Goal: Task Accomplishment & Management: Use online tool/utility

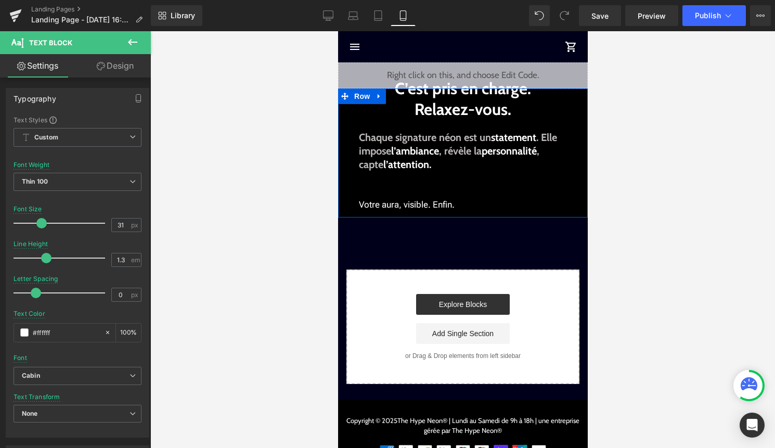
scroll to position [182, 0]
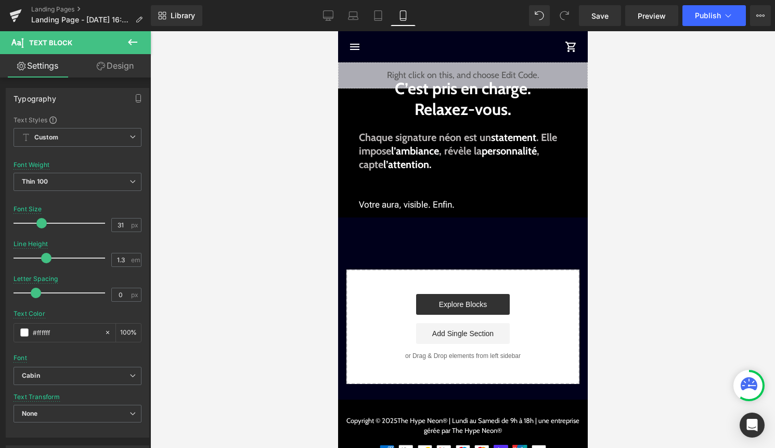
click at [128, 40] on icon at bounding box center [132, 42] width 12 height 12
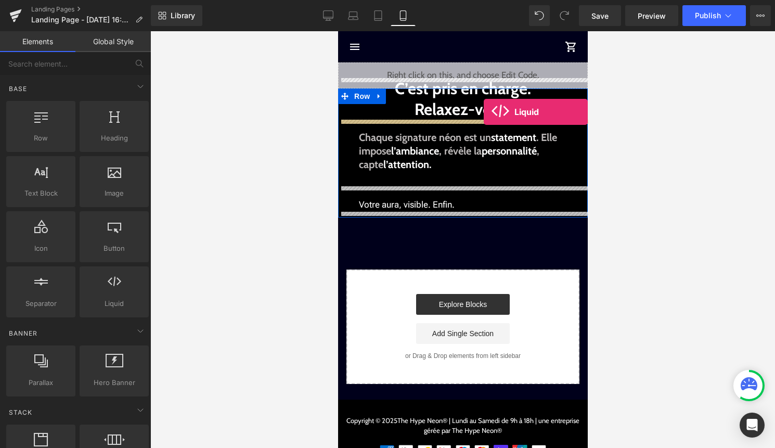
drag, startPoint x: 444, startPoint y: 326, endPoint x: 482, endPoint y: 113, distance: 215.6
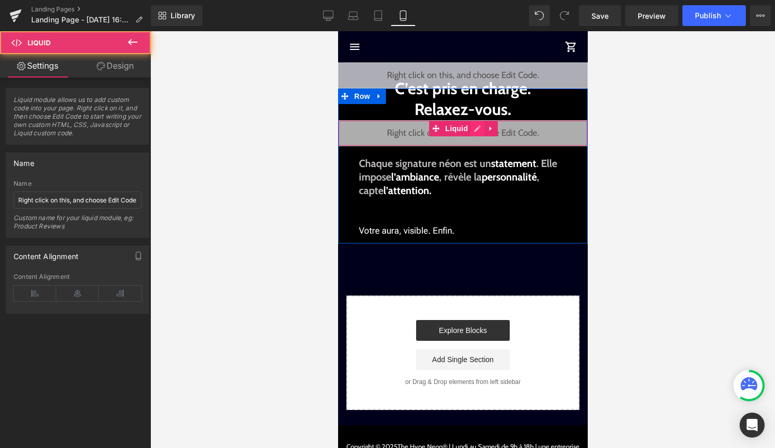
click at [474, 131] on div "Liquid" at bounding box center [463, 133] width 250 height 26
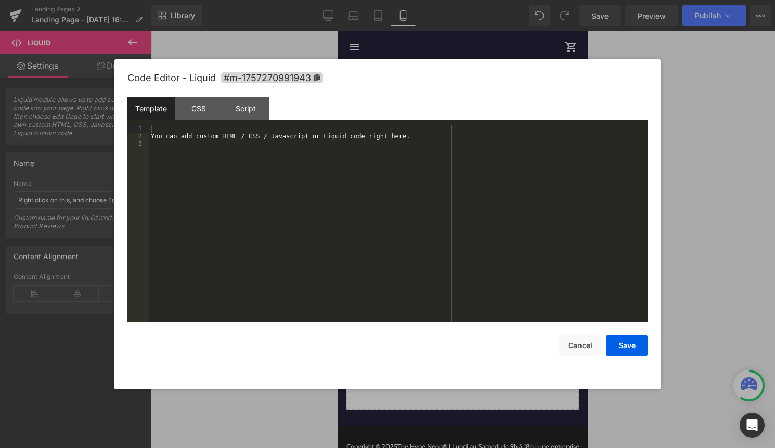
click at [360, 194] on div "You can add custom HTML / CSS / Javascript or Liquid code right here." at bounding box center [398, 230] width 499 height 211
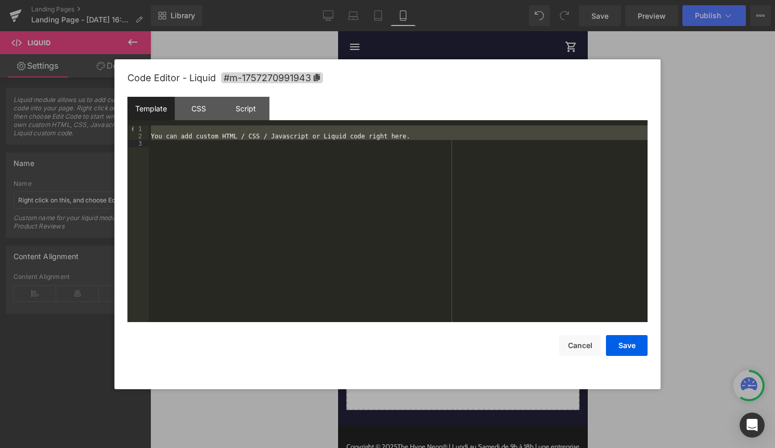
scroll to position [350, 0]
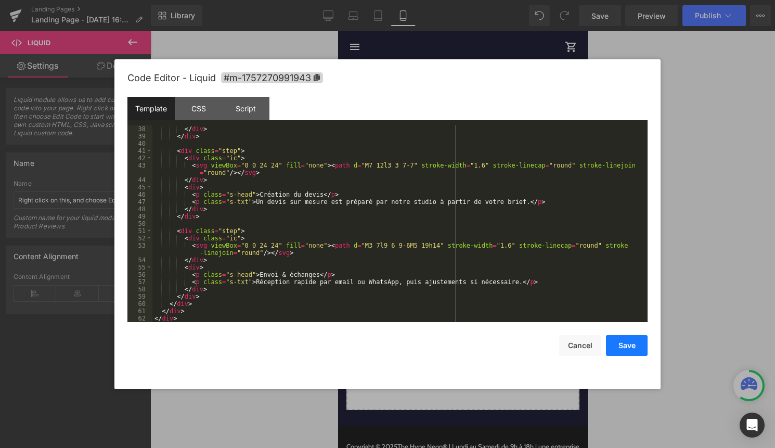
click at [619, 338] on button "Save" at bounding box center [627, 345] width 42 height 21
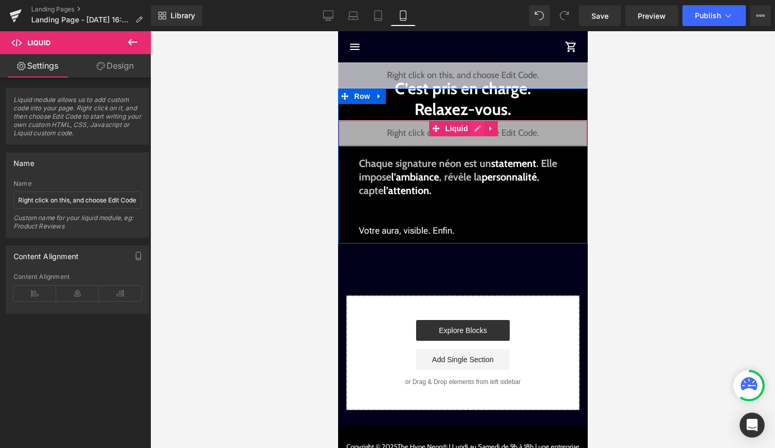
click at [480, 132] on div "Liquid" at bounding box center [463, 133] width 250 height 26
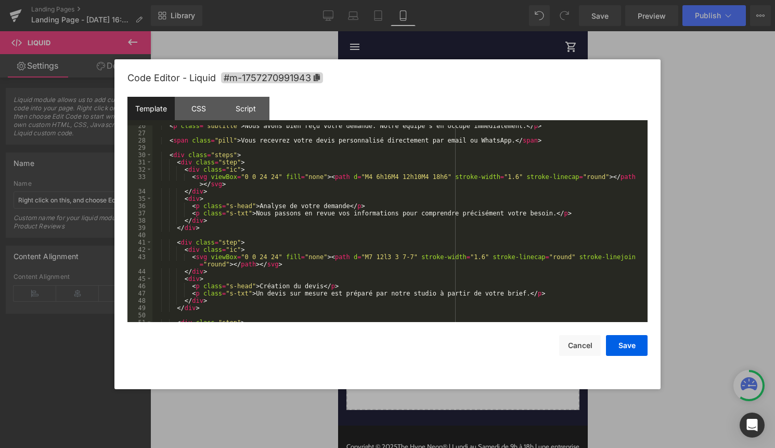
scroll to position [364, 0]
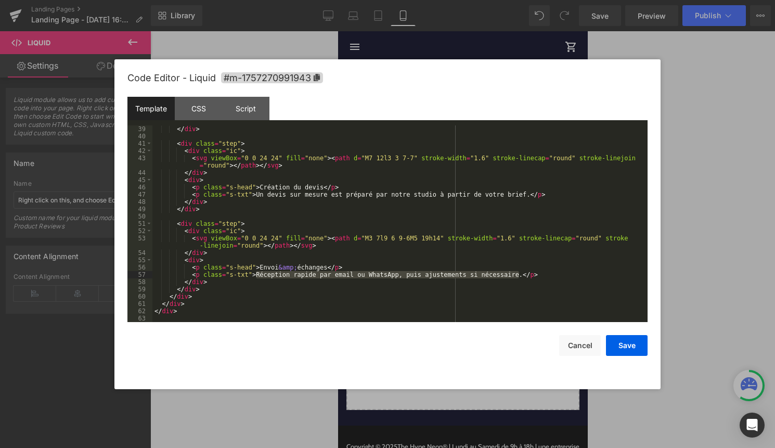
drag, startPoint x: 256, startPoint y: 275, endPoint x: 520, endPoint y: 275, distance: 263.7
click at [520, 275] on div "</ div > < div class = "step" > < div class = "ic" > < svg viewBox = "0 0 24 24…" at bounding box center [397, 230] width 491 height 211
click at [313, 277] on div "</ div > < div class = "step" > < div class = "ic" > < svg viewBox = "0 0 24 24…" at bounding box center [397, 230] width 491 height 211
drag, startPoint x: 402, startPoint y: 276, endPoint x: 519, endPoint y: 276, distance: 117.0
click at [519, 276] on div "</ div > < div class = "step" > < div class = "ic" > < svg viewBox = "0 0 24 24…" at bounding box center [397, 230] width 491 height 211
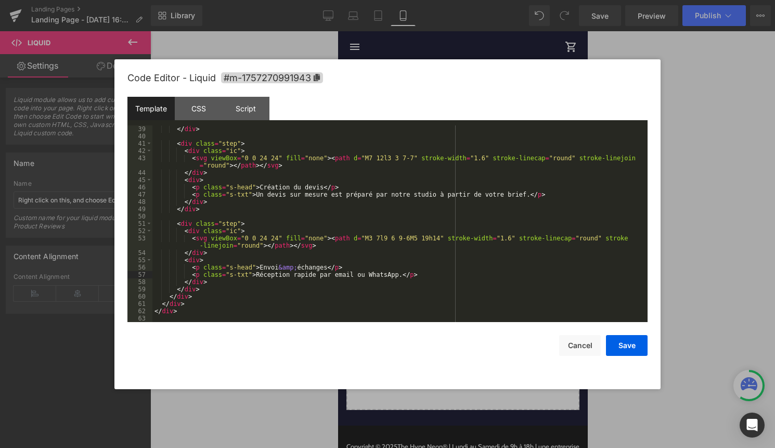
click at [431, 277] on div "</ div > < div class = "step" > < div class = "ic" > < svg viewBox = "0 0 24 24…" at bounding box center [397, 230] width 491 height 211
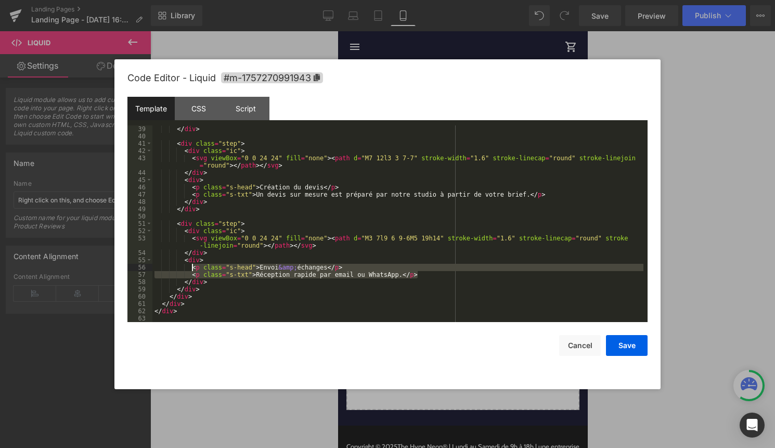
drag, startPoint x: 431, startPoint y: 277, endPoint x: 191, endPoint y: 266, distance: 240.0
click at [191, 266] on div "</ div > < div class = "step" > < div class = "ic" > < svg viewBox = "0 0 24 24…" at bounding box center [397, 230] width 491 height 211
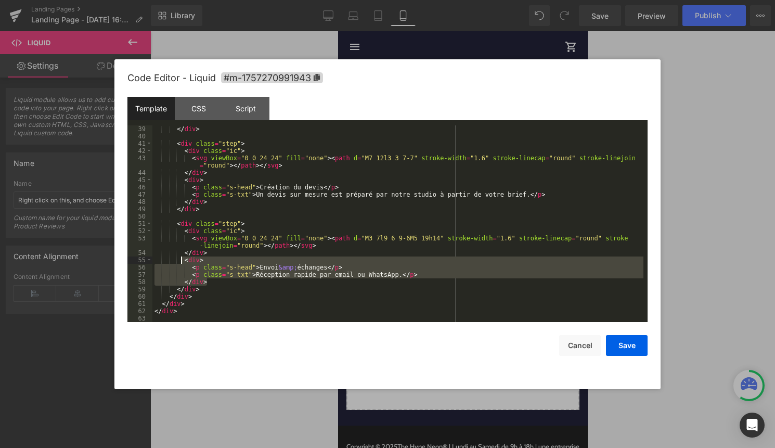
drag, startPoint x: 214, startPoint y: 282, endPoint x: 182, endPoint y: 263, distance: 38.0
click at [182, 263] on div "</ div > < div class = "step" > < div class = "ic" > < svg viewBox = "0 0 24 24…" at bounding box center [397, 230] width 491 height 211
click at [184, 264] on div "</ div > < div class = "step" > < div class = "ic" > < svg viewBox = "0 0 24 24…" at bounding box center [397, 230] width 491 height 211
drag, startPoint x: 184, startPoint y: 262, endPoint x: 433, endPoint y: 273, distance: 249.4
click at [433, 274] on div "</ div > < div class = "step" > < div class = "ic" > < svg viewBox = "0 0 24 24…" at bounding box center [397, 230] width 491 height 211
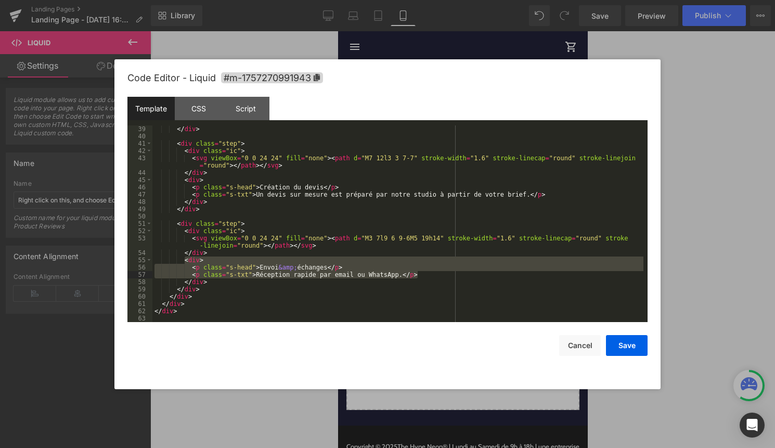
click at [431, 278] on div "</ div > < div class = "step" > < div class = "ic" > < svg viewBox = "0 0 24 24…" at bounding box center [397, 230] width 491 height 211
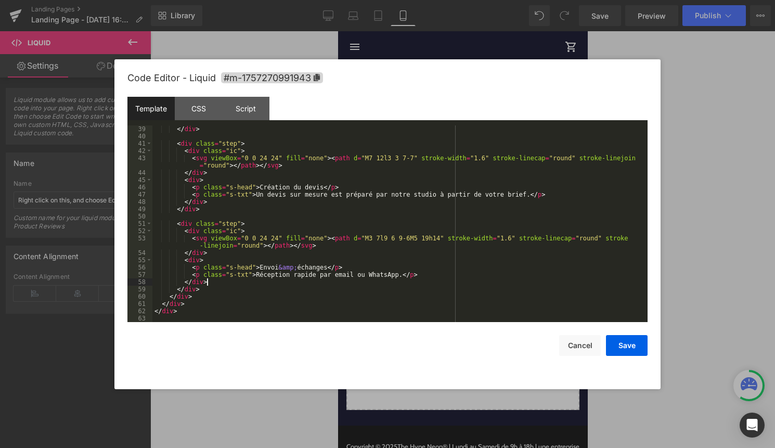
click at [428, 275] on div "</ div > < div class = "step" > < div class = "ic" > < svg viewBox = "0 0 24 24…" at bounding box center [397, 230] width 491 height 211
click at [191, 284] on div "</ div > < div class = "step" > < div class = "ic" > < svg viewBox = "0 0 24 24…" at bounding box center [397, 230] width 491 height 211
drag, startPoint x: 277, startPoint y: 289, endPoint x: 261, endPoint y: 289, distance: 16.1
click at [261, 289] on div "</ div > < div class = "step" > < div class = "ic" > < svg viewBox = "0 0 24 24…" at bounding box center [397, 230] width 491 height 211
drag, startPoint x: 256, startPoint y: 296, endPoint x: 400, endPoint y: 299, distance: 144.1
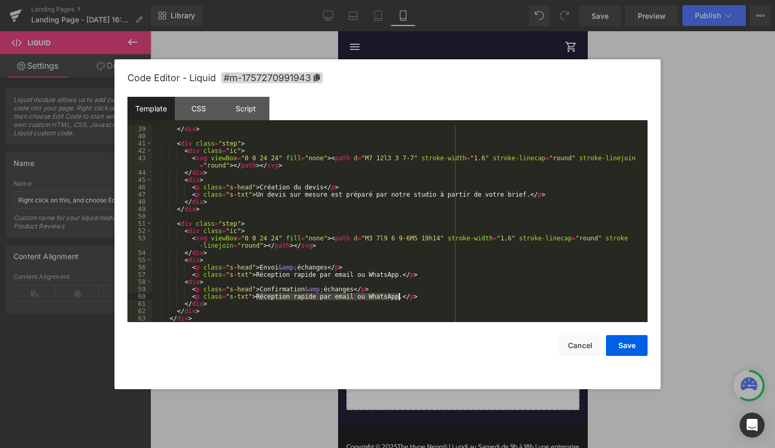
click at [400, 299] on div "</ div > < div class = "step" > < div class = "ic" > < svg viewBox = "0 0 24 24…" at bounding box center [397, 230] width 491 height 211
drag, startPoint x: 332, startPoint y: 290, endPoint x: 359, endPoint y: 289, distance: 27.1
click at [359, 289] on div "</ div > < div class = "step" > < div class = "ic" > < svg viewBox = "0 0 24 24…" at bounding box center [397, 230] width 491 height 211
drag, startPoint x: 280, startPoint y: 267, endPoint x: 334, endPoint y: 267, distance: 53.6
click at [334, 267] on div "</ div > < div class = "step" > < div class = "ic" > < svg viewBox = "0 0 24 24…" at bounding box center [397, 230] width 491 height 211
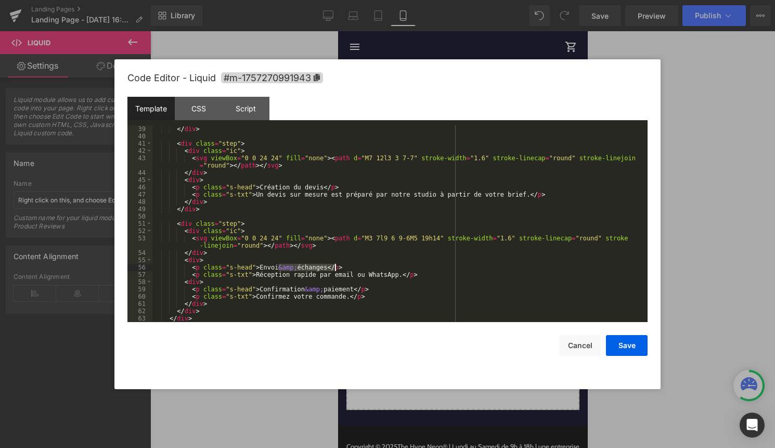
scroll to position [386, 0]
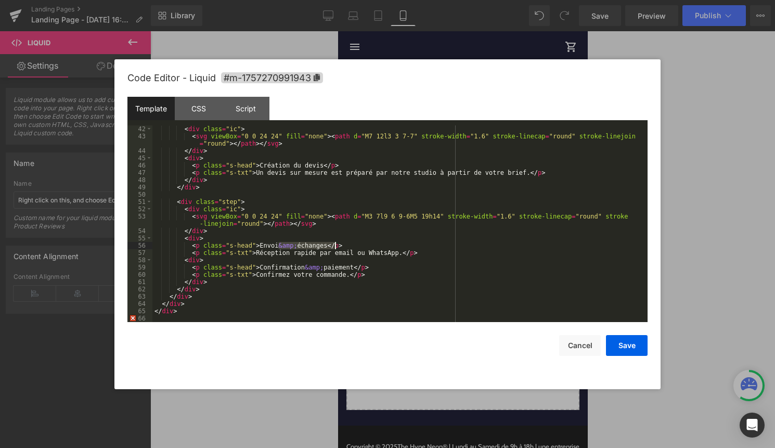
click at [379, 276] on div "< div class = "ic" > < svg viewBox = "0 0 24 24" fill = "none" > < path d = "M7…" at bounding box center [397, 230] width 491 height 211
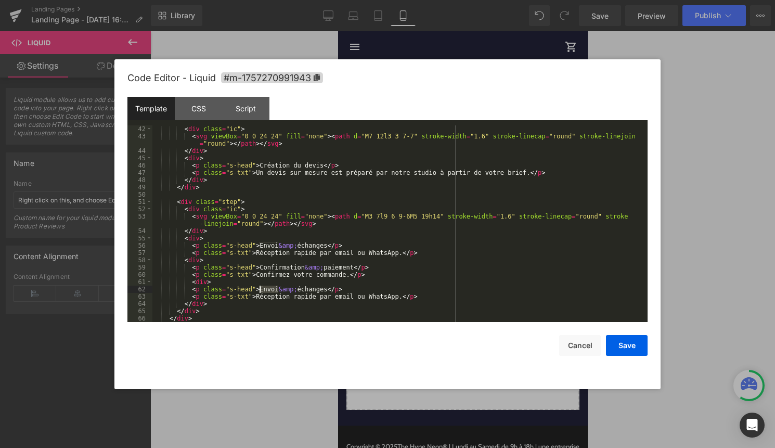
drag, startPoint x: 278, startPoint y: 289, endPoint x: 259, endPoint y: 291, distance: 19.3
click at [259, 291] on div "< div class = "ic" > < svg viewBox = "0 0 24 24" fill = "none" > < path d = "M7…" at bounding box center [397, 230] width 491 height 211
drag, startPoint x: 300, startPoint y: 291, endPoint x: 352, endPoint y: 291, distance: 52.0
click at [352, 291] on div "< div class = "ic" > < svg viewBox = "0 0 24 24" fill = "none" > < path d = "M7…" at bounding box center [397, 230] width 491 height 211
drag, startPoint x: 257, startPoint y: 296, endPoint x: 398, endPoint y: 296, distance: 141.0
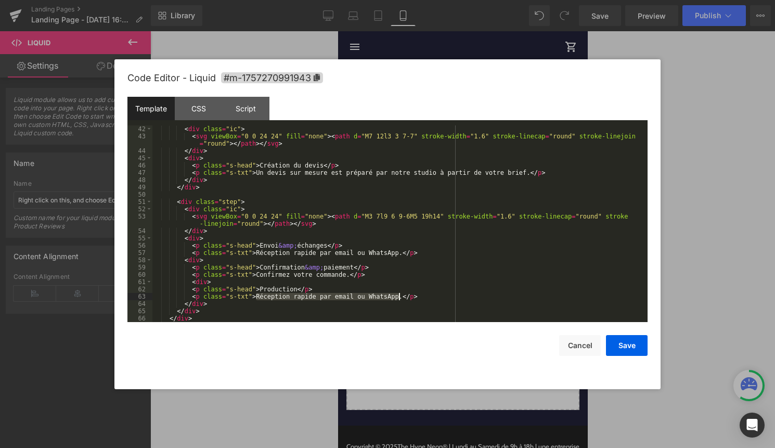
click at [398, 296] on div "< div class = "ic" > < svg viewBox = "0 0 24 24" fill = "none" > < path d = "M7…" at bounding box center [397, 230] width 491 height 211
click at [474, 293] on div "< div class = "ic" > < svg viewBox = "0 0 24 24" fill = "none" > < path d = "M7…" at bounding box center [397, 230] width 491 height 211
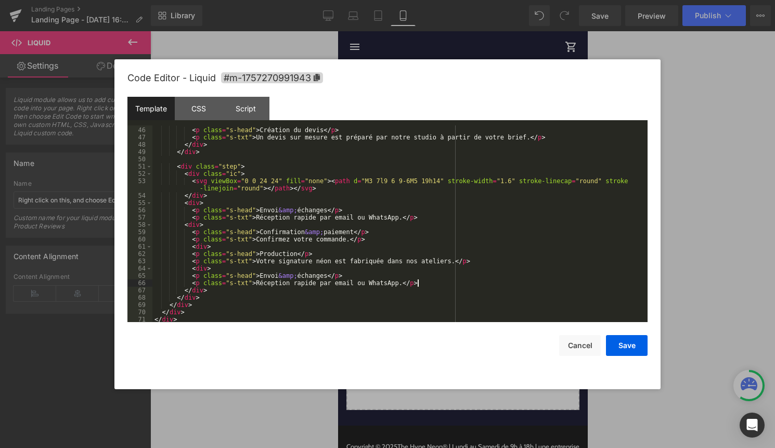
scroll to position [430, 0]
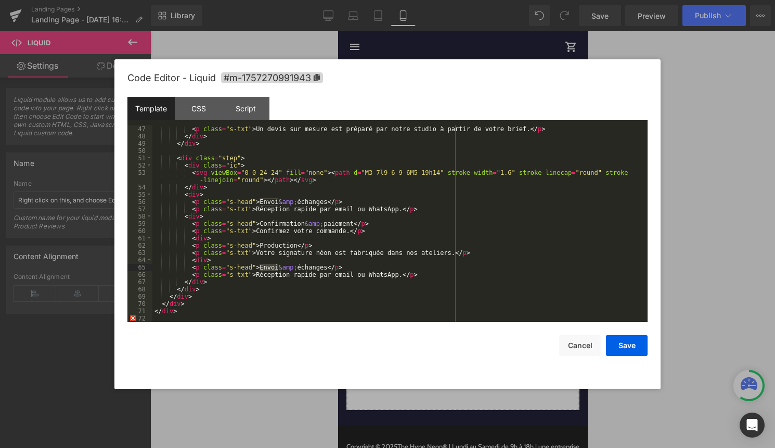
drag, startPoint x: 260, startPoint y: 268, endPoint x: 277, endPoint y: 269, distance: 16.7
click at [277, 269] on div "< p class = "s-txt" > Un devis sur mesure est préparé par notre studio à partir…" at bounding box center [397, 230] width 491 height 211
drag, startPoint x: 324, startPoint y: 267, endPoint x: 351, endPoint y: 268, distance: 27.6
click at [352, 268] on div "< p class = "s-txt" > Un devis sur mesure est préparé par notre studio à partir…" at bounding box center [397, 230] width 491 height 211
drag, startPoint x: 257, startPoint y: 276, endPoint x: 397, endPoint y: 277, distance: 140.4
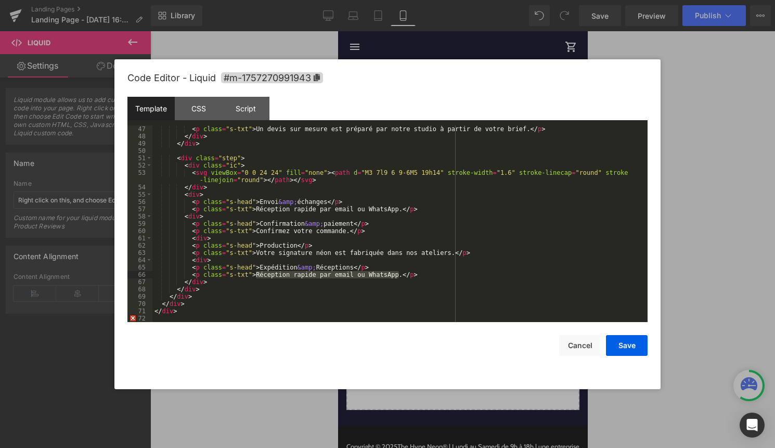
click at [398, 277] on div "< p class = "s-txt" > Un devis sur mesure est préparé par notre studio à partir…" at bounding box center [397, 230] width 491 height 211
drag, startPoint x: 300, startPoint y: 268, endPoint x: 319, endPoint y: 269, distance: 19.3
click at [319, 269] on div "< p class = "s-txt" > Un devis sur mesure est préparé par notre studio à partir…" at bounding box center [397, 230] width 491 height 211
click at [299, 248] on div "< p class = "s-txt" > Un devis sur mesure est préparé par notre studio à partir…" at bounding box center [397, 230] width 491 height 211
paste textarea
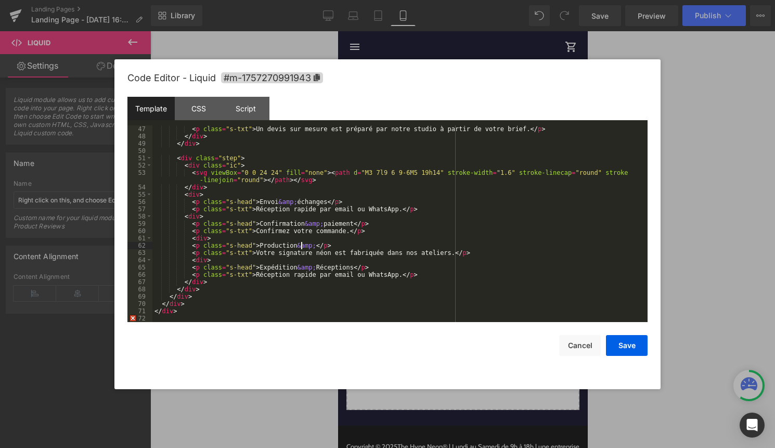
click at [300, 247] on div "< p class = "s-txt" > Un devis sur mesure est préparé par notre studio à partir…" at bounding box center [397, 230] width 491 height 211
click at [296, 246] on div "< p class = "s-txt" > Un devis sur mesure est préparé par notre studio à partir…" at bounding box center [397, 230] width 491 height 211
click at [315, 247] on div "< p class = "s-txt" > Un devis sur mesure est préparé par notre studio à partir…" at bounding box center [397, 230] width 491 height 211
click at [318, 243] on div "< p class = "s-txt" > Un devis sur mesure est préparé par notre studio à partir…" at bounding box center [397, 230] width 491 height 211
drag, startPoint x: 324, startPoint y: 270, endPoint x: 299, endPoint y: 268, distance: 25.0
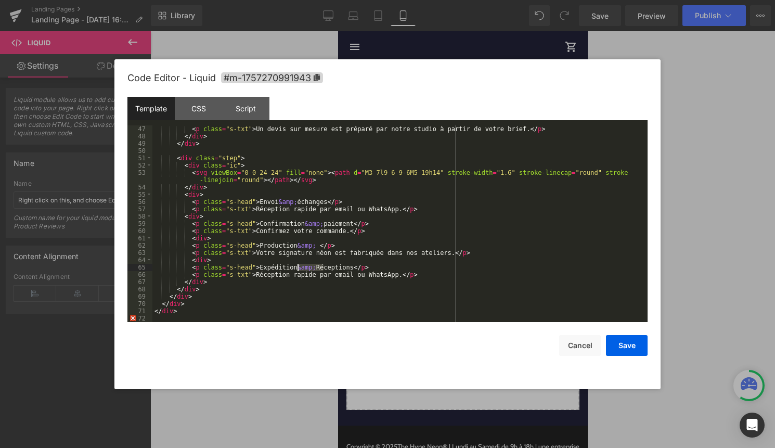
click at [299, 268] on div "< p class = "s-txt" > Un devis sur mesure est préparé par notre studio à partir…" at bounding box center [397, 230] width 491 height 211
click at [342, 269] on div "< p class = "s-txt" > Un devis sur mesure est préparé par notre studio à partir…" at bounding box center [397, 230] width 491 height 211
click at [320, 247] on div "< p class = "s-txt" > Un devis sur mesure est préparé par notre studio à partir…" at bounding box center [397, 230] width 491 height 211
click at [388, 256] on div "< p class = "s-txt" > Un devis sur mesure est préparé par notre studio à partir…" at bounding box center [397, 230] width 491 height 211
drag, startPoint x: 257, startPoint y: 275, endPoint x: 398, endPoint y: 276, distance: 141.0
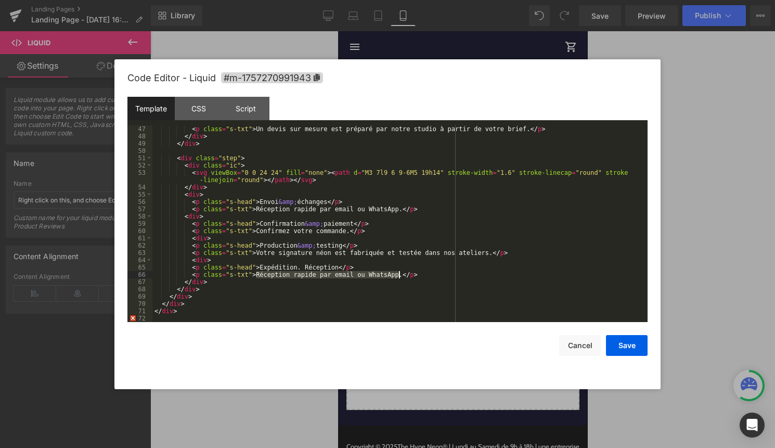
click at [398, 276] on div "< p class = "s-txt" > Un devis sur mesure est préparé par notre studio à partir…" at bounding box center [397, 230] width 491 height 211
click at [302, 279] on div "< p class = "s-txt" > Un devis sur mesure est préparé par notre studio à partir…" at bounding box center [397, 230] width 491 height 211
click at [302, 277] on div "< p class = "s-txt" > Un devis sur mesure est préparé par notre studio à partir…" at bounding box center [397, 230] width 491 height 211
click at [302, 276] on div "< p class = "s-txt" > Un devis sur mesure est préparé par notre studio à partir…" at bounding box center [397, 230] width 491 height 211
click at [316, 277] on div "< p class = "s-txt" > Un devis sur mesure est préparé par notre studio à partir…" at bounding box center [397, 230] width 491 height 211
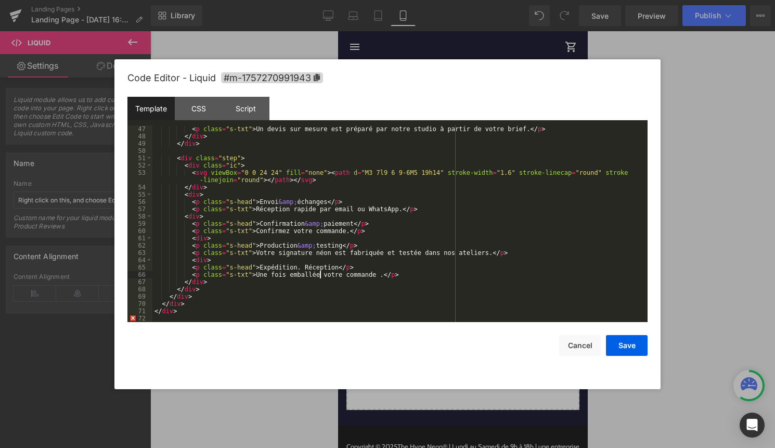
click at [376, 277] on div "< p class = "s-txt" > Un devis sur mesure est préparé par notre studio à partir…" at bounding box center [397, 230] width 491 height 211
drag, startPoint x: 300, startPoint y: 267, endPoint x: 339, endPoint y: 265, distance: 39.0
click at [339, 265] on div "< p class = "s-txt" > Un devis sur mesure est préparé par notre studio à partir…" at bounding box center [397, 230] width 491 height 211
click at [411, 276] on div "< p class = "s-txt" > Un devis sur mesure est préparé par notre studio à partir…" at bounding box center [397, 230] width 491 height 211
click at [190, 239] on div "< p class = "s-txt" > Un devis sur mesure est préparé par notre studio à partir…" at bounding box center [397, 230] width 491 height 211
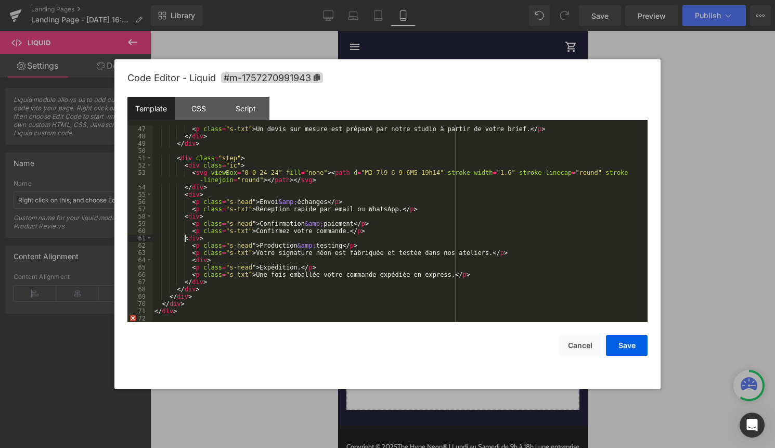
click at [190, 262] on div "< p class = "s-txt" > Un devis sur mesure est préparé par notre studio à partir…" at bounding box center [397, 230] width 491 height 211
click at [345, 232] on div "< p class = "s-txt" > Un devis sur mesure est préparé par notre studio à partir…" at bounding box center [397, 230] width 491 height 211
click at [393, 234] on div "< p class = "s-txt" > Un devis sur mesure est préparé par notre studio à partir…" at bounding box center [397, 230] width 491 height 211
click at [290, 211] on div "< p class = "s-txt" > Un devis sur mesure est préparé par notre studio à partir…" at bounding box center [397, 230] width 491 height 211
click at [362, 277] on div "< p class = "s-txt" > Un devis sur mesure est préparé par notre studio à partir…" at bounding box center [397, 230] width 491 height 211
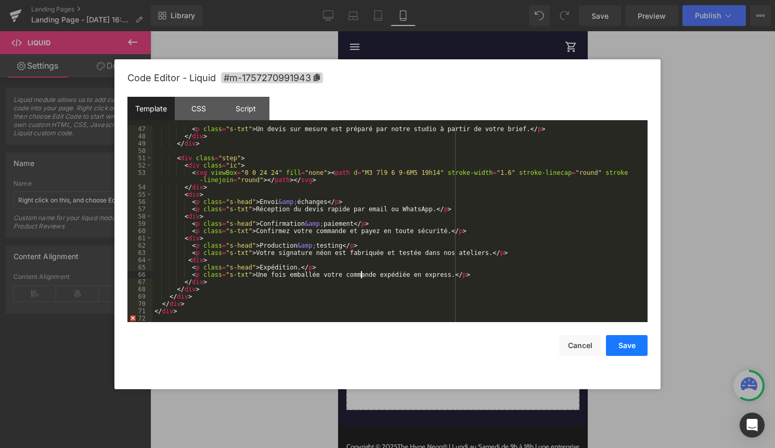
click at [629, 350] on button "Save" at bounding box center [627, 345] width 42 height 21
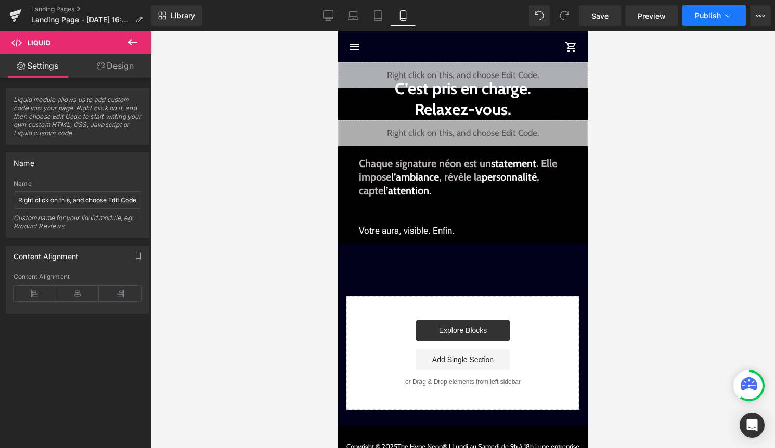
click at [713, 21] on button "Publish" at bounding box center [713, 15] width 63 height 21
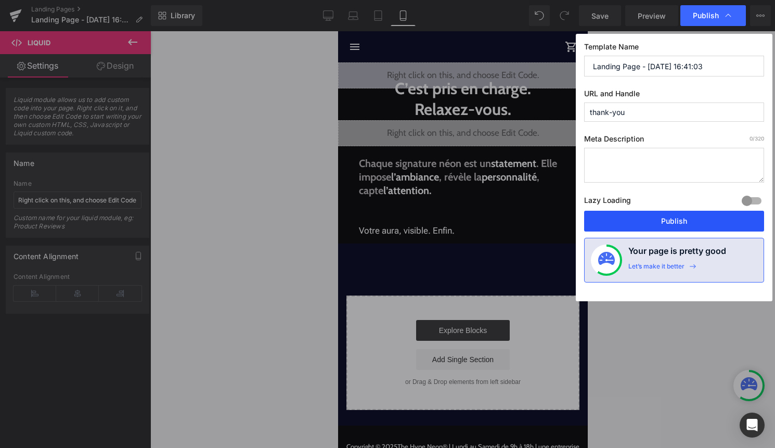
click at [702, 224] on button "Publish" at bounding box center [674, 221] width 180 height 21
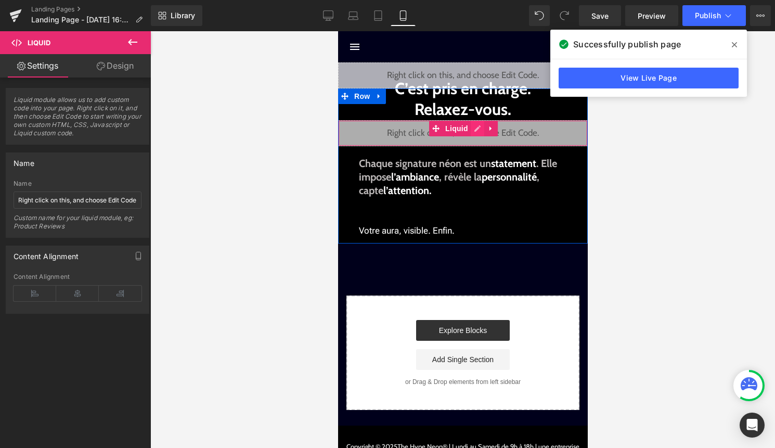
click at [478, 127] on div "Liquid" at bounding box center [463, 133] width 250 height 26
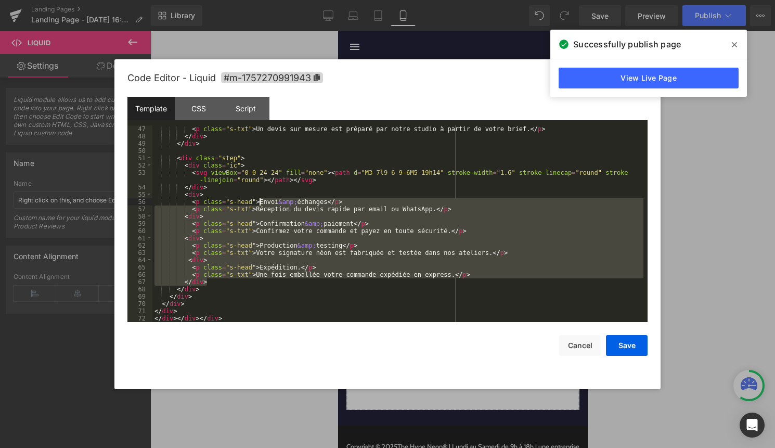
drag, startPoint x: 451, startPoint y: 278, endPoint x: 258, endPoint y: 201, distance: 207.5
click at [258, 201] on div "< p class = "s-txt" > Un devis sur mesure est préparé par notre studio à partir…" at bounding box center [397, 230] width 491 height 211
click at [331, 306] on div "< p class = "s-txt" > Un devis sur mesure est préparé par notre studio à partir…" at bounding box center [397, 230] width 491 height 211
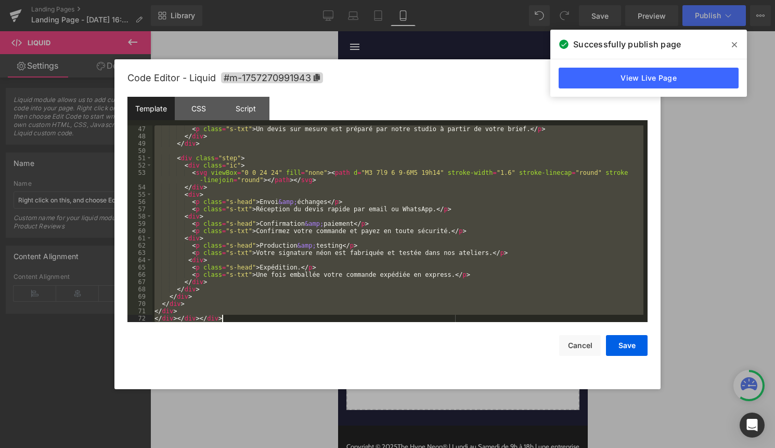
scroll to position [437, 0]
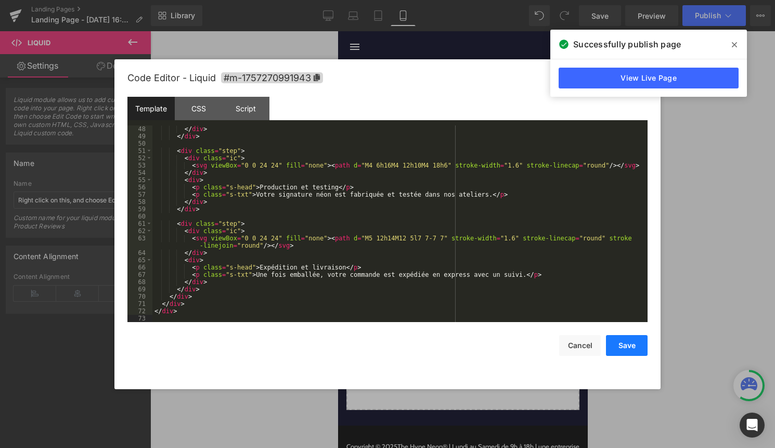
click at [620, 344] on button "Save" at bounding box center [627, 345] width 42 height 21
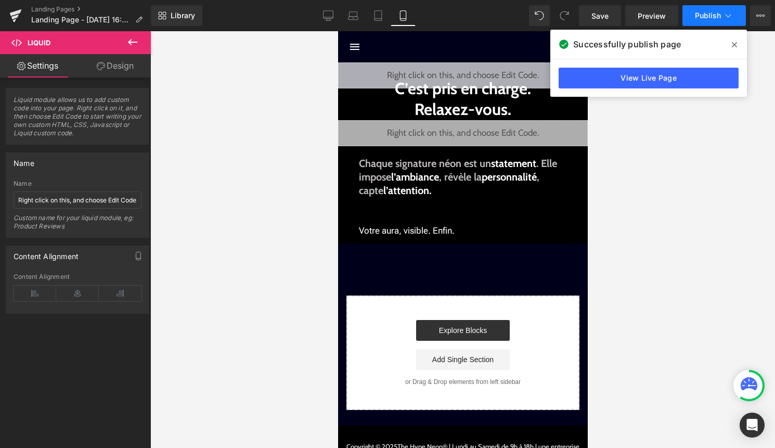
click at [706, 16] on span "Publish" at bounding box center [708, 15] width 26 height 8
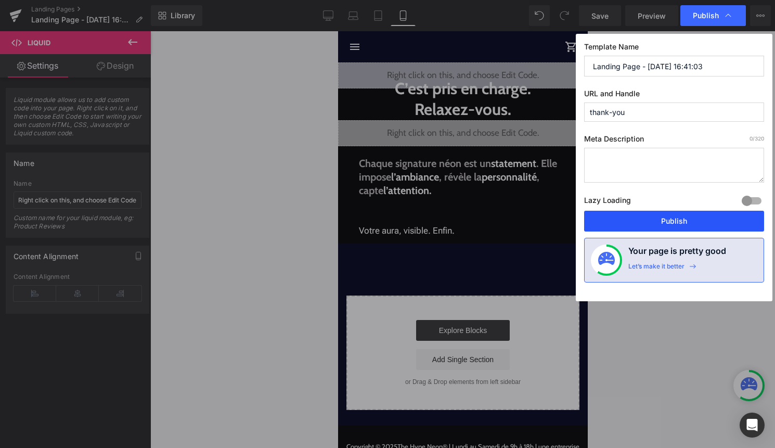
click at [657, 219] on button "Publish" at bounding box center [674, 221] width 180 height 21
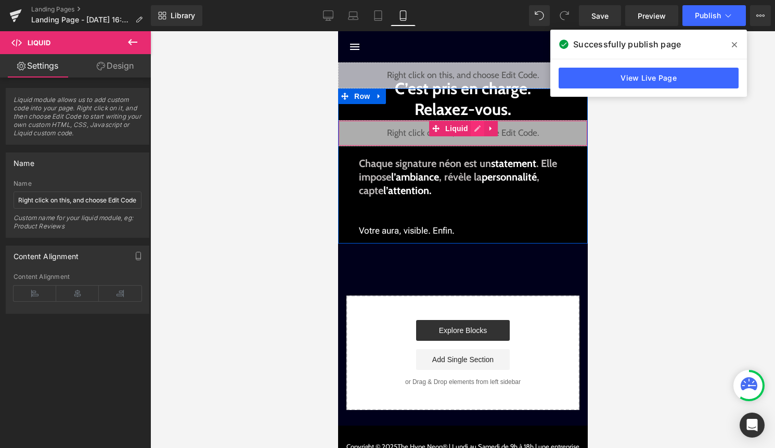
click at [478, 130] on div "Liquid" at bounding box center [463, 133] width 250 height 26
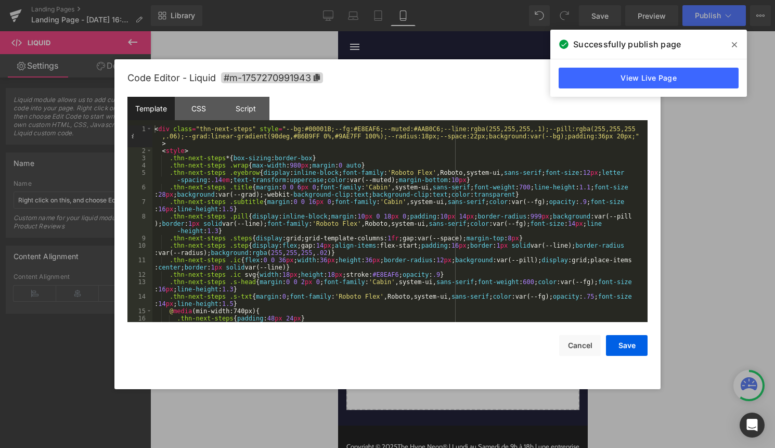
drag, startPoint x: 329, startPoint y: 125, endPoint x: 329, endPoint y: 141, distance: 16.1
click at [329, 125] on div "Template CSS Script Data" at bounding box center [387, 111] width 520 height 29
click at [329, 130] on div "< div class = "thn-next-steps" style = "--bg:#00001B;--fg:#E8EAF6;--muted:#AAB0…" at bounding box center [397, 238] width 491 height 226
click at [625, 342] on button "Save" at bounding box center [627, 345] width 42 height 21
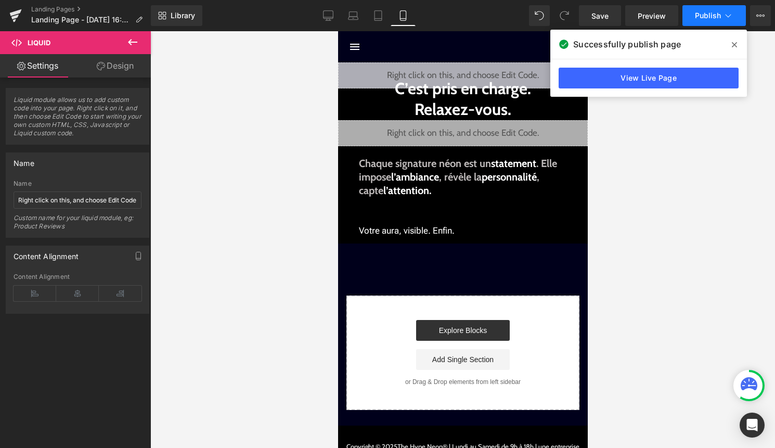
click at [697, 20] on button "Publish" at bounding box center [713, 15] width 63 height 21
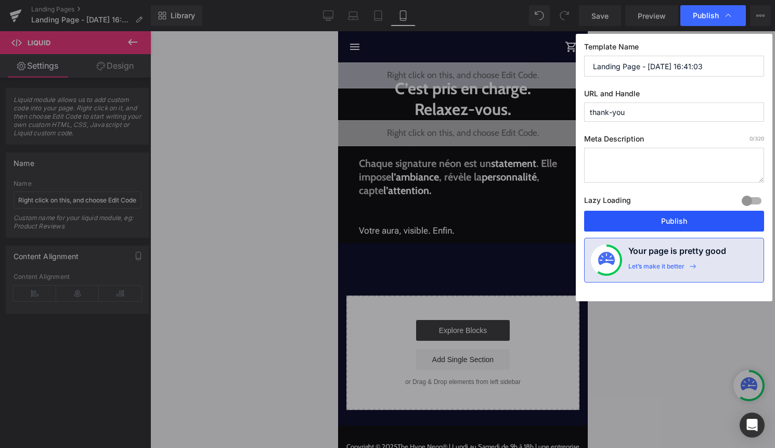
click at [669, 215] on button "Publish" at bounding box center [674, 221] width 180 height 21
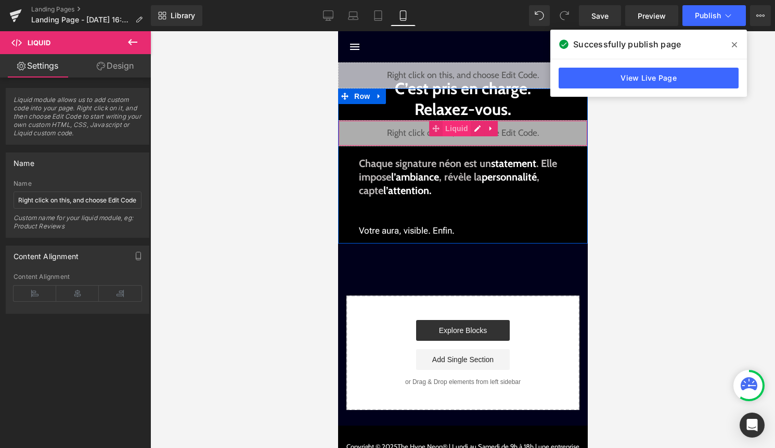
click at [455, 129] on span "Liquid" at bounding box center [456, 129] width 28 height 16
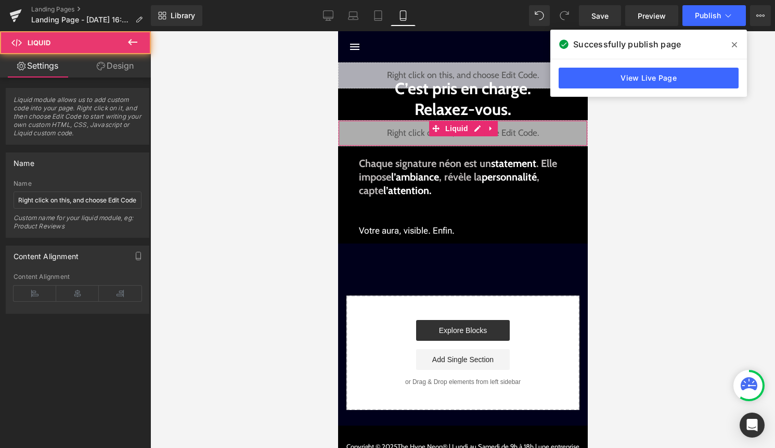
click at [139, 66] on link "Design" at bounding box center [114, 65] width 75 height 23
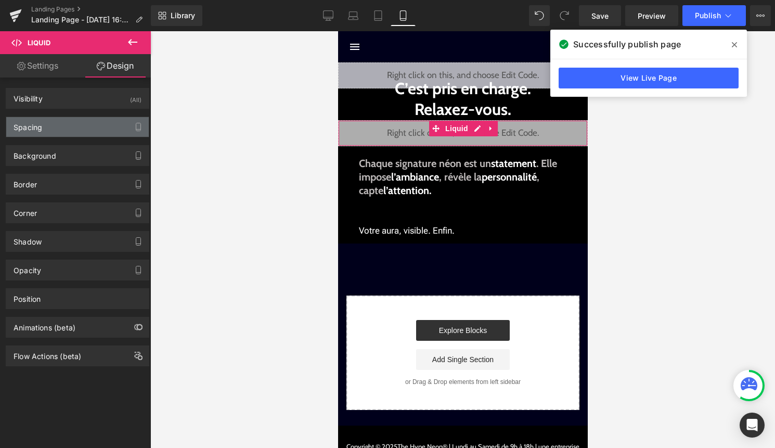
type input "0"
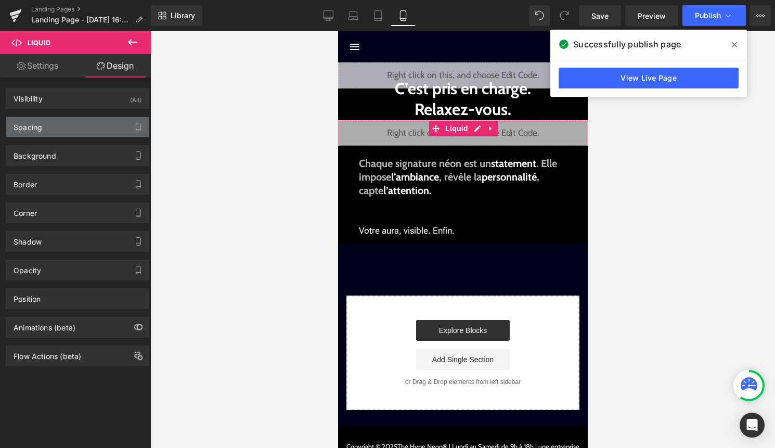
type input "0"
click at [35, 128] on div "Spacing" at bounding box center [28, 124] width 29 height 15
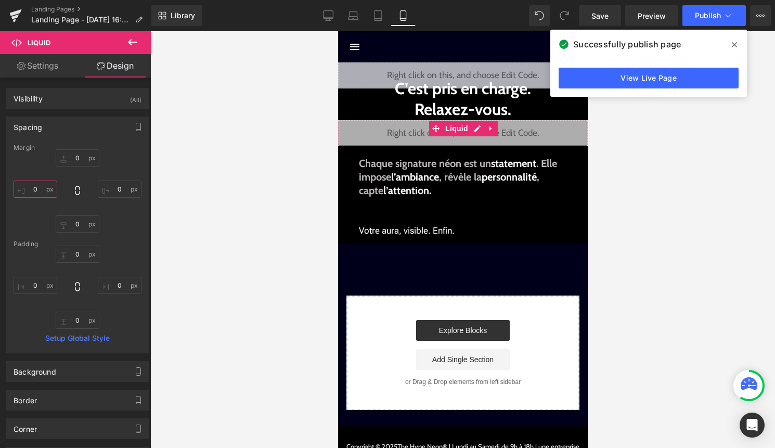
click at [33, 186] on input "0" at bounding box center [36, 188] width 44 height 17
type input "50"
click at [118, 188] on input "0" at bounding box center [120, 188] width 44 height 17
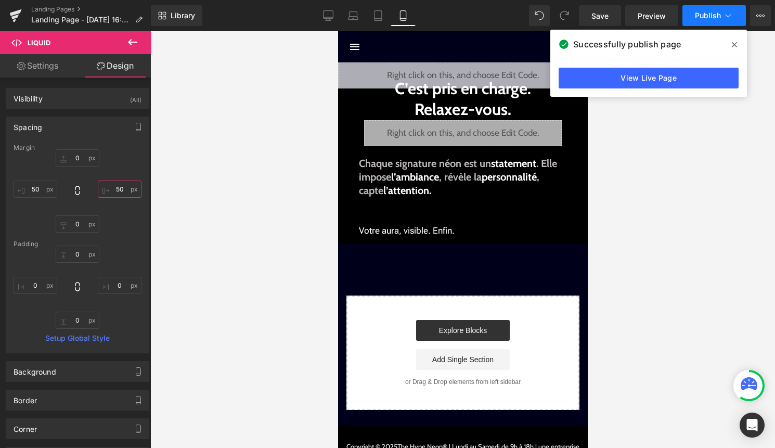
type input "50"
click at [720, 25] on button "Publish" at bounding box center [713, 15] width 63 height 21
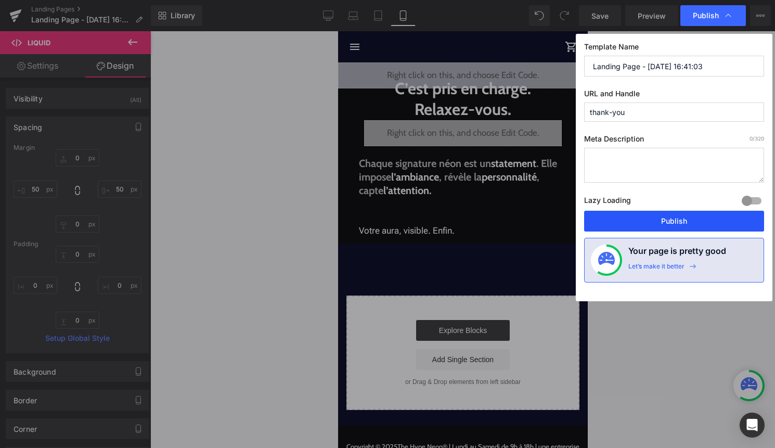
click at [678, 223] on button "Publish" at bounding box center [674, 221] width 180 height 21
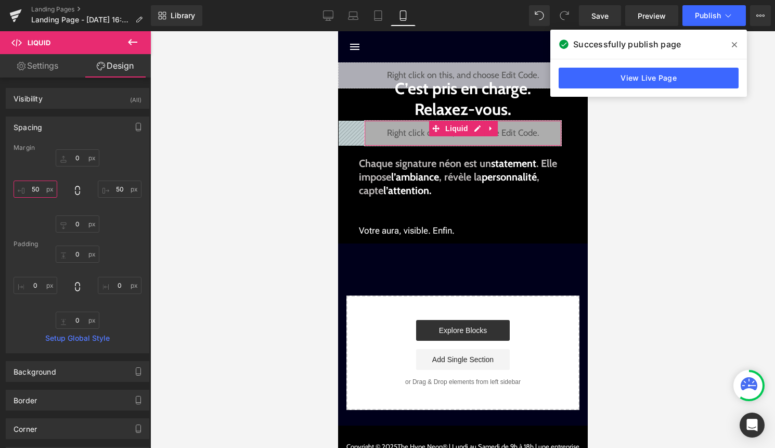
click at [33, 195] on input "50" at bounding box center [36, 188] width 44 height 17
type input "30"
click at [115, 193] on input "50" at bounding box center [120, 188] width 44 height 17
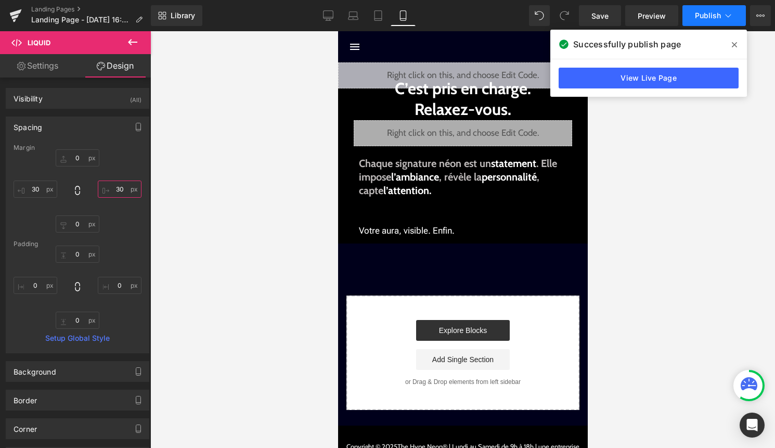
type input "30"
click at [735, 16] on button "Publish" at bounding box center [713, 15] width 63 height 21
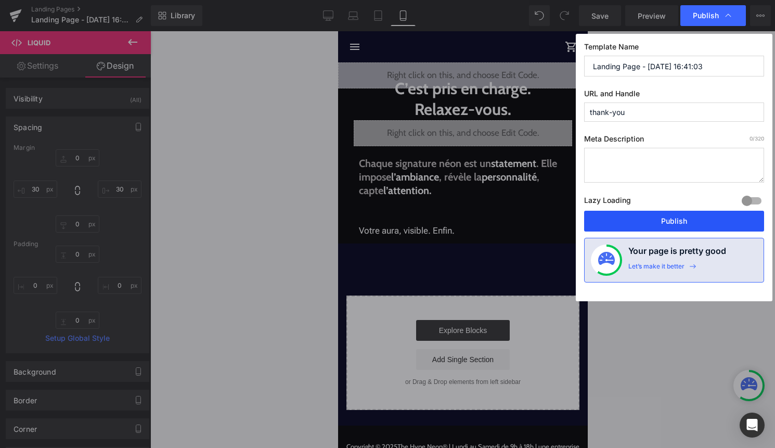
click at [656, 221] on button "Publish" at bounding box center [674, 221] width 180 height 21
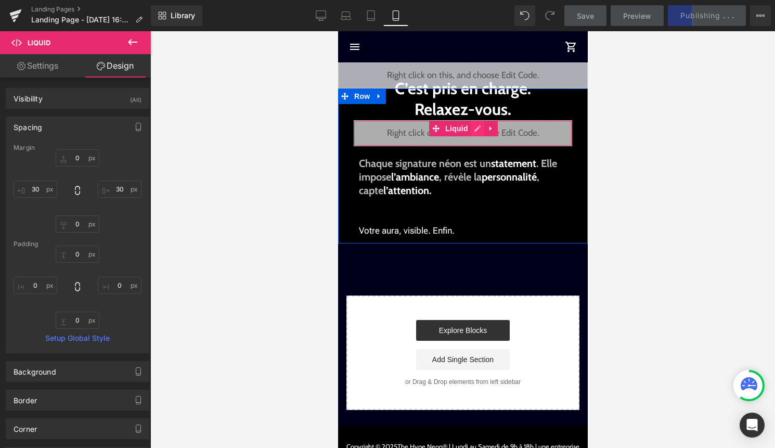
click at [479, 130] on div "Liquid" at bounding box center [462, 133] width 218 height 26
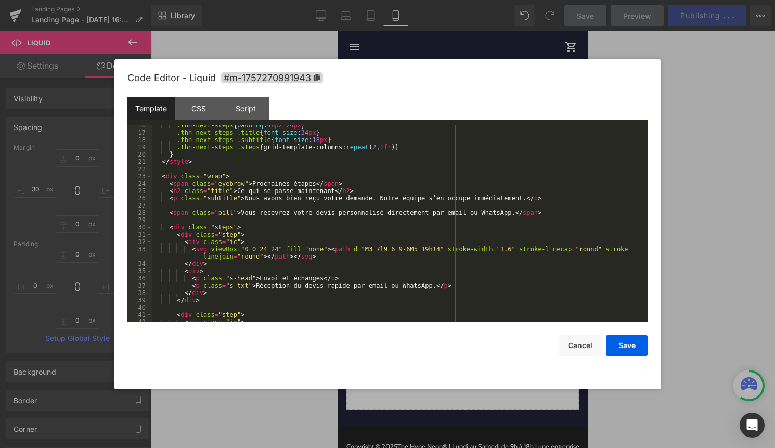
scroll to position [193, 0]
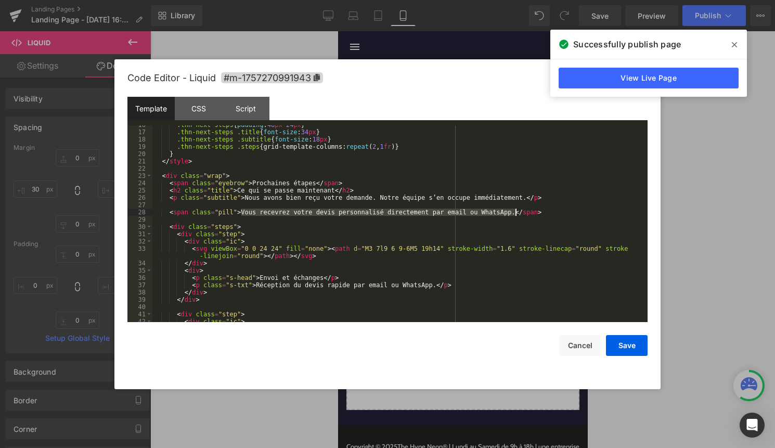
drag, startPoint x: 242, startPoint y: 214, endPoint x: 514, endPoint y: 214, distance: 272.0
click at [514, 214] on div ".thn-next-steps { padding : 48 px 24 px } .thn-next-steps .title { font-size : …" at bounding box center [397, 226] width 491 height 211
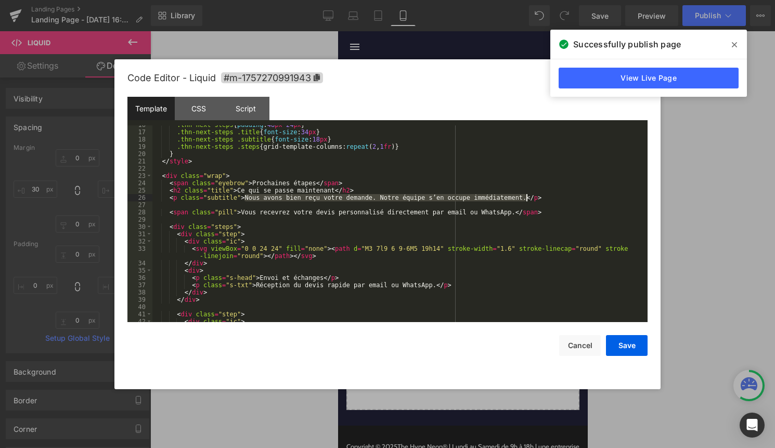
drag, startPoint x: 246, startPoint y: 196, endPoint x: 526, endPoint y: 199, distance: 280.4
click at [526, 199] on div ".thn-next-steps { padding : 48 px 24 px } .thn-next-steps .title { font-size : …" at bounding box center [397, 226] width 491 height 211
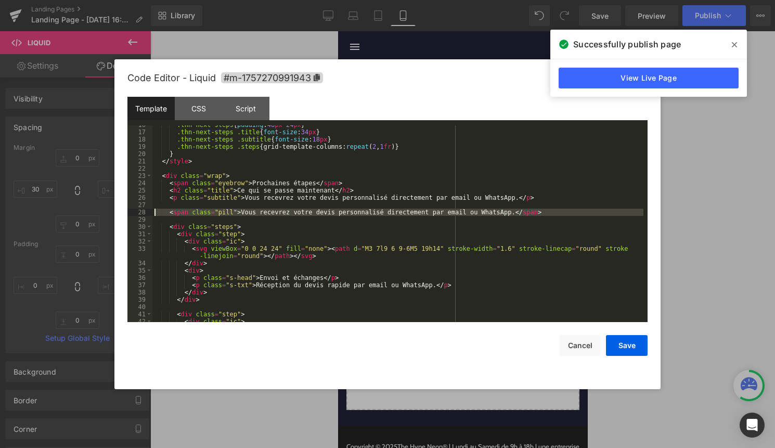
drag, startPoint x: 548, startPoint y: 216, endPoint x: 150, endPoint y: 212, distance: 397.9
click at [150, 212] on pre "16 17 18 19 20 21 22 23 24 25 26 27 28 29 30 31 32 33 34 35 36 37 38 39 40 41 4…" at bounding box center [387, 223] width 520 height 197
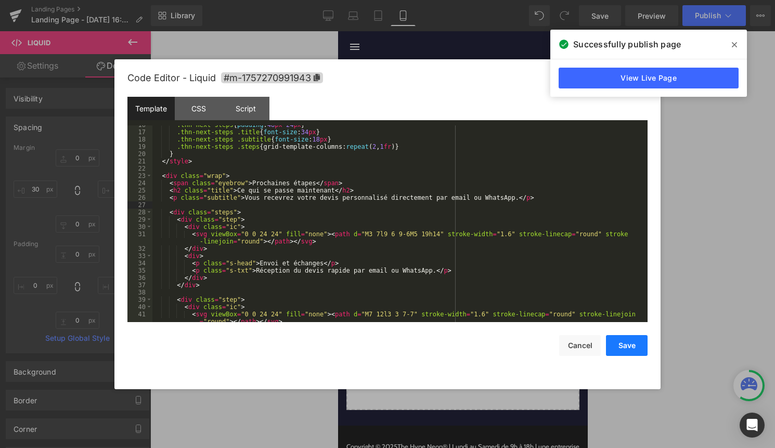
click at [627, 350] on button "Save" at bounding box center [627, 345] width 42 height 21
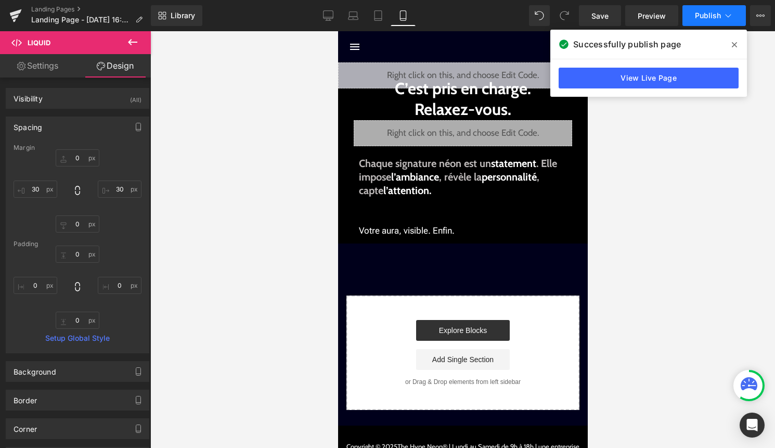
click at [703, 22] on button "Publish" at bounding box center [713, 15] width 63 height 21
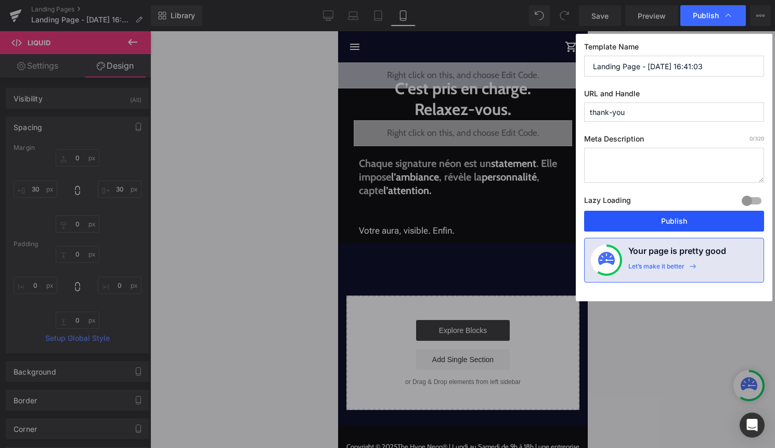
click at [672, 228] on button "Publish" at bounding box center [674, 221] width 180 height 21
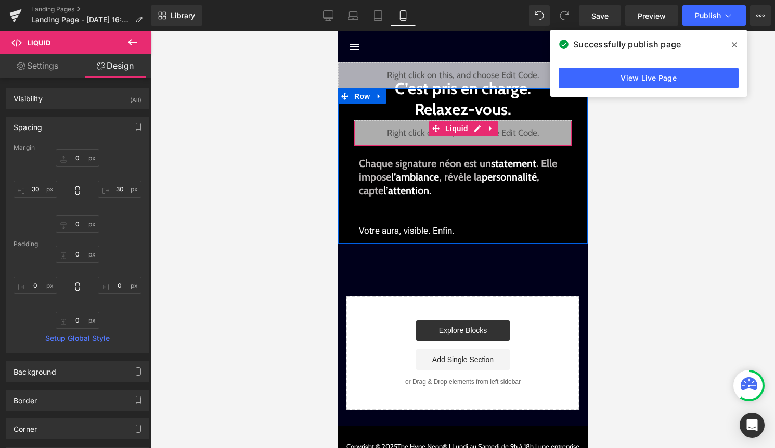
click at [476, 124] on div "Liquid" at bounding box center [462, 133] width 218 height 26
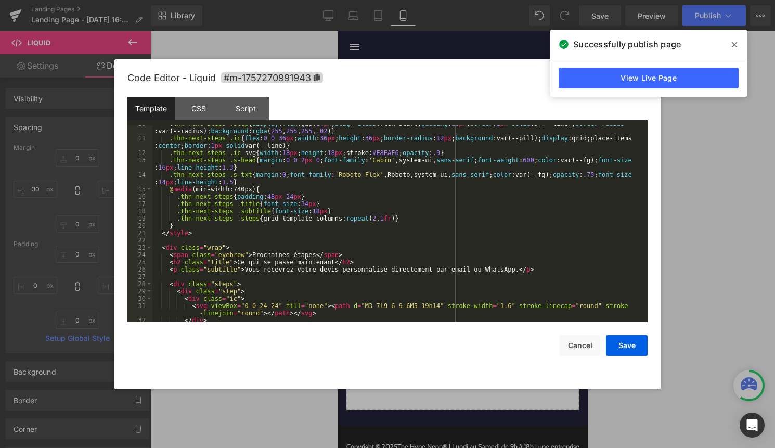
scroll to position [148, 0]
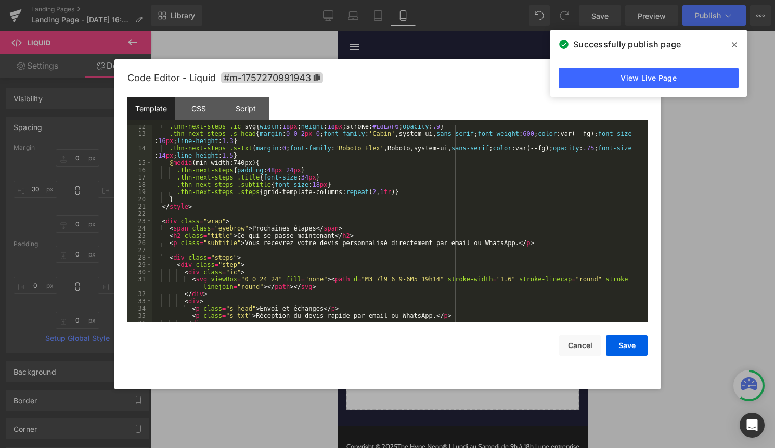
click at [333, 235] on div ".thn-next-steps .ic svg { width : 18 px ; height : 18 px ;stroke: #E8EAF6 ; opa…" at bounding box center [397, 228] width 491 height 211
click at [640, 344] on button "Save" at bounding box center [627, 345] width 42 height 21
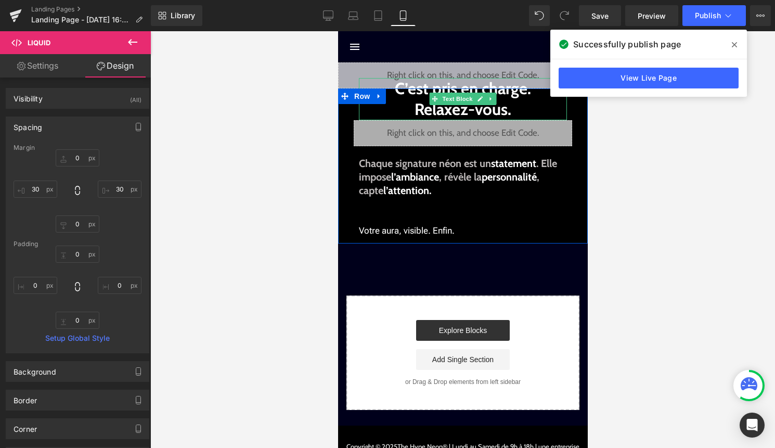
click at [456, 106] on b "C’est pris en charge. Relaxez-vous." at bounding box center [462, 99] width 136 height 41
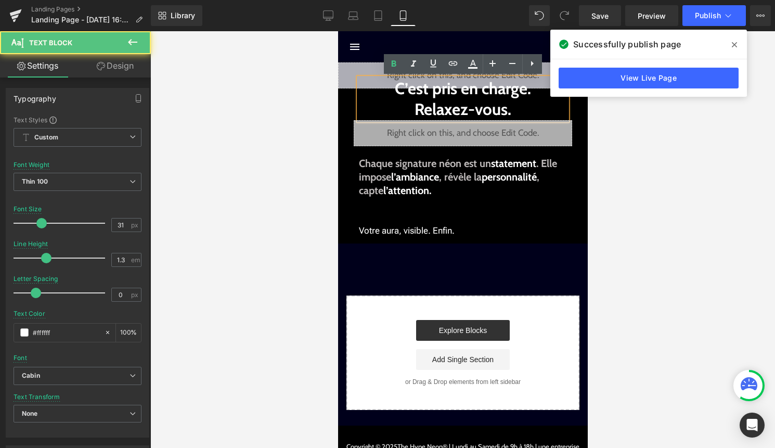
click at [312, 132] on div at bounding box center [462, 239] width 625 height 417
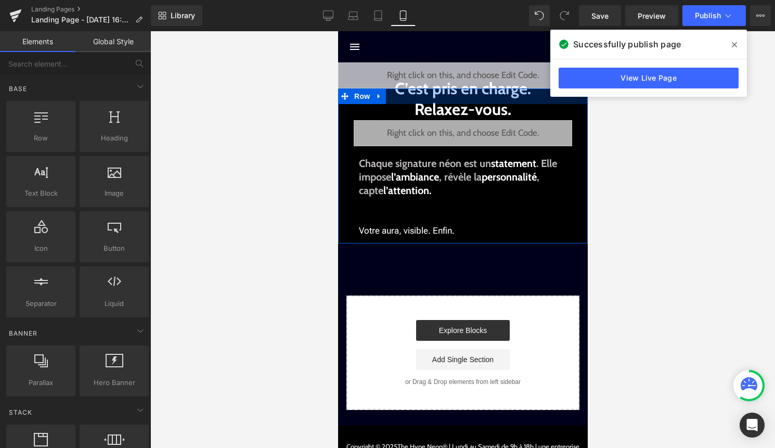
click at [466, 101] on div at bounding box center [463, 96] width 250 height 16
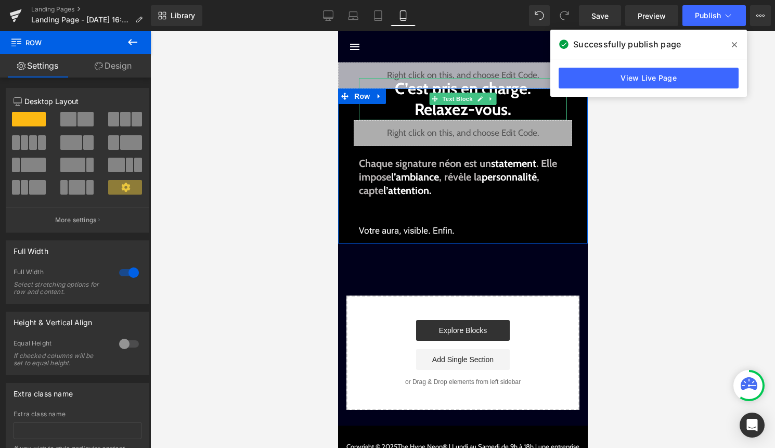
click at [470, 112] on b "C’est pris en charge. Relaxez-vous." at bounding box center [462, 99] width 136 height 41
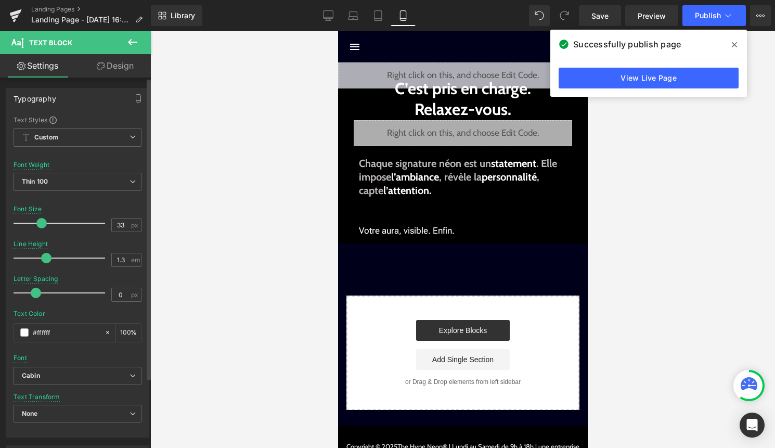
type input "34"
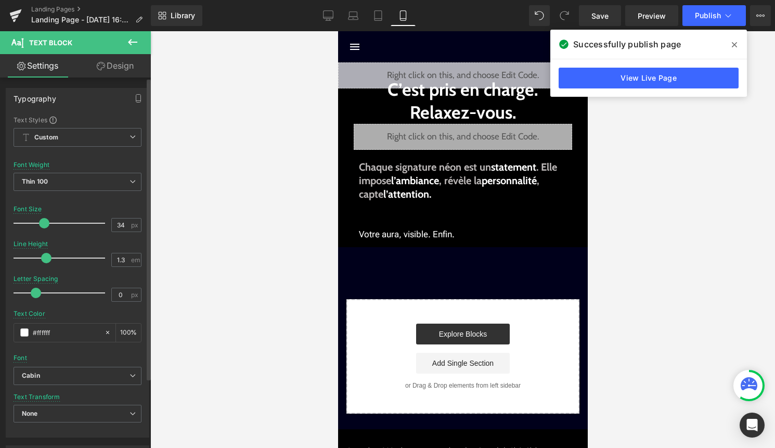
click at [46, 223] on span at bounding box center [44, 223] width 10 height 10
click at [704, 21] on button "Publish" at bounding box center [713, 15] width 63 height 21
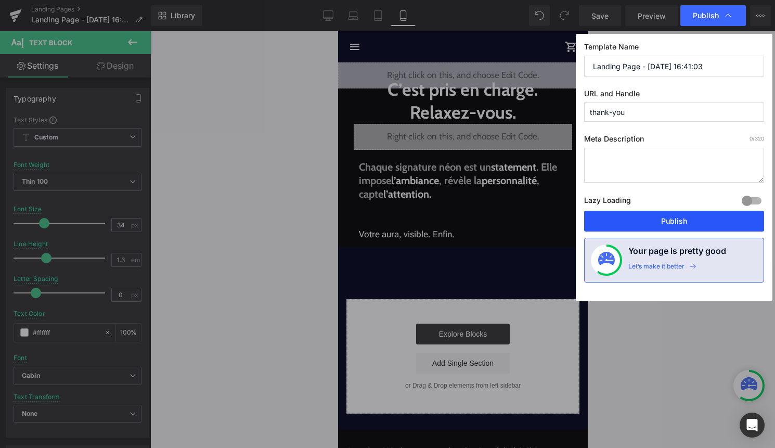
click at [680, 215] on button "Publish" at bounding box center [674, 221] width 180 height 21
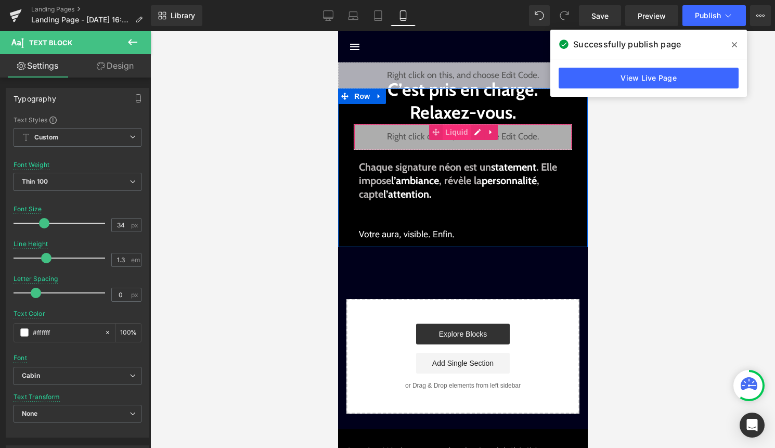
click at [448, 133] on span "Liquid" at bounding box center [456, 132] width 28 height 16
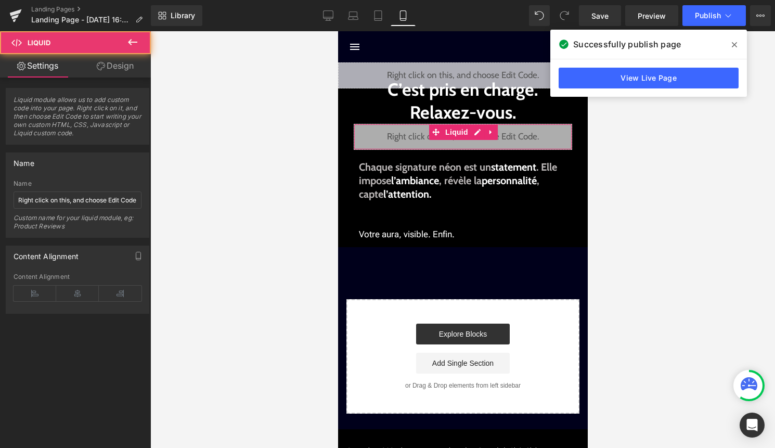
click at [131, 64] on link "Design" at bounding box center [114, 65] width 75 height 23
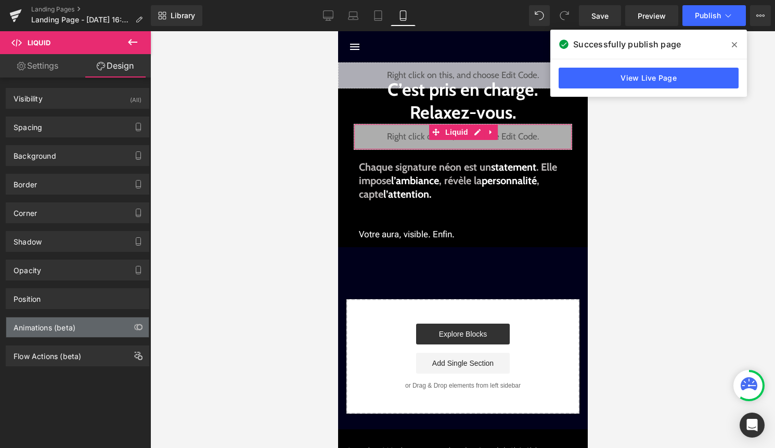
click at [86, 319] on div "Animations (beta)" at bounding box center [77, 327] width 143 height 20
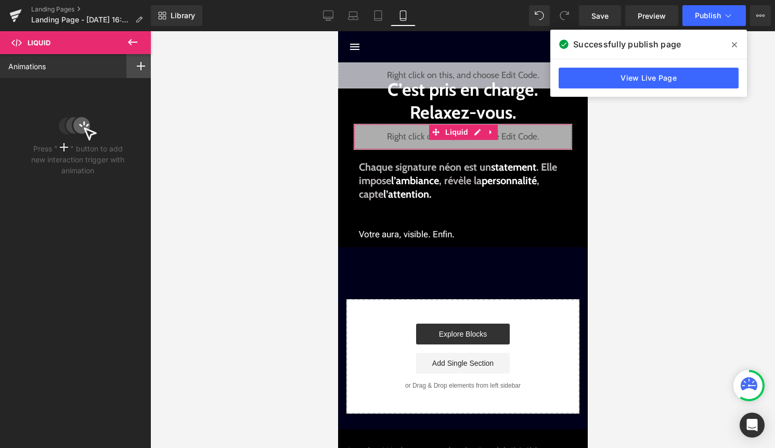
click at [137, 72] on div at bounding box center [140, 66] width 29 height 24
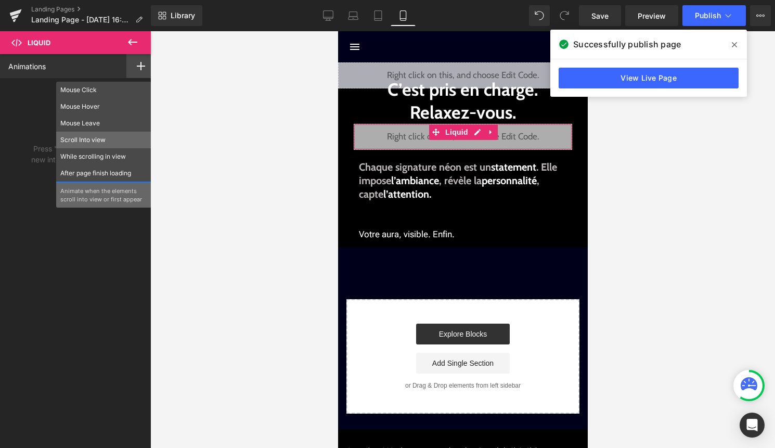
click at [107, 139] on p "Scroll Into view" at bounding box center [103, 139] width 87 height 9
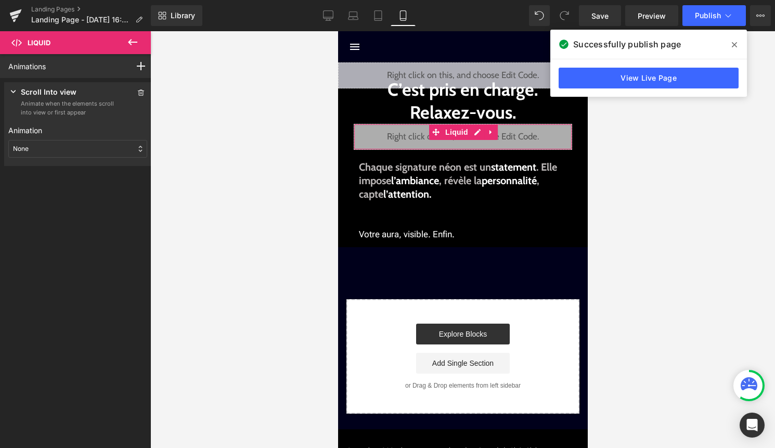
click at [65, 144] on div "None" at bounding box center [77, 149] width 139 height 18
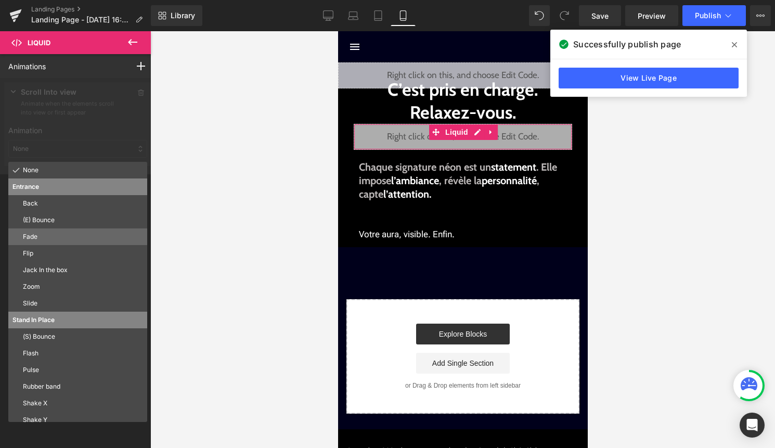
click at [55, 239] on p "Fade" at bounding box center [83, 236] width 120 height 9
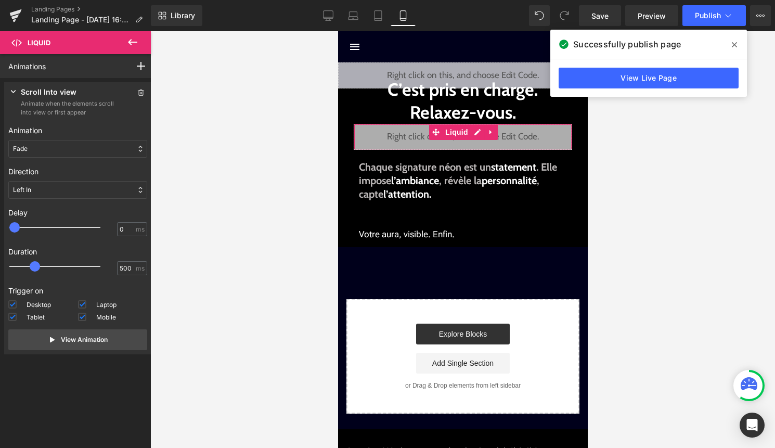
click at [49, 190] on div "Left In" at bounding box center [77, 190] width 139 height 18
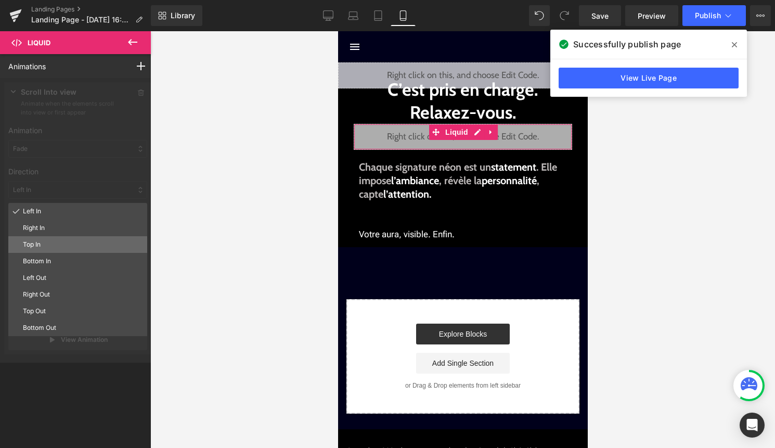
click at [33, 245] on p "Top In" at bounding box center [83, 244] width 120 height 9
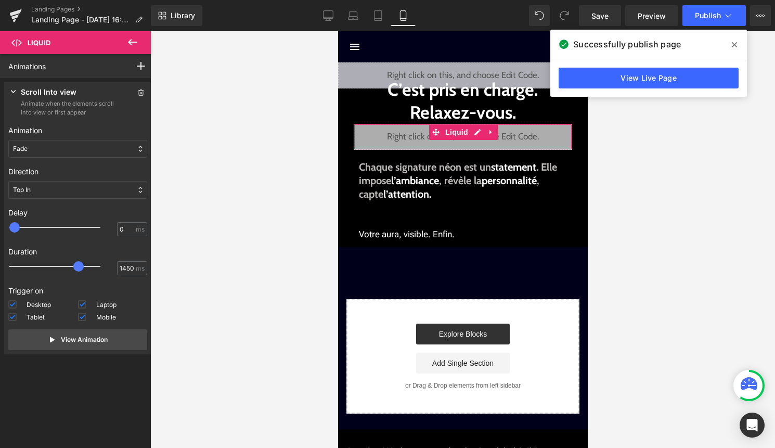
type input "1500"
drag, startPoint x: 33, startPoint y: 261, endPoint x: 80, endPoint y: 265, distance: 47.0
click at [80, 265] on span at bounding box center [80, 266] width 10 height 10
click at [111, 342] on button "View Animation" at bounding box center [77, 339] width 139 height 21
click at [696, 17] on span "Publish" at bounding box center [708, 15] width 26 height 8
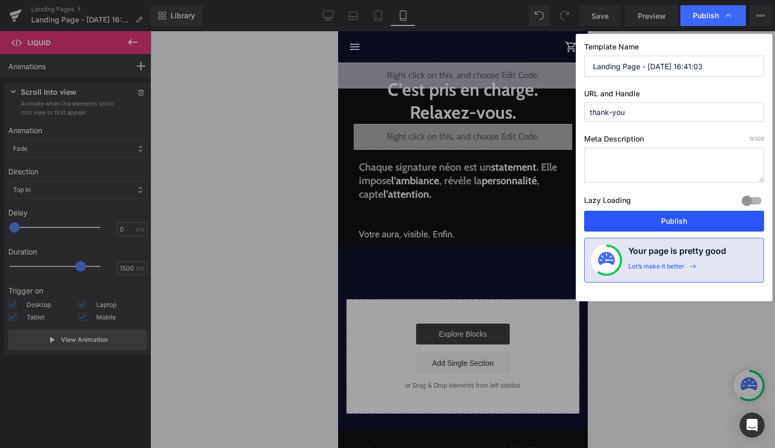
click at [683, 212] on button "Publish" at bounding box center [674, 221] width 180 height 21
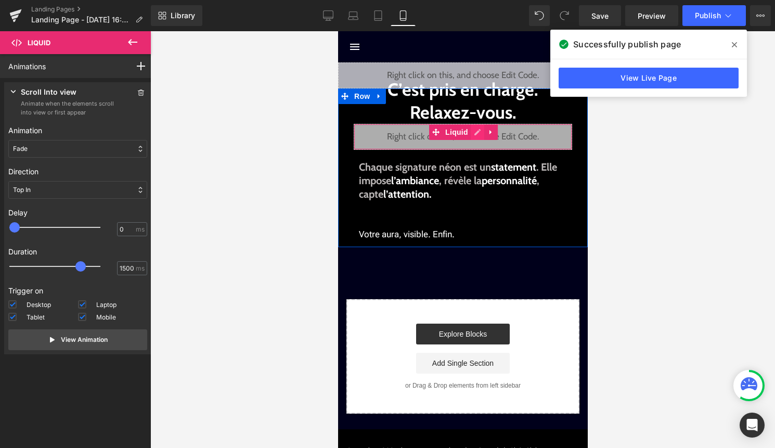
click at [478, 133] on div "Liquid" at bounding box center [462, 137] width 218 height 26
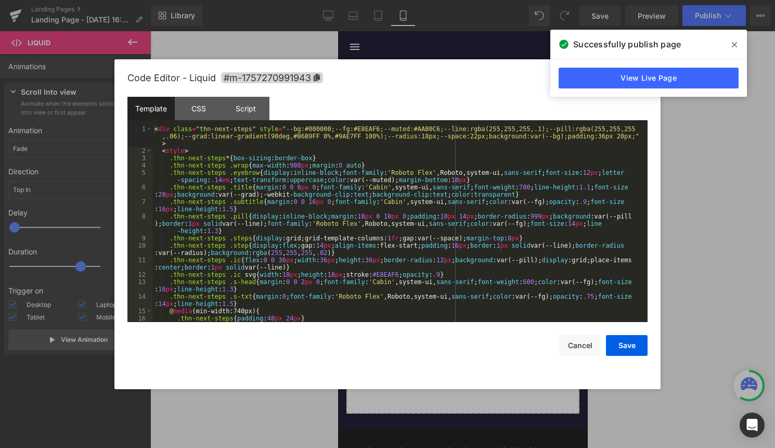
click at [420, 225] on div "< div class = "thn-next-steps" style = "--bg:#000000;--fg:#E8EAF6;--muted:#AAB0…" at bounding box center [397, 238] width 491 height 226
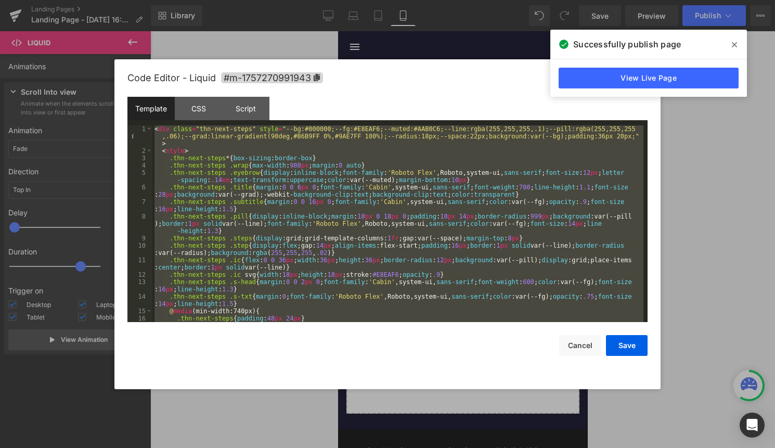
scroll to position [437, 0]
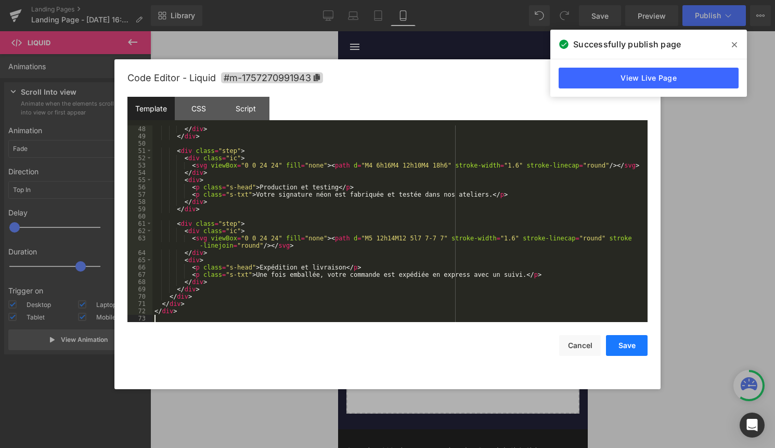
click at [625, 339] on button "Save" at bounding box center [627, 345] width 42 height 21
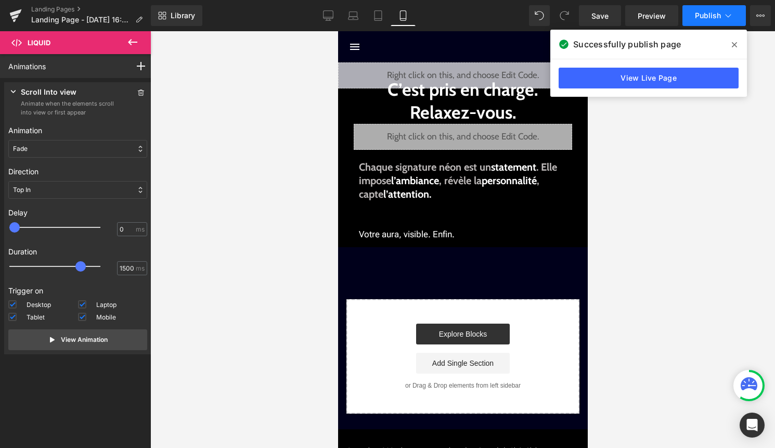
click at [708, 9] on button "Publish" at bounding box center [713, 15] width 63 height 21
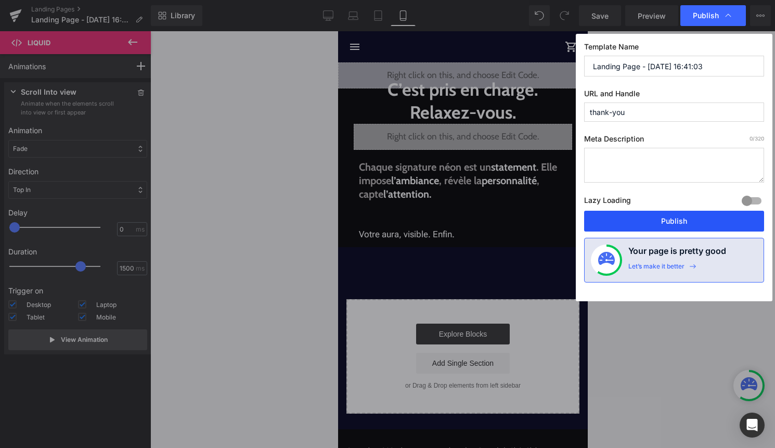
click at [665, 219] on button "Publish" at bounding box center [674, 221] width 180 height 21
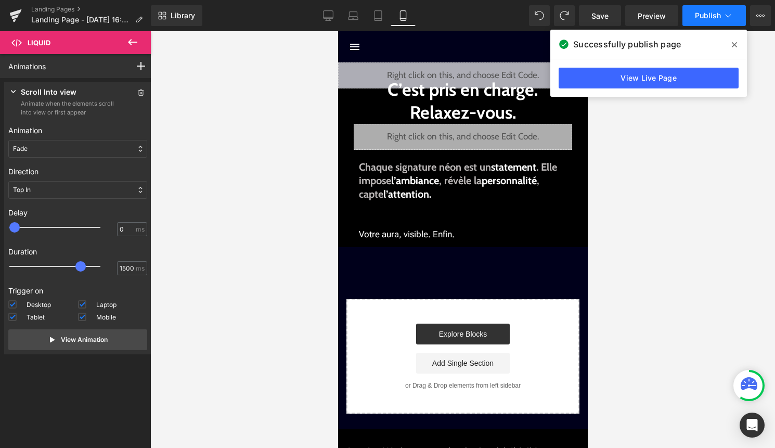
click at [715, 16] on span "Publish" at bounding box center [708, 15] width 26 height 8
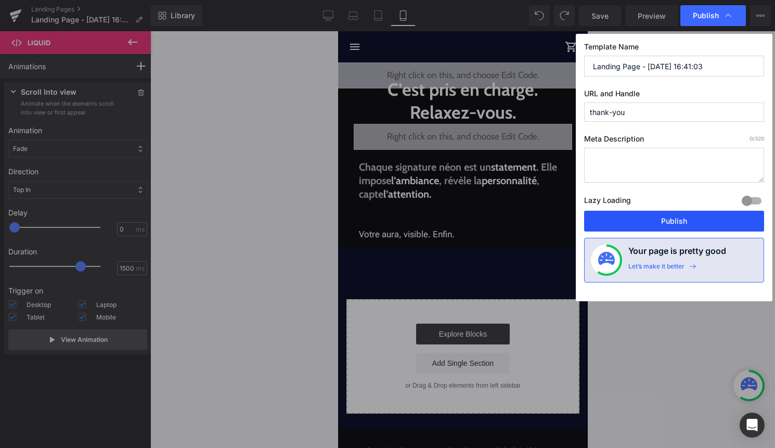
click at [633, 224] on button "Publish" at bounding box center [674, 221] width 180 height 21
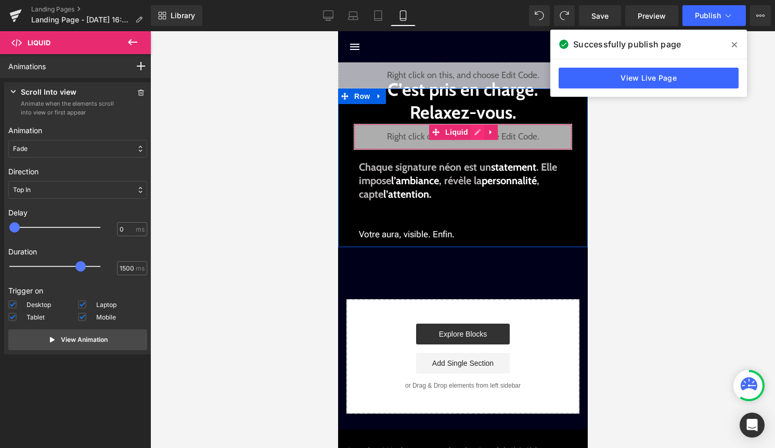
click at [476, 134] on div "Liquid" at bounding box center [462, 137] width 218 height 26
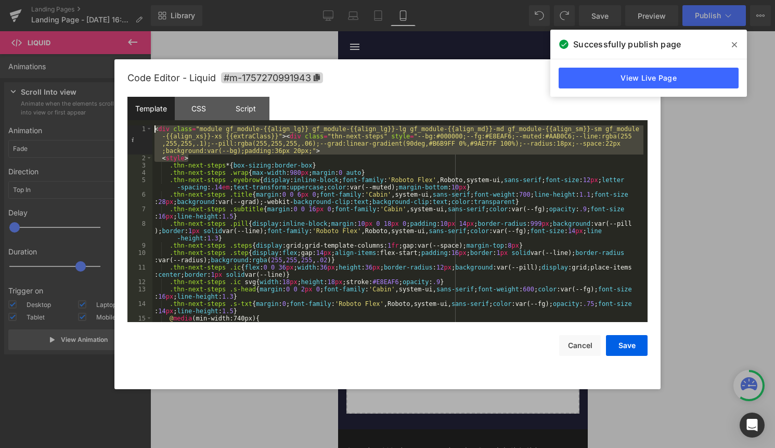
drag, startPoint x: 201, startPoint y: 157, endPoint x: 153, endPoint y: 131, distance: 54.5
click at [152, 131] on div "< div class = "module gf_module-{{align_lg}} gf_module-{{align_lg}}-lg gf_modul…" at bounding box center [397, 241] width 491 height 233
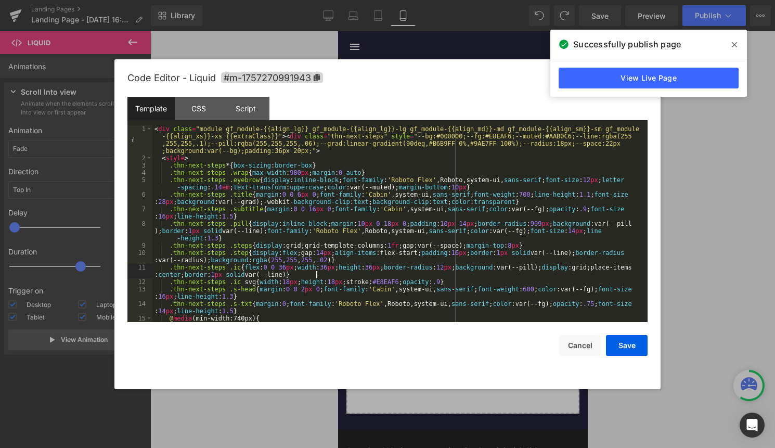
click at [561, 274] on div "< div class = "module gf_module-{{align_lg}} gf_module-{{align_lg}}-lg gf_modul…" at bounding box center [397, 241] width 491 height 233
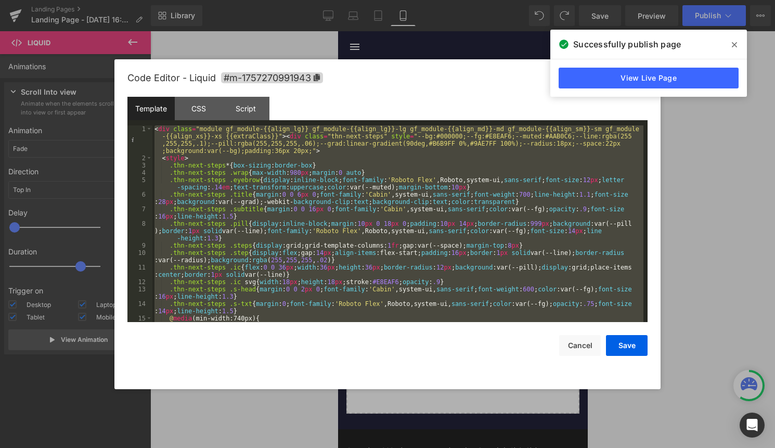
scroll to position [459, 0]
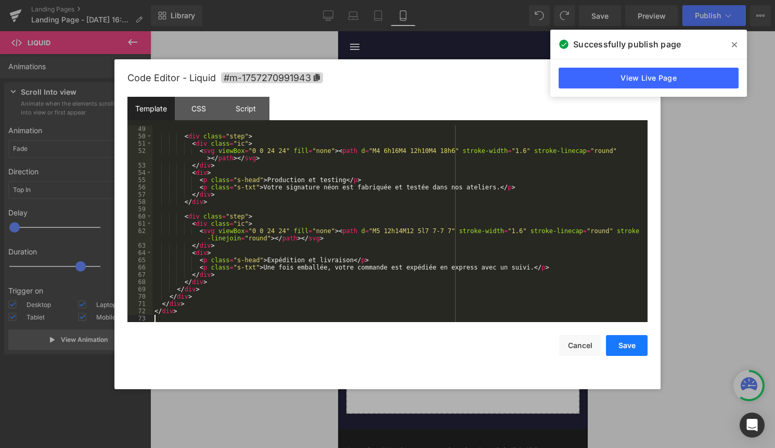
click at [625, 347] on button "Save" at bounding box center [627, 345] width 42 height 21
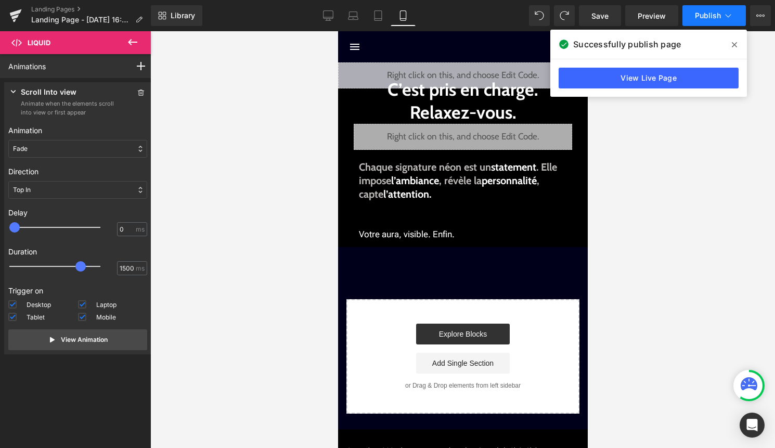
click at [696, 13] on span "Publish" at bounding box center [708, 15] width 26 height 8
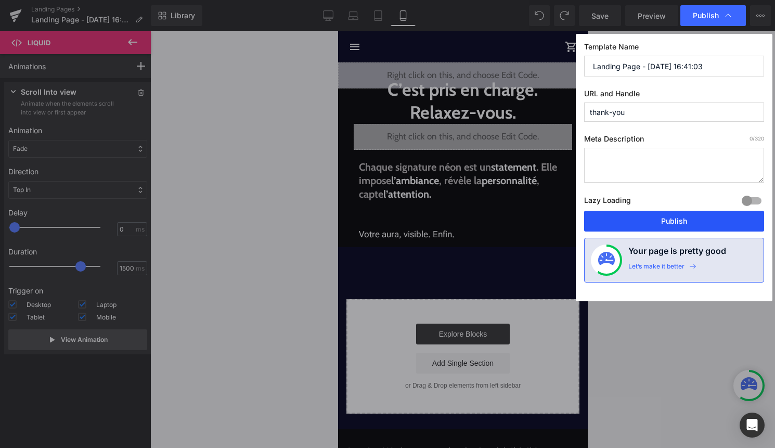
click at [692, 218] on button "Publish" at bounding box center [674, 221] width 180 height 21
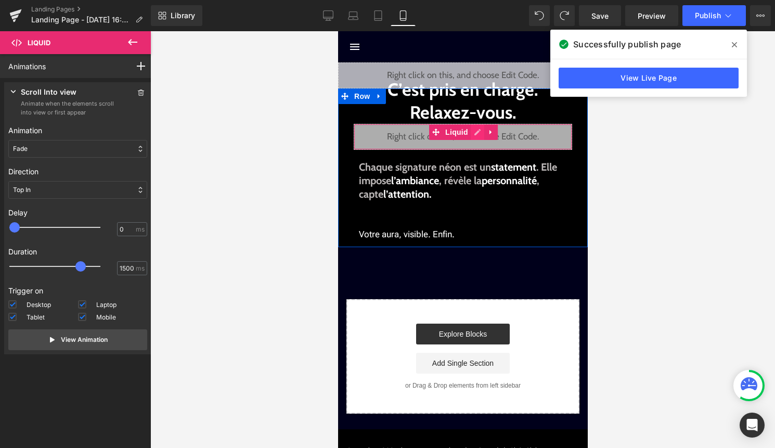
click at [477, 135] on div "Liquid" at bounding box center [462, 137] width 218 height 26
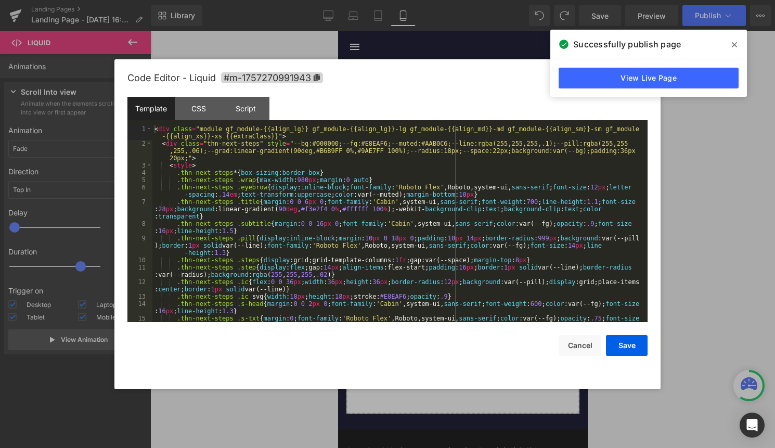
click at [448, 171] on div "< div class = "module gf_module-{{align_lg}} gf_module-{{align_lg}}-lg gf_modul…" at bounding box center [397, 238] width 491 height 226
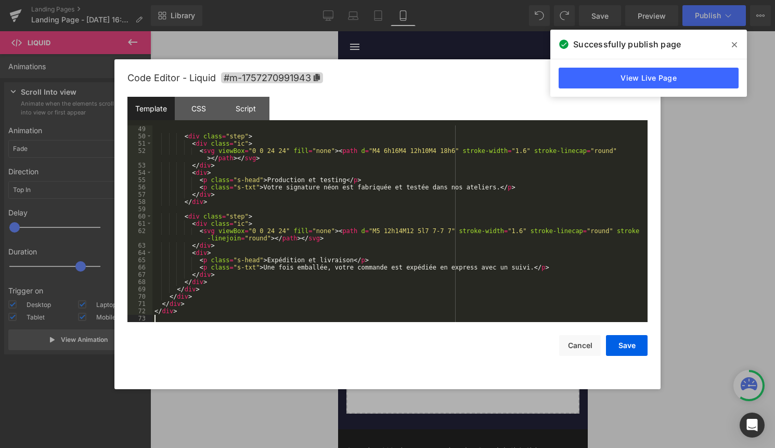
click at [639, 330] on div "Save Cancel" at bounding box center [387, 339] width 520 height 34
click at [636, 343] on button "Save" at bounding box center [627, 345] width 42 height 21
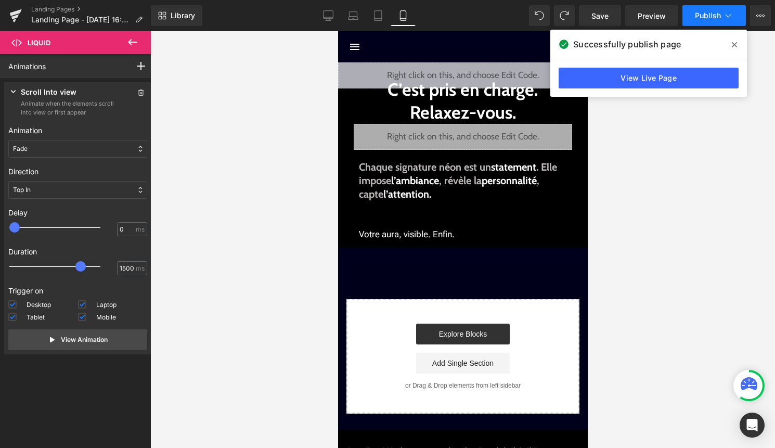
click at [708, 11] on span "Publish" at bounding box center [708, 15] width 26 height 8
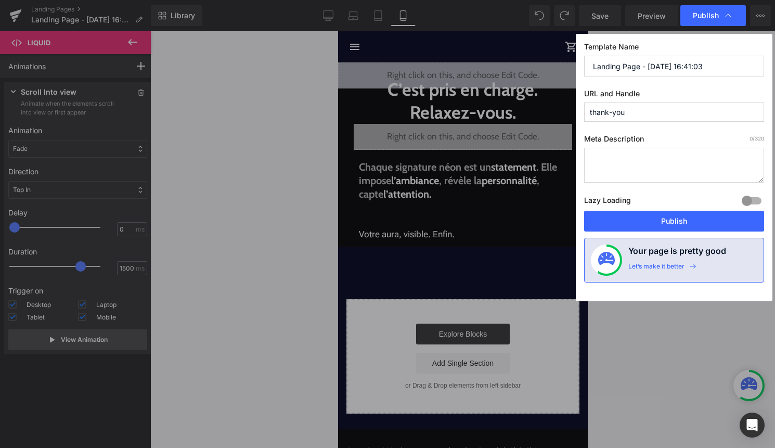
click at [680, 211] on button "Publish" at bounding box center [674, 221] width 180 height 21
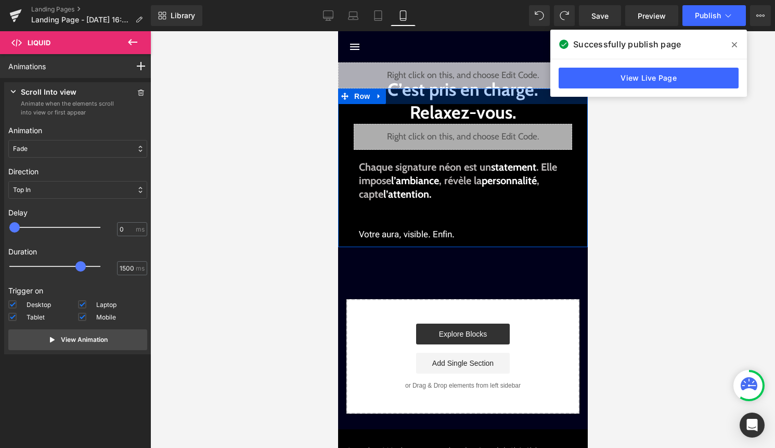
click at [477, 100] on div at bounding box center [463, 96] width 250 height 16
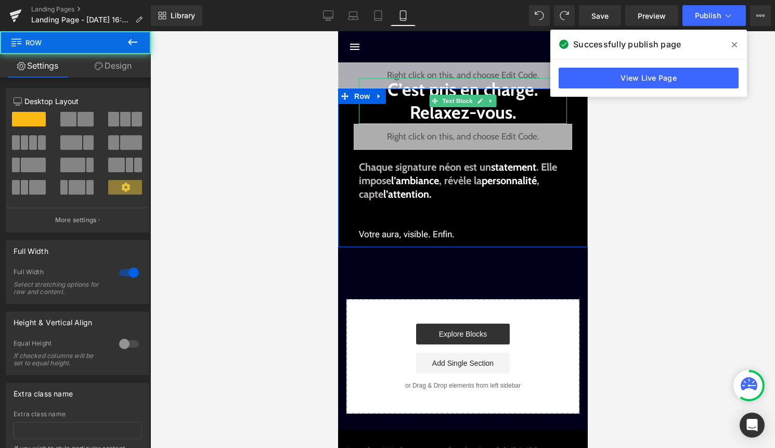
click at [477, 108] on b "C’est pris en charge. Relaxez-vous." at bounding box center [462, 101] width 151 height 45
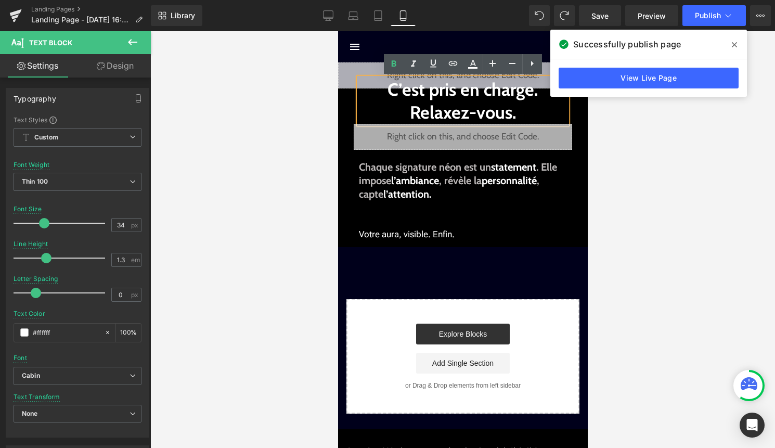
click at [511, 117] on b "C’est pris en charge. Relaxez-vous." at bounding box center [462, 101] width 151 height 45
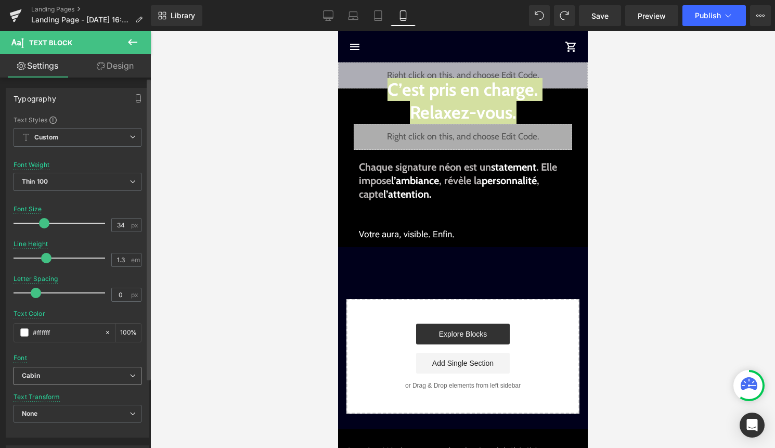
click at [55, 373] on b "Cabin" at bounding box center [76, 375] width 108 height 9
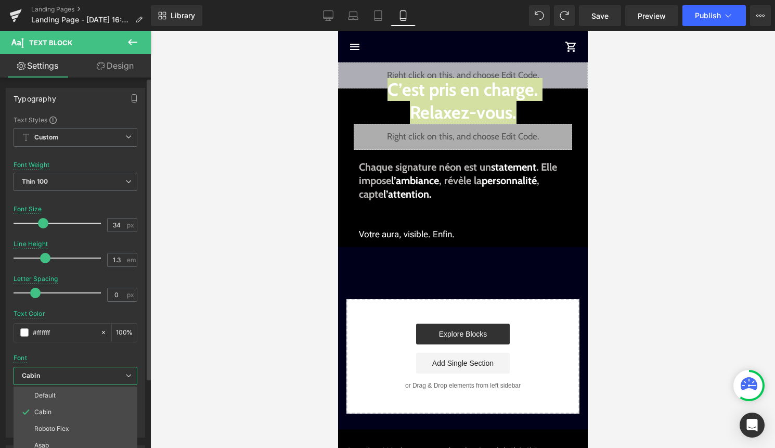
click at [58, 310] on div "Text Color #ffffff 100 %" at bounding box center [76, 332] width 124 height 44
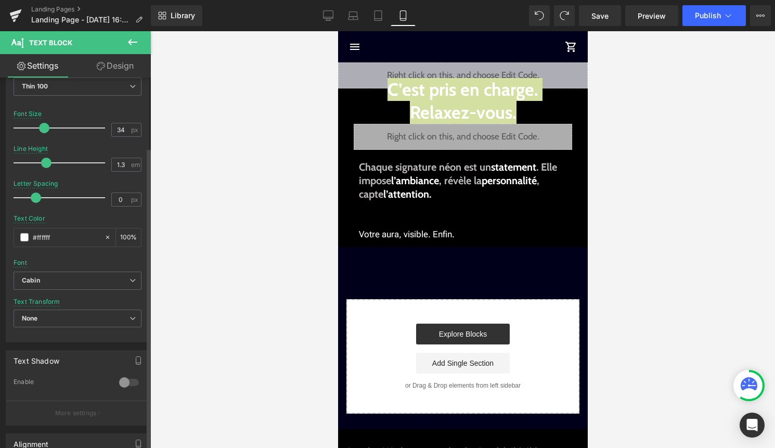
scroll to position [98, 0]
click at [67, 278] on b "Cabin" at bounding box center [76, 278] width 108 height 9
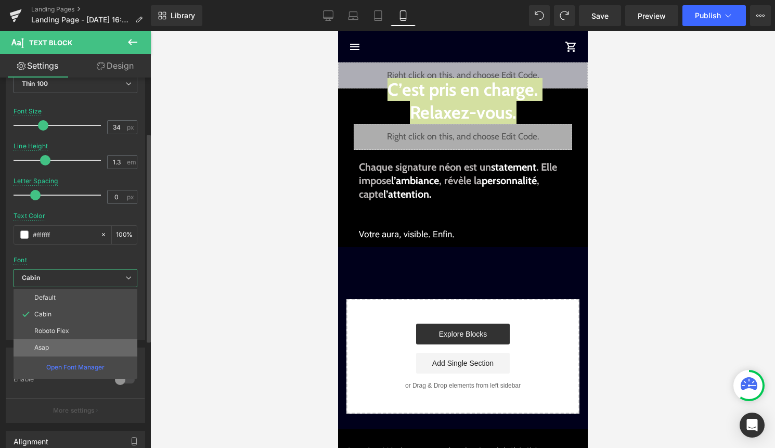
click at [62, 345] on li "Asap" at bounding box center [76, 347] width 124 height 17
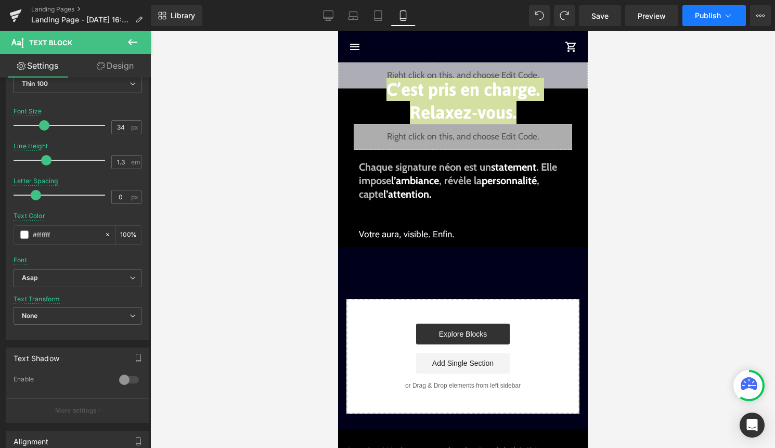
click at [705, 12] on span "Publish" at bounding box center [708, 15] width 26 height 8
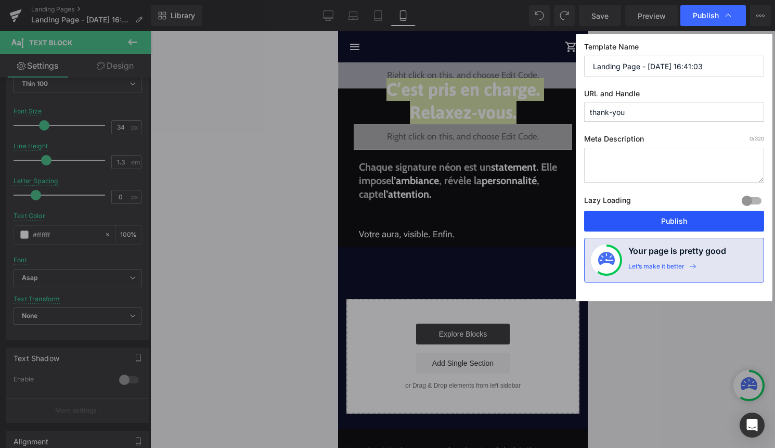
click at [677, 220] on button "Publish" at bounding box center [674, 221] width 180 height 21
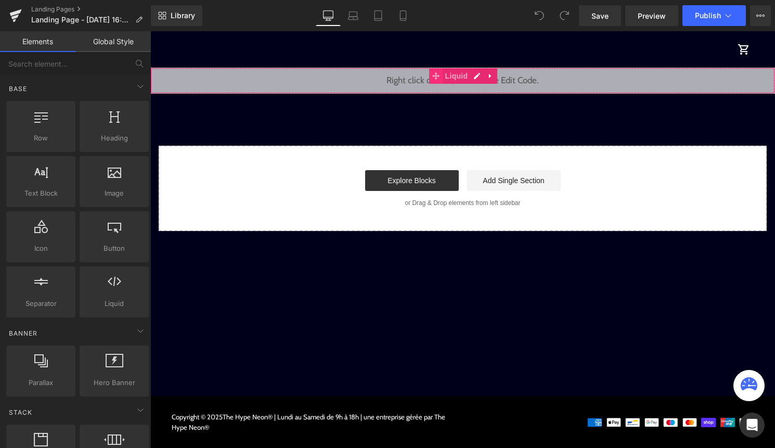
click at [442, 79] on span at bounding box center [436, 76] width 14 height 16
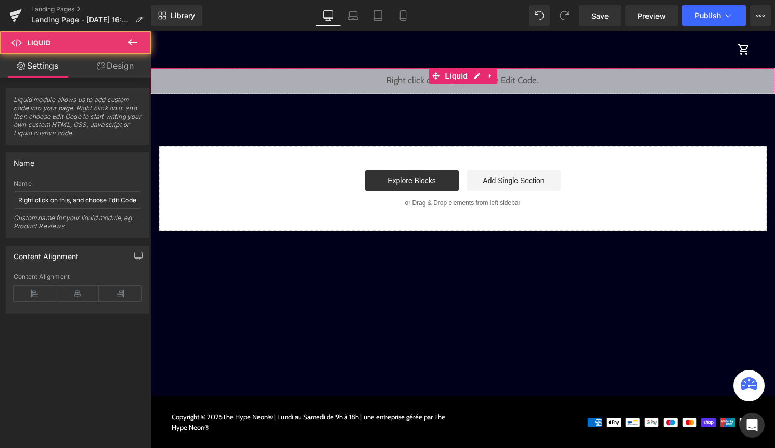
click at [125, 69] on link "Design" at bounding box center [114, 65] width 75 height 23
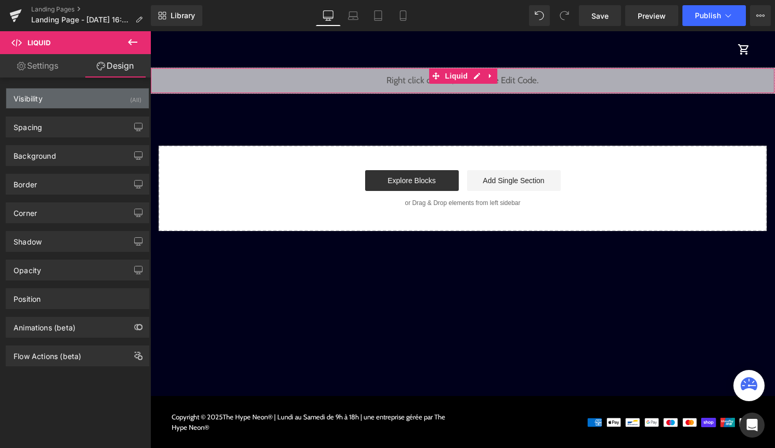
click at [120, 99] on div "Visibility (All)" at bounding box center [77, 98] width 143 height 20
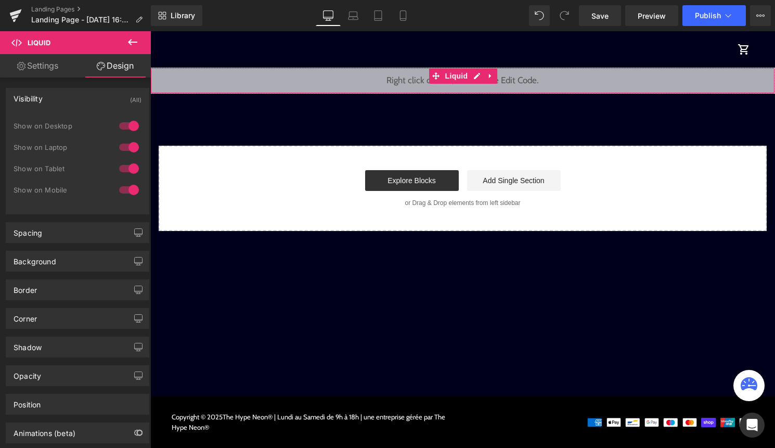
click at [120, 123] on div at bounding box center [129, 126] width 25 height 17
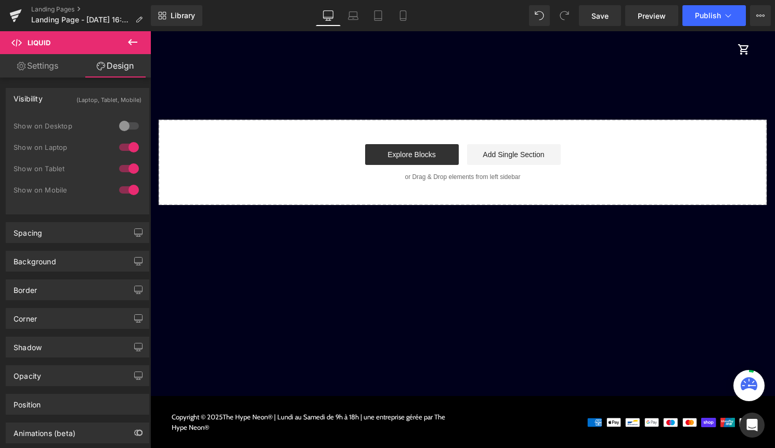
click at [127, 149] on div at bounding box center [129, 147] width 25 height 17
click at [127, 160] on div at bounding box center [129, 168] width 25 height 17
click at [703, 12] on span "Publish" at bounding box center [708, 15] width 26 height 8
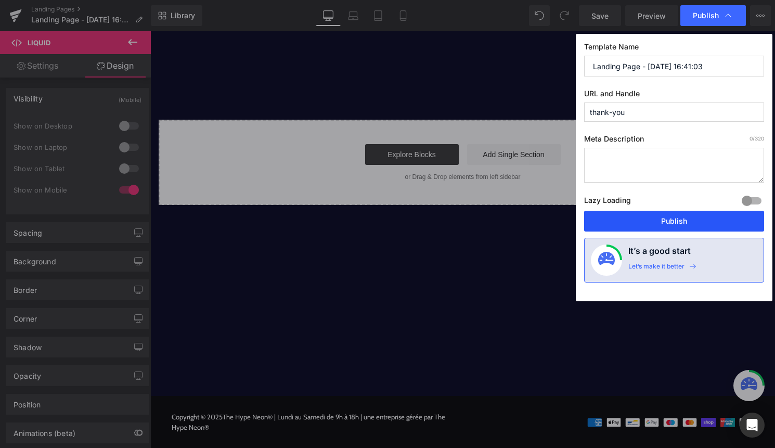
click at [642, 224] on button "Publish" at bounding box center [674, 221] width 180 height 21
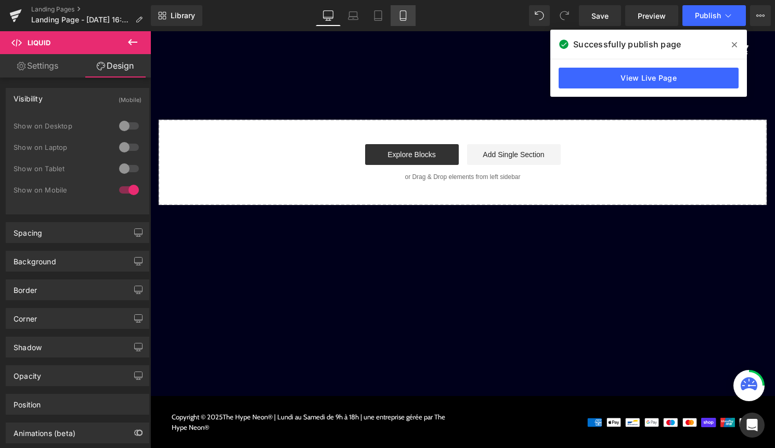
click at [399, 21] on link "Mobile" at bounding box center [403, 15] width 25 height 21
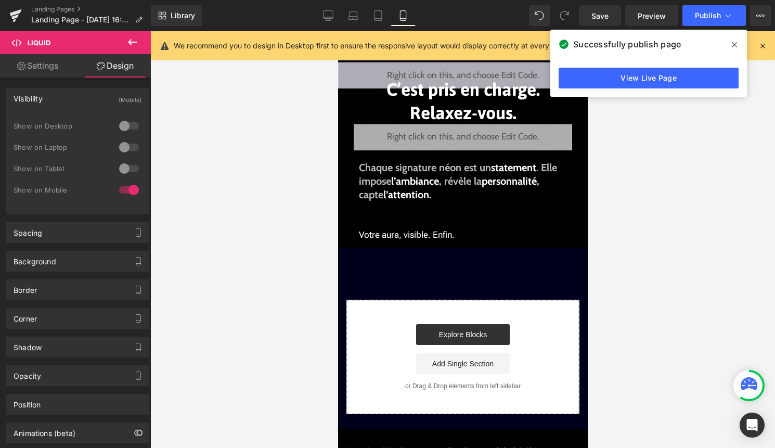
click at [732, 44] on icon at bounding box center [734, 45] width 5 height 8
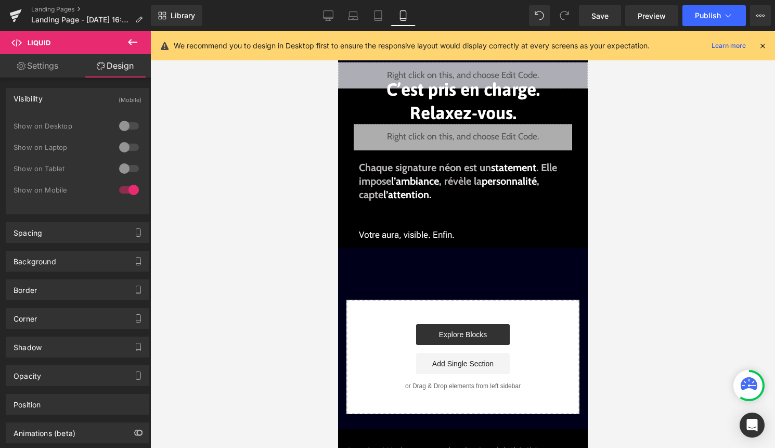
click at [764, 42] on icon at bounding box center [762, 45] width 9 height 9
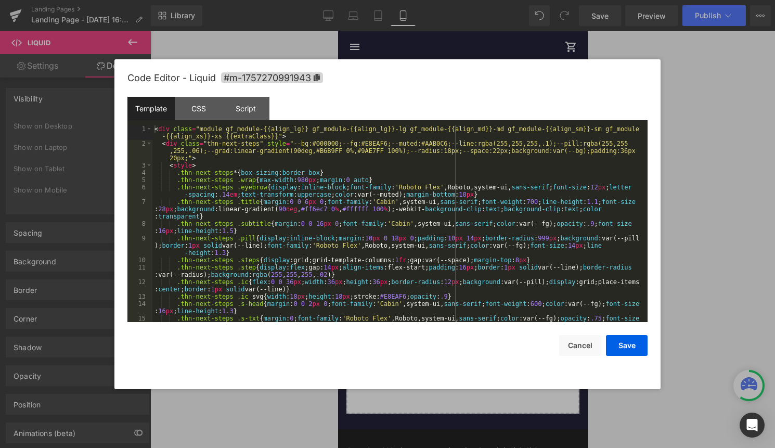
click at [474, 133] on div "Liquid" at bounding box center [462, 137] width 218 height 26
click at [413, 182] on div "< div class = "module gf_module-{{align_lg}} gf_module-{{align_lg}}-lg gf_modul…" at bounding box center [397, 238] width 491 height 226
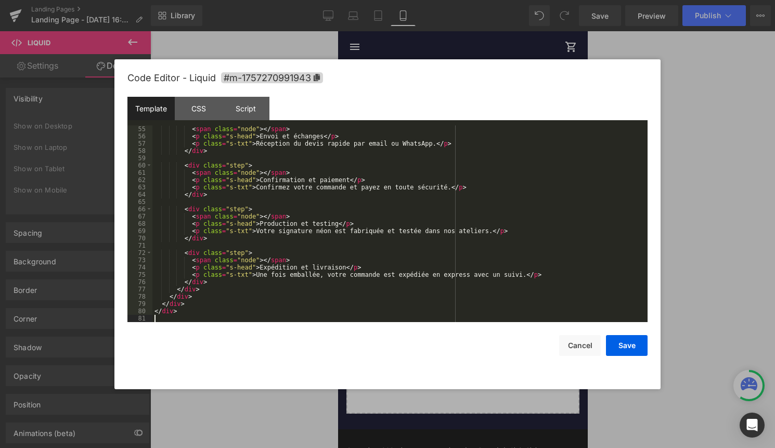
scroll to position [466, 0]
click at [636, 350] on button "Save" at bounding box center [627, 345] width 42 height 21
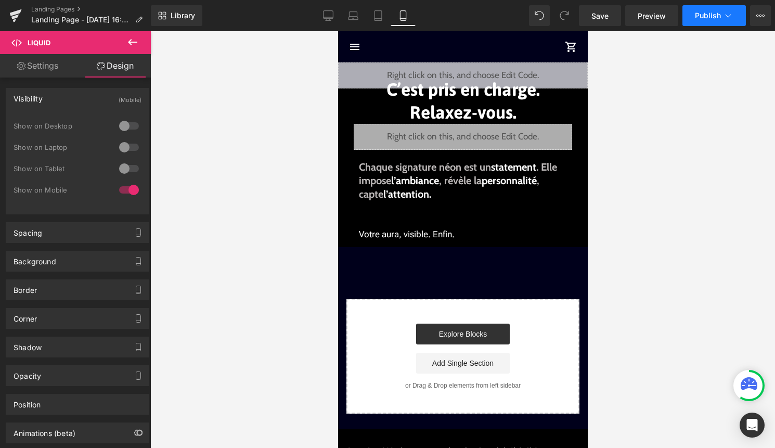
click at [723, 15] on icon at bounding box center [728, 15] width 10 height 10
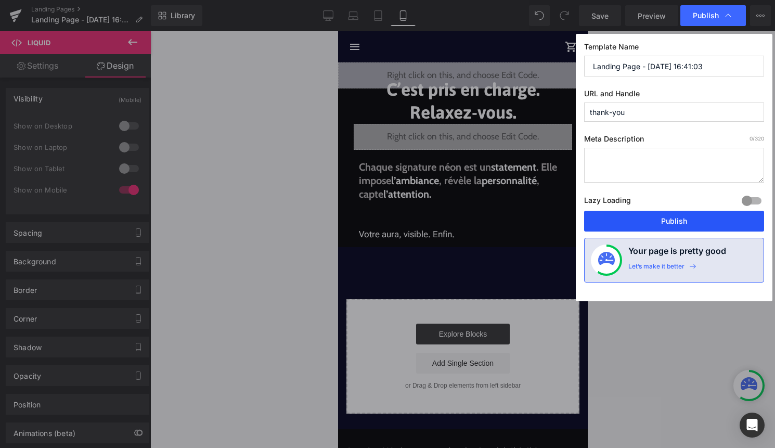
click at [643, 213] on button "Publish" at bounding box center [674, 221] width 180 height 21
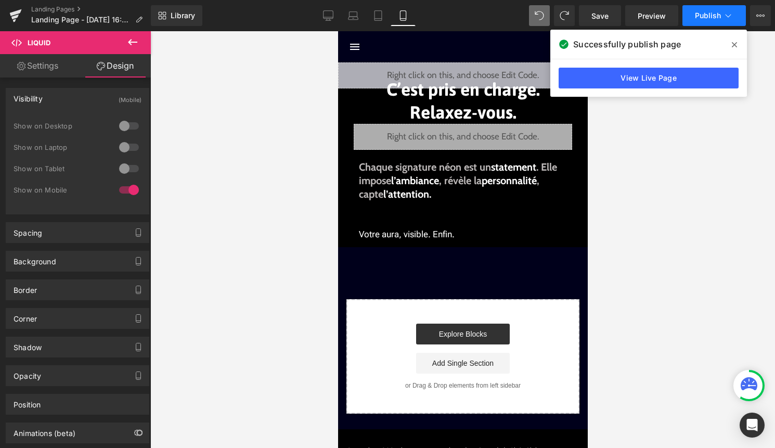
click at [714, 16] on span "Publish" at bounding box center [708, 15] width 26 height 8
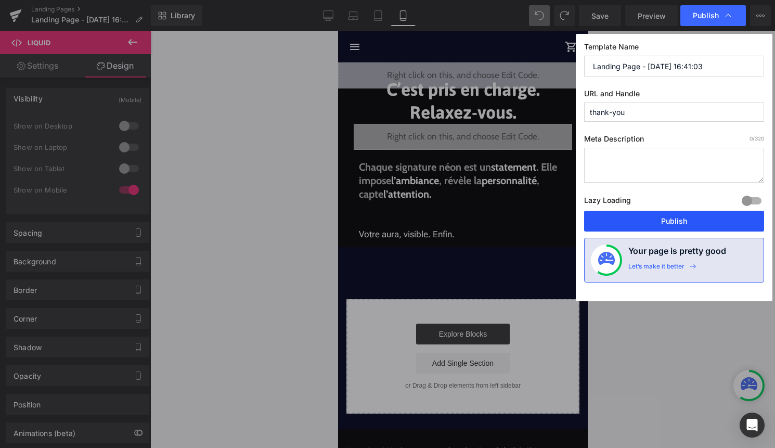
click at [674, 218] on button "Publish" at bounding box center [674, 221] width 180 height 21
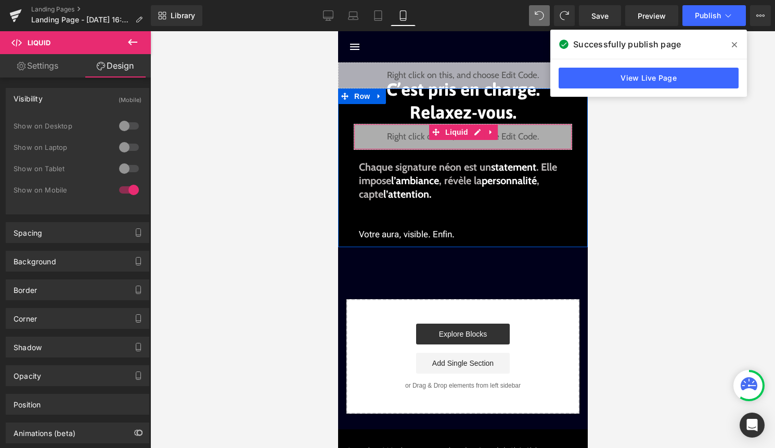
click at [476, 134] on div "Liquid" at bounding box center [462, 137] width 218 height 26
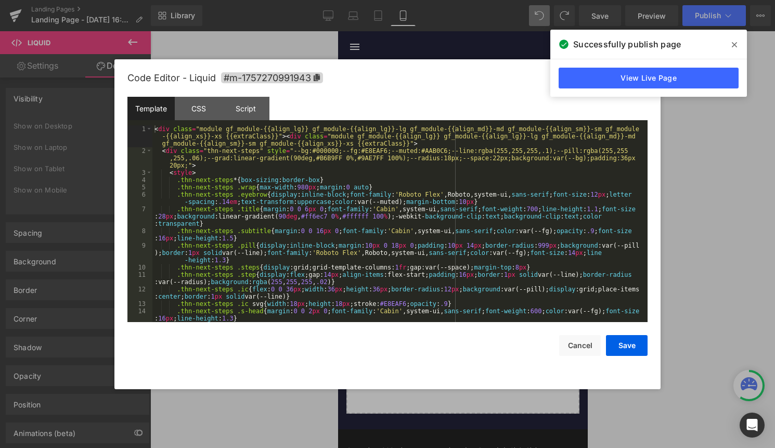
click at [460, 174] on div "< div class = "module gf_module-{{align_lg}} gf_module-{{align_lg}}-lg gf_modul…" at bounding box center [397, 241] width 491 height 233
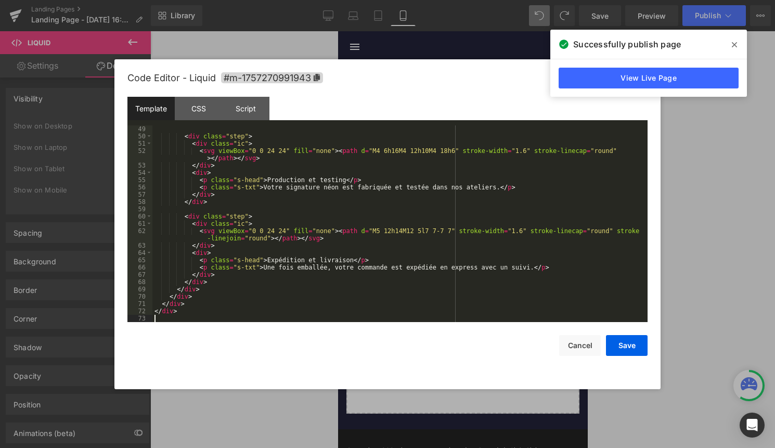
scroll to position [459, 0]
click at [630, 341] on button "Save" at bounding box center [627, 345] width 42 height 21
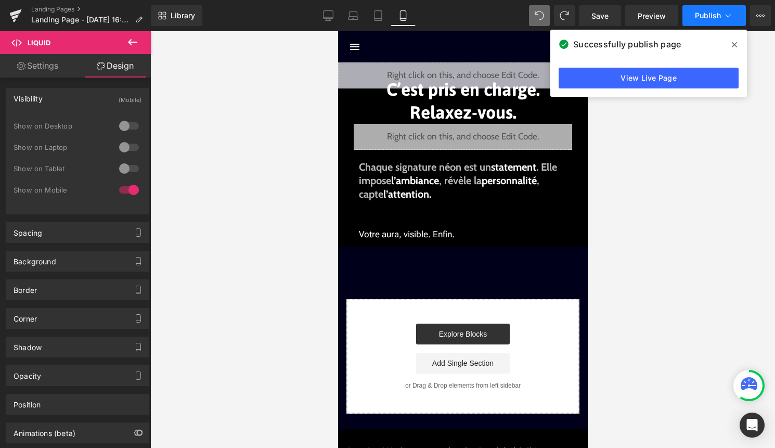
click at [717, 22] on button "Publish" at bounding box center [713, 15] width 63 height 21
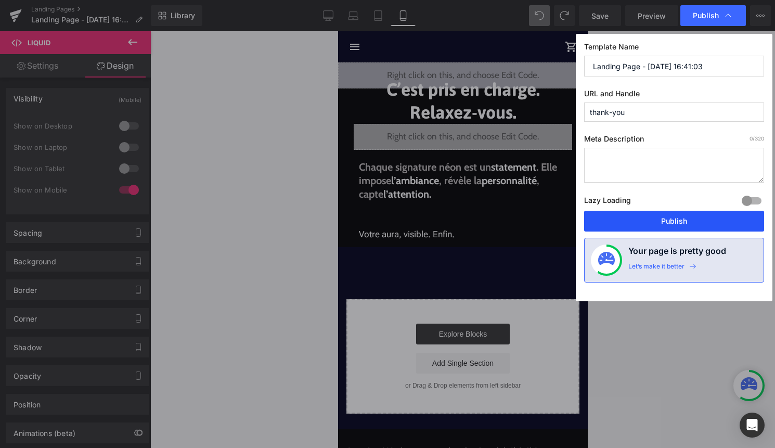
click at [677, 222] on button "Publish" at bounding box center [674, 221] width 180 height 21
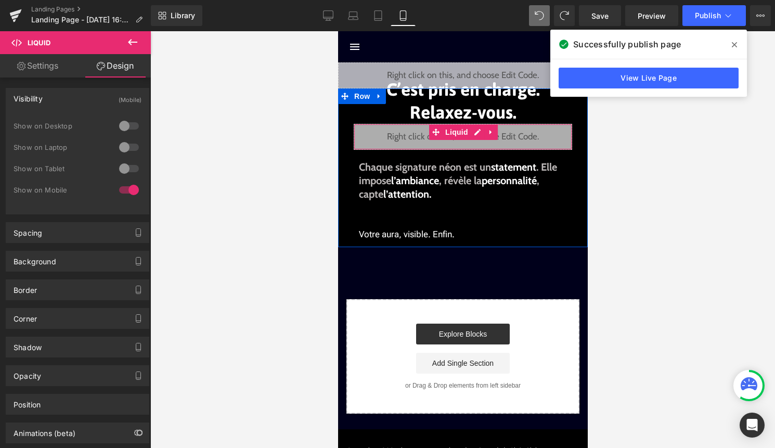
click at [475, 132] on div "Liquid" at bounding box center [462, 137] width 218 height 26
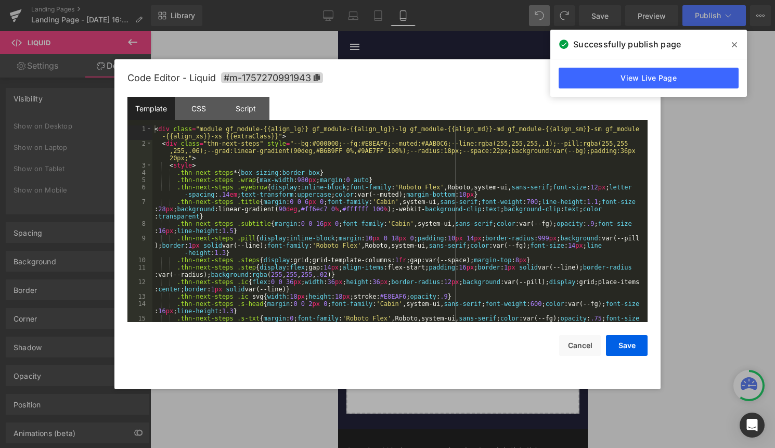
click at [433, 219] on div "< div class = "module gf_module-{{align_lg}} gf_module-{{align_lg}}-lg gf_modul…" at bounding box center [397, 238] width 491 height 226
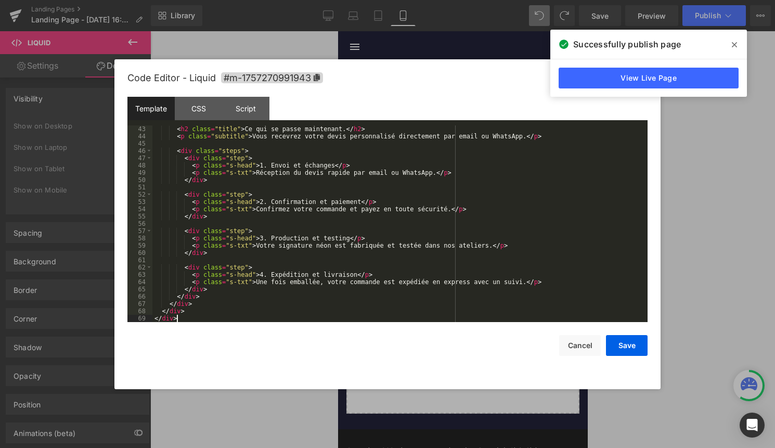
scroll to position [379, 0]
click at [618, 339] on button "Save" at bounding box center [627, 345] width 42 height 21
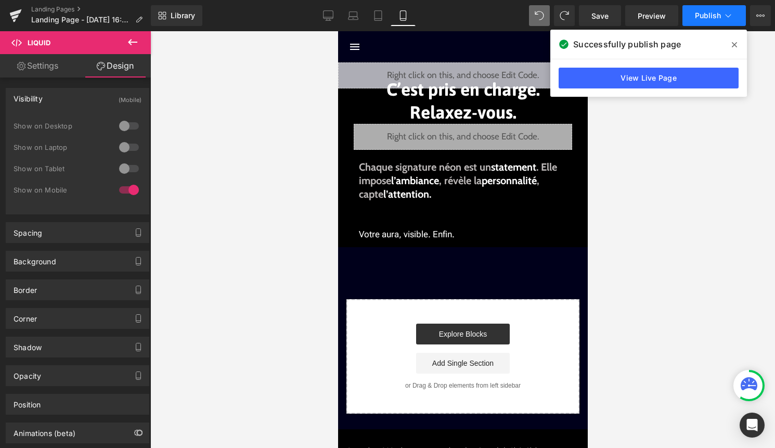
click at [727, 19] on icon at bounding box center [728, 15] width 10 height 10
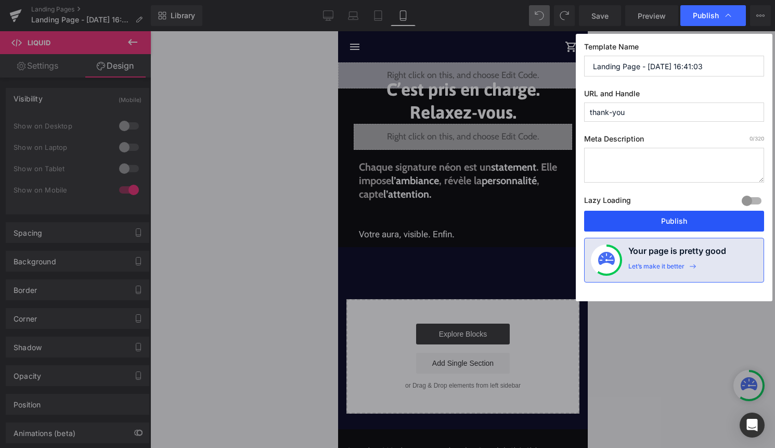
click at [692, 218] on button "Publish" at bounding box center [674, 221] width 180 height 21
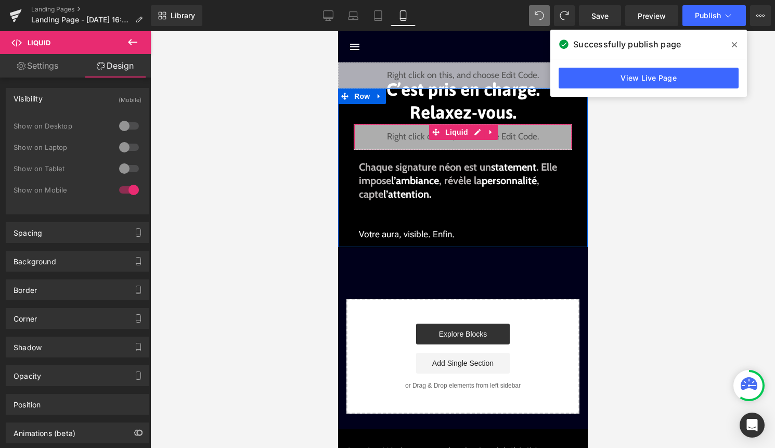
click at [476, 135] on div "Liquid" at bounding box center [462, 137] width 218 height 26
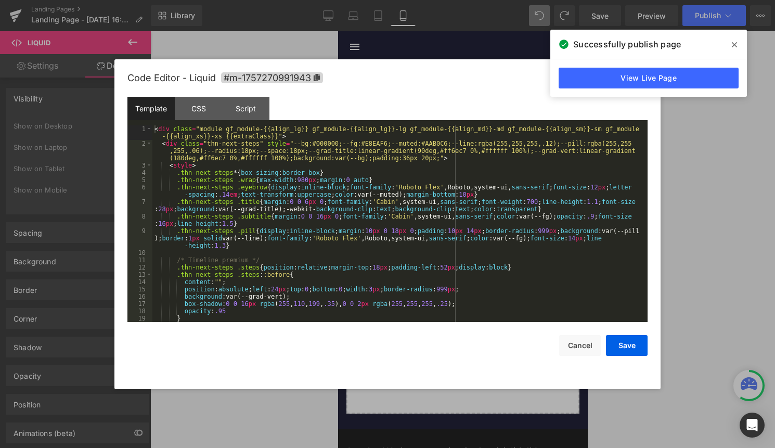
click at [409, 202] on div "< div class = "module gf_module-{{align_lg}} gf_module-{{align_lg}}-lg gf_modul…" at bounding box center [397, 234] width 491 height 218
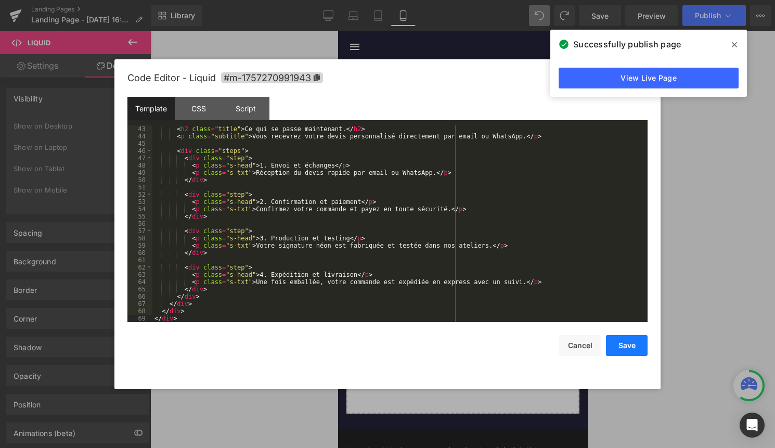
click at [622, 342] on button "Save" at bounding box center [627, 345] width 42 height 21
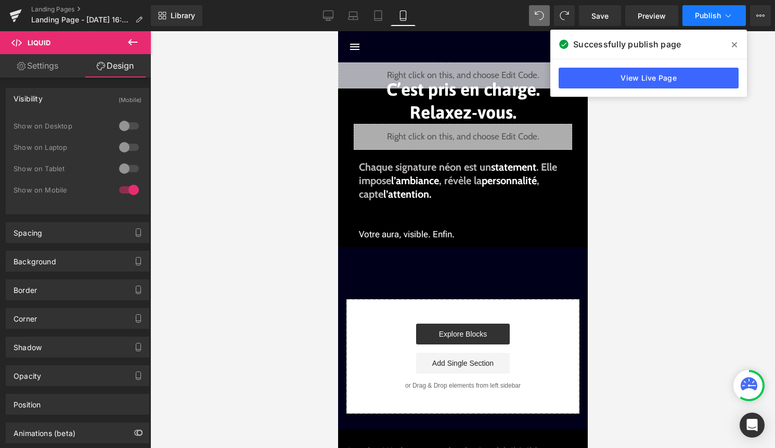
click at [719, 5] on button "Publish" at bounding box center [713, 15] width 63 height 21
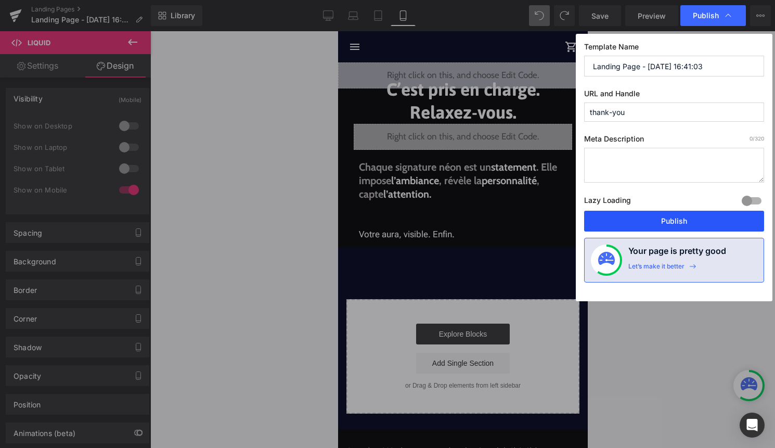
click at [655, 219] on button "Publish" at bounding box center [674, 221] width 180 height 21
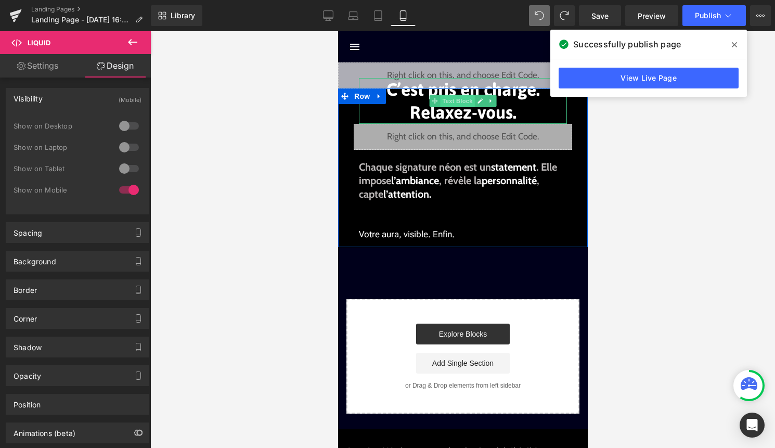
click at [472, 106] on span "Text Block" at bounding box center [456, 101] width 34 height 12
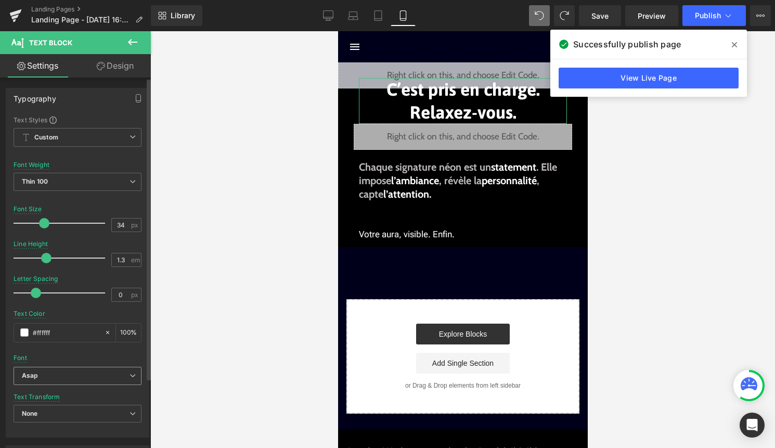
click at [60, 373] on b "Asap" at bounding box center [76, 375] width 108 height 9
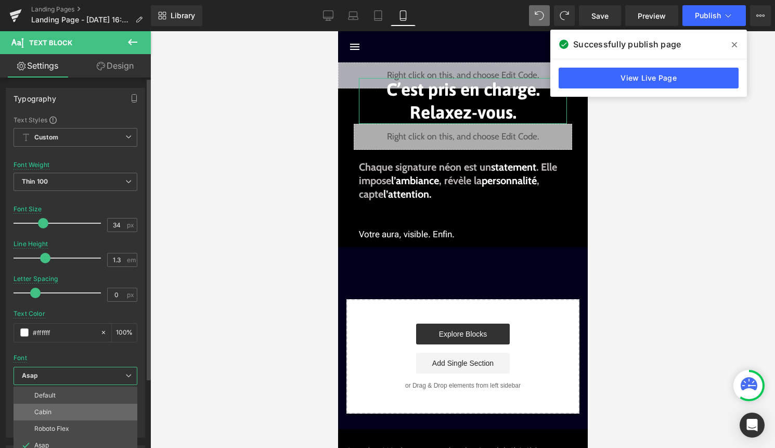
click at [61, 413] on li "Cabin" at bounding box center [76, 412] width 124 height 17
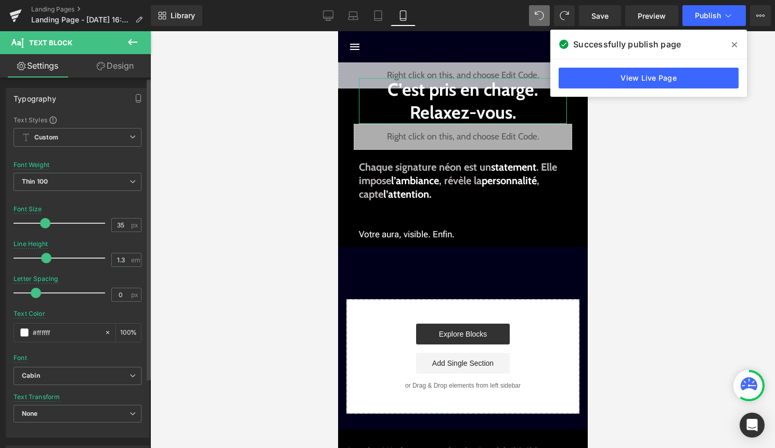
type input "36"
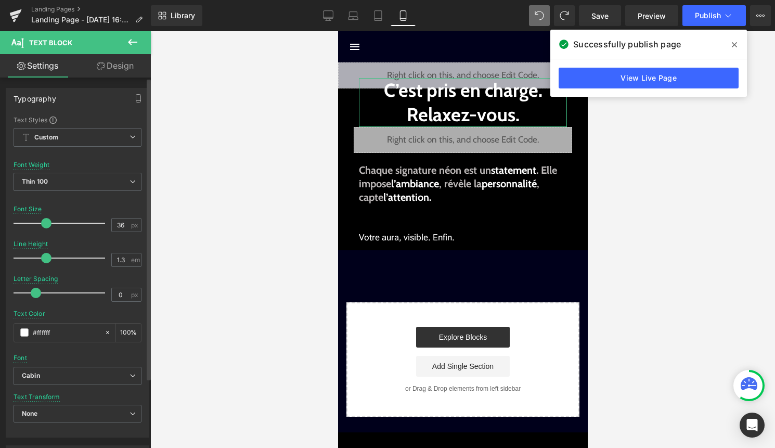
click at [47, 219] on span at bounding box center [46, 223] width 10 height 10
type input "-0.3"
click at [29, 294] on span at bounding box center [30, 293] width 10 height 10
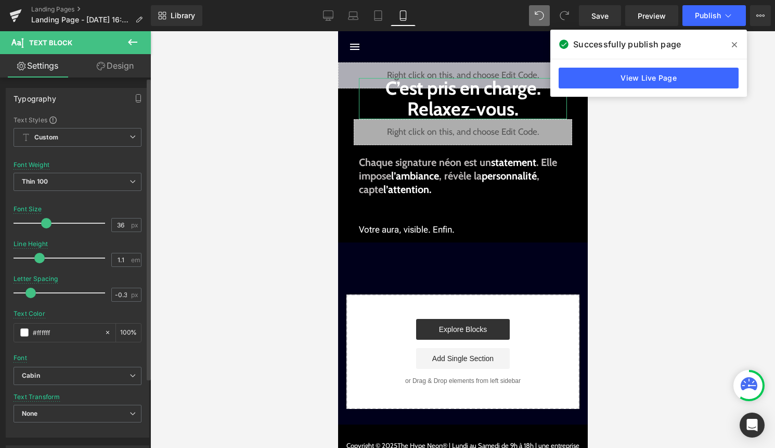
drag, startPoint x: 45, startPoint y: 255, endPoint x: 37, endPoint y: 255, distance: 7.3
click at [37, 255] on span at bounding box center [39, 258] width 10 height 10
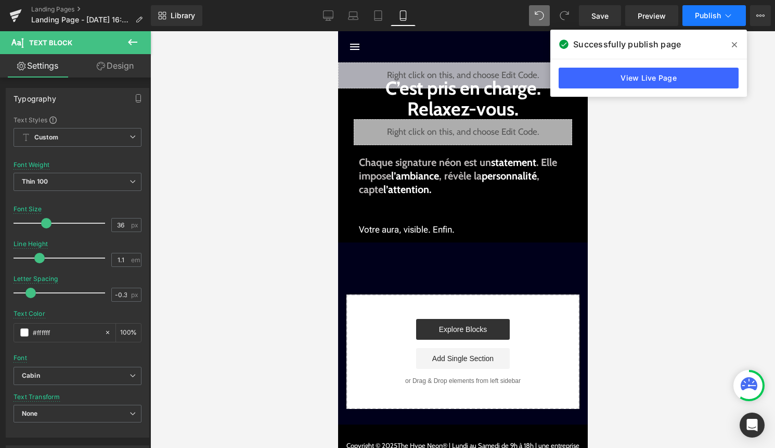
click at [717, 15] on span "Publish" at bounding box center [708, 15] width 26 height 8
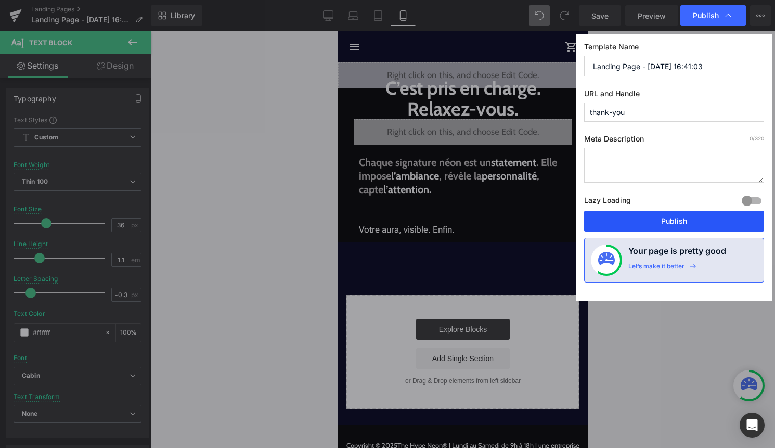
click at [681, 213] on button "Publish" at bounding box center [674, 221] width 180 height 21
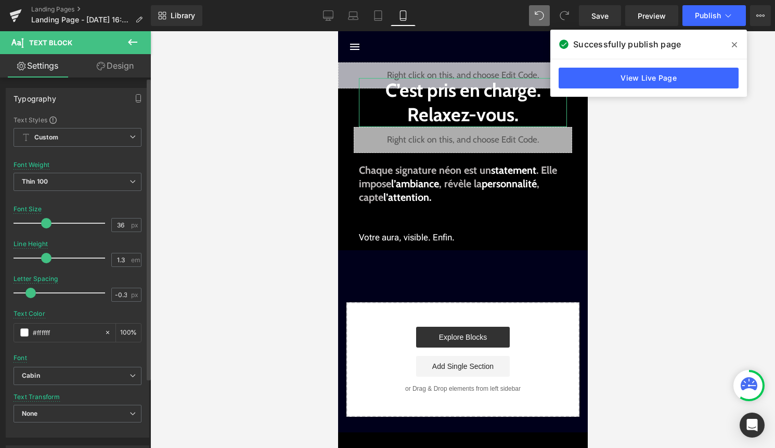
type input "1.2"
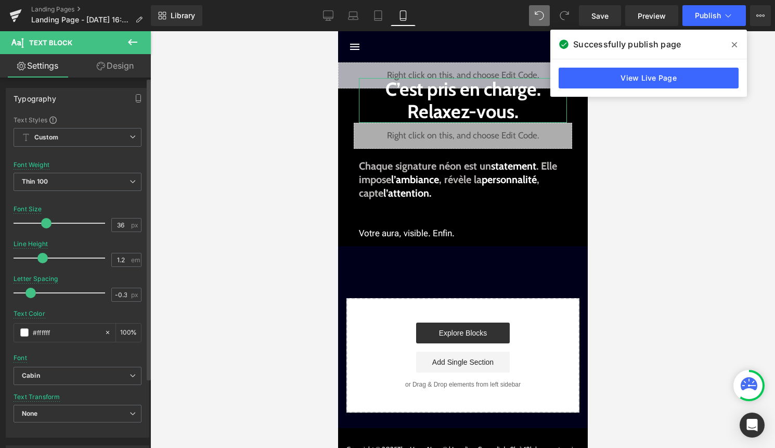
click at [44, 258] on span at bounding box center [42, 258] width 10 height 10
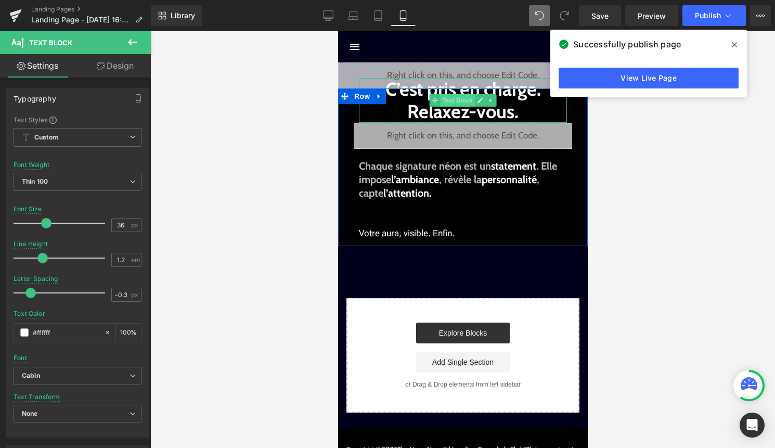
click at [462, 106] on span "Text Block" at bounding box center [456, 100] width 34 height 12
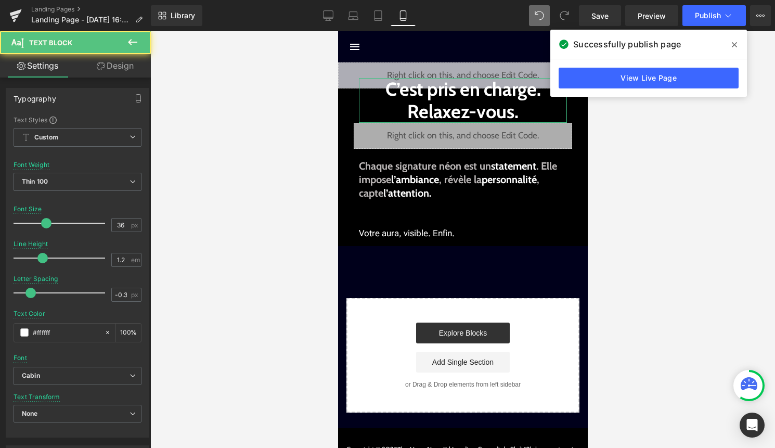
click at [127, 70] on link "Design" at bounding box center [114, 65] width 75 height 23
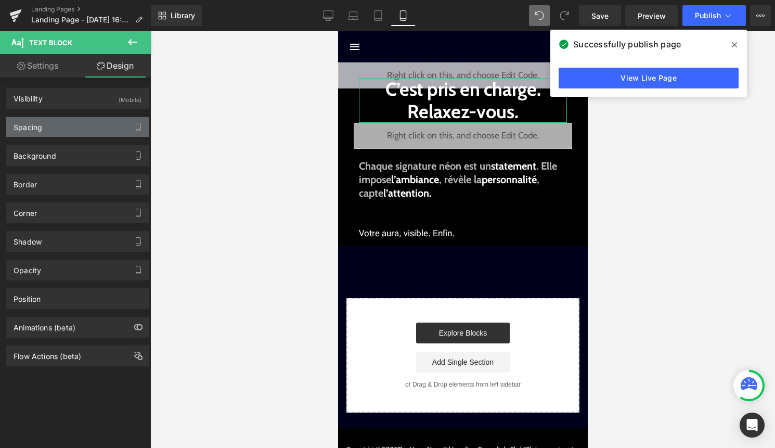
click at [75, 134] on div "Spacing" at bounding box center [77, 127] width 143 height 20
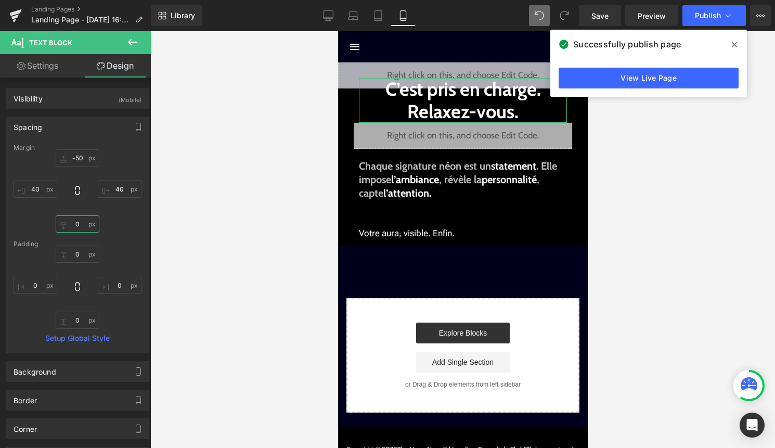
click at [81, 225] on input "0" at bounding box center [78, 223] width 44 height 17
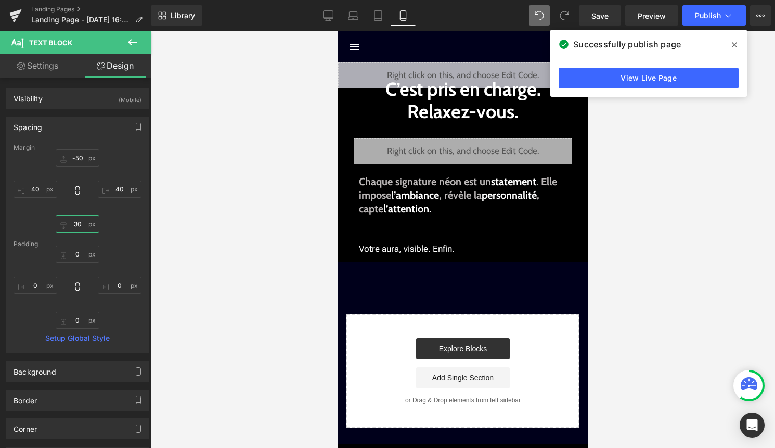
type input "3"
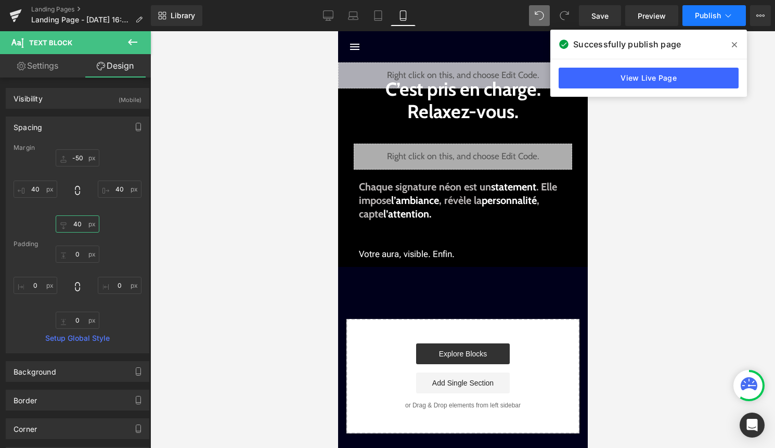
type input "40"
click at [697, 10] on button "Publish" at bounding box center [713, 15] width 63 height 21
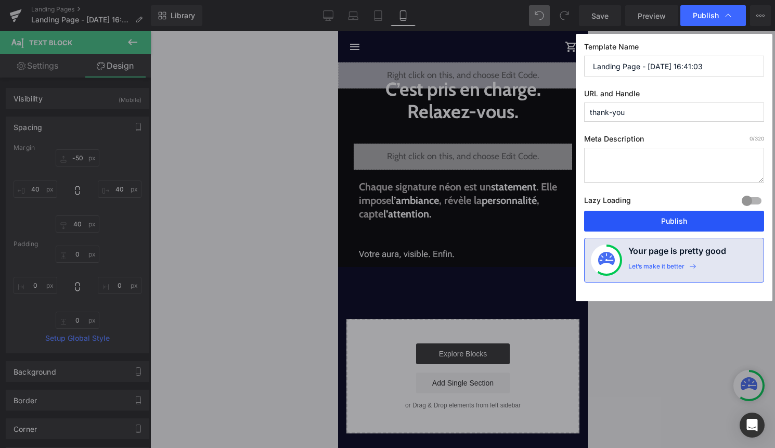
click at [665, 226] on button "Publish" at bounding box center [674, 221] width 180 height 21
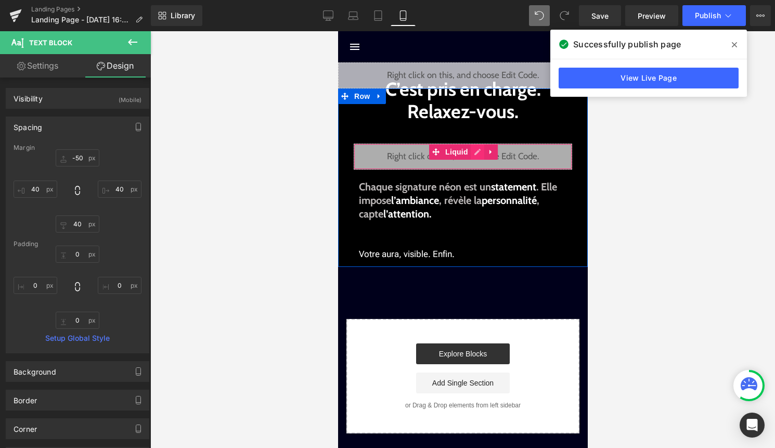
click at [473, 150] on div "Liquid" at bounding box center [462, 157] width 218 height 26
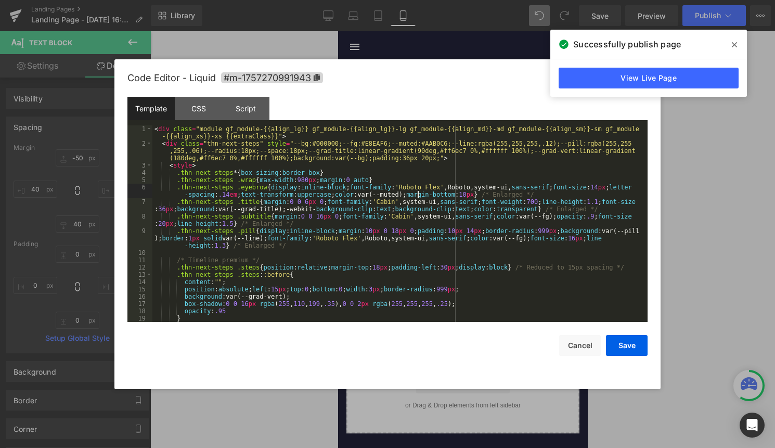
click at [419, 196] on div "< div class = "module gf_module-{{align_lg}} gf_module-{{align_lg}}-lg gf_modul…" at bounding box center [397, 234] width 491 height 218
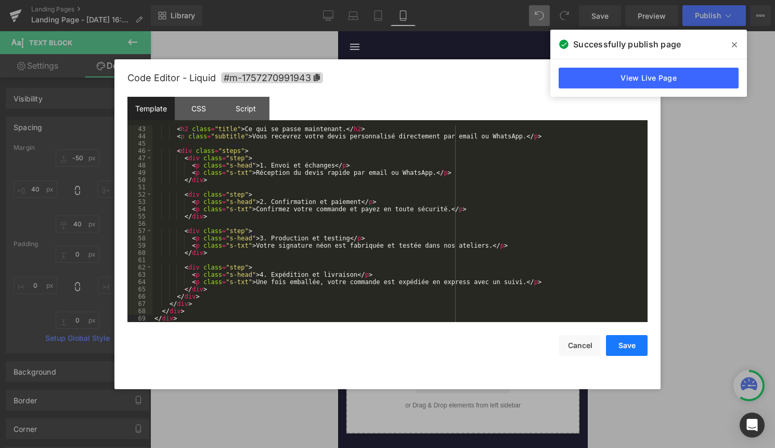
click at [636, 350] on button "Save" at bounding box center [627, 345] width 42 height 21
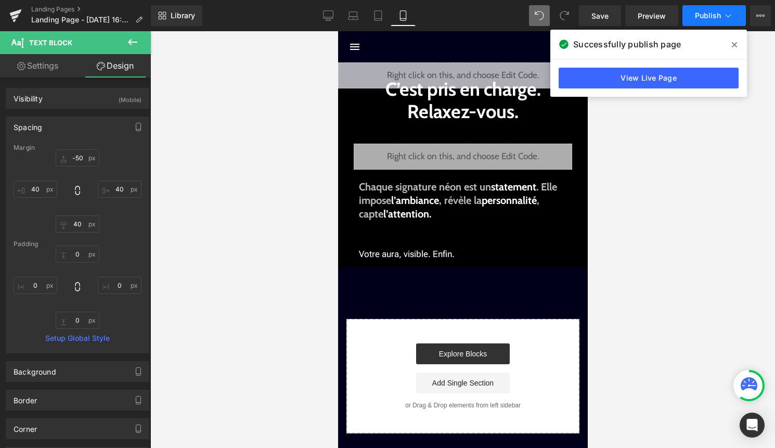
click at [725, 14] on icon at bounding box center [728, 15] width 10 height 10
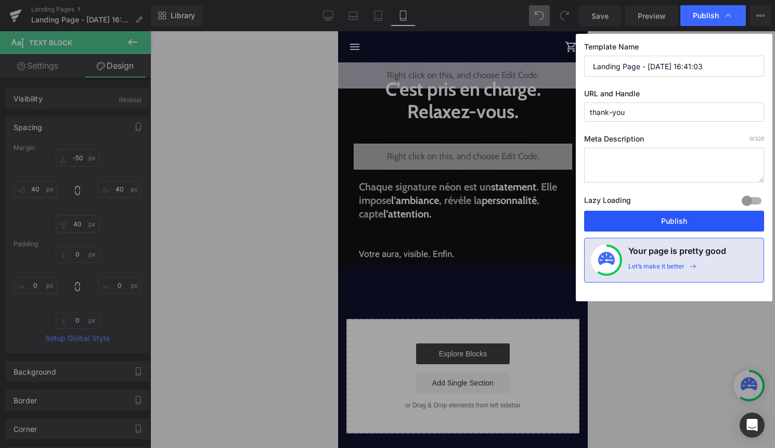
click at [693, 217] on button "Publish" at bounding box center [674, 221] width 180 height 21
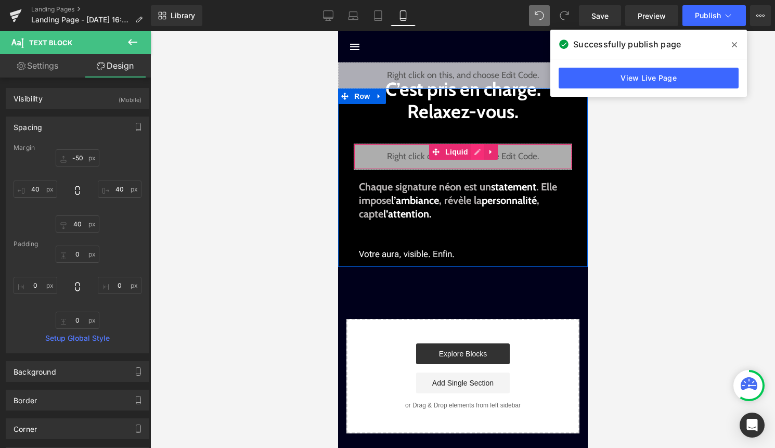
click at [473, 153] on div "Liquid" at bounding box center [462, 157] width 218 height 26
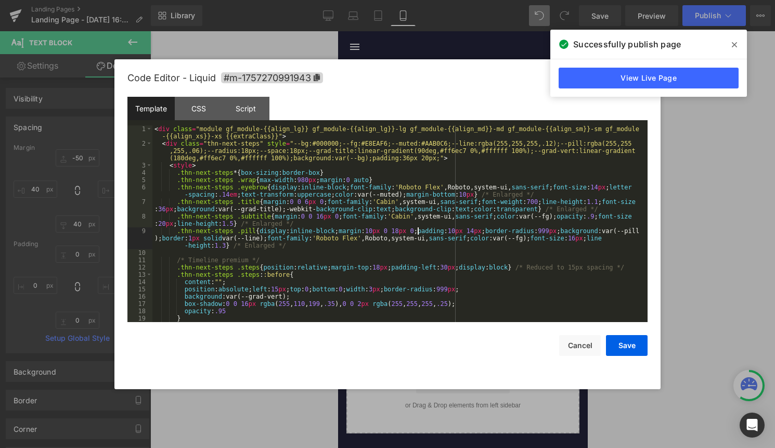
click at [419, 234] on div "< div class = "module gf_module-{{align_lg}} gf_module-{{align_lg}}-lg gf_modul…" at bounding box center [397, 234] width 491 height 218
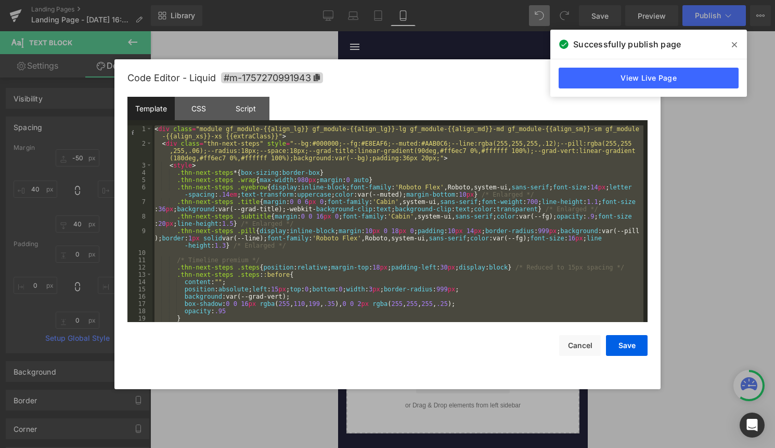
scroll to position [430, 0]
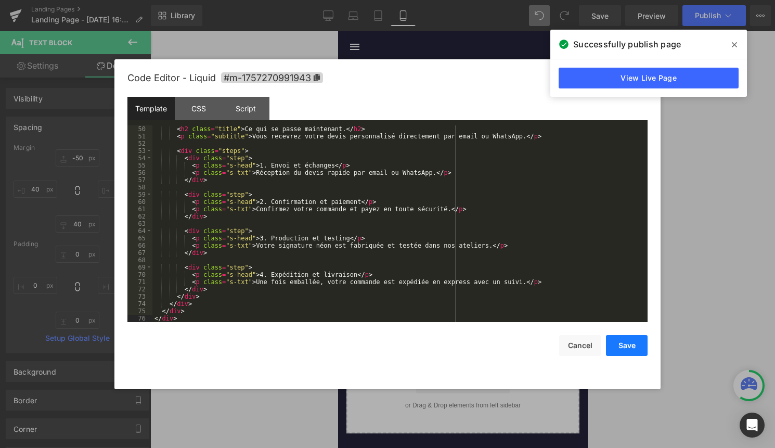
click at [640, 344] on button "Save" at bounding box center [627, 345] width 42 height 21
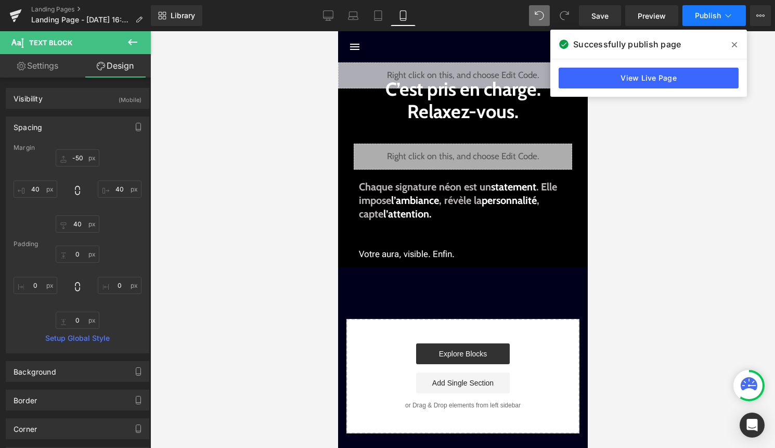
click at [718, 15] on span "Publish" at bounding box center [708, 15] width 26 height 8
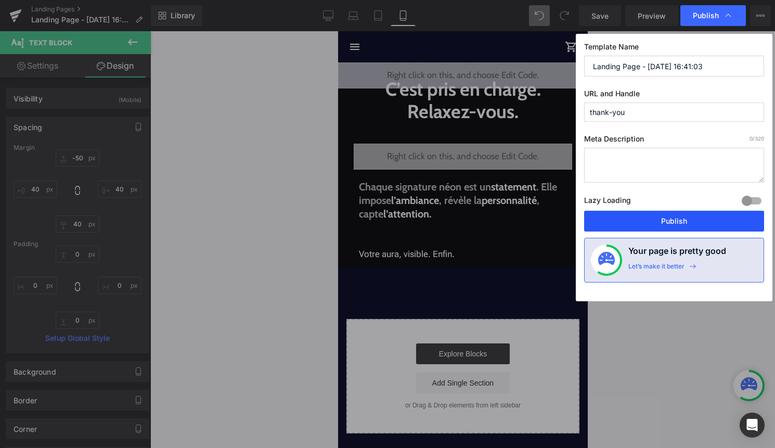
click at [681, 221] on button "Publish" at bounding box center [674, 221] width 180 height 21
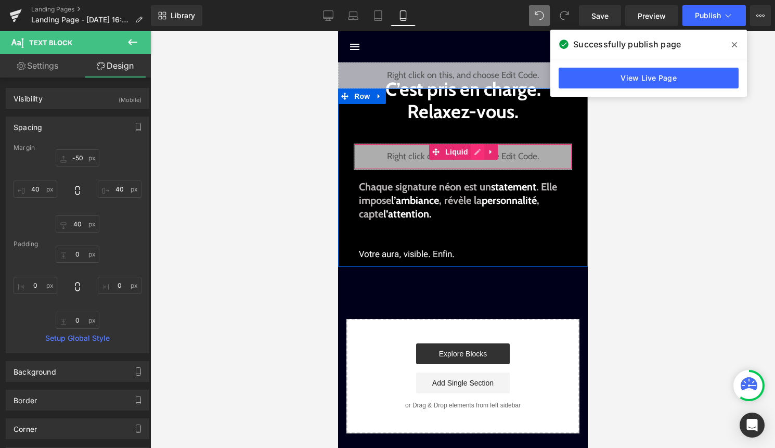
click at [477, 156] on div "Liquid" at bounding box center [462, 157] width 218 height 26
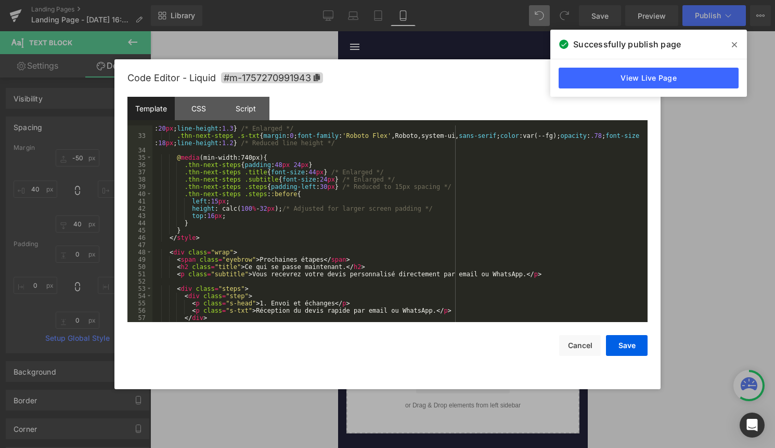
scroll to position [293, 0]
drag, startPoint x: 178, startPoint y: 273, endPoint x: 550, endPoint y: 276, distance: 371.9
click at [550, 276] on div ".thn-next-steps .s-head { margin : 0 0 4 px 0 ; font-family : ' Cabin ' ,system…" at bounding box center [397, 225] width 491 height 218
click at [622, 351] on button "Save" at bounding box center [627, 345] width 42 height 21
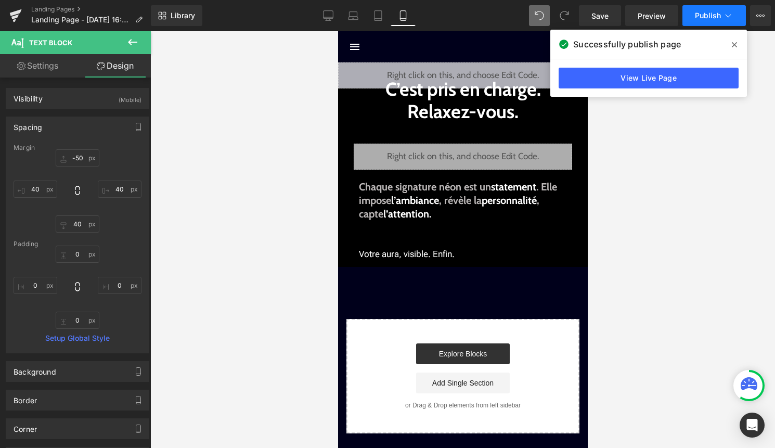
click at [720, 21] on button "Publish" at bounding box center [713, 15] width 63 height 21
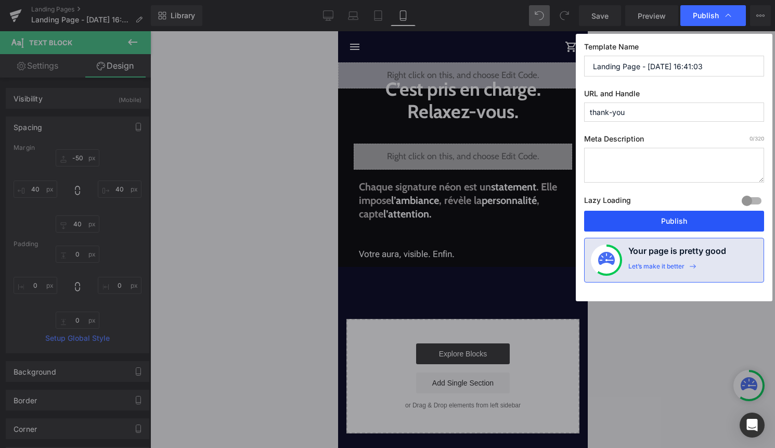
click at [692, 216] on button "Publish" at bounding box center [674, 221] width 180 height 21
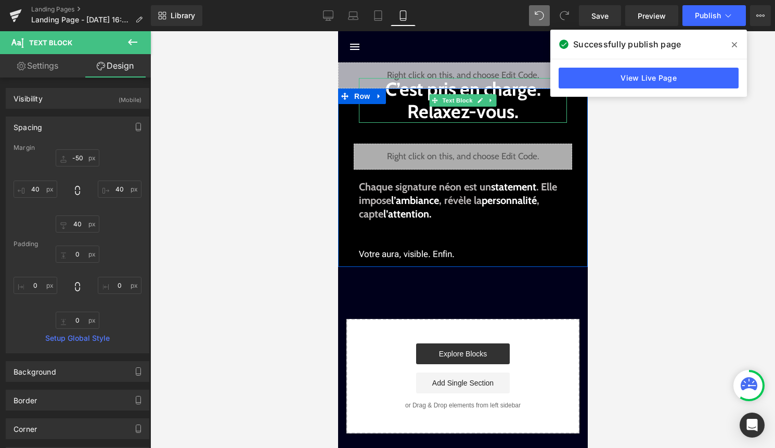
click at [474, 109] on b "C’est pris en charge. Relaxez-vous." at bounding box center [463, 99] width 156 height 45
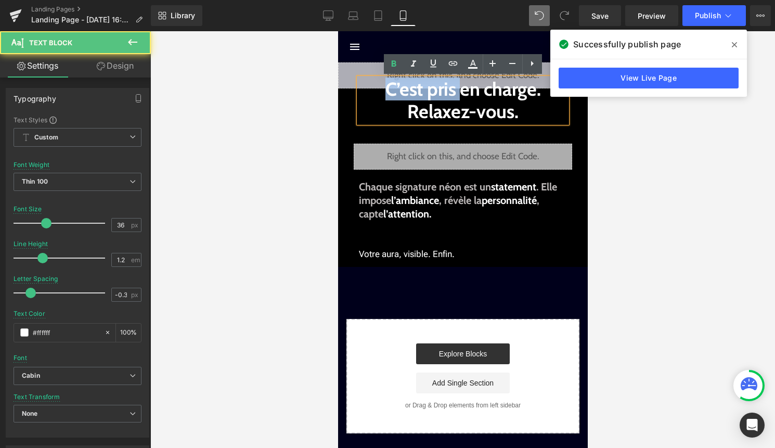
drag, startPoint x: 460, startPoint y: 95, endPoint x: 381, endPoint y: 92, distance: 78.6
click at [381, 92] on p "C’est pris en charge. Relaxez-vous." at bounding box center [462, 100] width 208 height 45
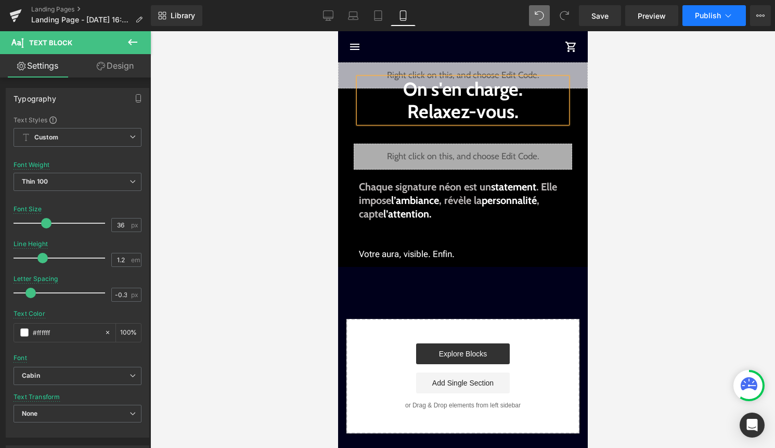
click at [727, 20] on icon at bounding box center [728, 15] width 10 height 10
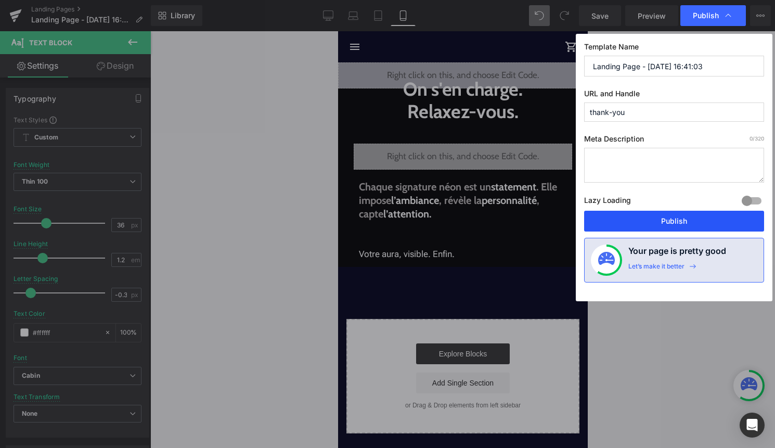
click at [681, 223] on button "Publish" at bounding box center [674, 221] width 180 height 21
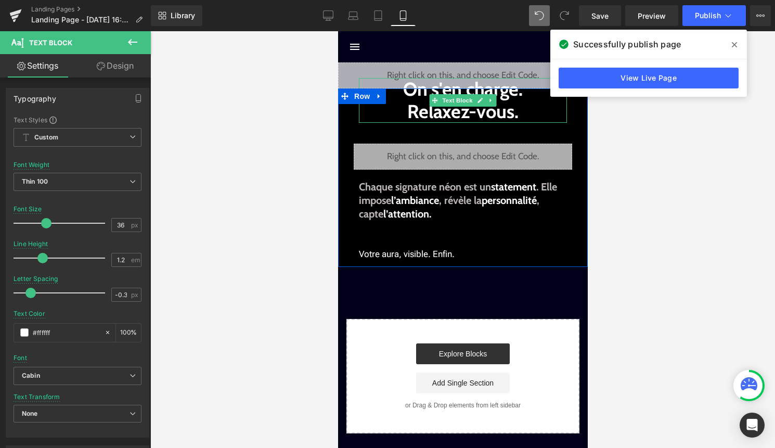
click at [468, 107] on b "On s'en charge. Relaxez-vous." at bounding box center [463, 99] width 120 height 45
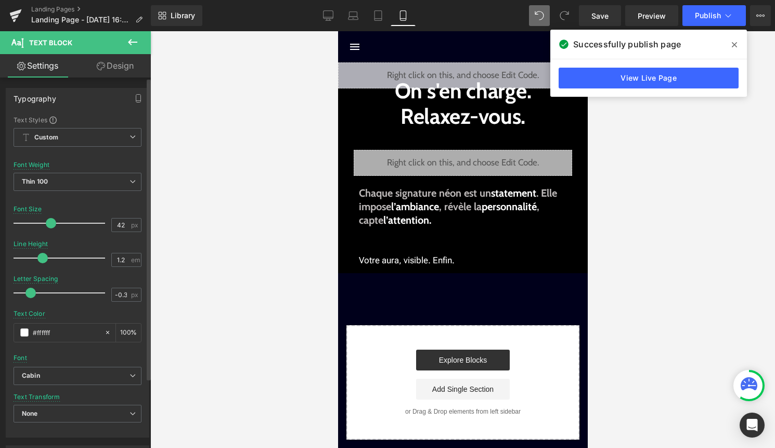
type input "43"
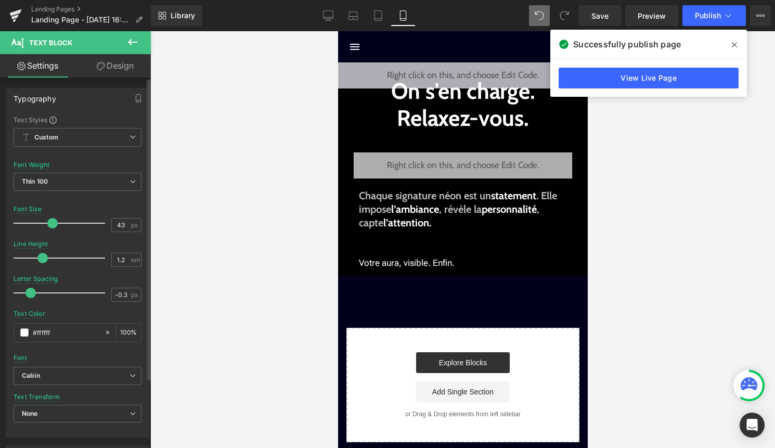
drag, startPoint x: 48, startPoint y: 222, endPoint x: 55, endPoint y: 223, distance: 6.3
click at [55, 223] on span at bounding box center [52, 223] width 10 height 10
click at [714, 17] on span "Publish" at bounding box center [708, 15] width 26 height 8
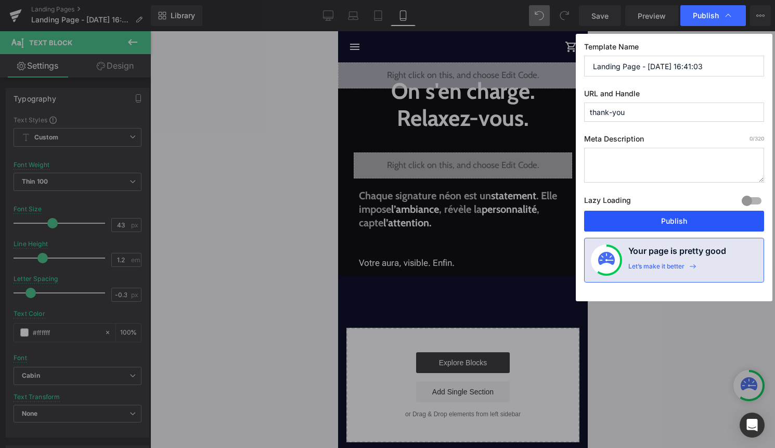
click at [664, 226] on button "Publish" at bounding box center [674, 221] width 180 height 21
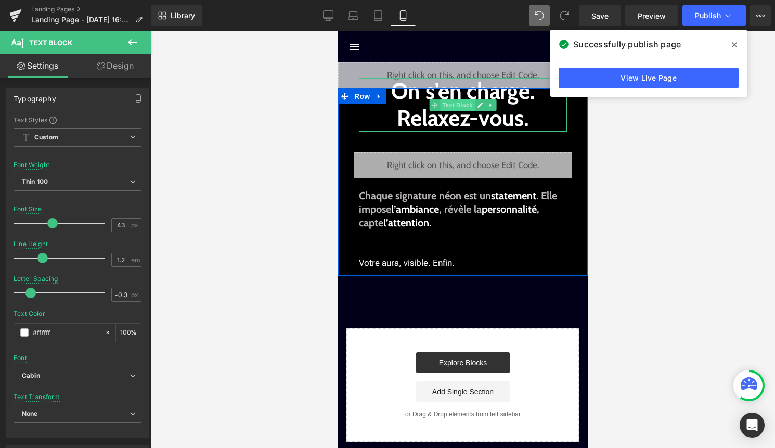
click at [460, 105] on span "Text Block" at bounding box center [456, 105] width 34 height 12
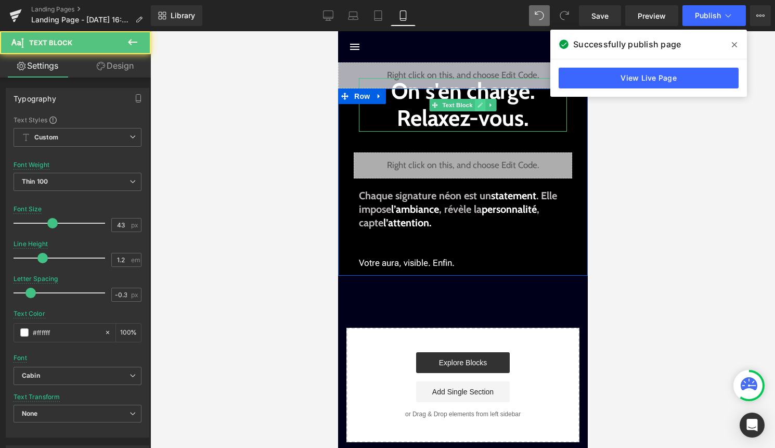
click at [477, 106] on icon at bounding box center [480, 105] width 6 height 6
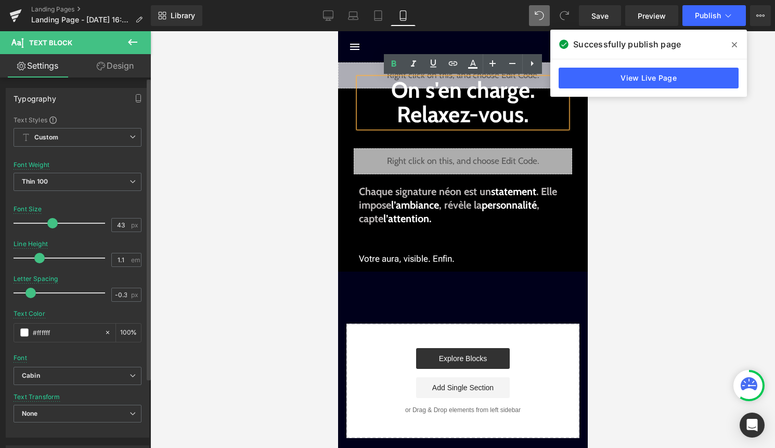
click at [38, 257] on span at bounding box center [39, 258] width 10 height 10
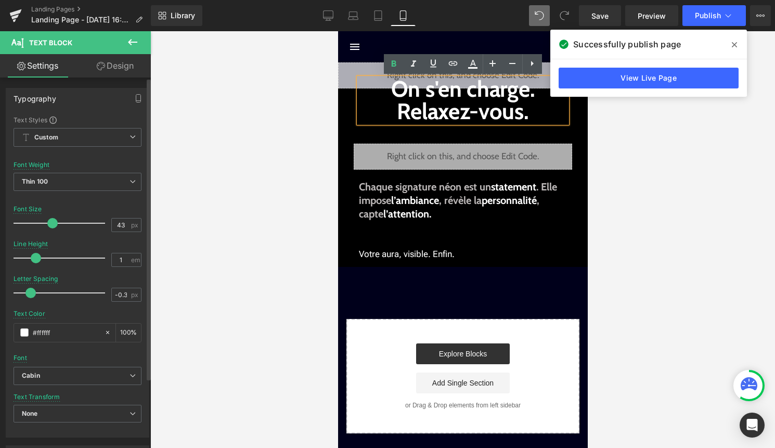
click at [34, 256] on span at bounding box center [36, 258] width 10 height 10
click at [702, 13] on span "Publish" at bounding box center [708, 15] width 26 height 8
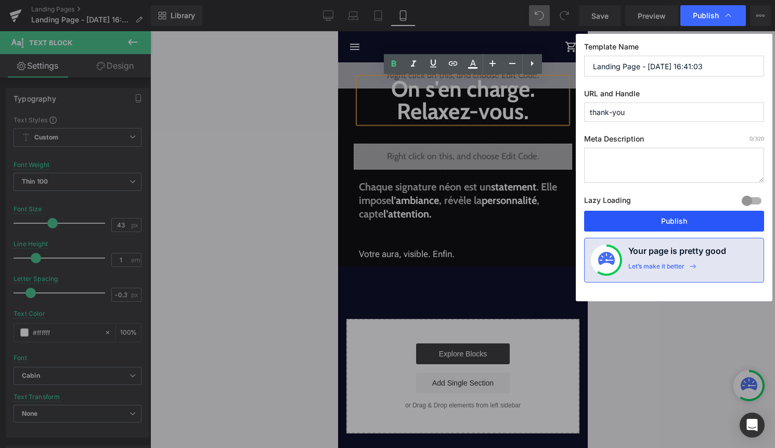
click at [692, 226] on button "Publish" at bounding box center [674, 221] width 180 height 21
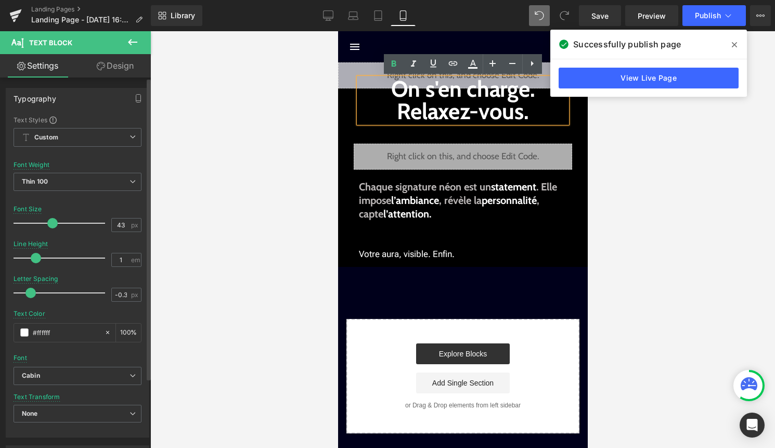
type input "1.1"
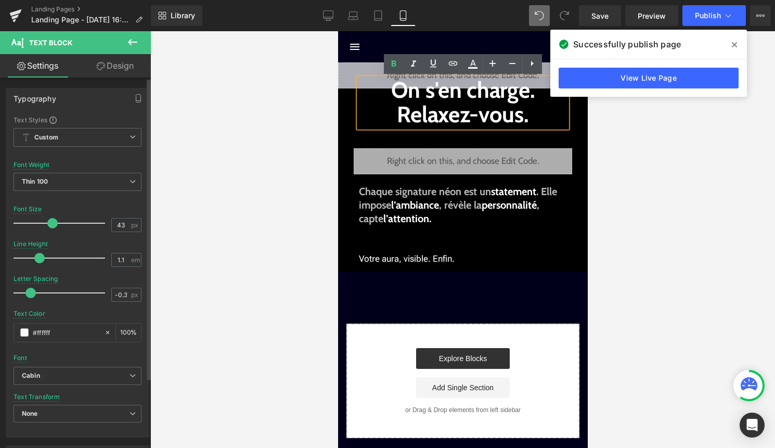
click at [38, 260] on span at bounding box center [39, 258] width 10 height 10
click at [705, 21] on button "Publish" at bounding box center [713, 15] width 63 height 21
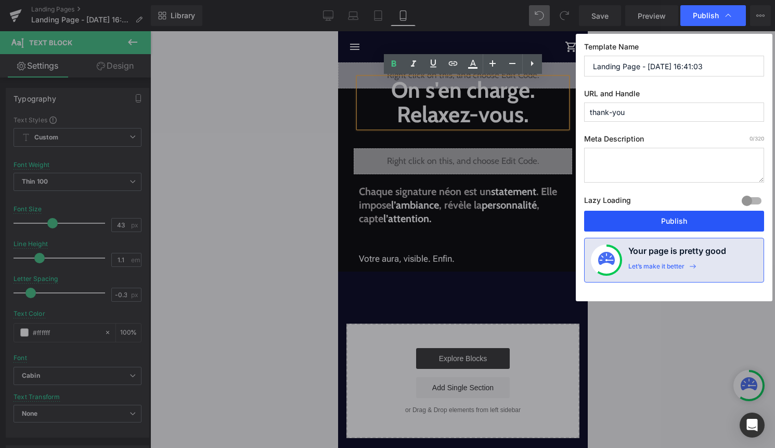
click at [687, 211] on button "Publish" at bounding box center [674, 221] width 180 height 21
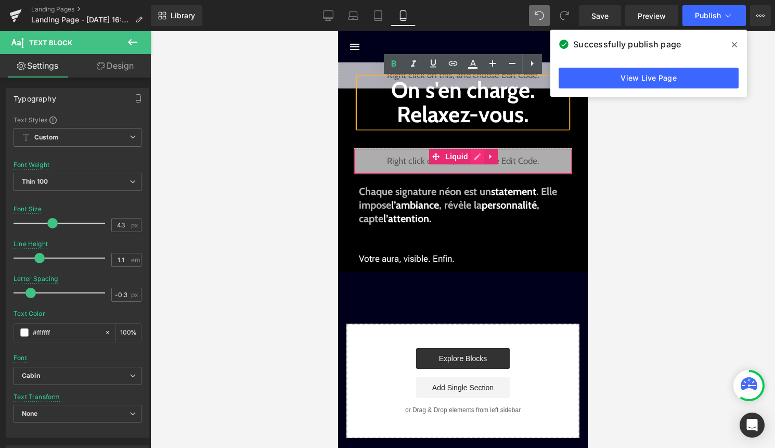
click at [476, 157] on div "Liquid" at bounding box center [462, 161] width 218 height 26
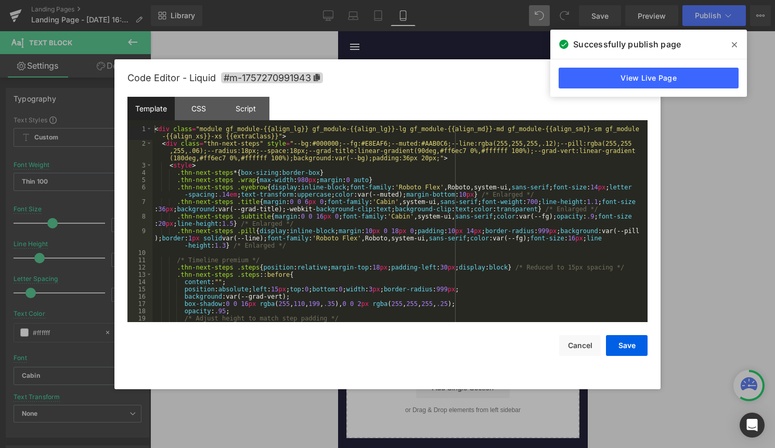
click at [447, 201] on div "< div class = "module gf_module-{{align_lg}} gf_module-{{align_lg}}-lg gf_modul…" at bounding box center [397, 234] width 491 height 218
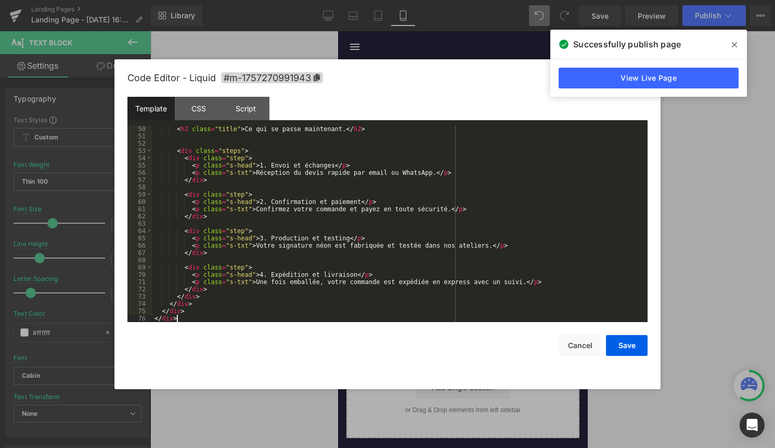
scroll to position [437, 0]
click at [633, 351] on button "Save" at bounding box center [627, 345] width 42 height 21
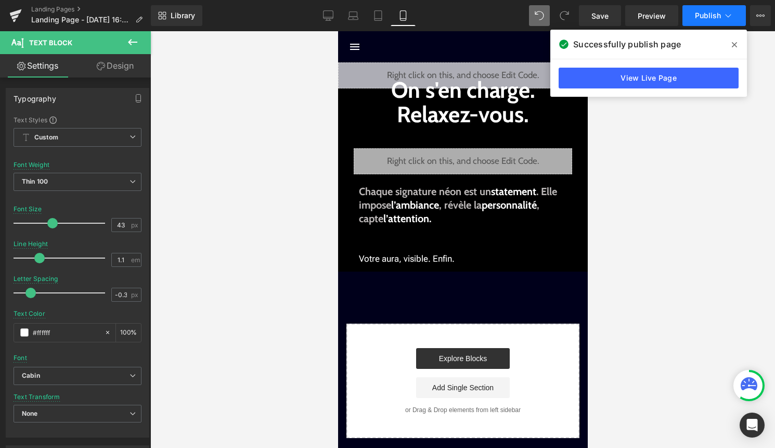
click at [716, 20] on span "Publish" at bounding box center [708, 15] width 26 height 8
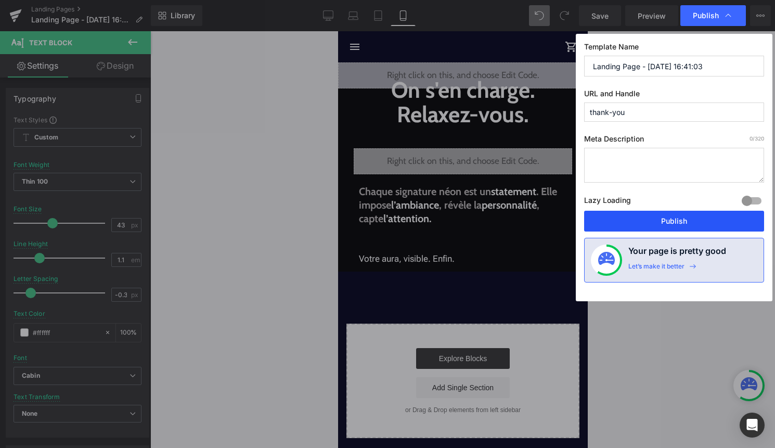
click at [675, 225] on button "Publish" at bounding box center [674, 221] width 180 height 21
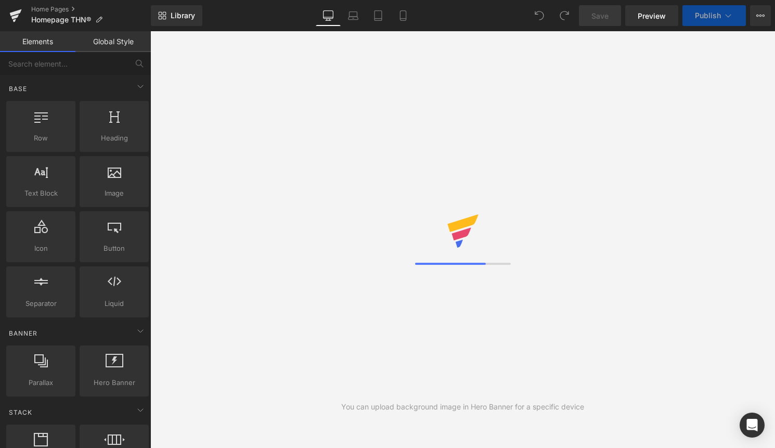
click at [400, 19] on icon at bounding box center [403, 19] width 6 height 0
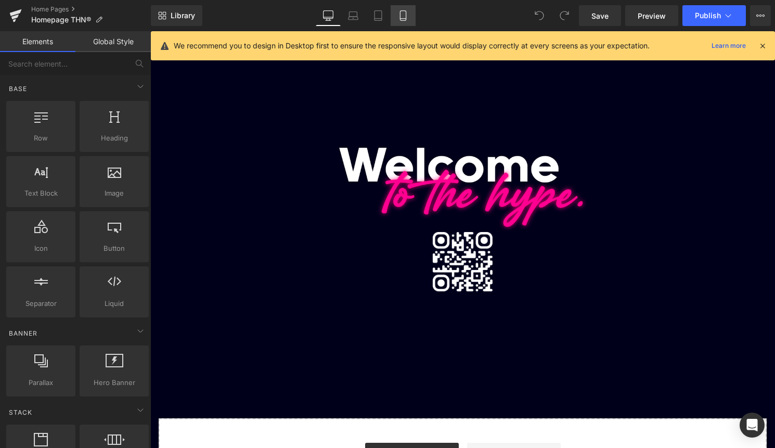
click at [404, 16] on icon at bounding box center [403, 15] width 10 height 10
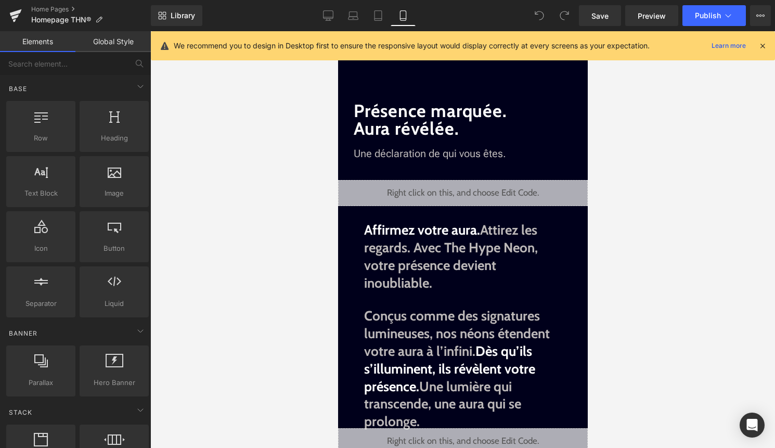
click at [762, 42] on icon at bounding box center [762, 45] width 9 height 9
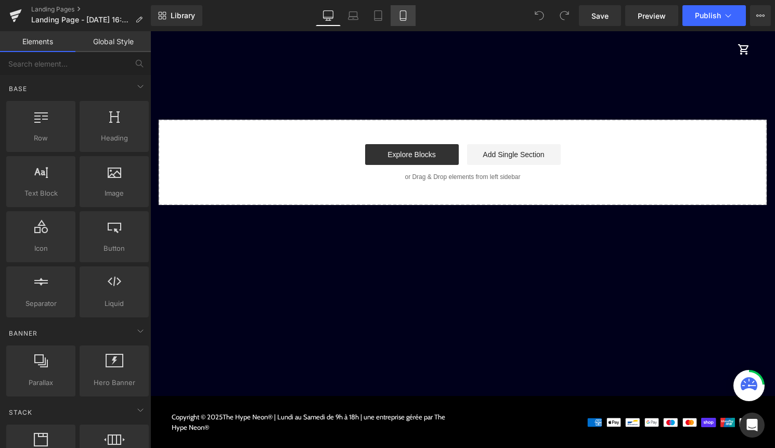
click at [406, 14] on icon at bounding box center [403, 16] width 6 height 10
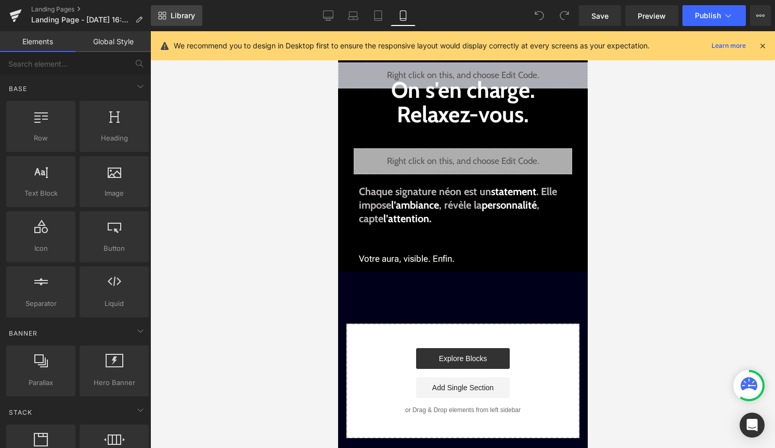
click at [184, 16] on span "Library" at bounding box center [183, 15] width 24 height 9
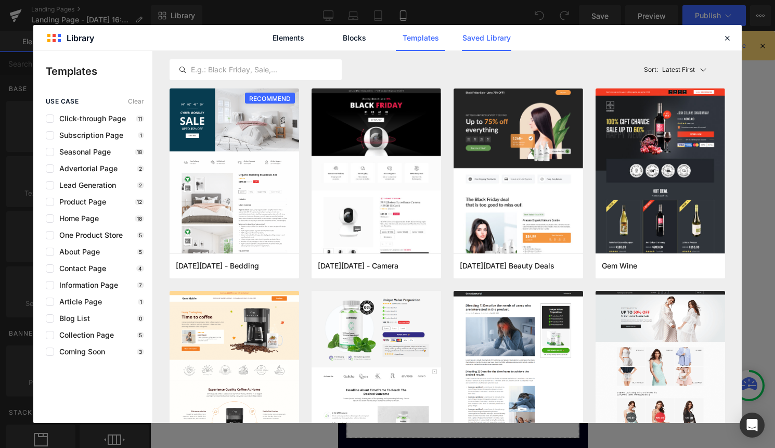
click at [500, 40] on link "Saved Library" at bounding box center [486, 38] width 49 height 26
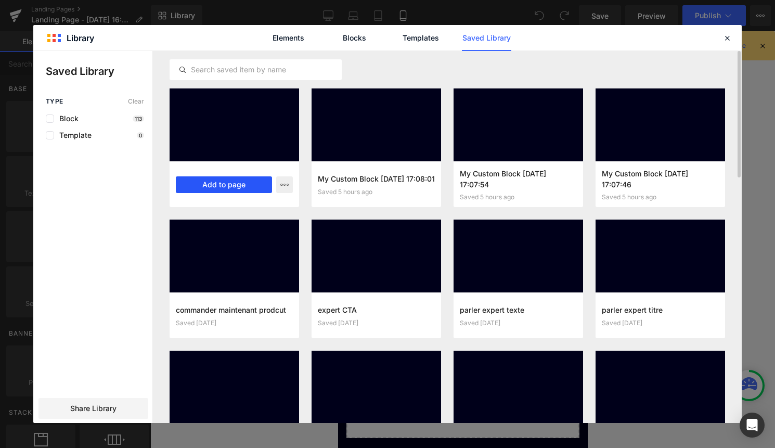
click at [223, 183] on button "Add to page" at bounding box center [224, 184] width 96 height 17
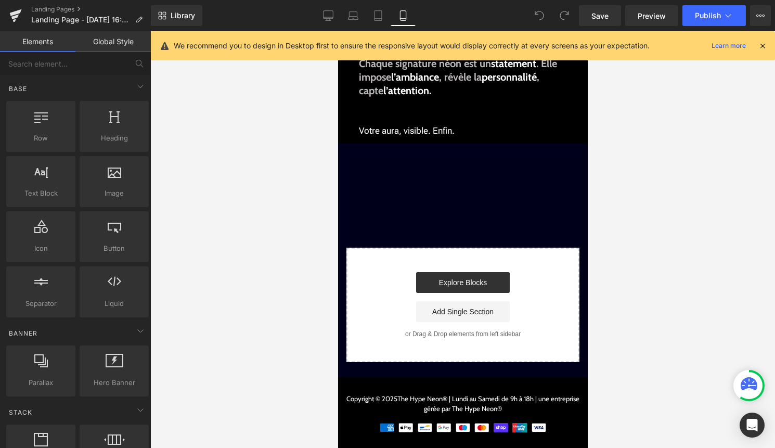
click at [765, 44] on icon at bounding box center [762, 45] width 9 height 9
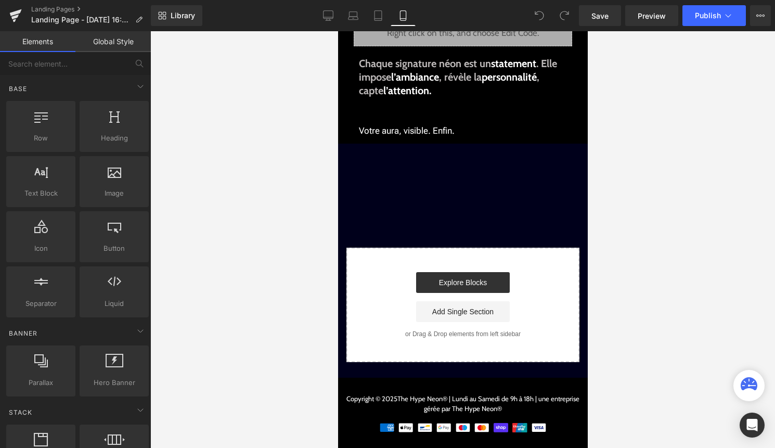
scroll to position [125, 0]
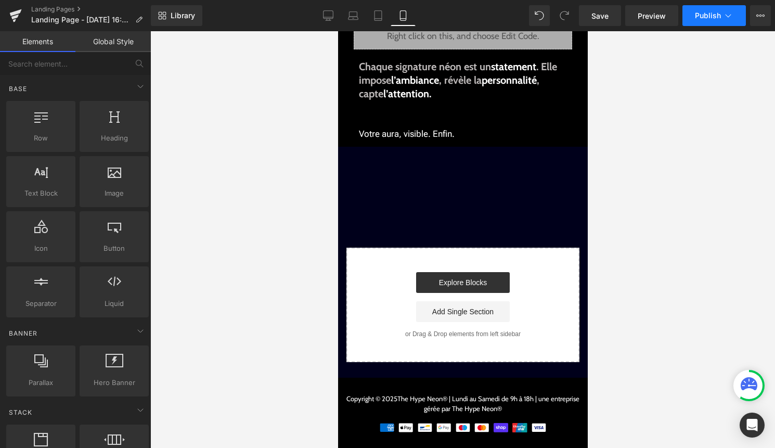
click at [695, 19] on span "Publish" at bounding box center [708, 15] width 26 height 8
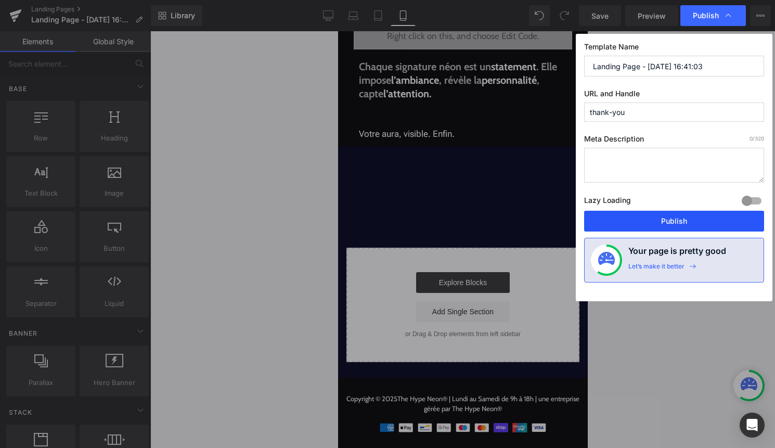
click at [637, 220] on button "Publish" at bounding box center [674, 221] width 180 height 21
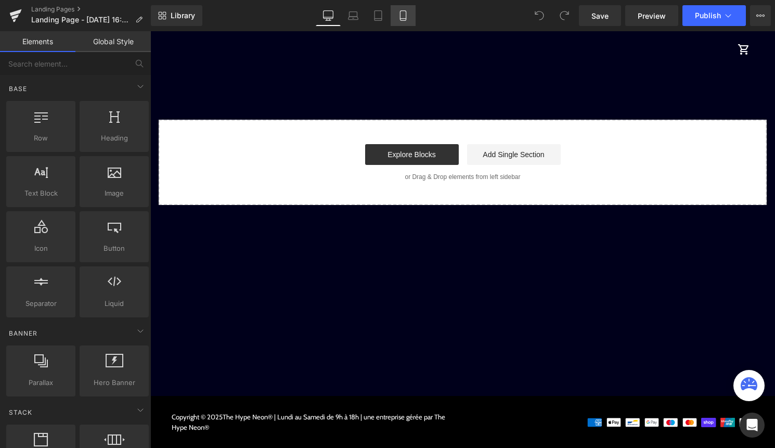
click at [411, 17] on link "Mobile" at bounding box center [403, 15] width 25 height 21
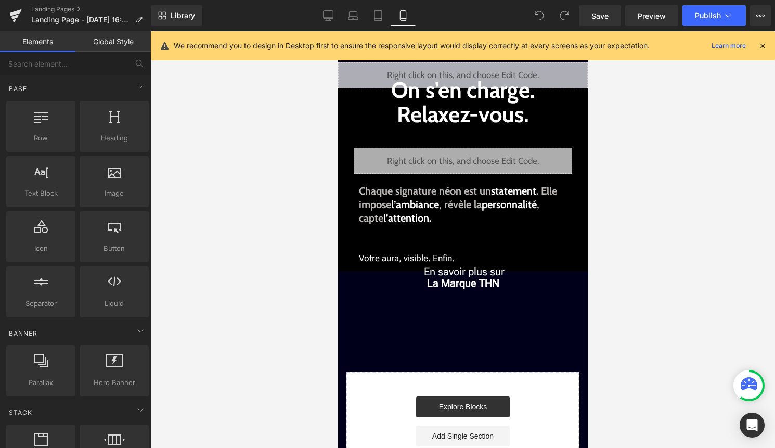
click at [763, 45] on icon at bounding box center [762, 45] width 9 height 9
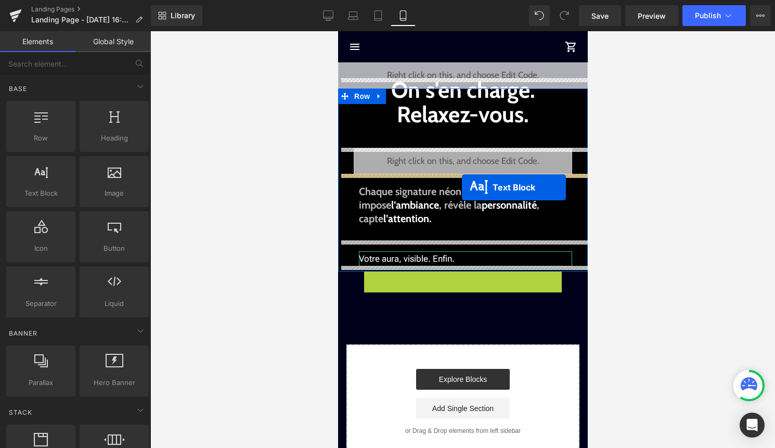
drag, startPoint x: 458, startPoint y: 277, endPoint x: 461, endPoint y: 187, distance: 89.5
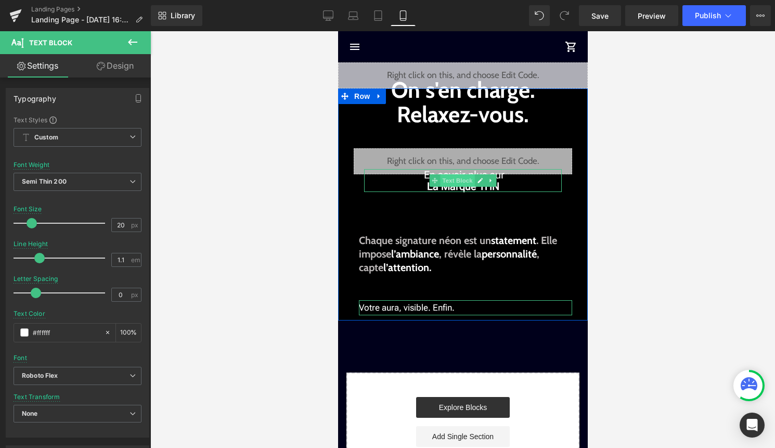
click at [459, 180] on span "Text Block" at bounding box center [456, 180] width 34 height 12
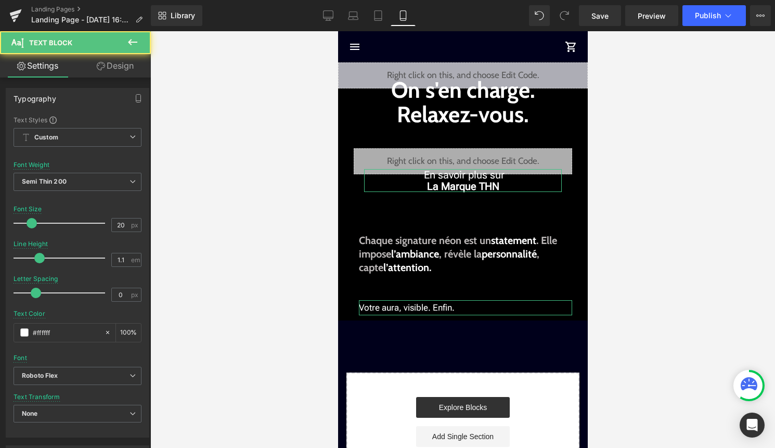
click at [121, 69] on link "Design" at bounding box center [114, 65] width 75 height 23
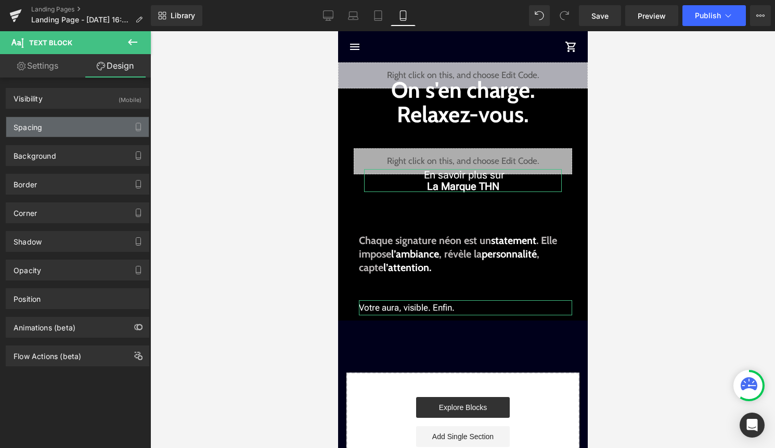
click at [99, 127] on div "Spacing" at bounding box center [77, 127] width 143 height 20
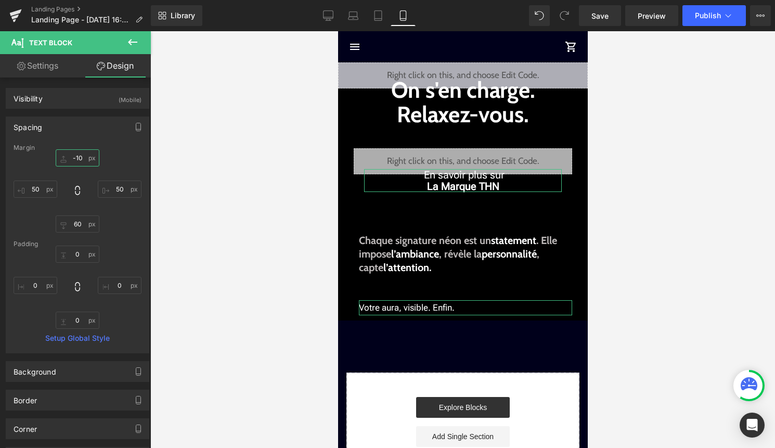
click at [83, 158] on input "-10" at bounding box center [78, 157] width 44 height 17
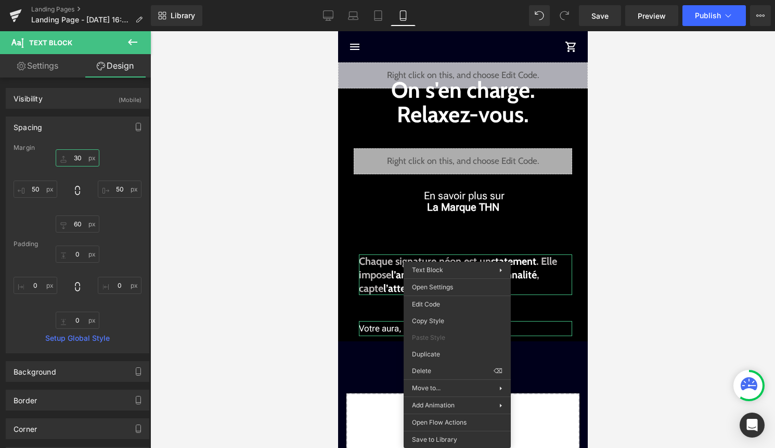
type input "30"
click at [607, 214] on div at bounding box center [462, 239] width 625 height 417
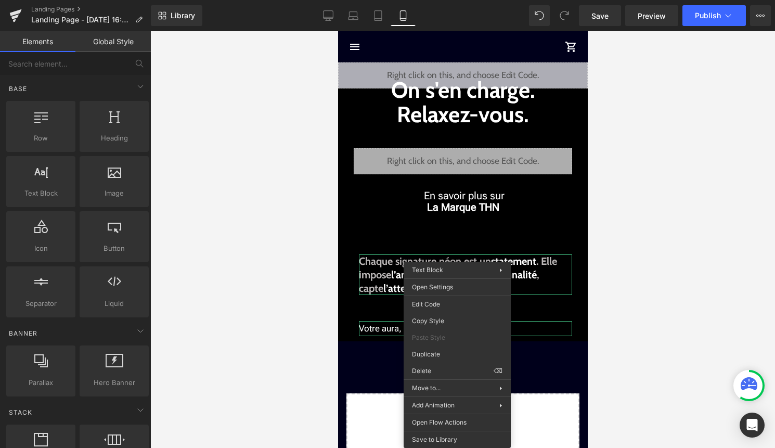
click at [647, 222] on div at bounding box center [462, 239] width 625 height 417
click at [608, 219] on div at bounding box center [462, 239] width 625 height 417
click at [667, 154] on div at bounding box center [462, 239] width 625 height 417
click at [712, 22] on button "Publish" at bounding box center [713, 15] width 63 height 21
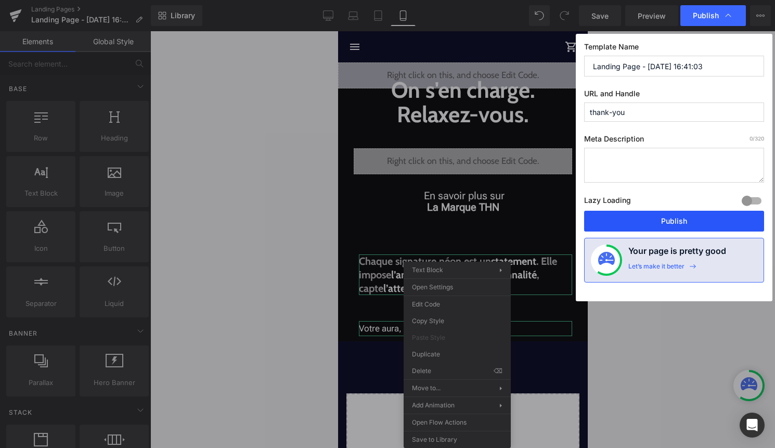
click at [652, 223] on button "Publish" at bounding box center [674, 221] width 180 height 21
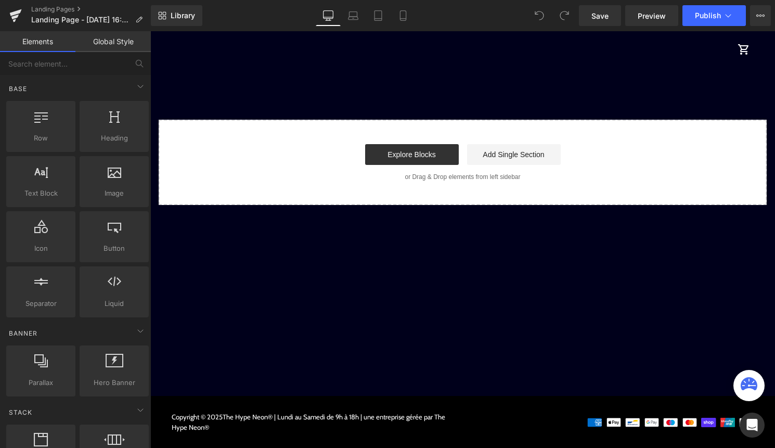
click at [406, 29] on div "Library Desktop Desktop Laptop Tablet Mobile Save Preview Publish Scheduled Vie…" at bounding box center [463, 15] width 624 height 31
click at [406, 25] on link "Mobile" at bounding box center [403, 15] width 25 height 21
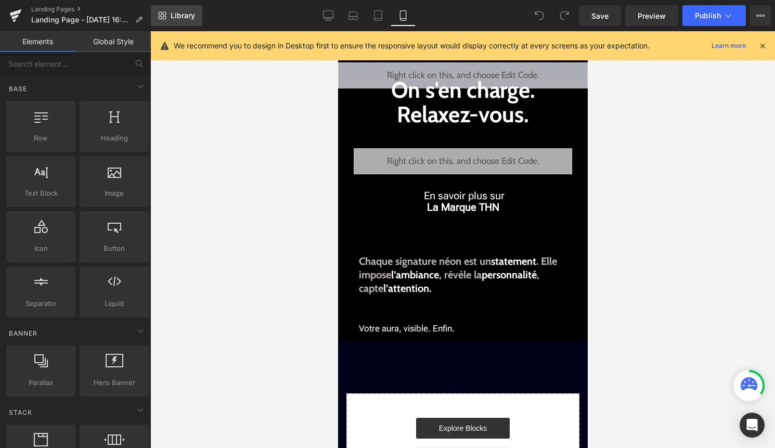
click at [187, 17] on span "Library" at bounding box center [183, 15] width 24 height 9
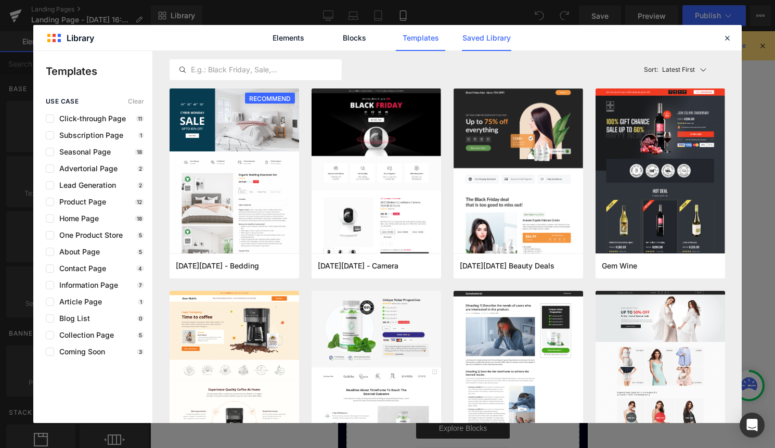
click at [500, 36] on link "Saved Library" at bounding box center [486, 38] width 49 height 26
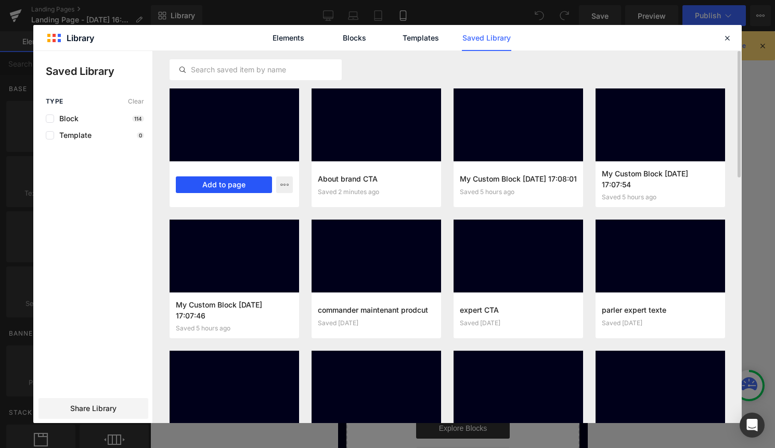
click at [243, 187] on button "Add to page" at bounding box center [224, 184] width 96 height 17
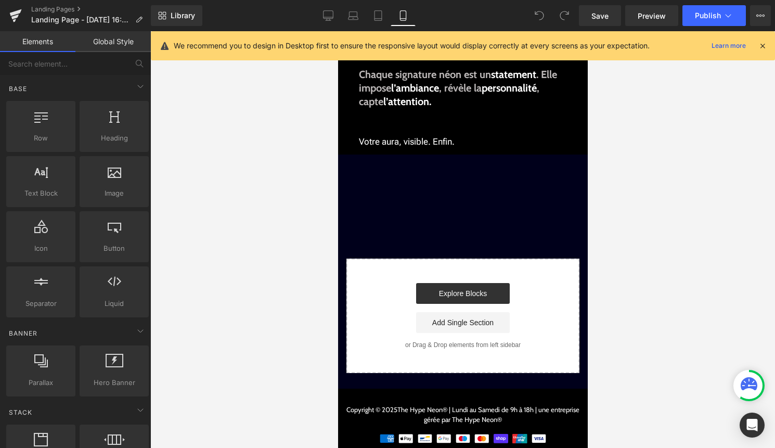
scroll to position [198, 0]
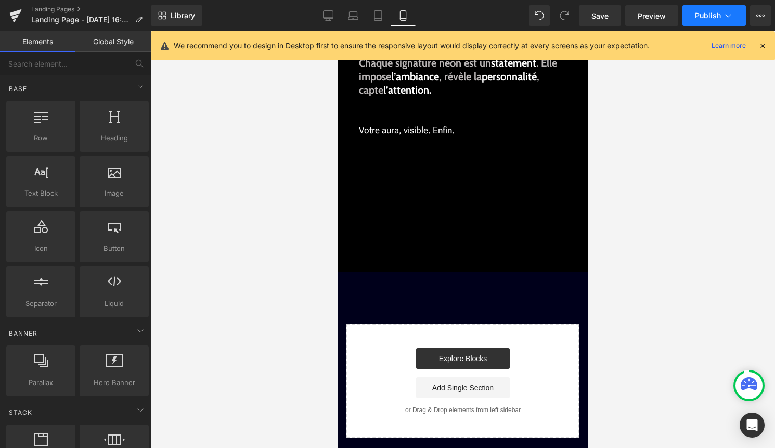
click at [716, 17] on span "Publish" at bounding box center [708, 15] width 26 height 8
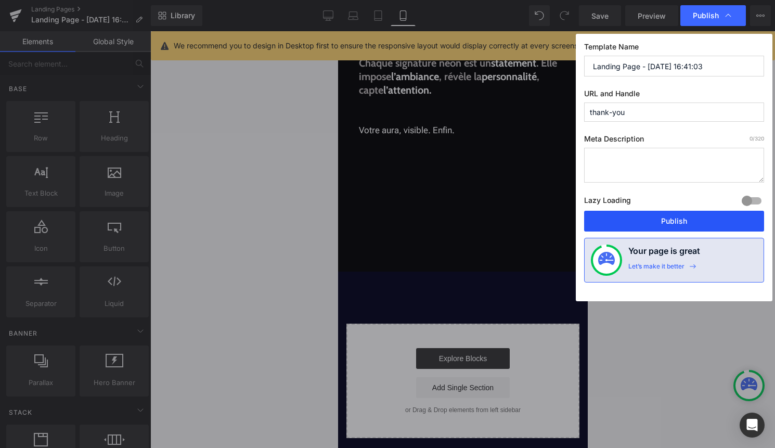
click at [690, 216] on button "Publish" at bounding box center [674, 221] width 180 height 21
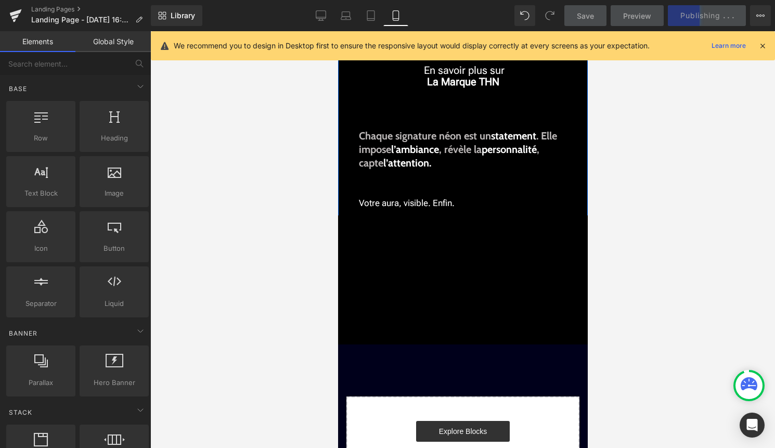
scroll to position [100, 0]
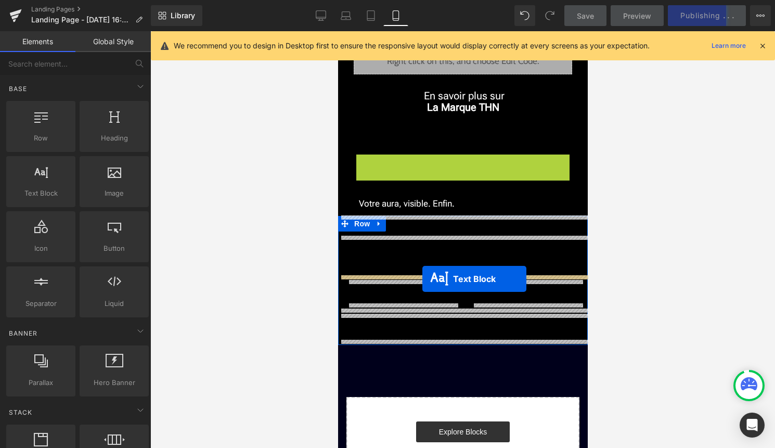
drag, startPoint x: 450, startPoint y: 170, endPoint x: 422, endPoint y: 279, distance: 112.9
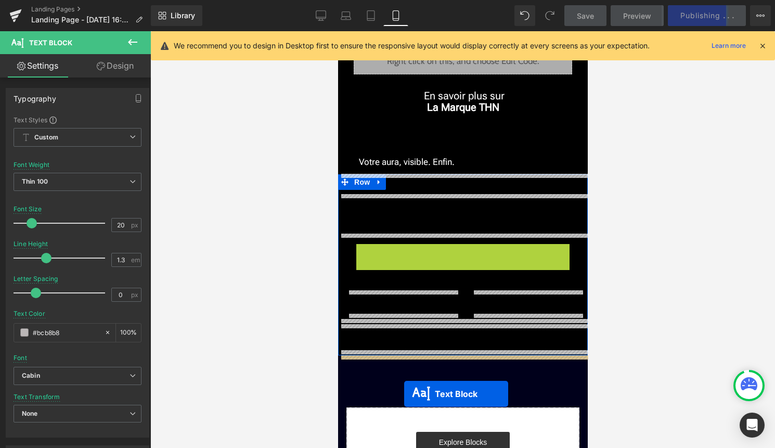
drag, startPoint x: 439, startPoint y: 269, endPoint x: 404, endPoint y: 394, distance: 129.7
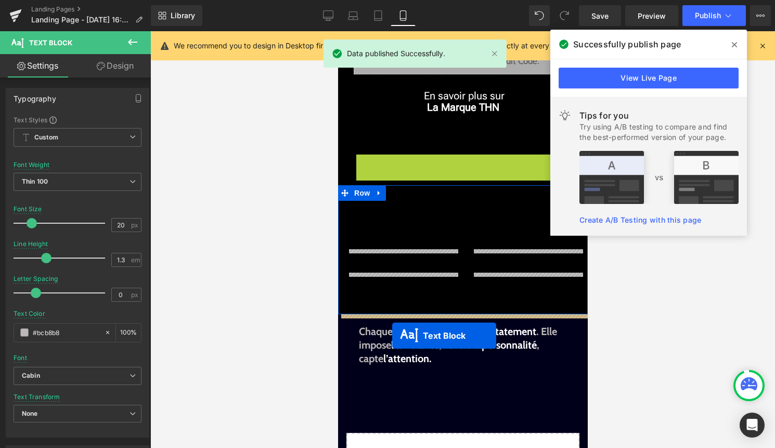
drag, startPoint x: 437, startPoint y: 159, endPoint x: 392, endPoint y: 335, distance: 182.0
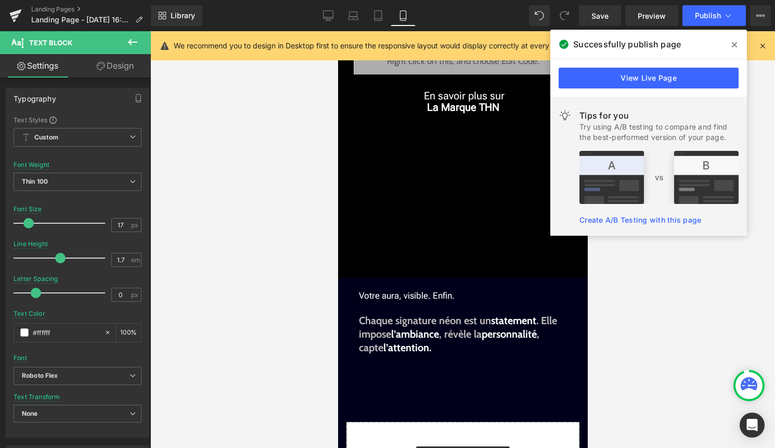
click at [731, 38] on span at bounding box center [734, 44] width 17 height 17
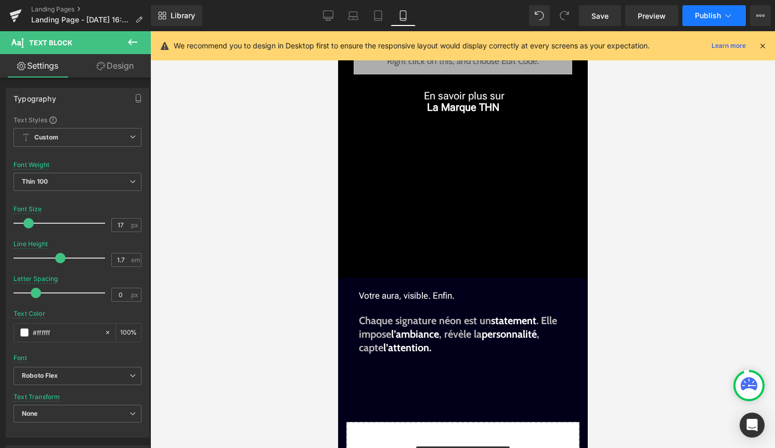
click at [706, 18] on span "Publish" at bounding box center [708, 15] width 26 height 8
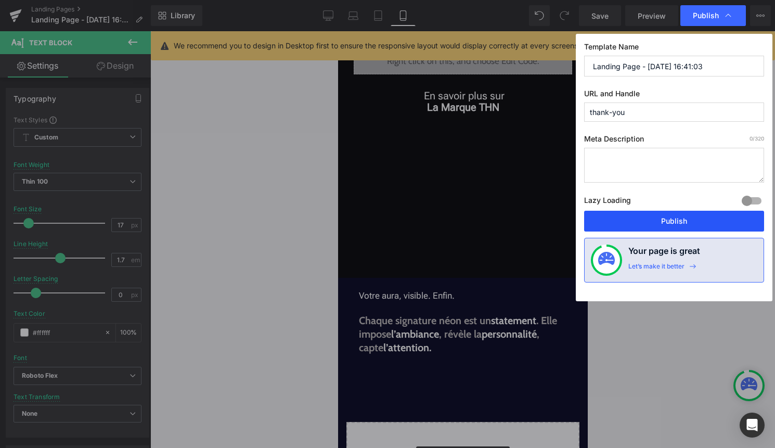
click at [667, 215] on button "Publish" at bounding box center [674, 221] width 180 height 21
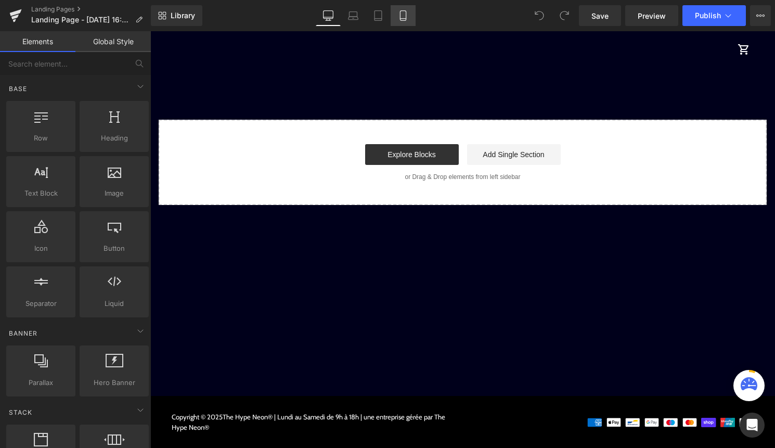
click at [400, 14] on icon at bounding box center [403, 16] width 6 height 10
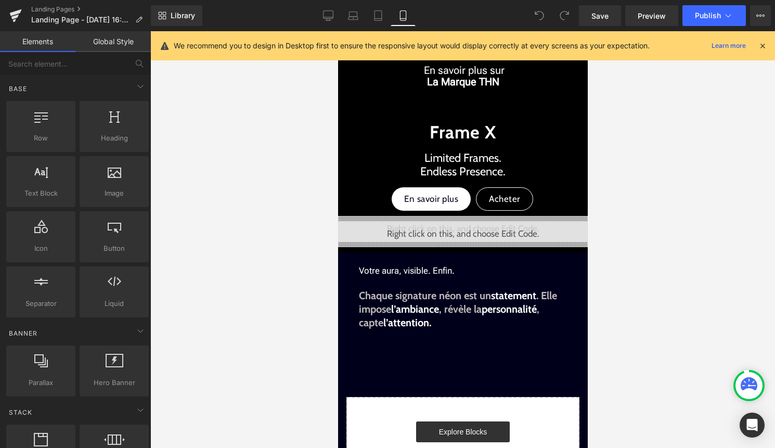
scroll to position [126, 0]
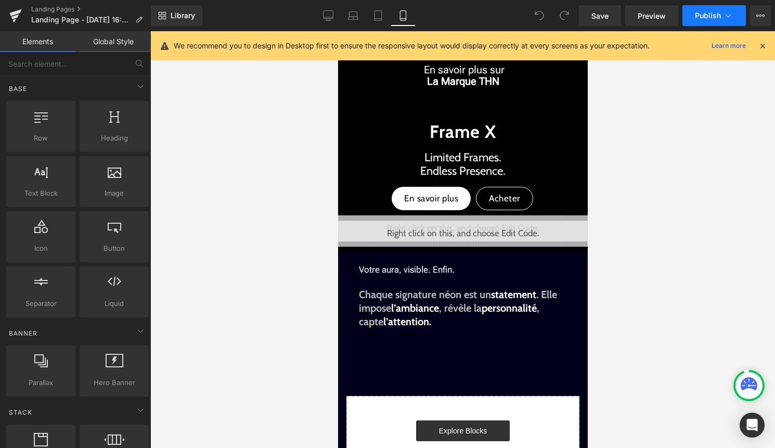
click at [704, 19] on span "Publish" at bounding box center [708, 15] width 26 height 8
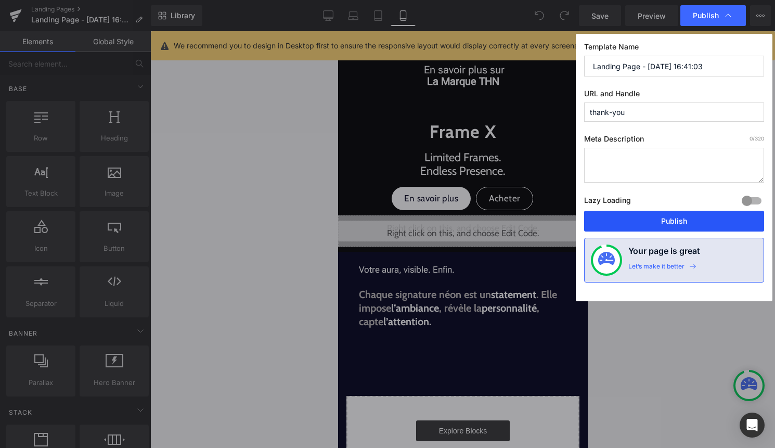
click at [706, 220] on button "Publish" at bounding box center [674, 221] width 180 height 21
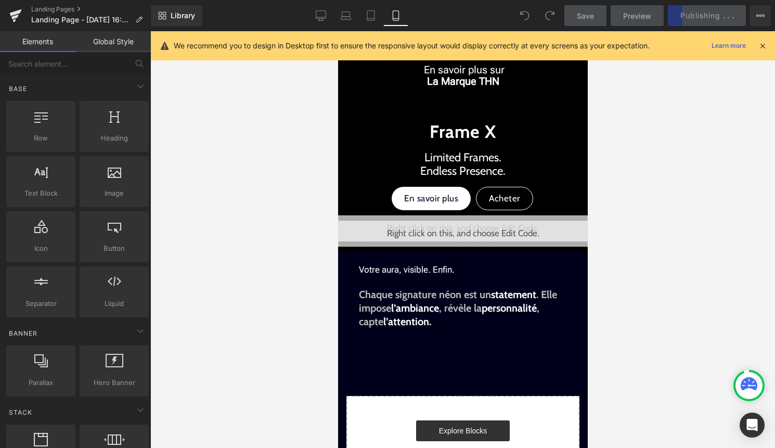
click at [762, 47] on icon at bounding box center [762, 45] width 9 height 9
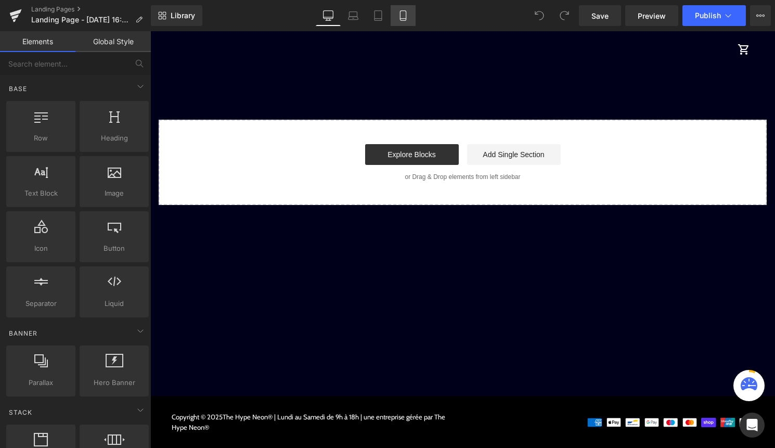
click at [401, 15] on icon at bounding box center [403, 15] width 10 height 10
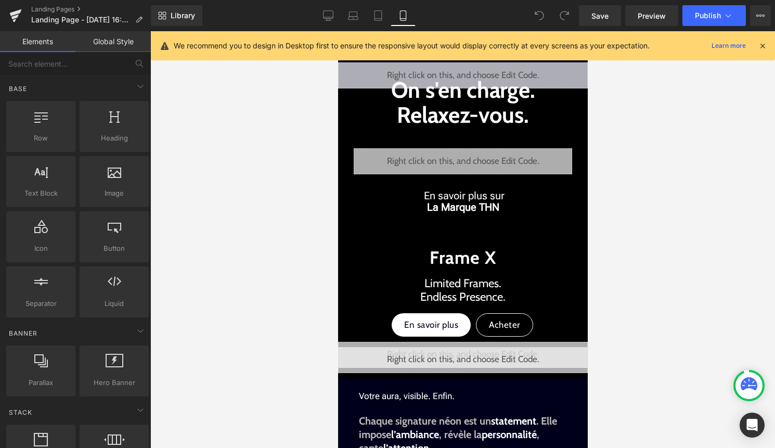
click at [759, 45] on icon at bounding box center [762, 45] width 9 height 9
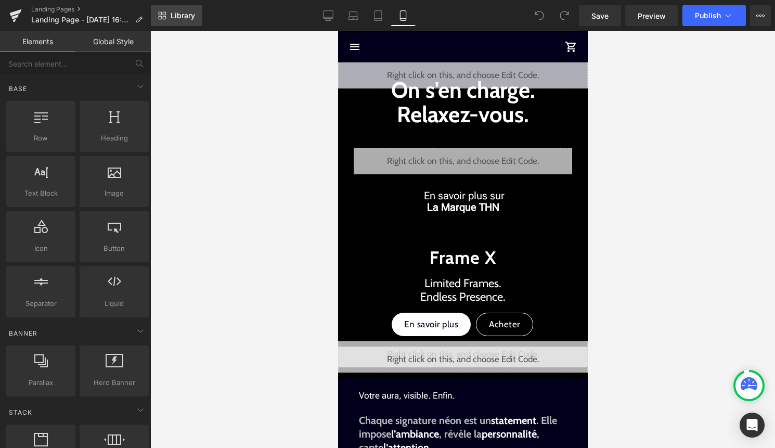
click at [183, 11] on span "Library" at bounding box center [183, 15] width 24 height 9
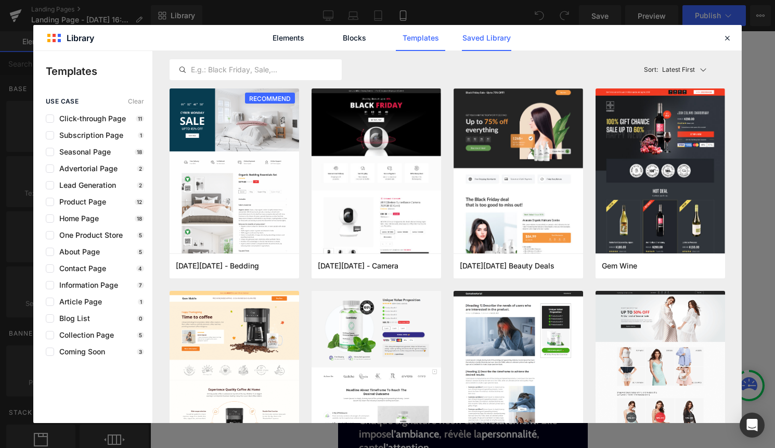
click at [491, 35] on link "Saved Library" at bounding box center [486, 38] width 49 height 26
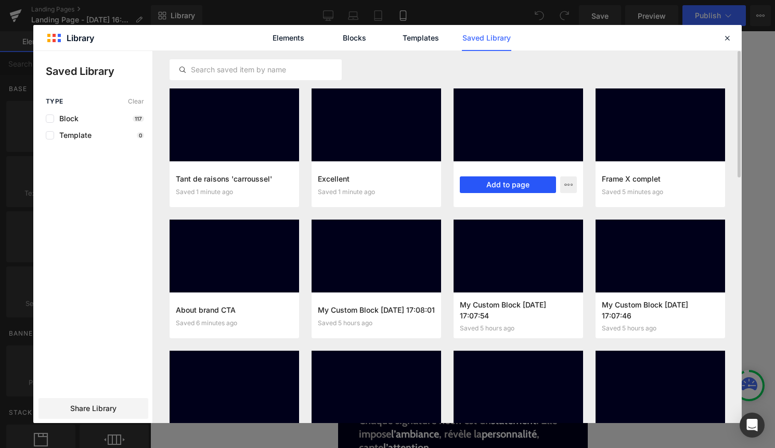
click at [513, 186] on button "Add to page" at bounding box center [508, 184] width 96 height 17
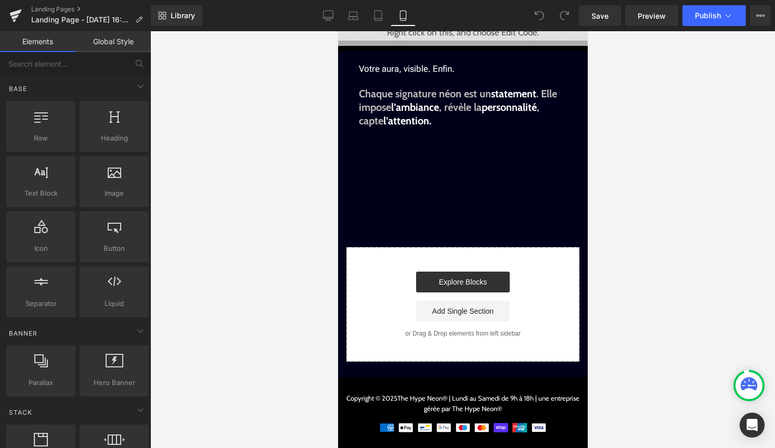
scroll to position [323, 0]
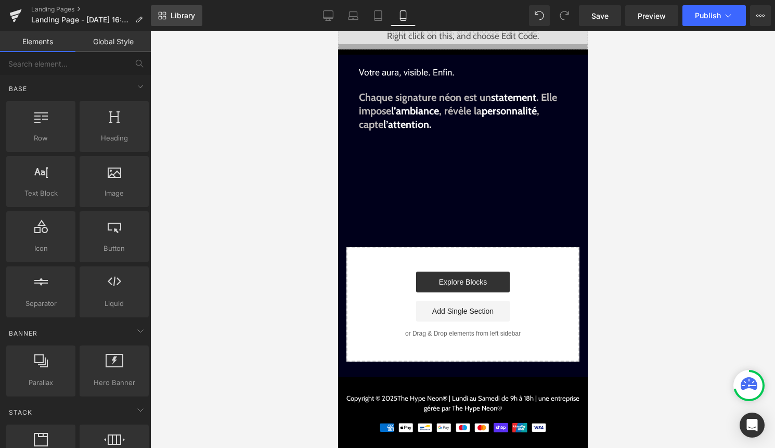
click at [177, 16] on span "Library" at bounding box center [183, 15] width 24 height 9
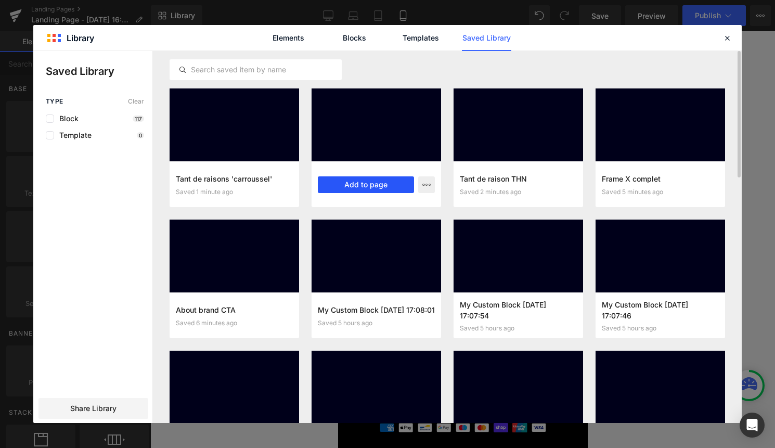
click at [371, 188] on button "Add to page" at bounding box center [366, 184] width 96 height 17
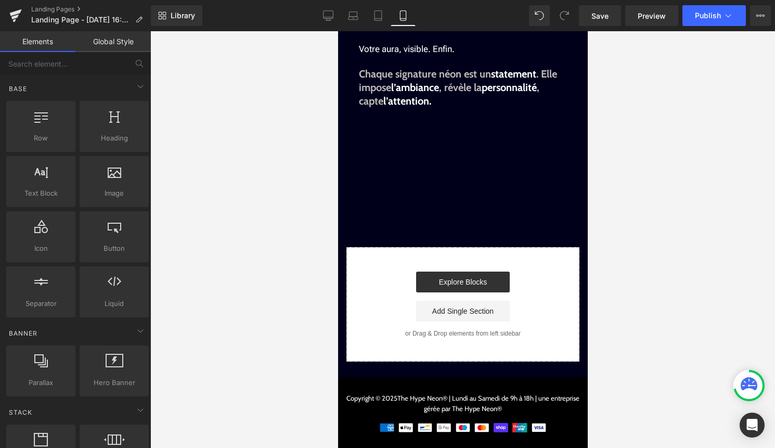
scroll to position [346, 0]
click at [167, 14] on link "Library" at bounding box center [176, 15] width 51 height 21
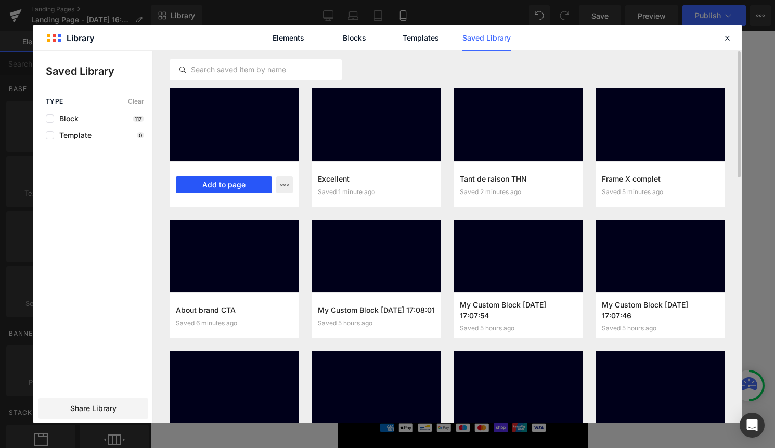
click at [226, 184] on button "Add to page" at bounding box center [224, 184] width 96 height 17
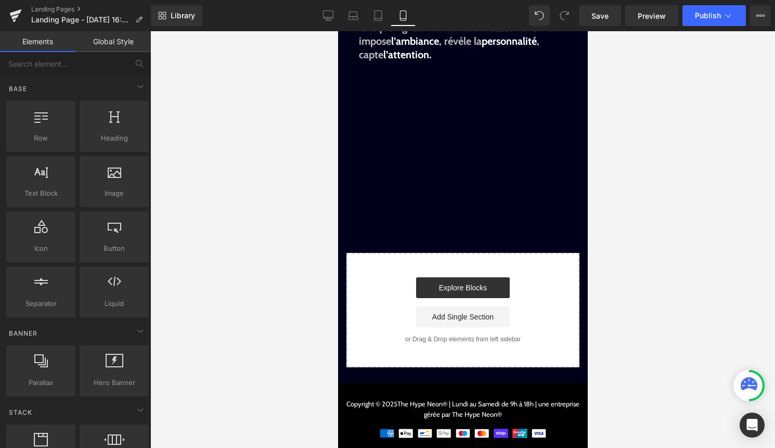
scroll to position [398, 0]
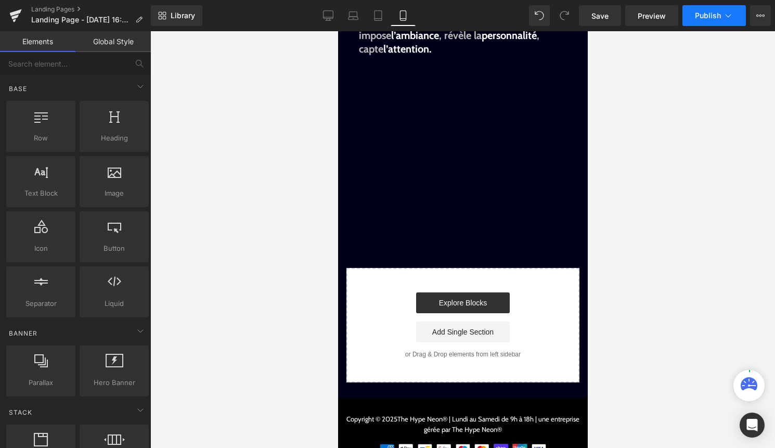
click at [717, 18] on span "Publish" at bounding box center [708, 15] width 26 height 8
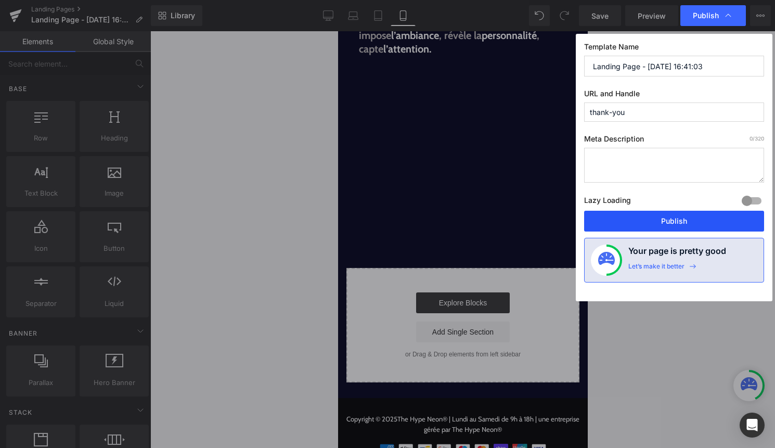
click at [658, 212] on button "Publish" at bounding box center [674, 221] width 180 height 21
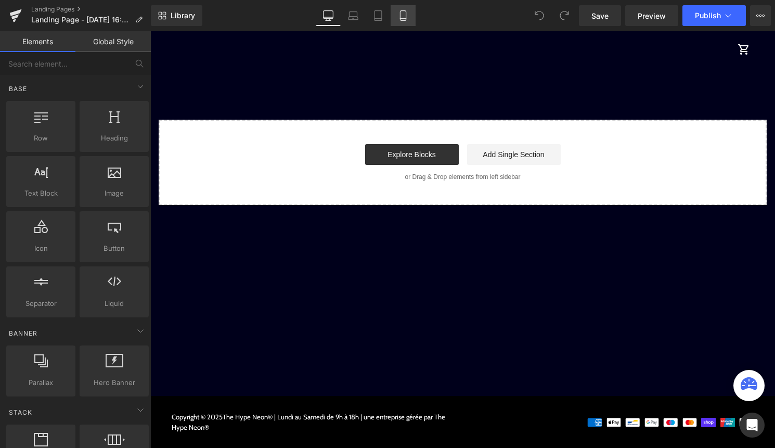
click at [400, 20] on icon at bounding box center [403, 15] width 10 height 10
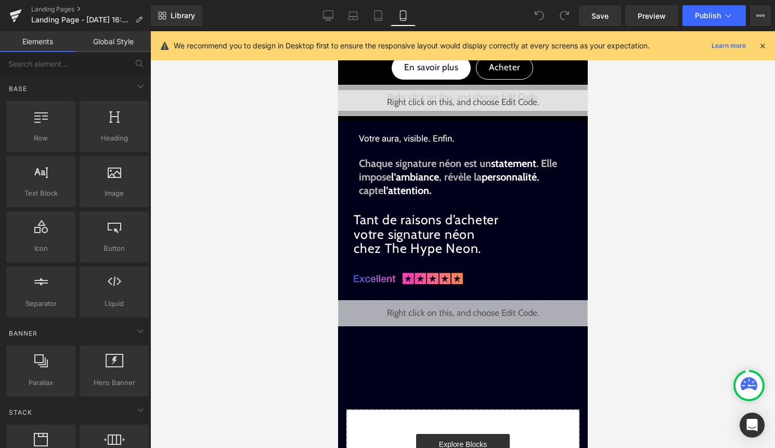
scroll to position [277, 0]
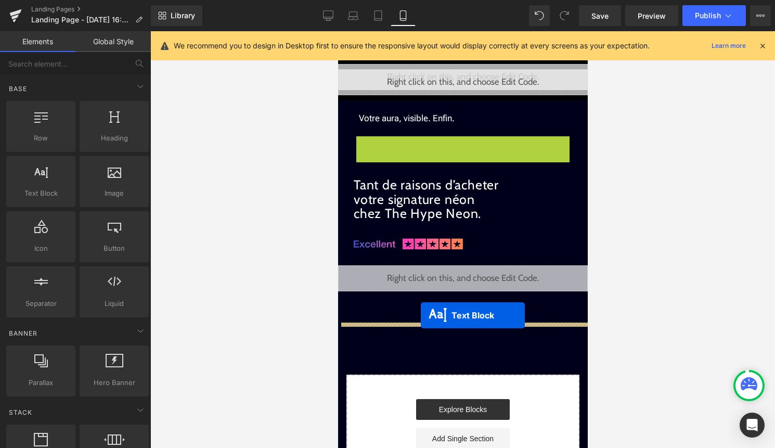
drag, startPoint x: 438, startPoint y: 159, endPoint x: 420, endPoint y: 315, distance: 157.0
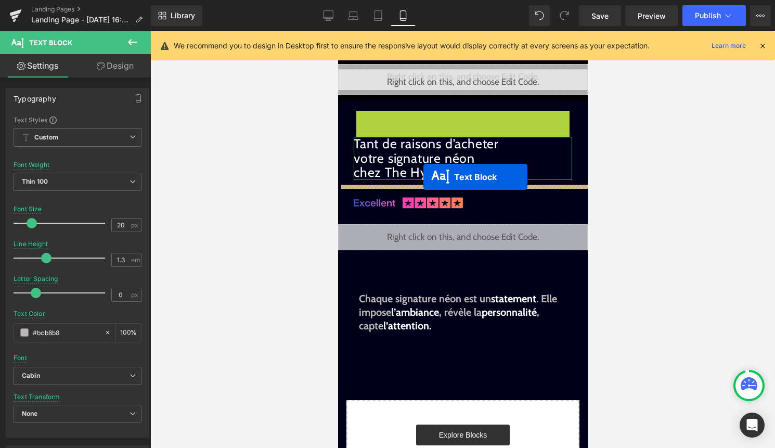
drag, startPoint x: 436, startPoint y: 119, endPoint x: 423, endPoint y: 177, distance: 59.7
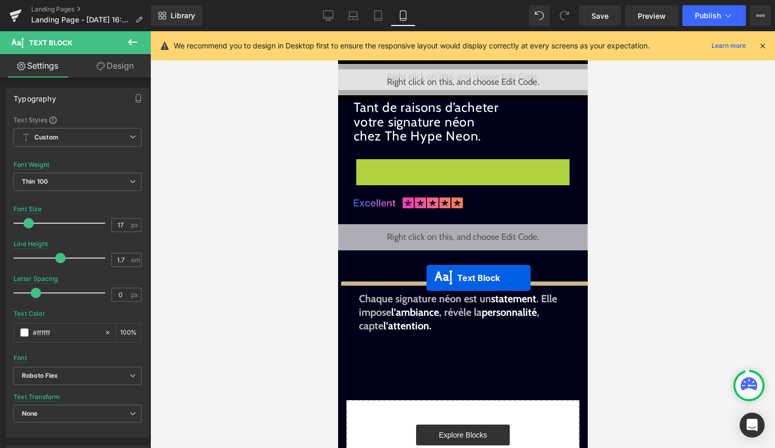
drag, startPoint x: 440, startPoint y: 165, endPoint x: 426, endPoint y: 278, distance: 113.2
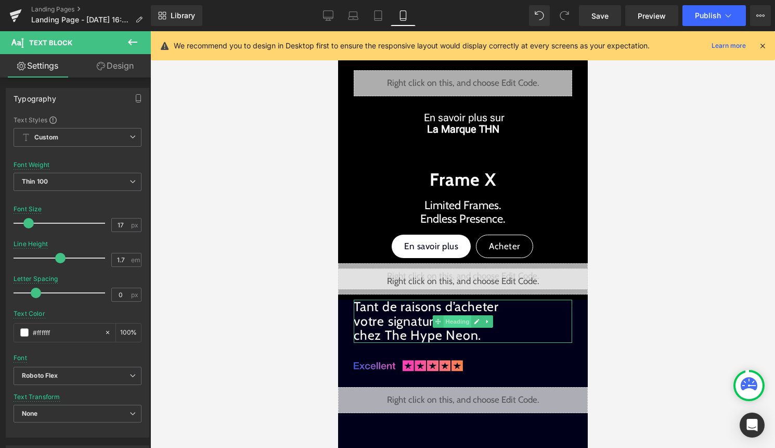
scroll to position [79, 0]
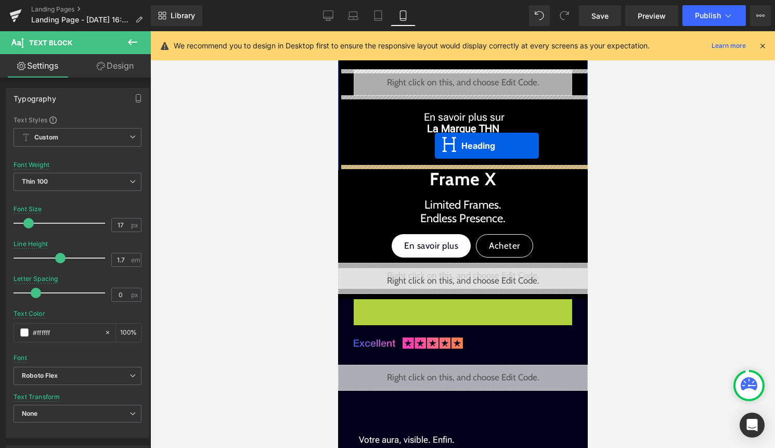
drag, startPoint x: 433, startPoint y: 319, endPoint x: 434, endPoint y: 146, distance: 173.2
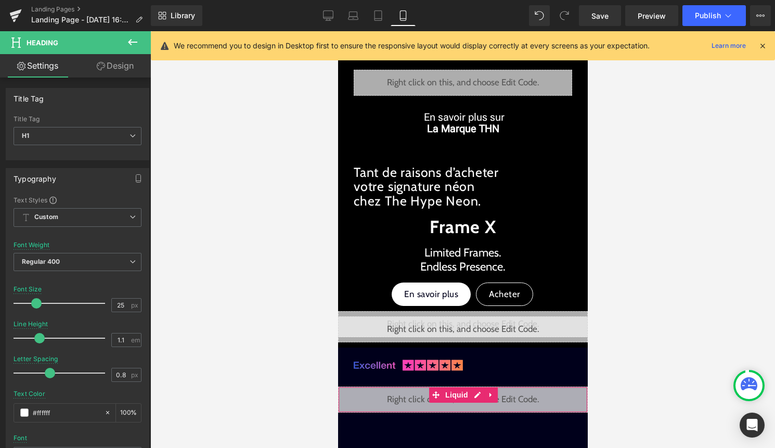
scroll to position [103, 0]
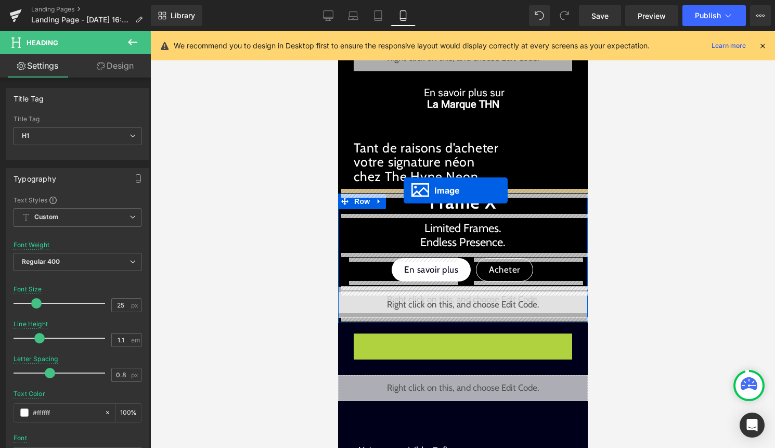
drag, startPoint x: 393, startPoint y: 342, endPoint x: 403, endPoint y: 190, distance: 151.7
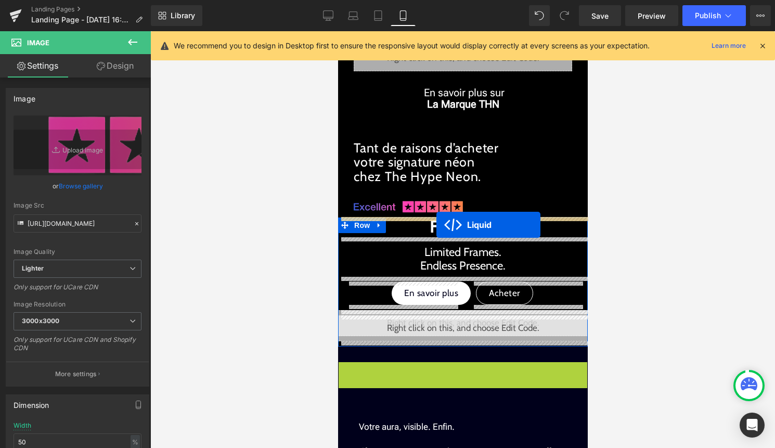
drag, startPoint x: 434, startPoint y: 367, endPoint x: 436, endPoint y: 225, distance: 142.0
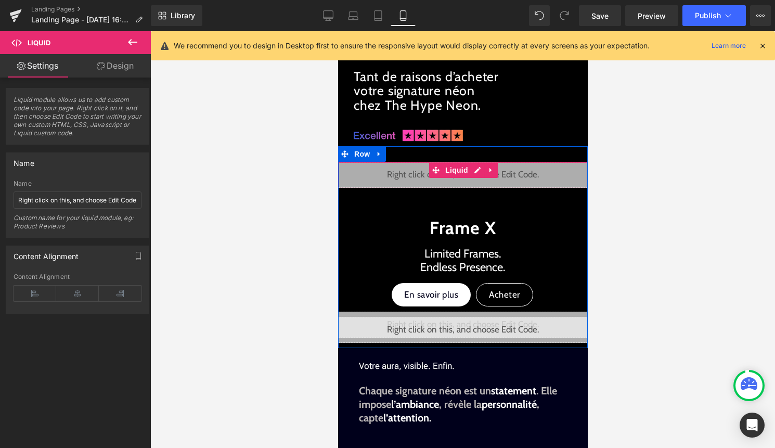
scroll to position [175, 0]
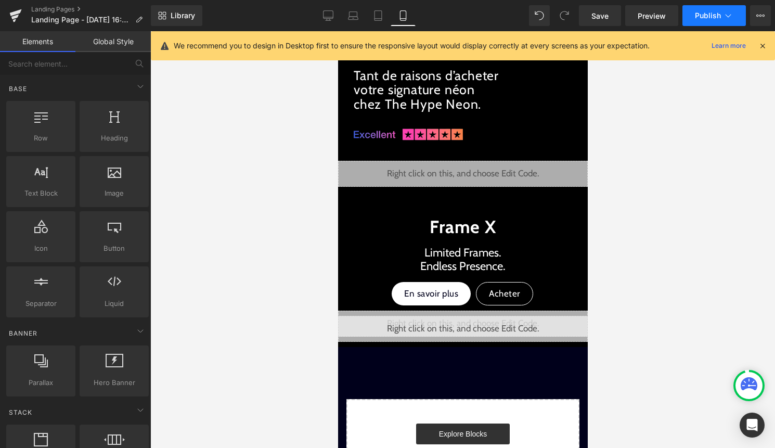
click at [710, 20] on span "Publish" at bounding box center [708, 15] width 26 height 8
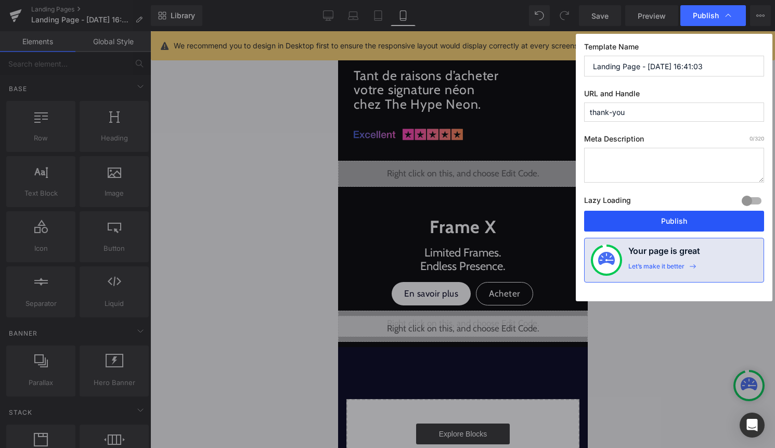
click at [640, 226] on button "Publish" at bounding box center [674, 221] width 180 height 21
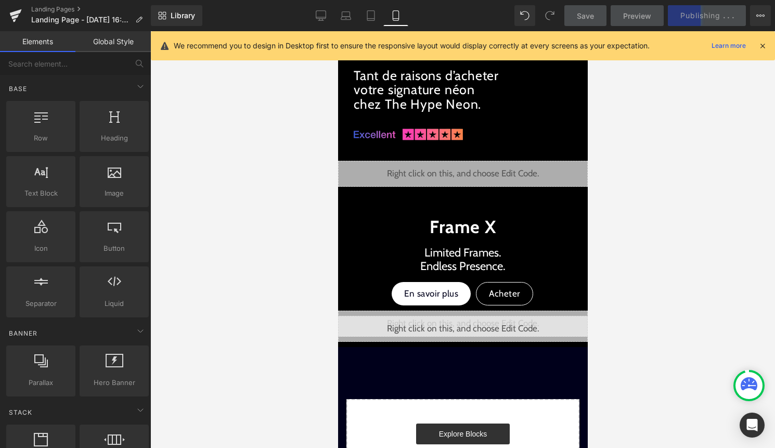
click at [761, 47] on icon at bounding box center [762, 45] width 9 height 9
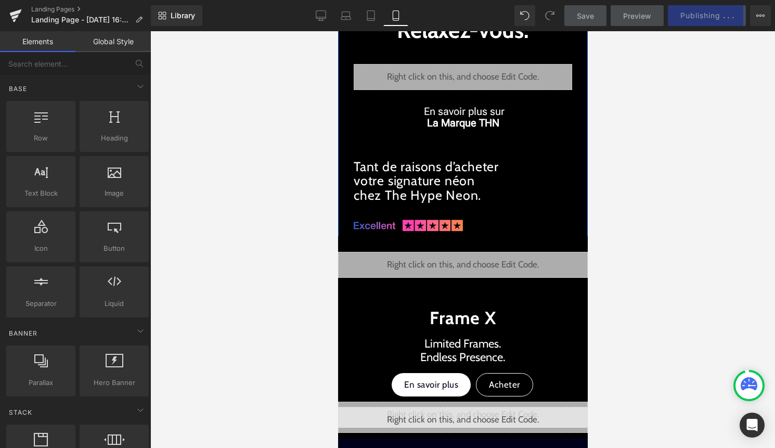
scroll to position [97, 0]
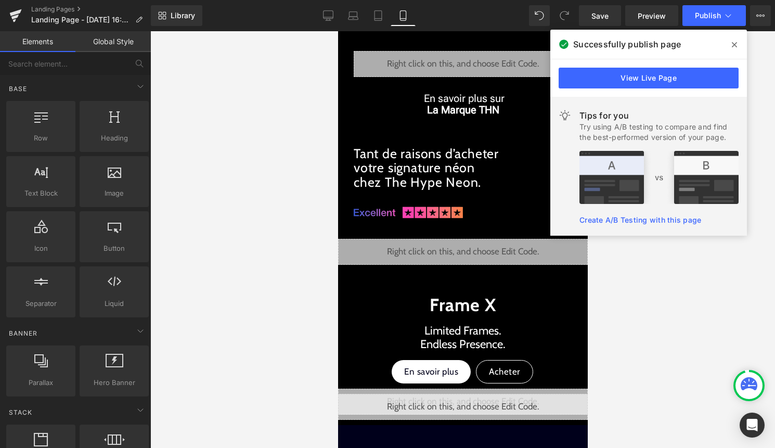
click at [732, 48] on icon at bounding box center [734, 45] width 5 height 8
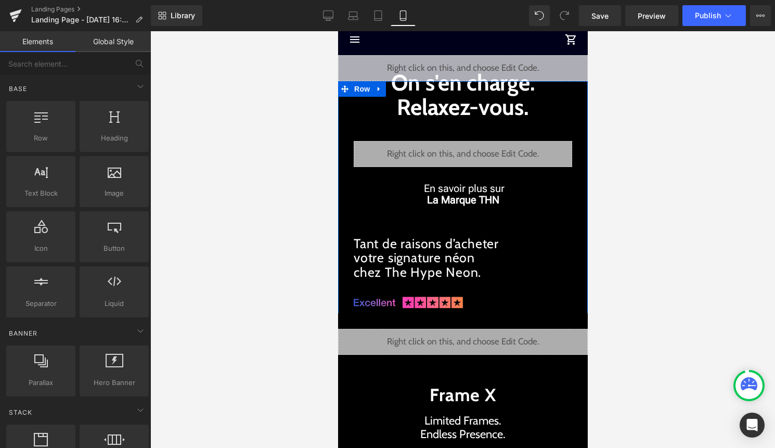
scroll to position [0, 0]
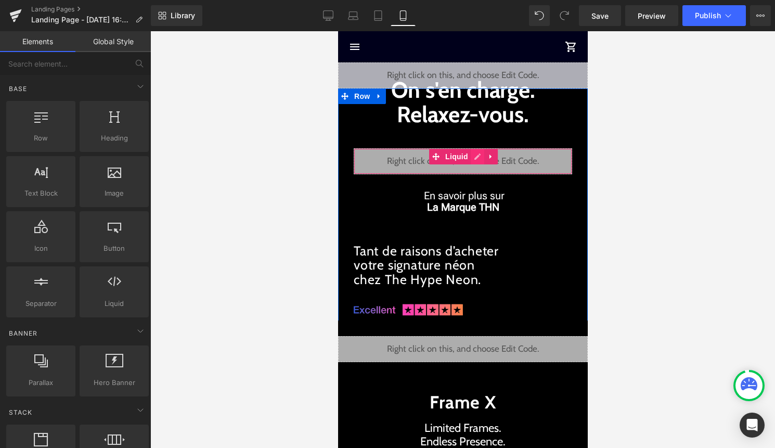
click at [477, 159] on div "Liquid" at bounding box center [462, 161] width 218 height 26
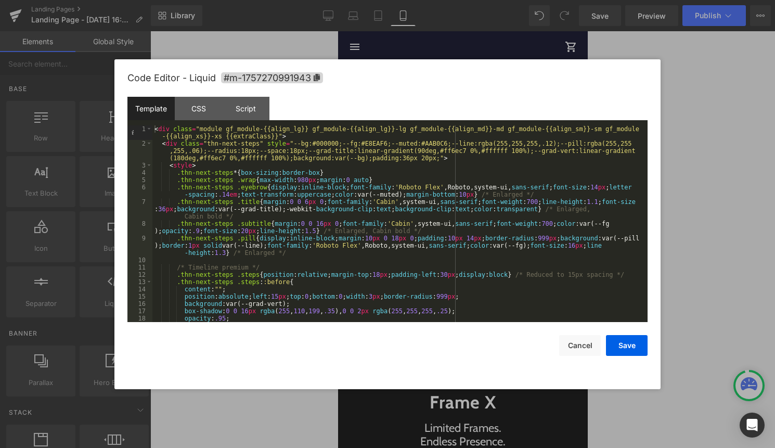
click at [493, 275] on div "< div class = "module gf_module-{{align_lg}} gf_module-{{align_lg}}-lg gf_modul…" at bounding box center [397, 234] width 491 height 218
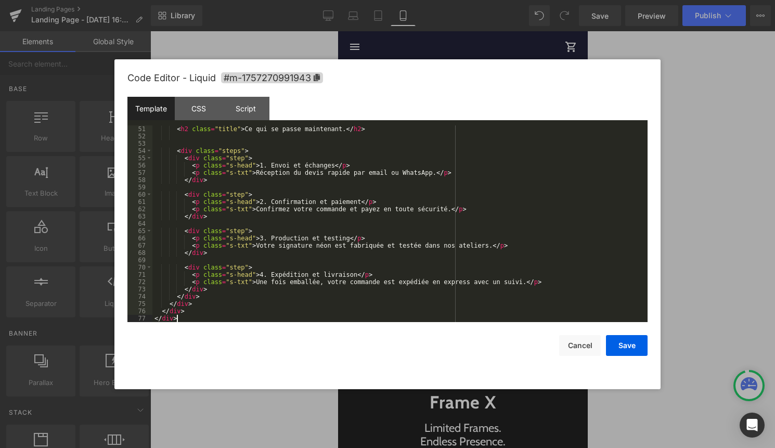
scroll to position [444, 0]
click at [641, 345] on button "Save" at bounding box center [627, 345] width 42 height 21
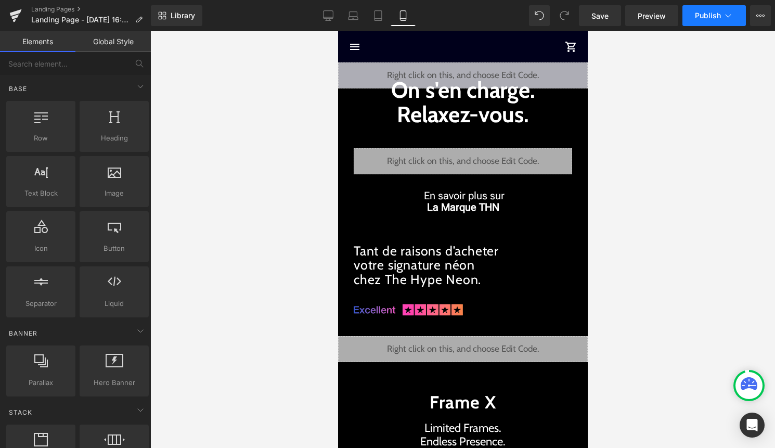
click at [719, 12] on span "Publish" at bounding box center [708, 15] width 26 height 8
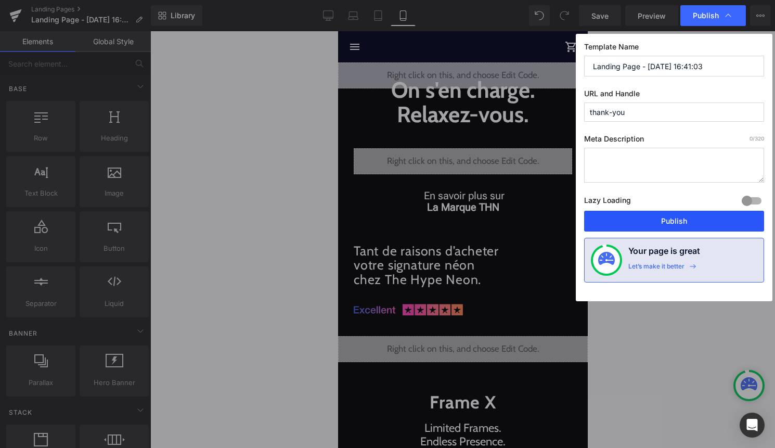
click at [682, 222] on button "Publish" at bounding box center [674, 221] width 180 height 21
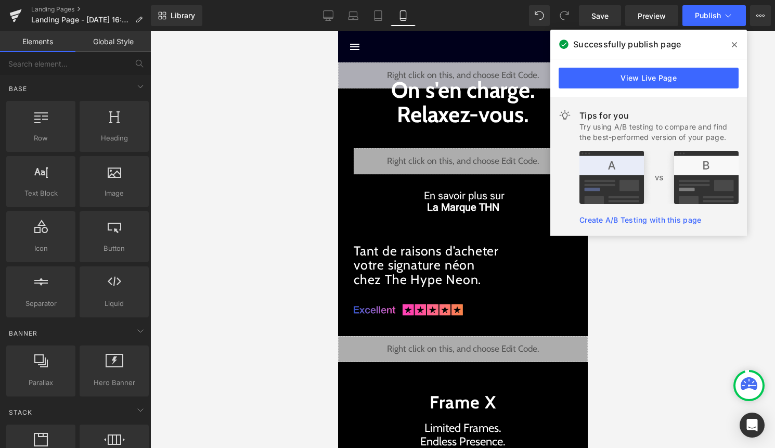
click at [735, 49] on span at bounding box center [734, 44] width 17 height 17
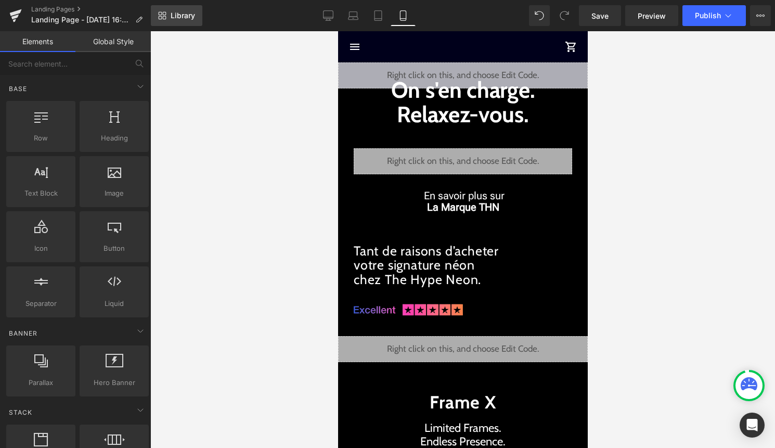
click at [189, 10] on link "Library" at bounding box center [176, 15] width 51 height 21
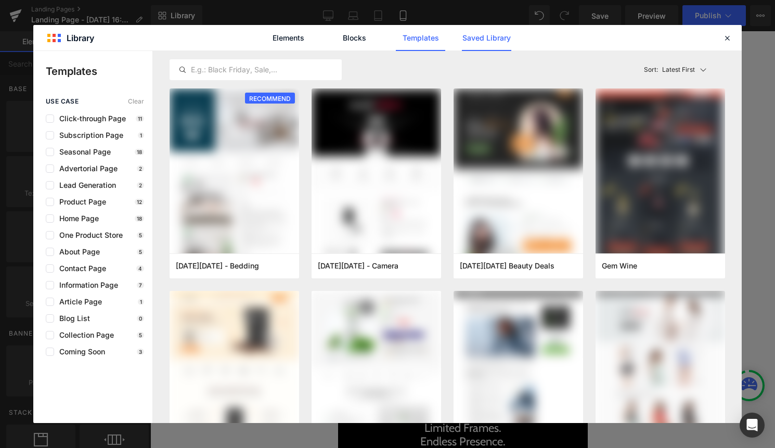
click at [486, 37] on link "Saved Library" at bounding box center [486, 38] width 49 height 26
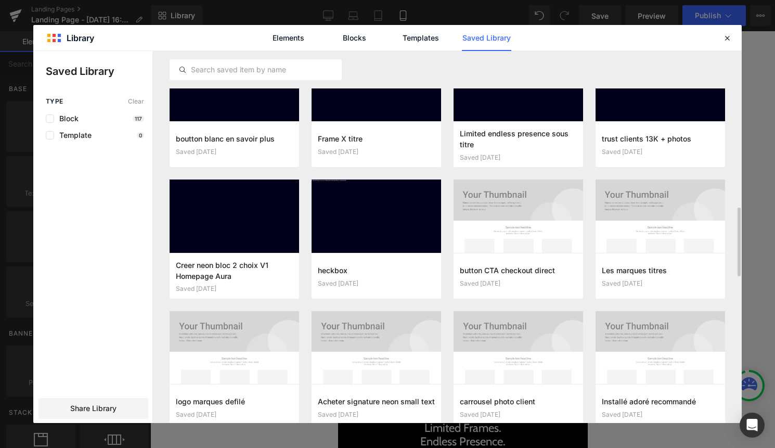
scroll to position [830, 0]
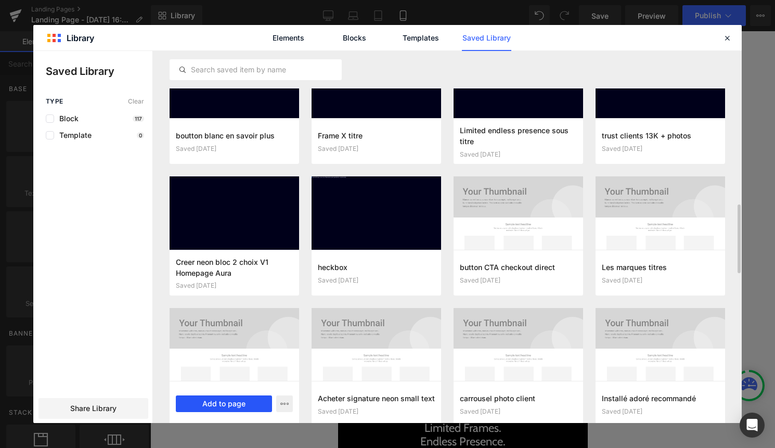
click at [242, 404] on button "Add to page" at bounding box center [224, 403] width 96 height 17
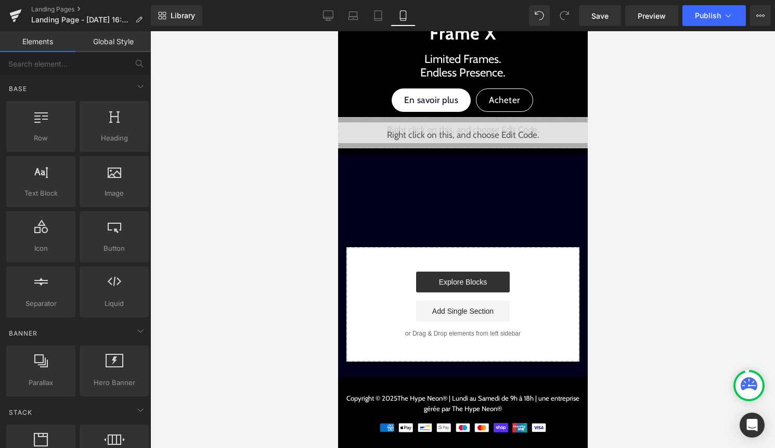
scroll to position [369, 0]
click at [200, 17] on link "Library" at bounding box center [176, 15] width 51 height 21
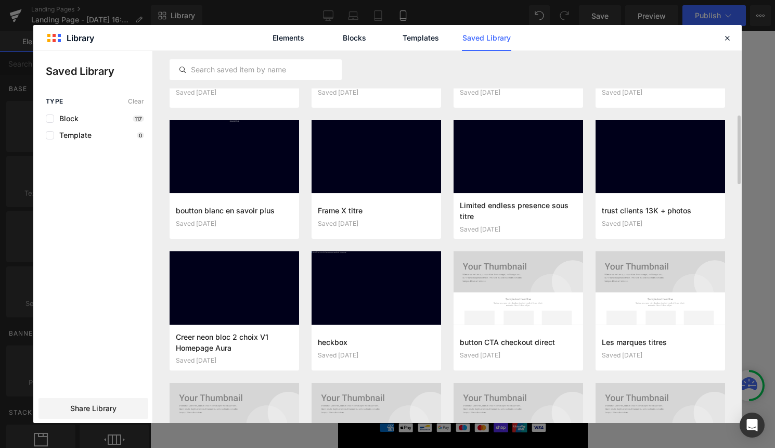
scroll to position [755, 0]
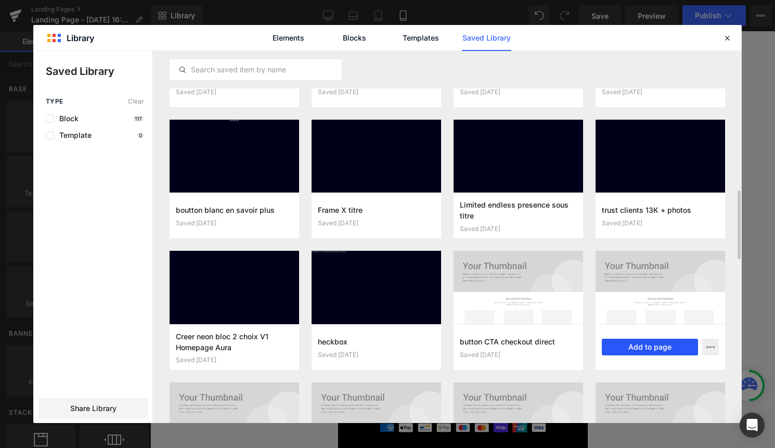
click at [643, 345] on button "Add to page" at bounding box center [650, 347] width 96 height 17
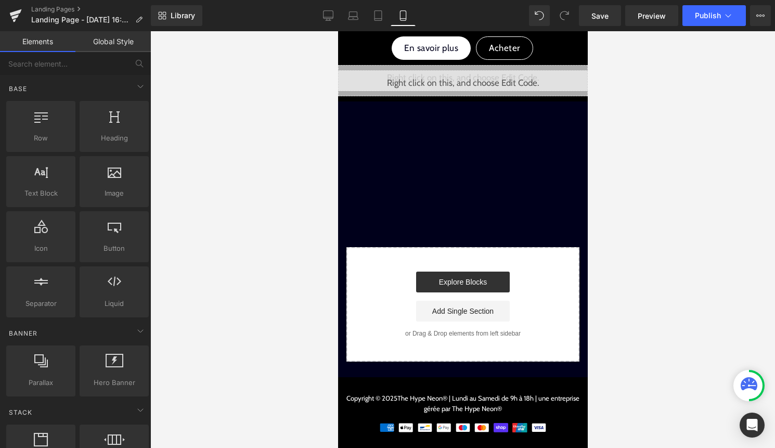
scroll to position [410, 0]
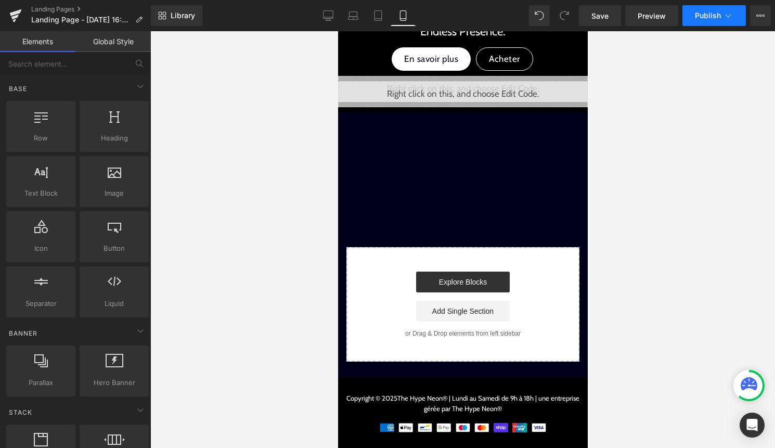
click at [700, 21] on button "Publish" at bounding box center [713, 15] width 63 height 21
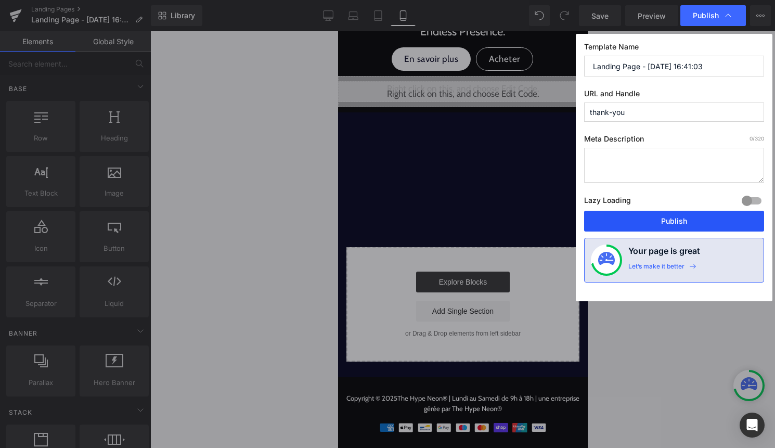
click at [643, 224] on button "Publish" at bounding box center [674, 221] width 180 height 21
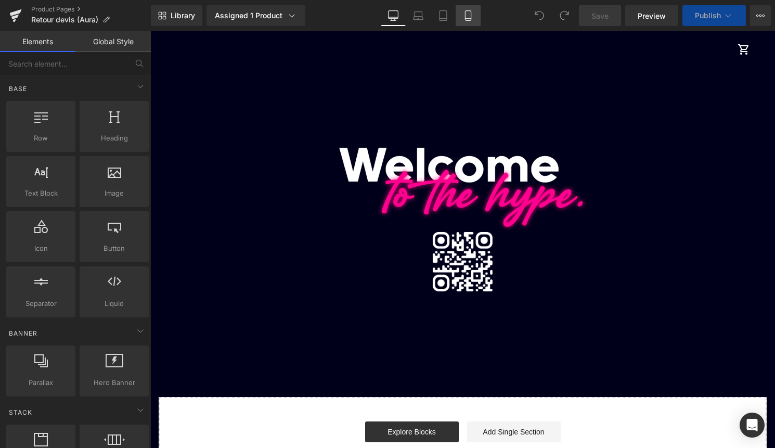
click at [467, 20] on icon at bounding box center [468, 16] width 6 height 10
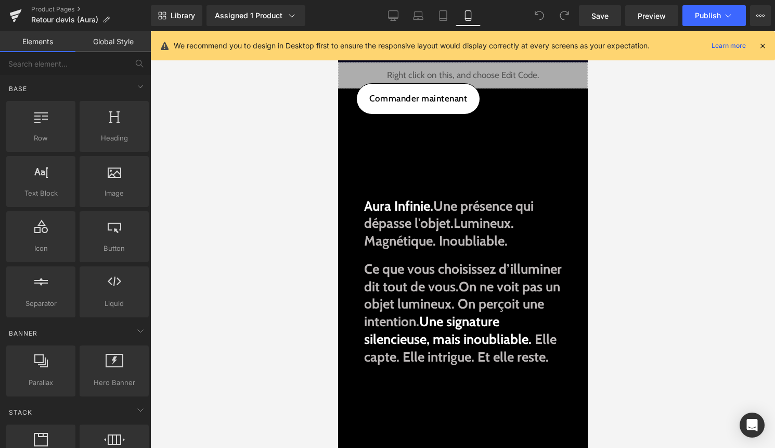
click at [762, 49] on icon at bounding box center [762, 45] width 9 height 9
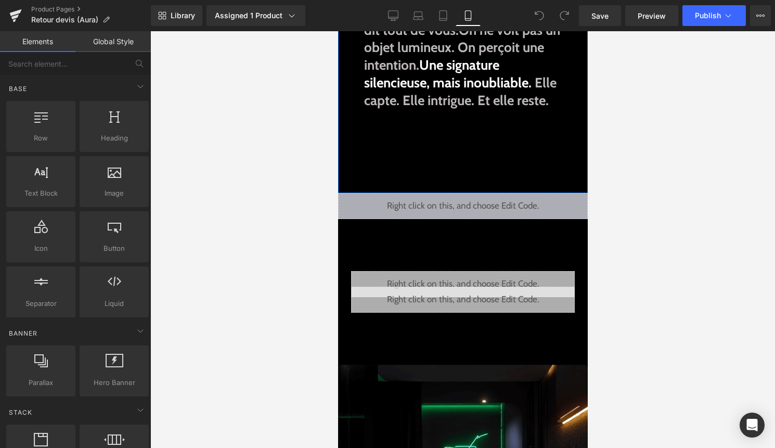
scroll to position [261, 0]
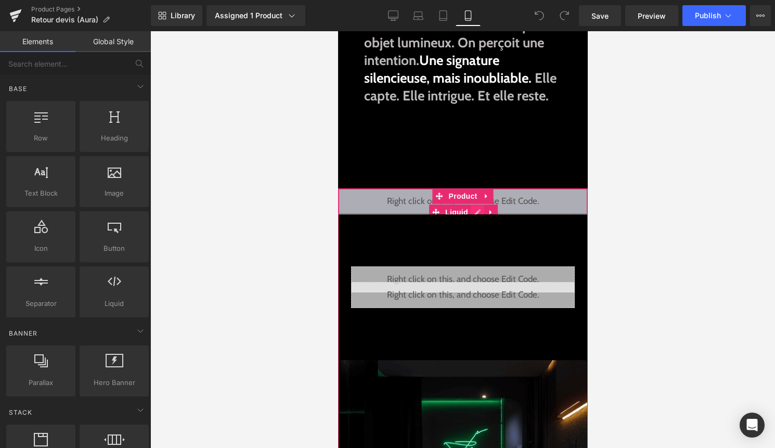
click at [477, 214] on div "Liquid" at bounding box center [463, 201] width 250 height 26
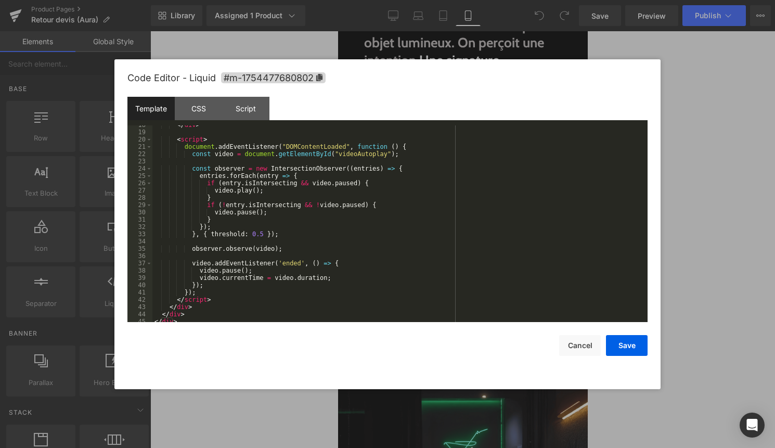
scroll to position [167, 0]
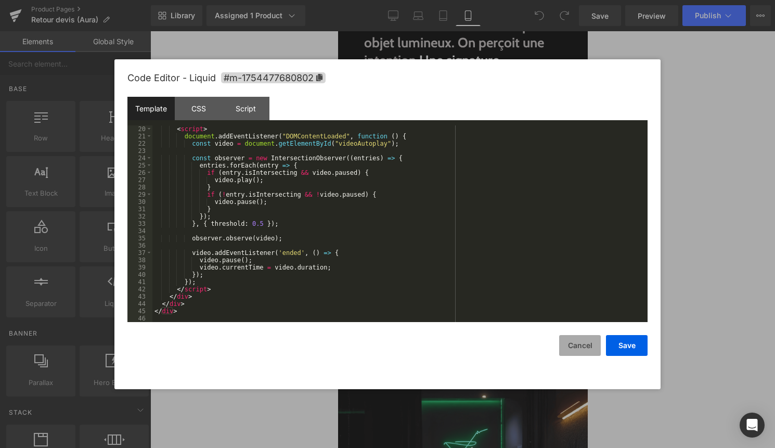
click at [584, 347] on button "Cancel" at bounding box center [580, 345] width 42 height 21
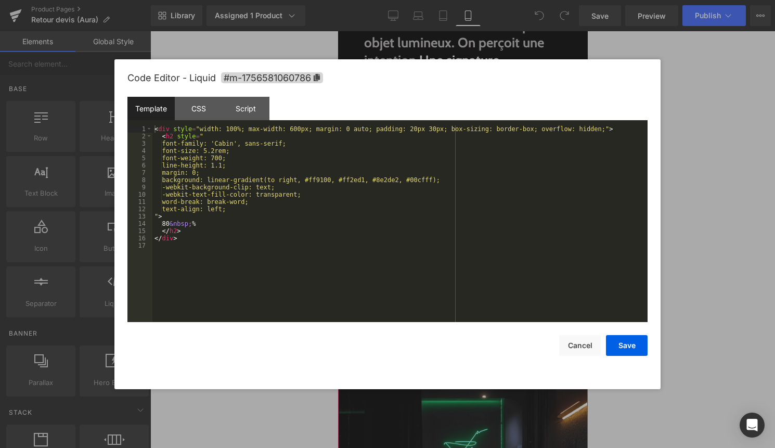
click at [480, 292] on div "Liquid" at bounding box center [463, 279] width 224 height 26
click at [384, 266] on div "< div style = "width: 100%; max-width: 600px; margin: 0 auto; padding: 20px 30p…" at bounding box center [399, 230] width 495 height 211
drag, startPoint x: 444, startPoint y: 182, endPoint x: 314, endPoint y: 177, distance: 130.1
click at [314, 177] on div "< div style = "width: 100%; max-width: 600px; margin: 0 auto; padding: 20px 30p…" at bounding box center [399, 230] width 495 height 211
click at [287, 248] on div "< div style = "width: 100%; max-width: 600px; margin: 0 auto; padding: 20px 30p…" at bounding box center [399, 230] width 495 height 211
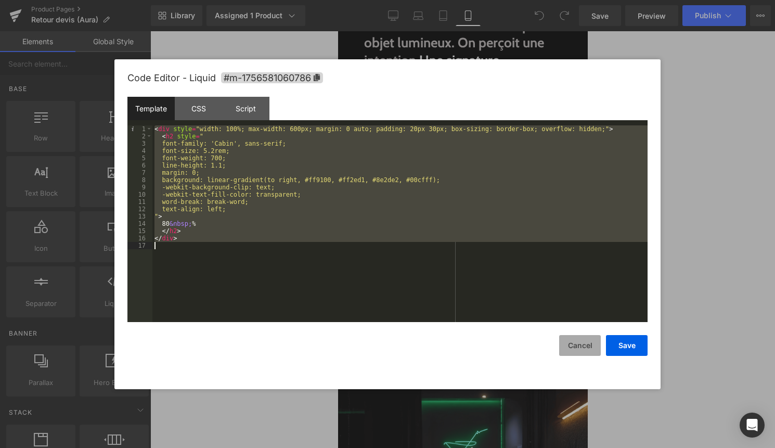
click at [577, 348] on button "Cancel" at bounding box center [580, 345] width 42 height 21
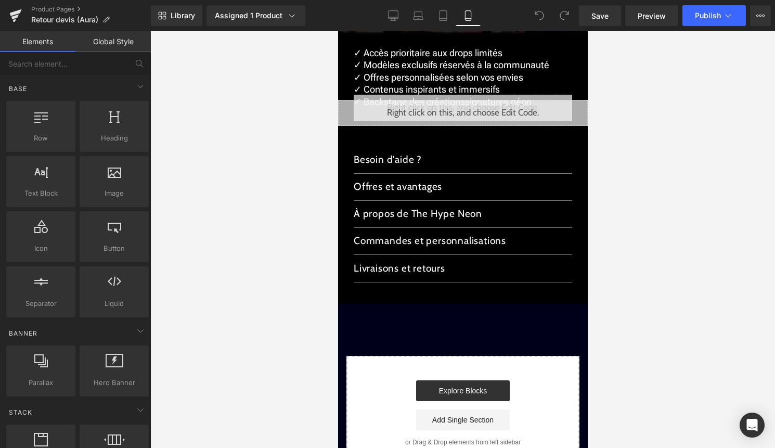
scroll to position [2960, 0]
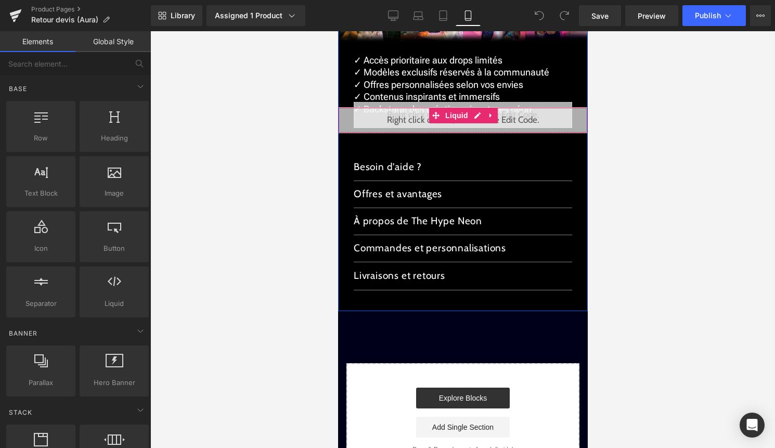
click at [475, 113] on div "Liquid" at bounding box center [463, 120] width 250 height 26
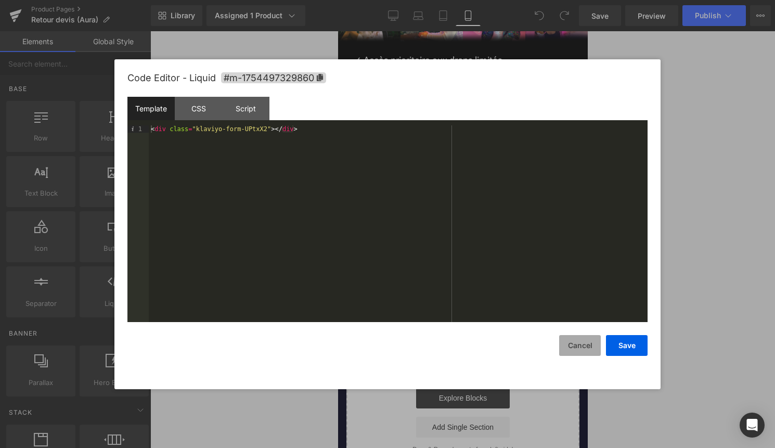
click at [579, 347] on button "Cancel" at bounding box center [580, 345] width 42 height 21
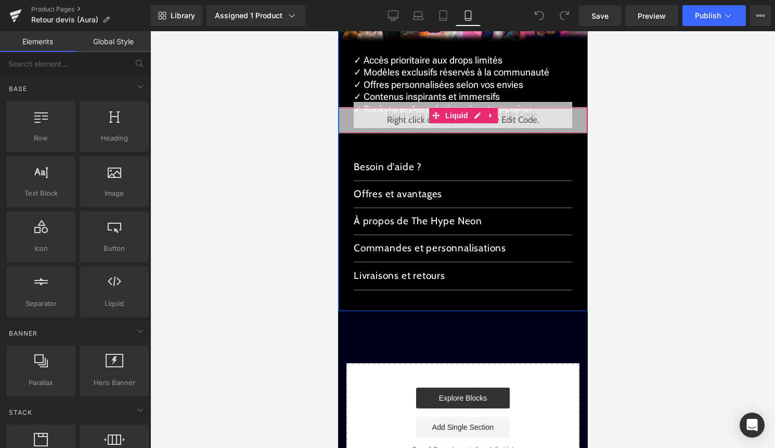
click at [474, 118] on div "Liquid" at bounding box center [463, 120] width 250 height 26
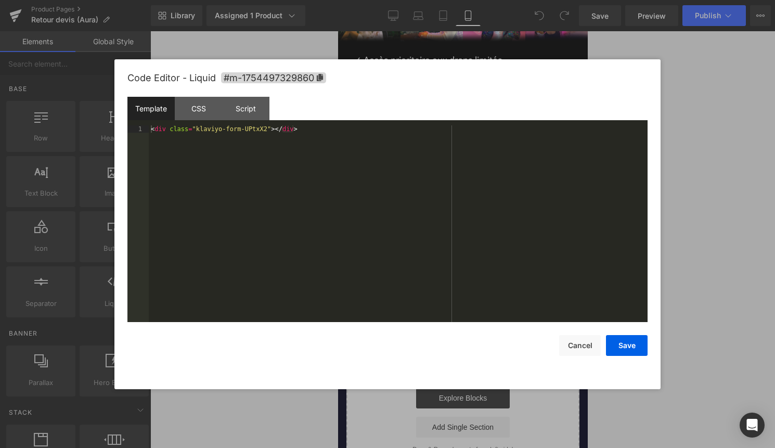
click at [373, 142] on div "< div class = "klaviyo-form-UPtxX2" > </ div >" at bounding box center [398, 230] width 499 height 211
click at [614, 342] on button "Save" at bounding box center [627, 345] width 42 height 21
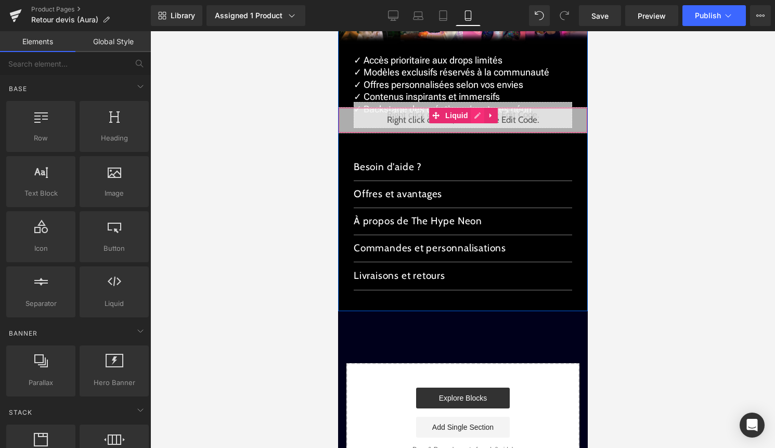
click at [472, 116] on div "Liquid" at bounding box center [463, 120] width 250 height 26
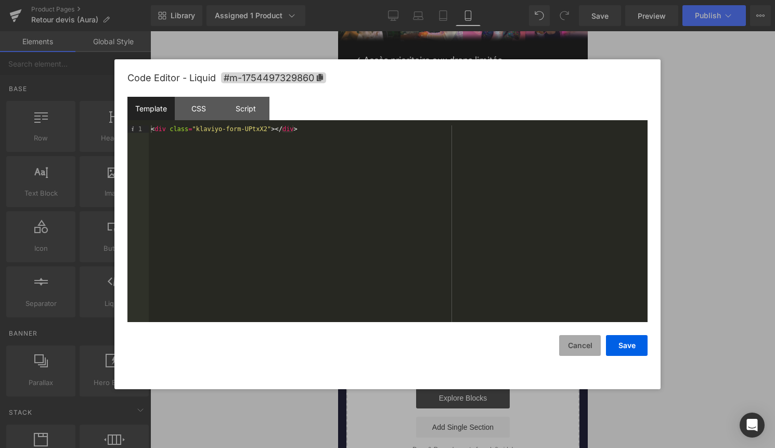
click at [580, 340] on button "Cancel" at bounding box center [580, 345] width 42 height 21
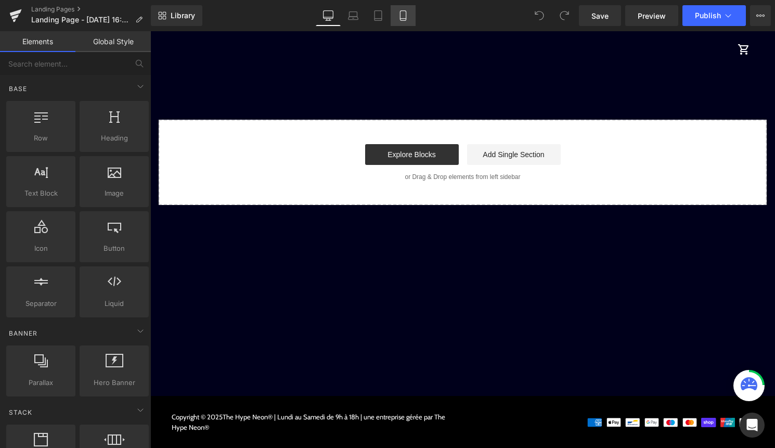
click at [402, 19] on icon at bounding box center [403, 15] width 10 height 10
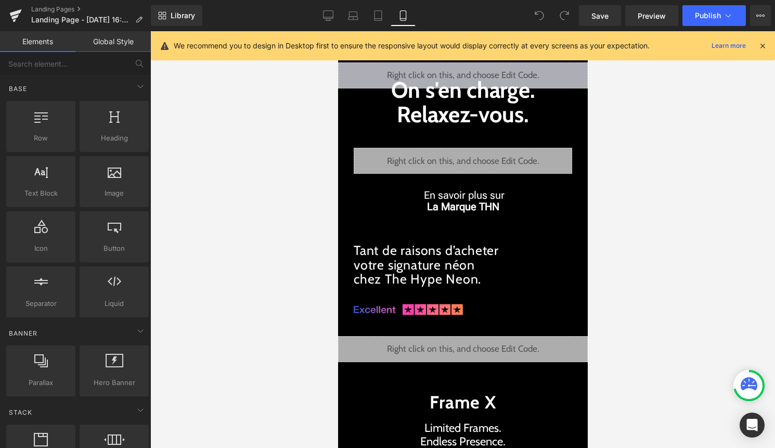
click at [758, 45] on icon at bounding box center [762, 45] width 9 height 9
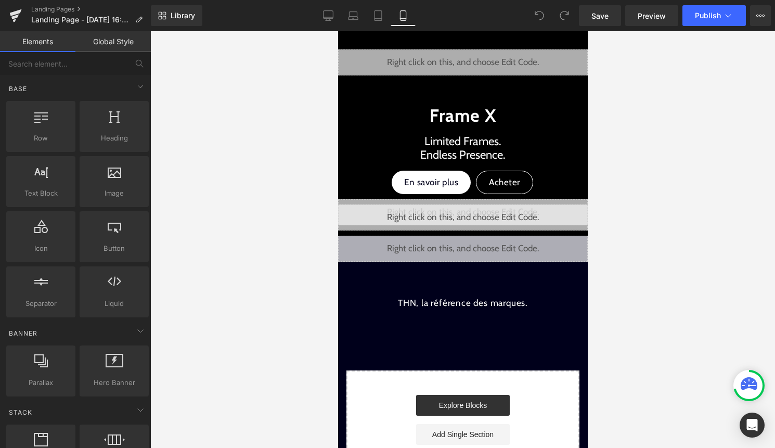
scroll to position [367, 0]
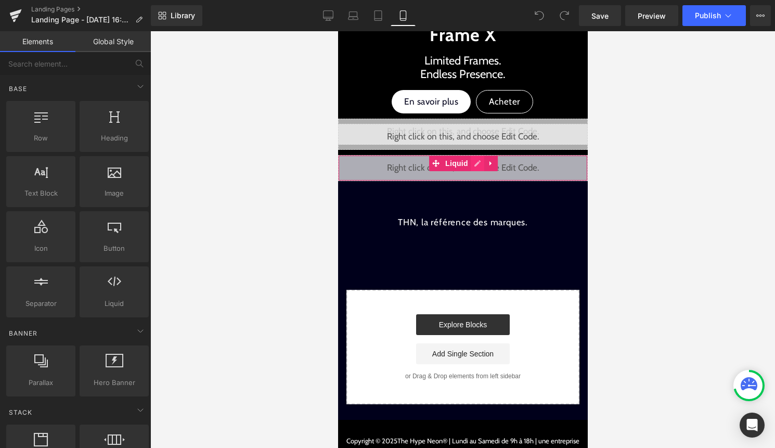
click at [475, 162] on div "Liquid" at bounding box center [463, 168] width 250 height 26
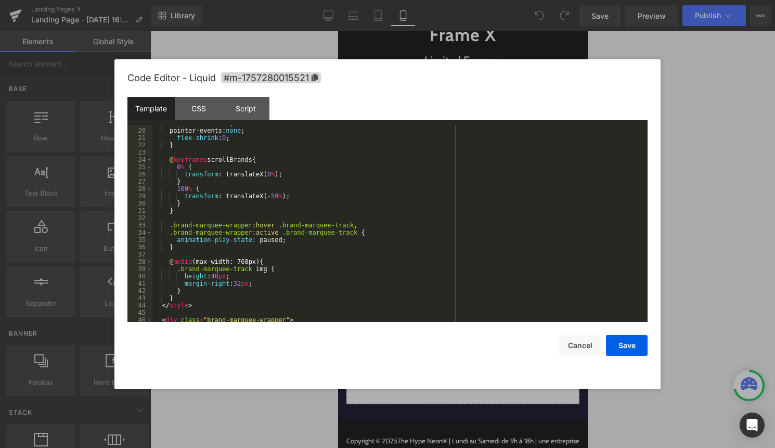
scroll to position [342, 0]
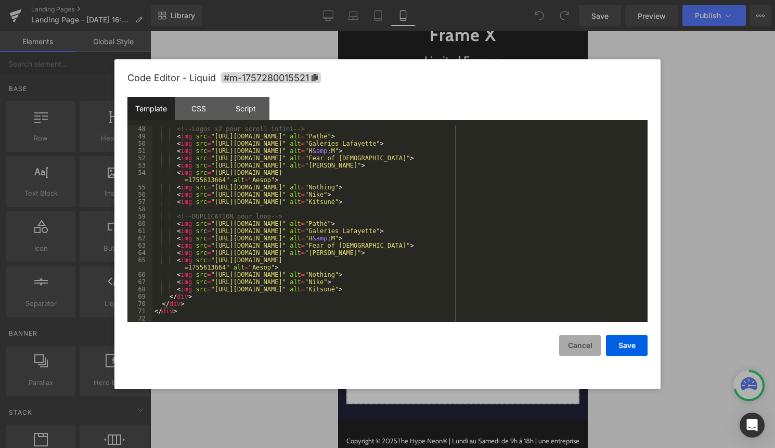
click at [578, 341] on button "Cancel" at bounding box center [580, 345] width 42 height 21
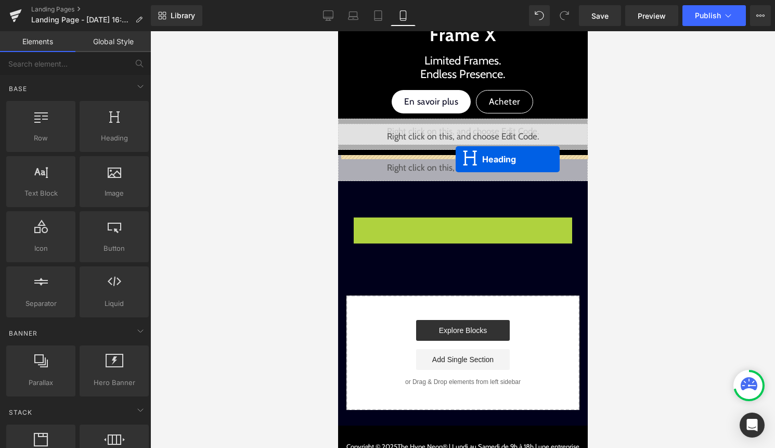
drag, startPoint x: 449, startPoint y: 221, endPoint x: 455, endPoint y: 159, distance: 61.7
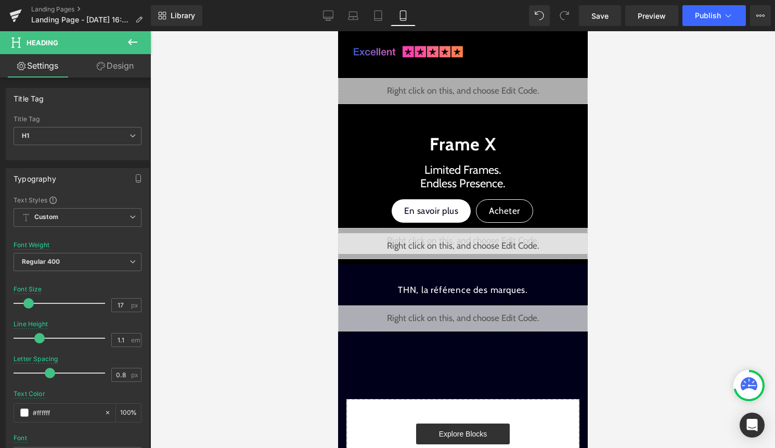
scroll to position [239, 0]
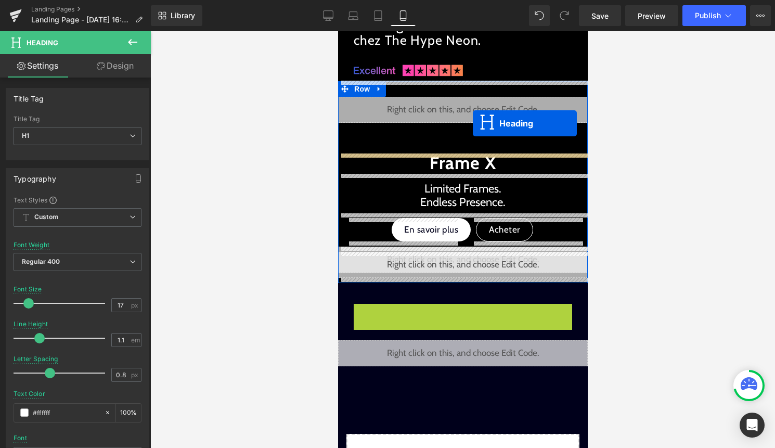
drag, startPoint x: 452, startPoint y: 309, endPoint x: 472, endPoint y: 123, distance: 187.2
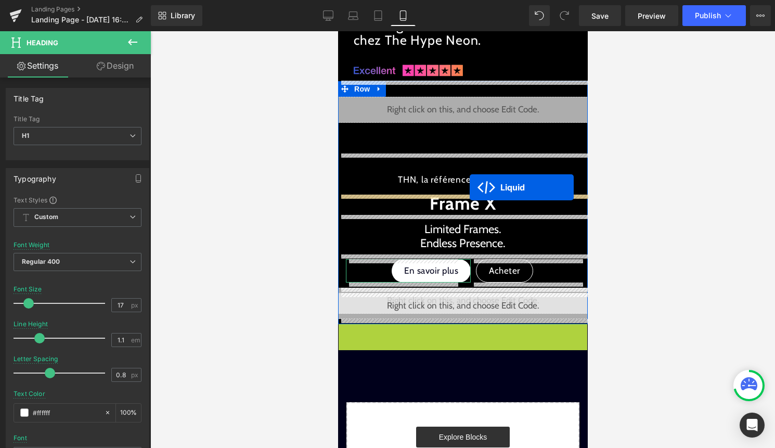
drag, startPoint x: 450, startPoint y: 328, endPoint x: 469, endPoint y: 187, distance: 142.2
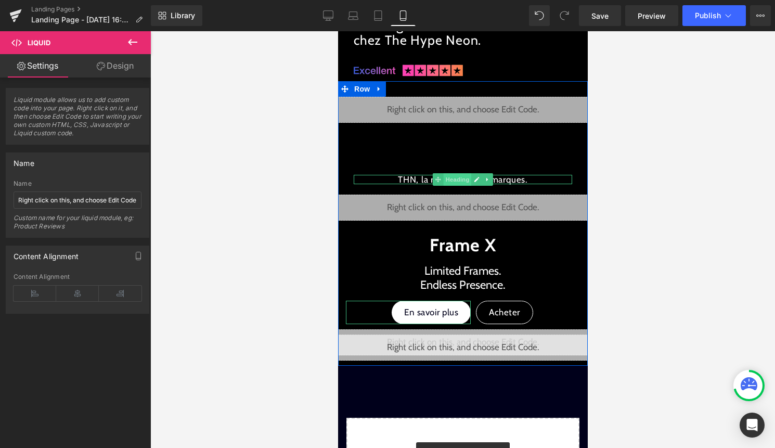
click at [461, 180] on span "Heading" at bounding box center [457, 179] width 28 height 12
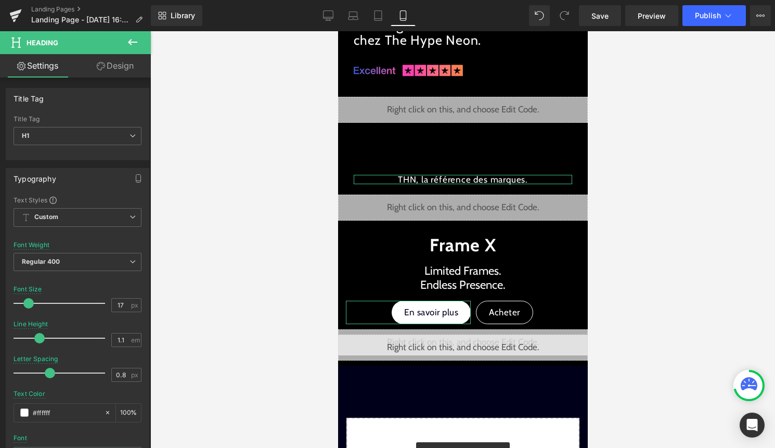
click at [130, 71] on link "Design" at bounding box center [114, 65] width 75 height 23
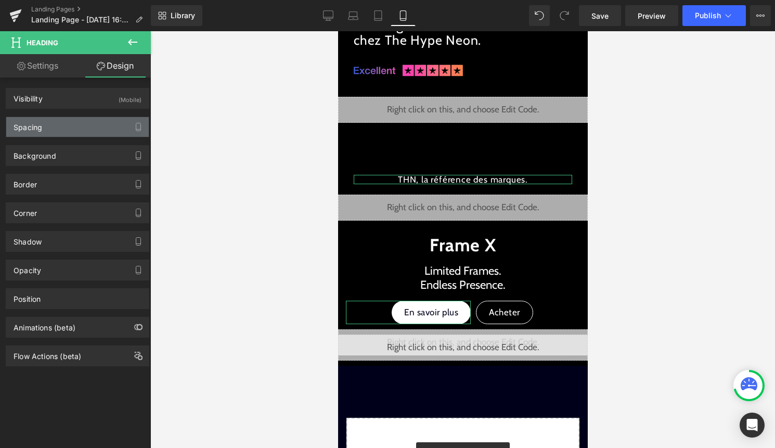
click at [85, 128] on div "Spacing" at bounding box center [77, 127] width 143 height 20
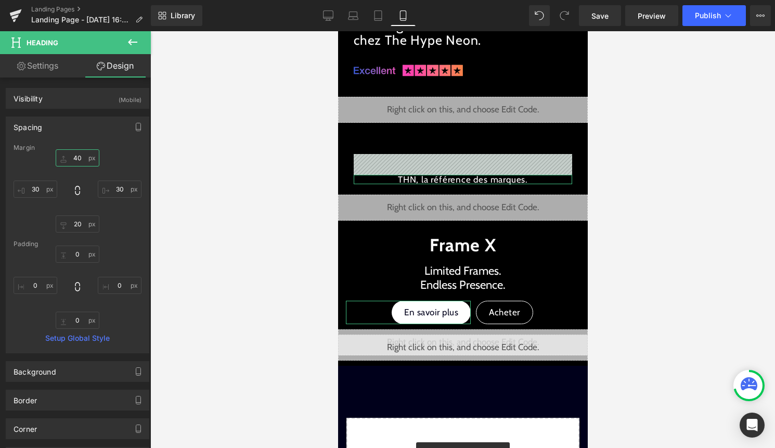
click at [75, 159] on input "40" at bounding box center [78, 157] width 44 height 17
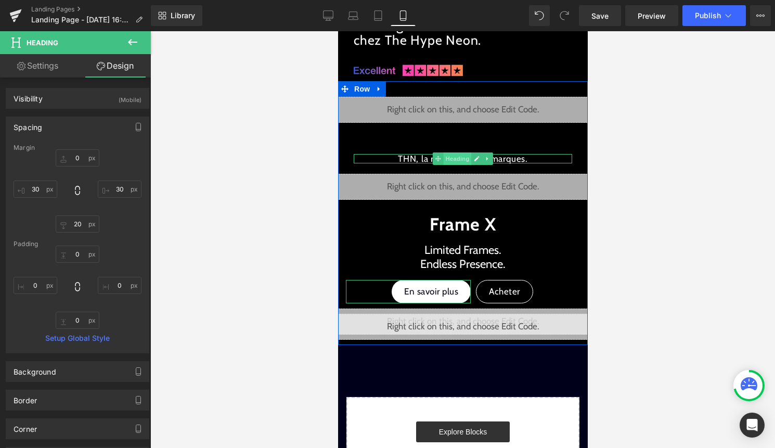
click at [448, 159] on span "Heading" at bounding box center [457, 158] width 28 height 12
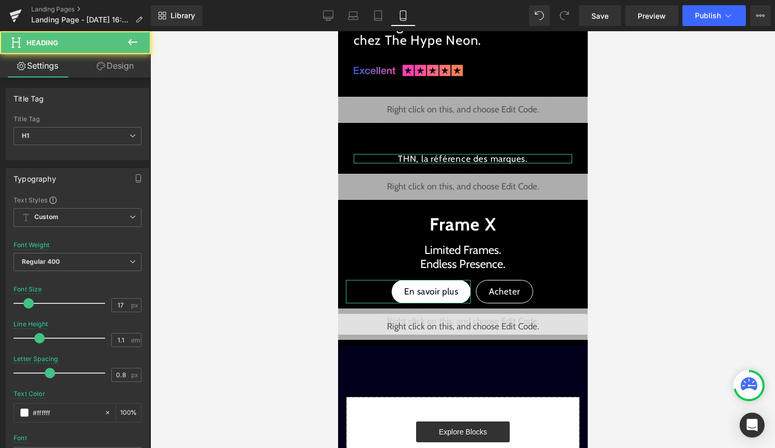
click at [117, 64] on link "Design" at bounding box center [114, 65] width 75 height 23
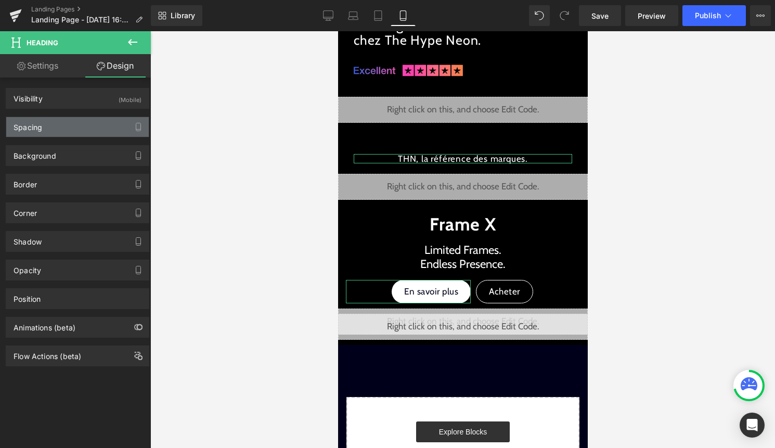
click at [88, 128] on div "Spacing" at bounding box center [77, 127] width 143 height 20
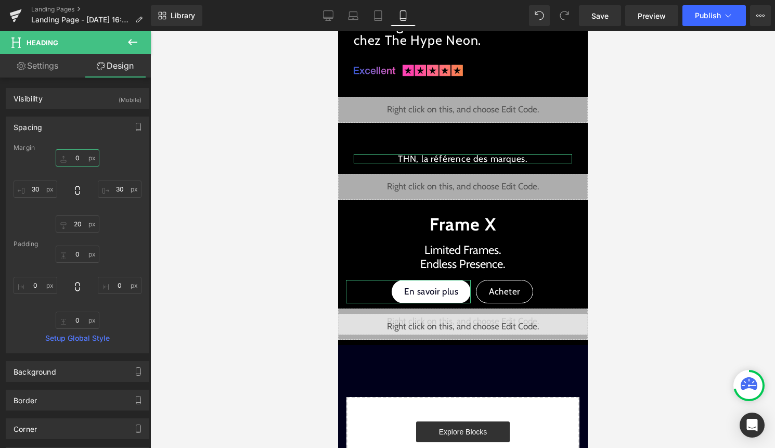
click at [78, 160] on input "0" at bounding box center [78, 157] width 44 height 17
type input "-"
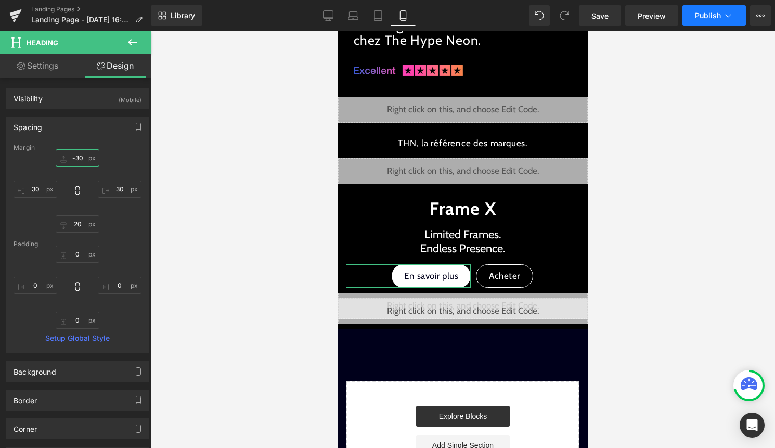
type input "-30"
click at [714, 14] on span "Publish" at bounding box center [708, 15] width 26 height 8
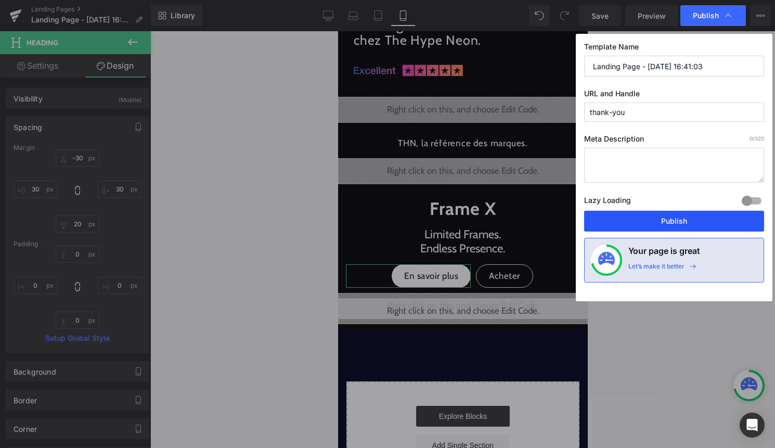
click at [657, 223] on button "Publish" at bounding box center [674, 221] width 180 height 21
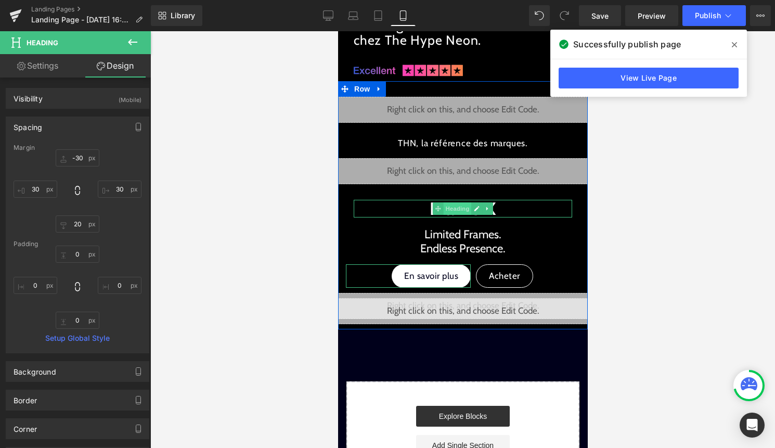
click at [463, 211] on span "Heading" at bounding box center [457, 208] width 28 height 12
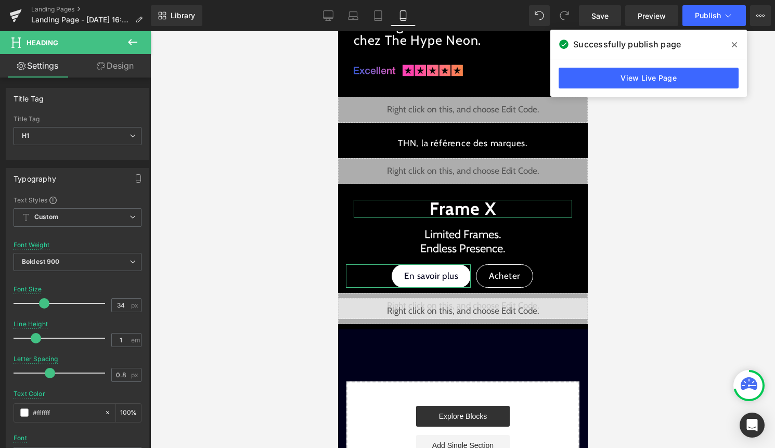
click at [114, 74] on link "Design" at bounding box center [114, 65] width 75 height 23
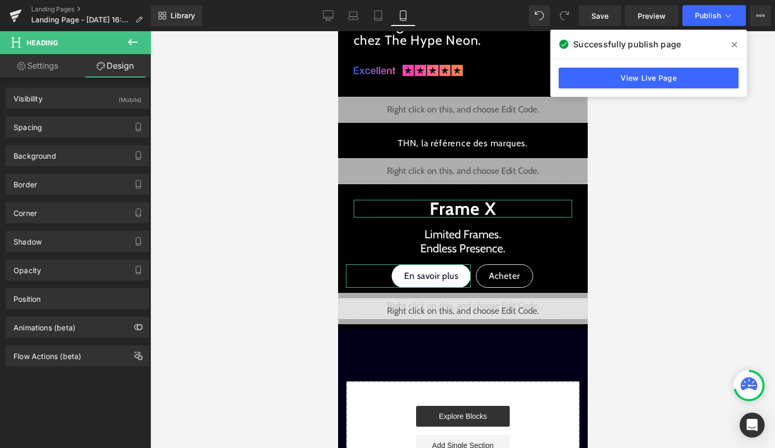
type input "0"
type input "30"
type input "5"
type input "30"
type input "0"
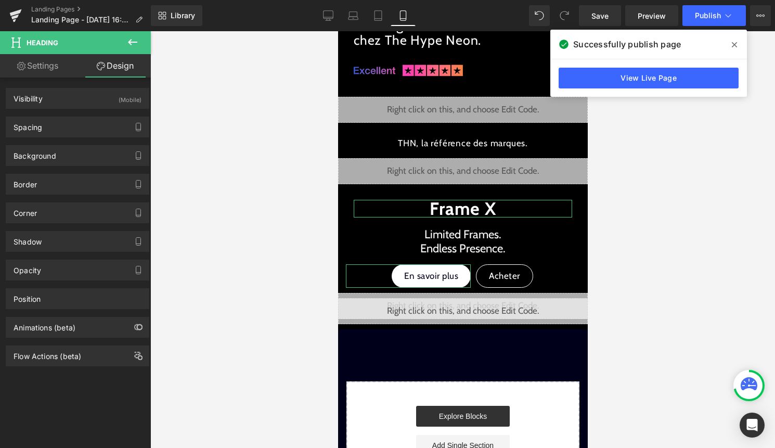
type input "0"
click at [95, 118] on div "Spacing" at bounding box center [77, 127] width 143 height 20
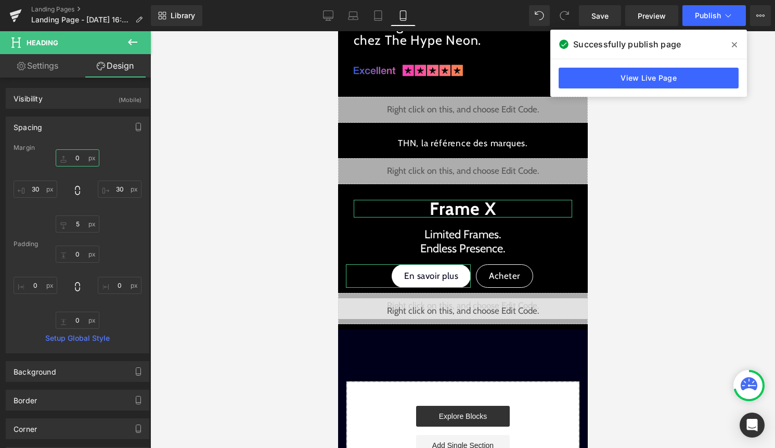
click at [76, 158] on input "0" at bounding box center [78, 157] width 44 height 17
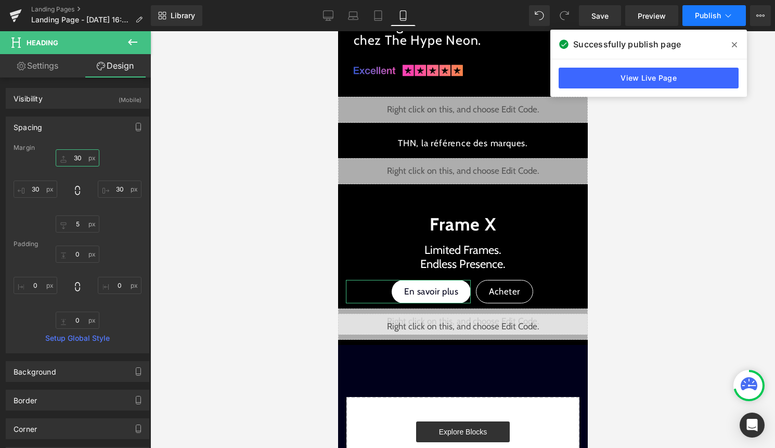
type input "30"
click at [706, 11] on span "Publish" at bounding box center [708, 15] width 26 height 8
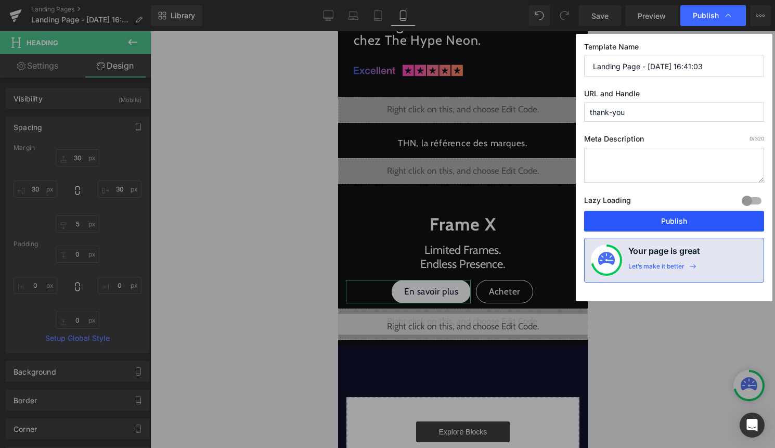
click at [664, 218] on button "Publish" at bounding box center [674, 221] width 180 height 21
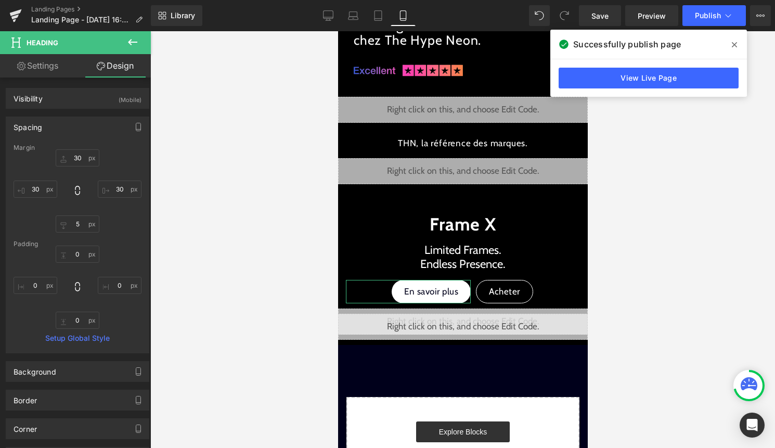
click at [130, 43] on icon at bounding box center [132, 42] width 9 height 6
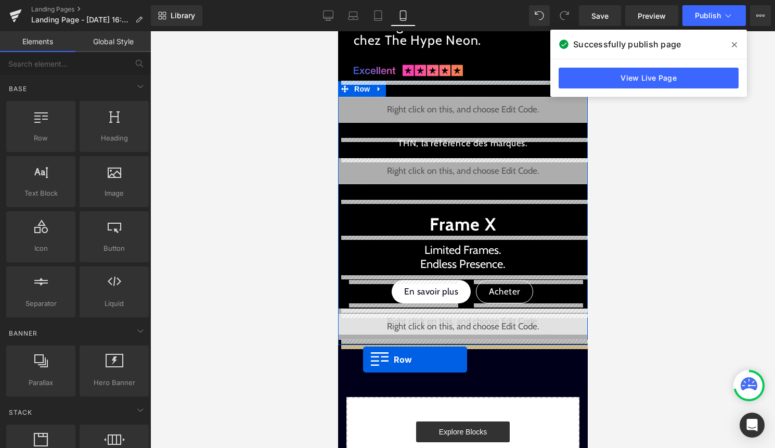
drag, startPoint x: 383, startPoint y: 160, endPoint x: 363, endPoint y: 359, distance: 200.3
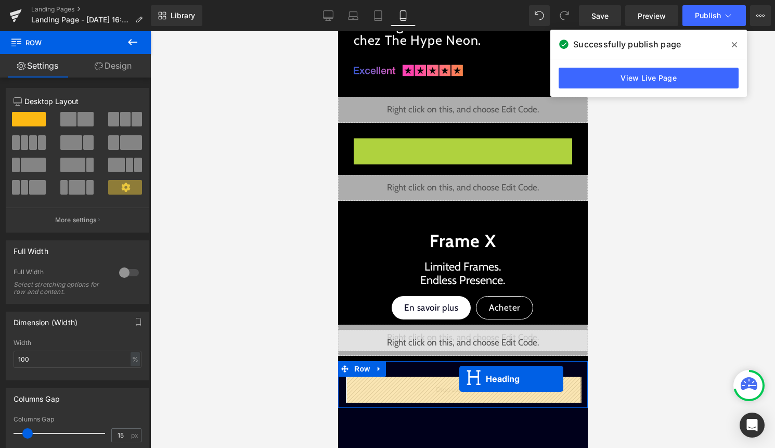
drag, startPoint x: 456, startPoint y: 143, endPoint x: 459, endPoint y: 379, distance: 235.6
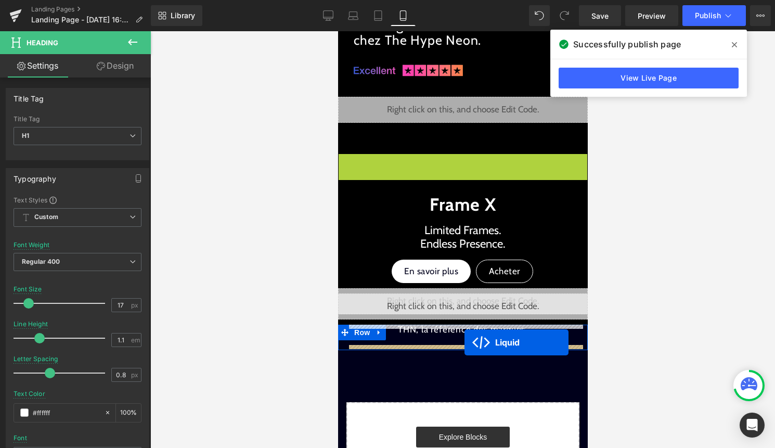
drag, startPoint x: 453, startPoint y: 159, endPoint x: 464, endPoint y: 342, distance: 183.4
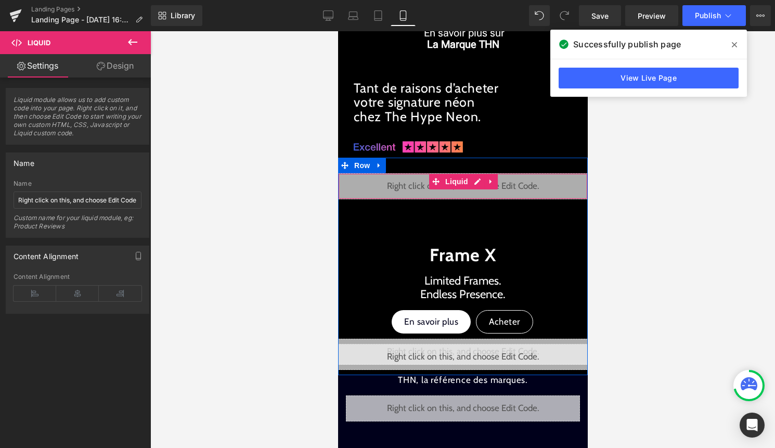
scroll to position [162, 0]
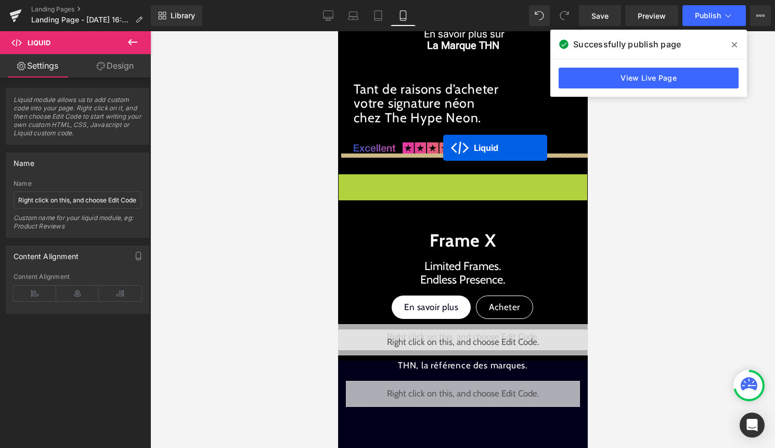
drag, startPoint x: 443, startPoint y: 182, endPoint x: 443, endPoint y: 148, distance: 34.3
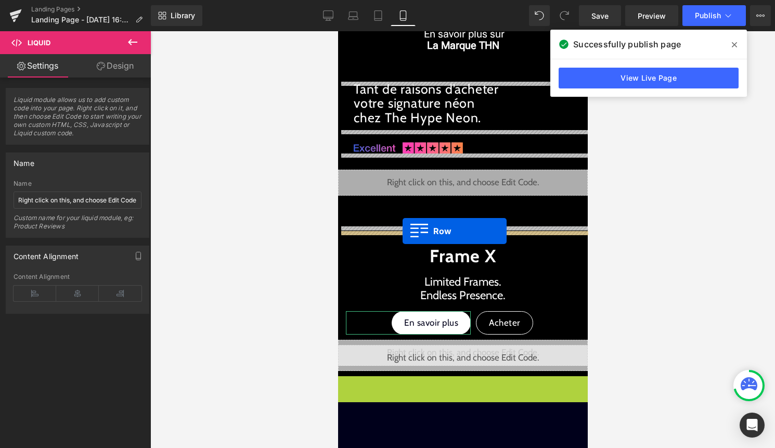
drag, startPoint x: 362, startPoint y: 382, endPoint x: 402, endPoint y: 229, distance: 157.9
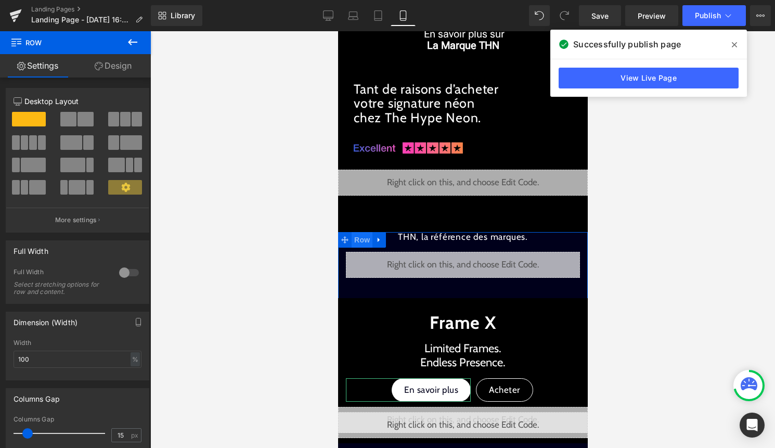
click at [361, 239] on span "Row" at bounding box center [361, 240] width 21 height 16
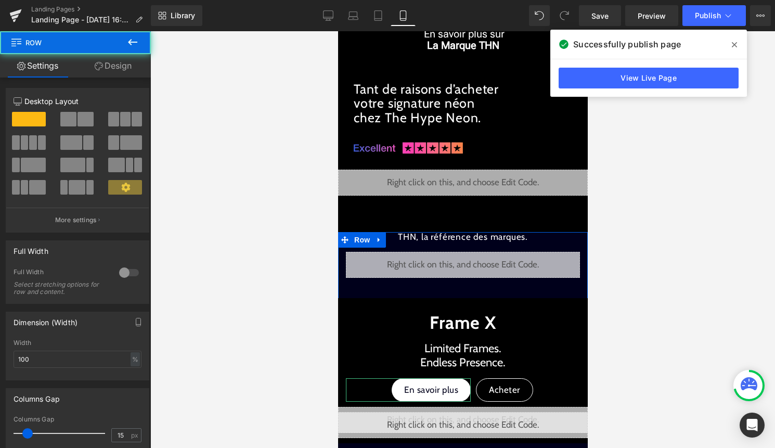
click at [114, 63] on link "Design" at bounding box center [112, 65] width 75 height 23
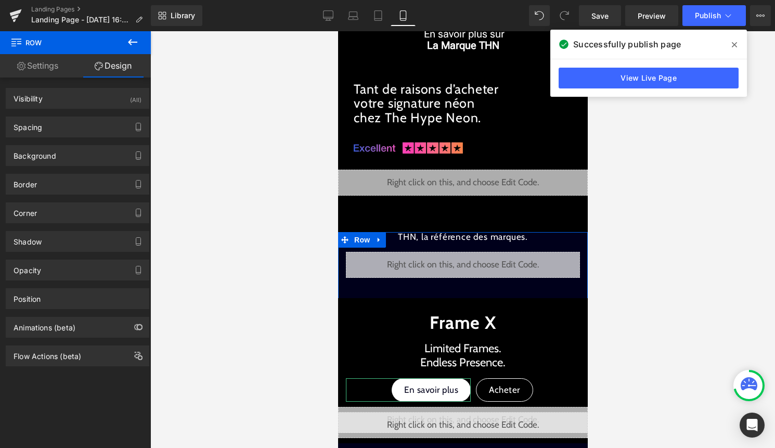
click at [120, 112] on div "Spacing [GEOGRAPHIC_DATA] 0px 0 auto auto 0px 0 auto auto [GEOGRAPHIC_DATA] 30p…" at bounding box center [78, 123] width 156 height 29
click at [122, 108] on div "Visibility (All)" at bounding box center [77, 98] width 143 height 20
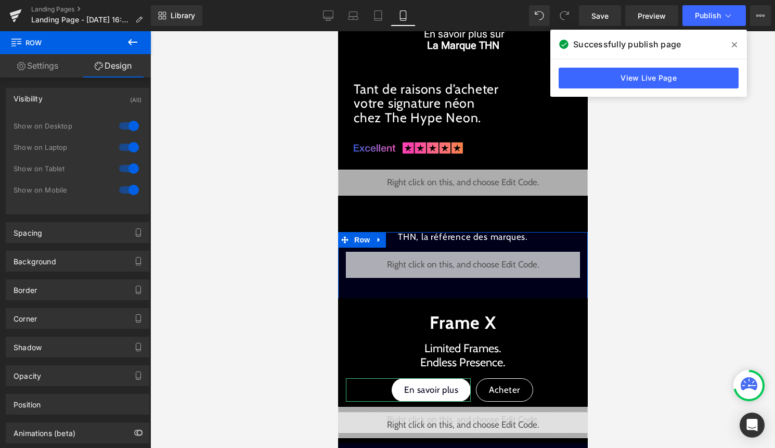
click at [123, 126] on div at bounding box center [129, 126] width 25 height 17
click at [123, 143] on div at bounding box center [129, 147] width 25 height 17
click at [123, 161] on div at bounding box center [129, 168] width 25 height 17
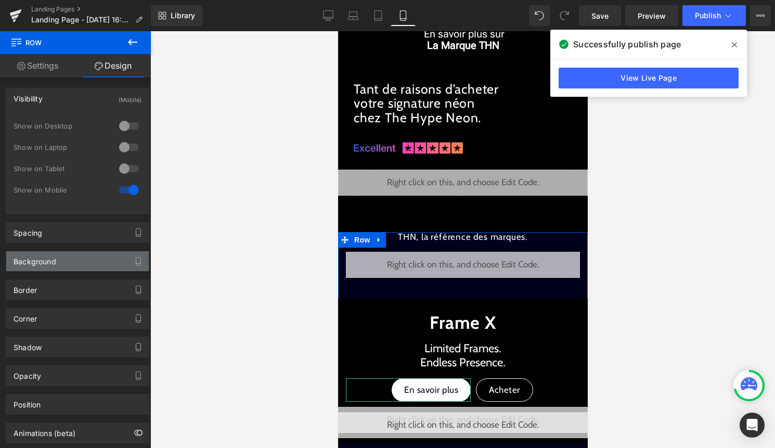
click at [66, 252] on div "Background" at bounding box center [77, 261] width 143 height 20
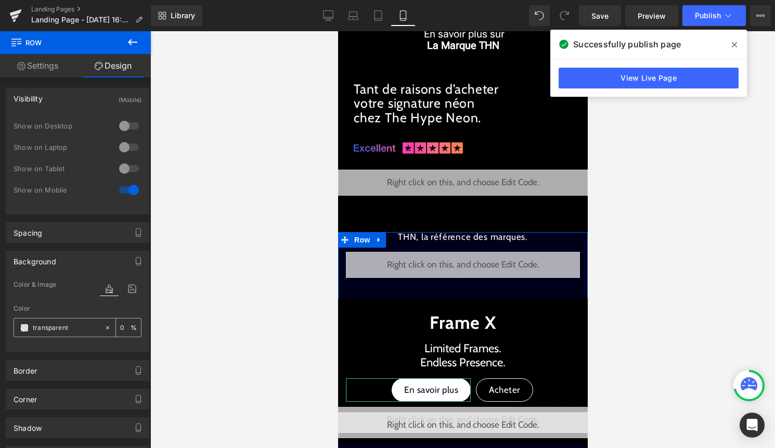
click at [24, 327] on span at bounding box center [24, 328] width 8 height 8
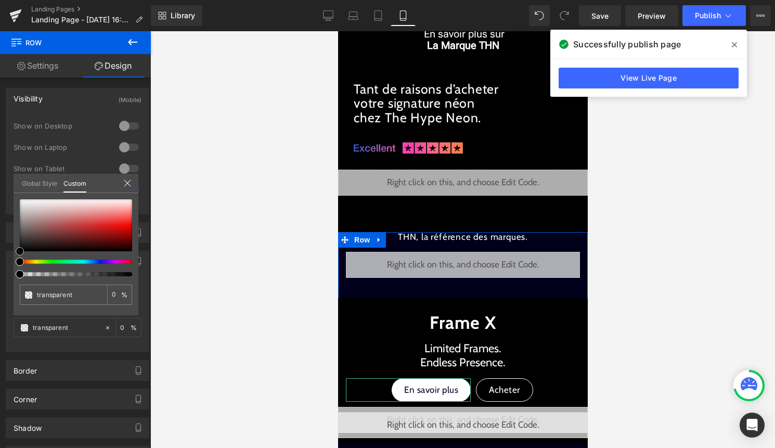
type input "#490303"
type input "100"
type input "#490303"
type input "100"
type input "#400101"
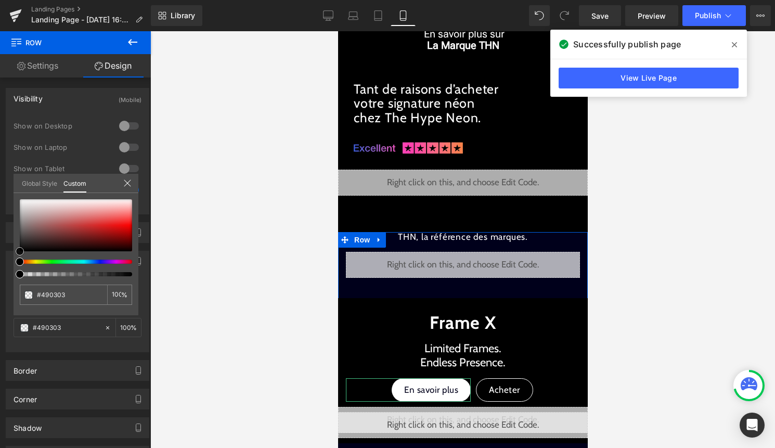
type input "#400101"
type input "#050000"
type input "#000000"
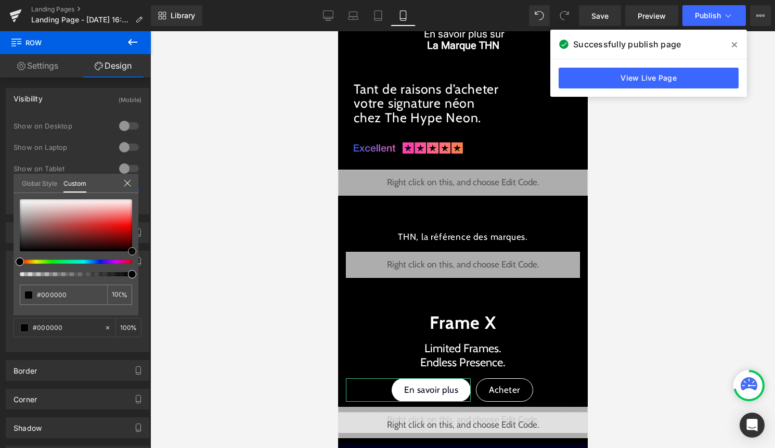
drag, startPoint x: 122, startPoint y: 243, endPoint x: 174, endPoint y: 302, distance: 77.7
click at [174, 302] on div "Row You are previewing how the will restyle your page. You can not edit Element…" at bounding box center [387, 233] width 775 height 466
click at [200, 296] on div at bounding box center [462, 239] width 625 height 417
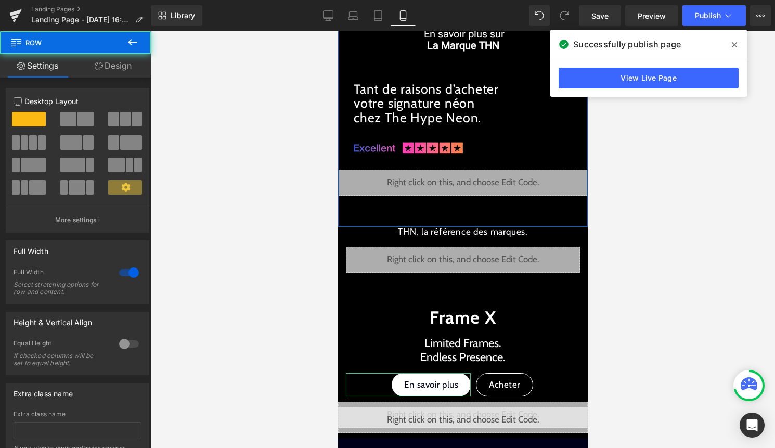
drag, startPoint x: 392, startPoint y: 230, endPoint x: 393, endPoint y: 219, distance: 11.0
click at [393, 219] on div "On s'en charge. Relaxez-vous. Text Block Liquid En savoir plus sur La Marque TH…" at bounding box center [463, 77] width 250 height 300
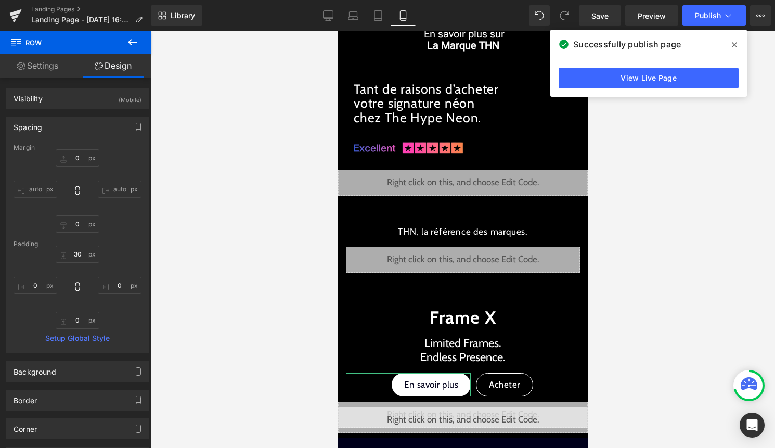
click at [723, 5] on div "Library Mobile Desktop Laptop Tablet Mobile Save Preview Publish Scheduled View…" at bounding box center [463, 15] width 624 height 31
click at [716, 18] on span "Publish" at bounding box center [708, 15] width 26 height 8
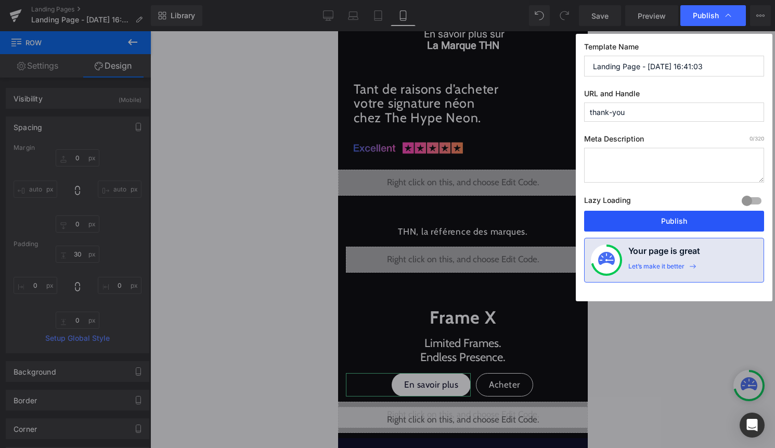
click at [664, 222] on button "Publish" at bounding box center [674, 221] width 180 height 21
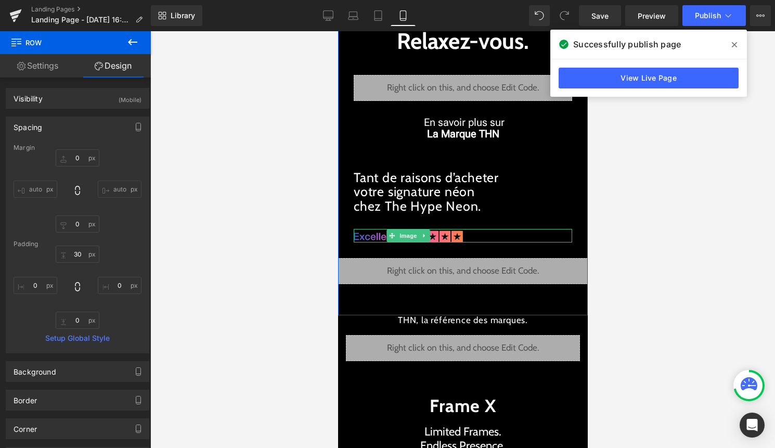
scroll to position [25, 0]
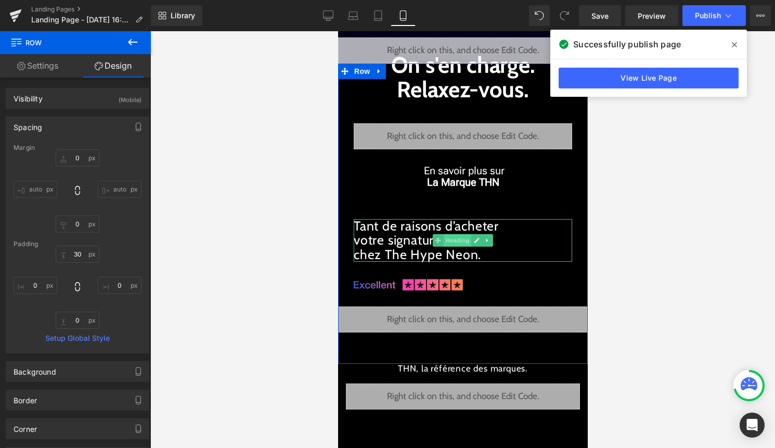
click at [444, 241] on span "Heading" at bounding box center [457, 240] width 28 height 12
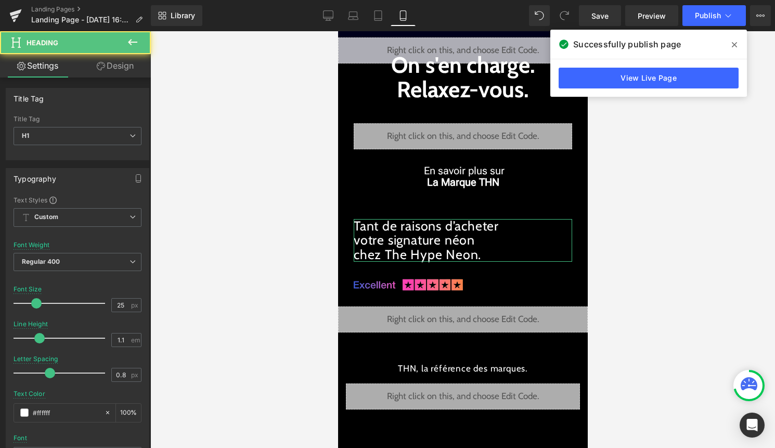
click at [118, 73] on link "Design" at bounding box center [114, 65] width 75 height 23
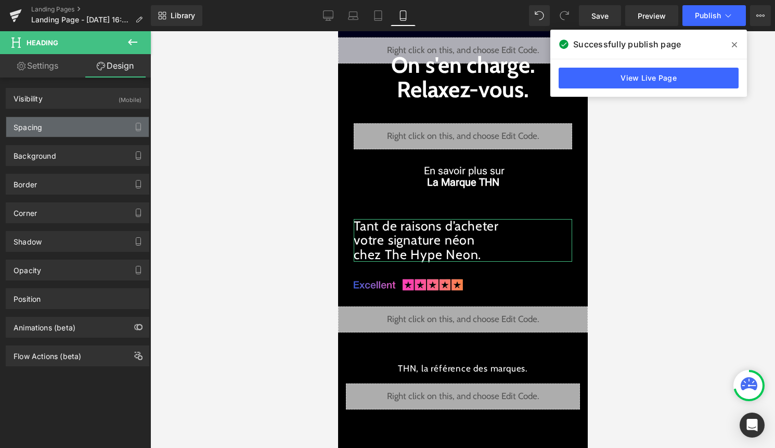
click at [96, 130] on div "Spacing" at bounding box center [77, 127] width 143 height 20
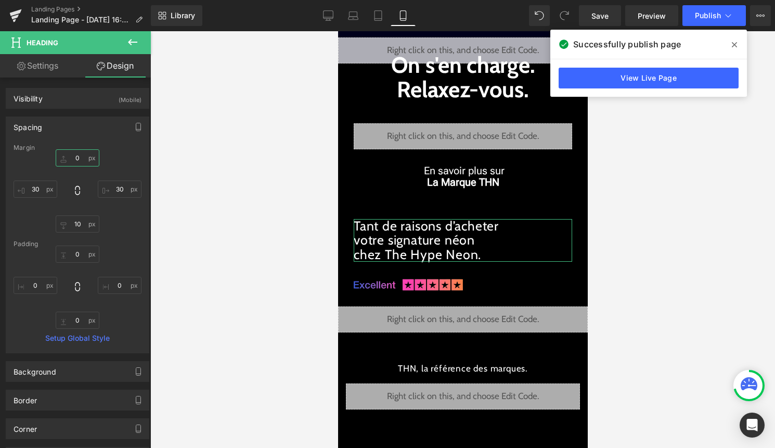
click at [77, 157] on input "0" at bounding box center [78, 157] width 44 height 17
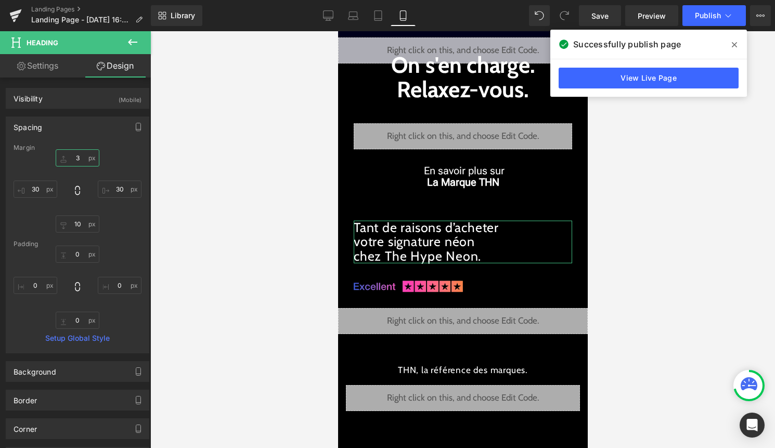
type input "30"
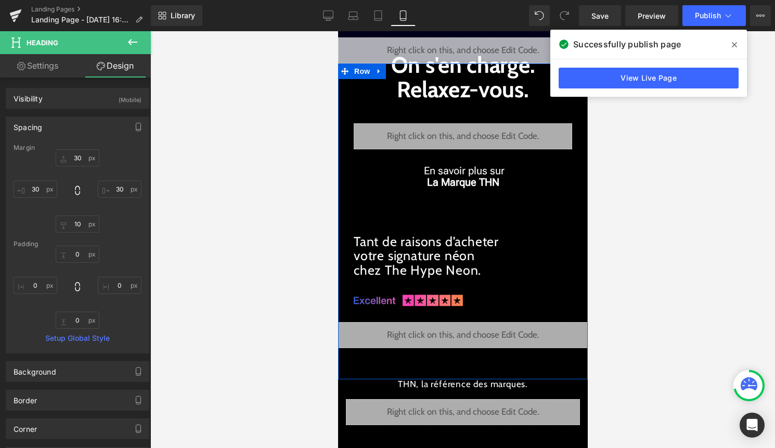
click at [458, 170] on link "Text Block" at bounding box center [451, 176] width 45 height 12
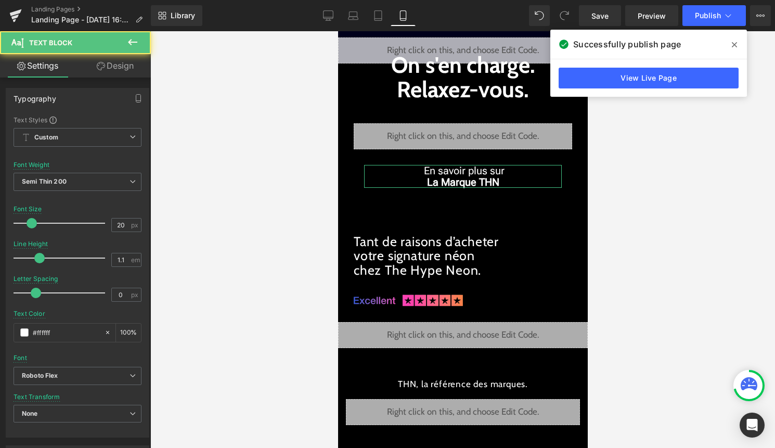
drag, startPoint x: 115, startPoint y: 69, endPoint x: 115, endPoint y: 75, distance: 5.7
click at [115, 69] on link "Design" at bounding box center [114, 65] width 75 height 23
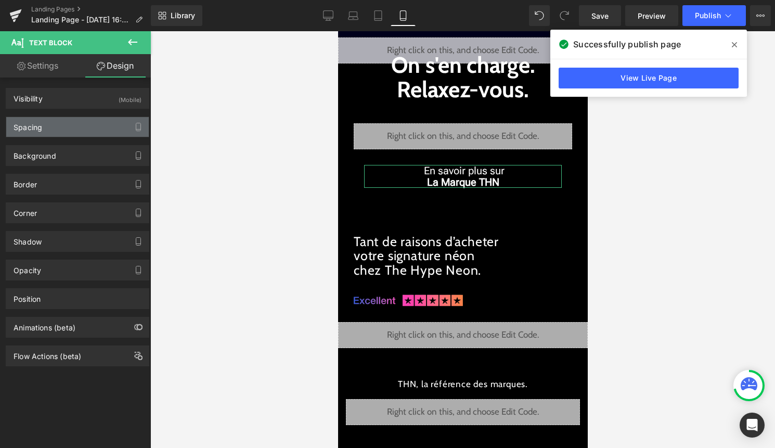
click at [90, 127] on div "Spacing" at bounding box center [77, 127] width 143 height 20
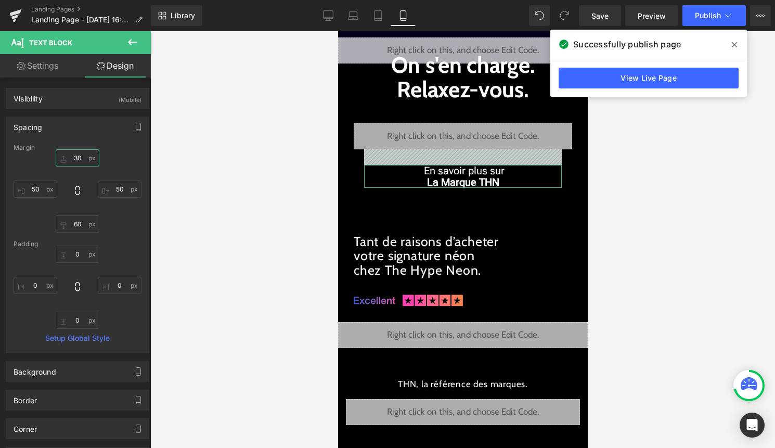
click at [77, 160] on input "30" at bounding box center [78, 157] width 44 height 17
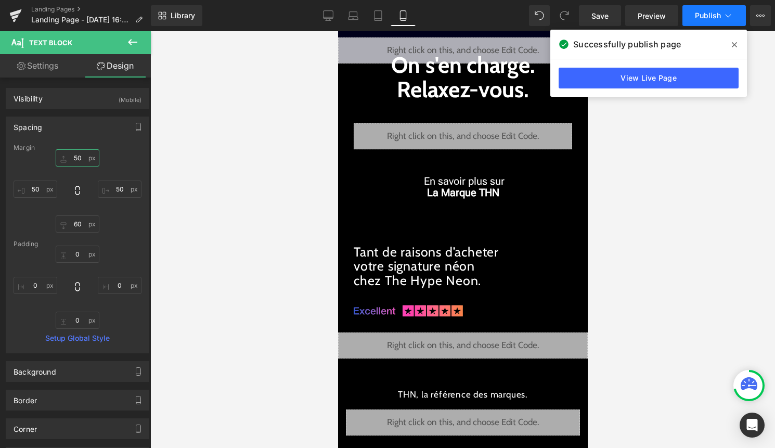
type input "50"
click at [690, 8] on button "Publish" at bounding box center [713, 15] width 63 height 21
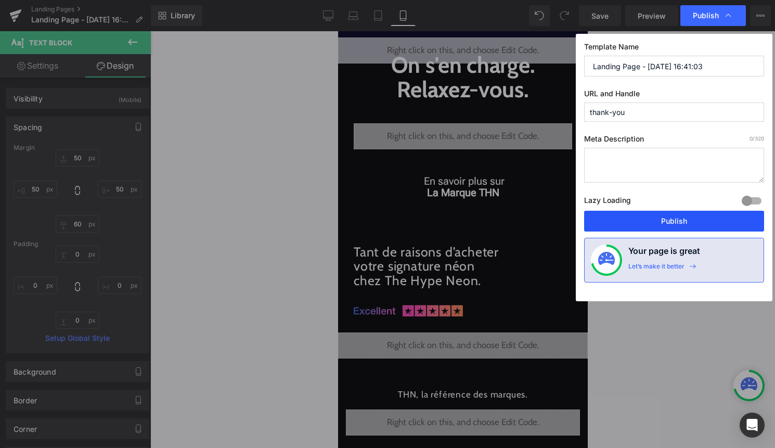
click at [687, 213] on button "Publish" at bounding box center [674, 221] width 180 height 21
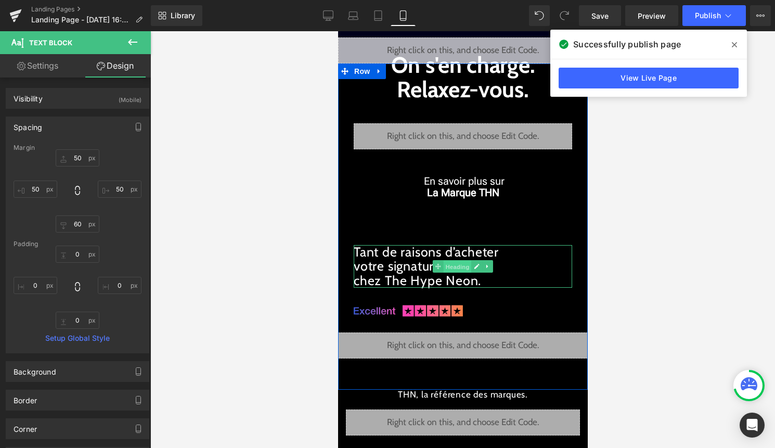
click at [458, 267] on span "Heading" at bounding box center [457, 267] width 28 height 12
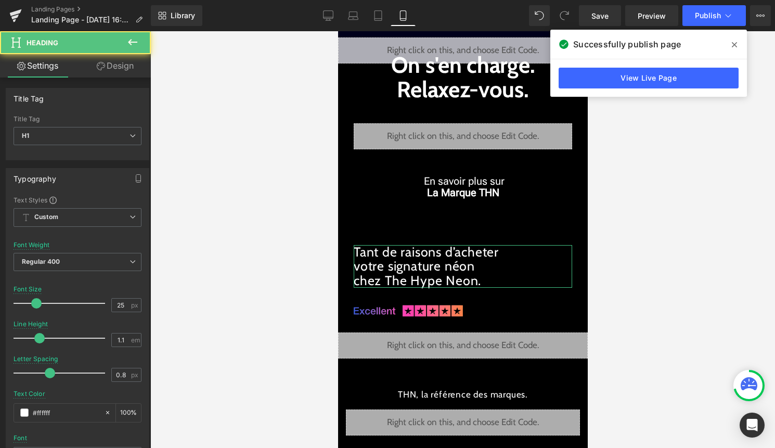
click at [123, 62] on link "Design" at bounding box center [114, 65] width 75 height 23
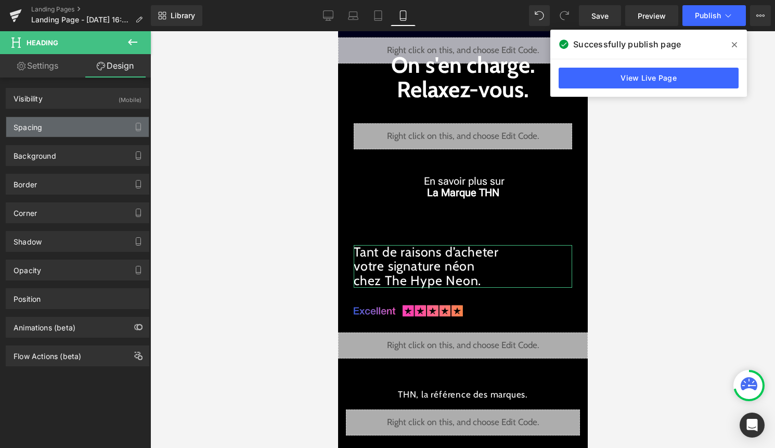
type input "30"
type input "10"
type input "30"
type input "0"
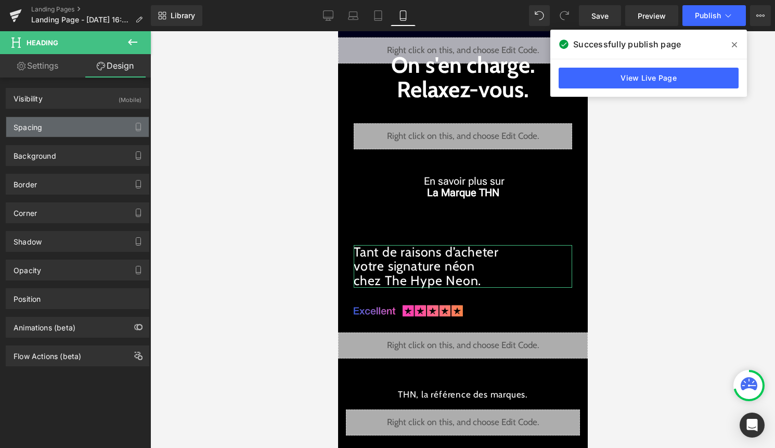
type input "0"
click at [88, 131] on div "Spacing" at bounding box center [77, 127] width 143 height 20
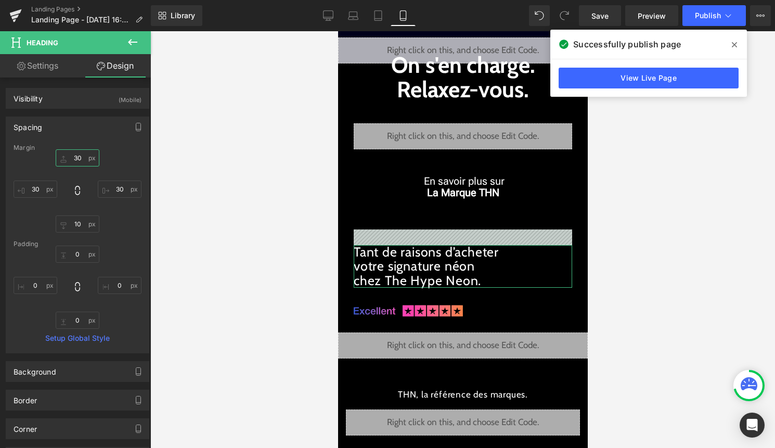
click at [82, 158] on input "30" at bounding box center [78, 157] width 44 height 17
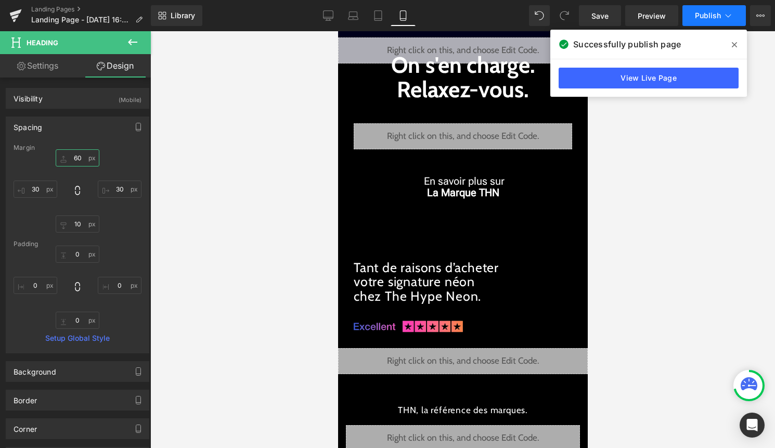
type input "60"
click at [700, 14] on span "Publish" at bounding box center [708, 15] width 26 height 8
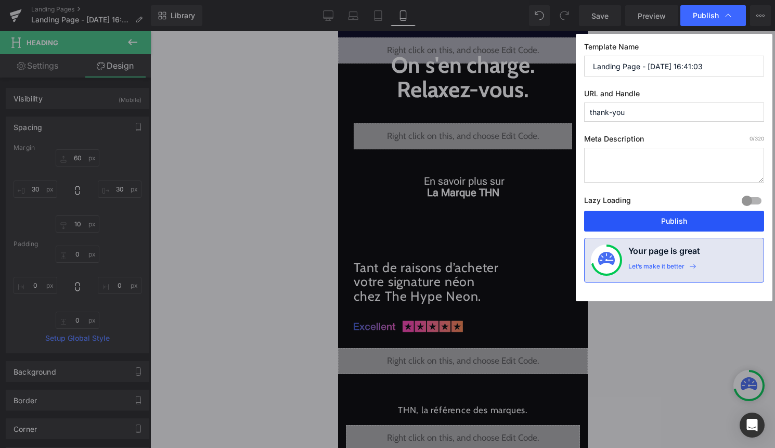
click at [658, 221] on button "Publish" at bounding box center [674, 221] width 180 height 21
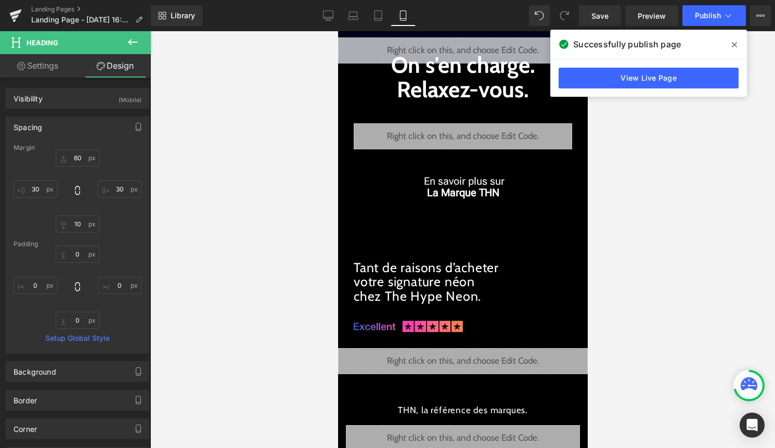
click at [140, 33] on button at bounding box center [132, 42] width 36 height 23
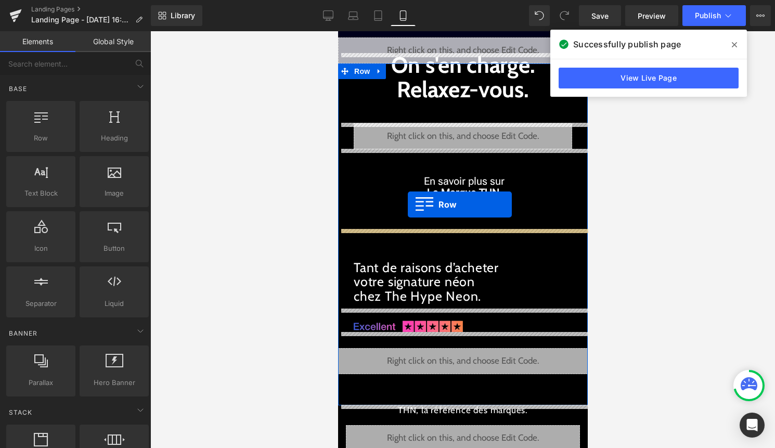
drag, startPoint x: 383, startPoint y: 170, endPoint x: 407, endPoint y: 204, distance: 41.8
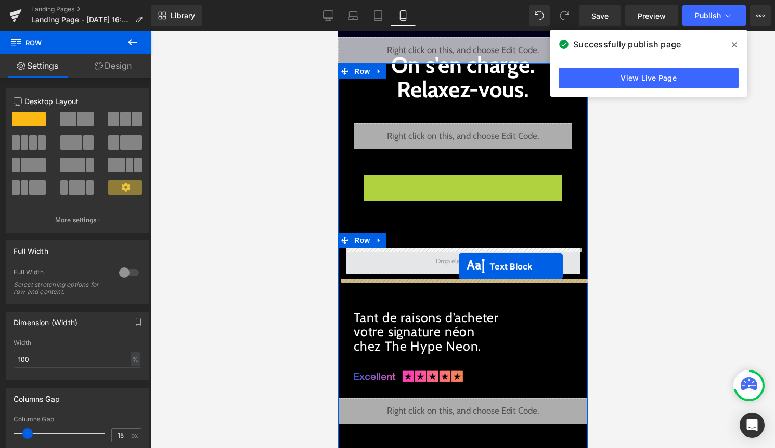
drag, startPoint x: 459, startPoint y: 184, endPoint x: 458, endPoint y: 265, distance: 81.1
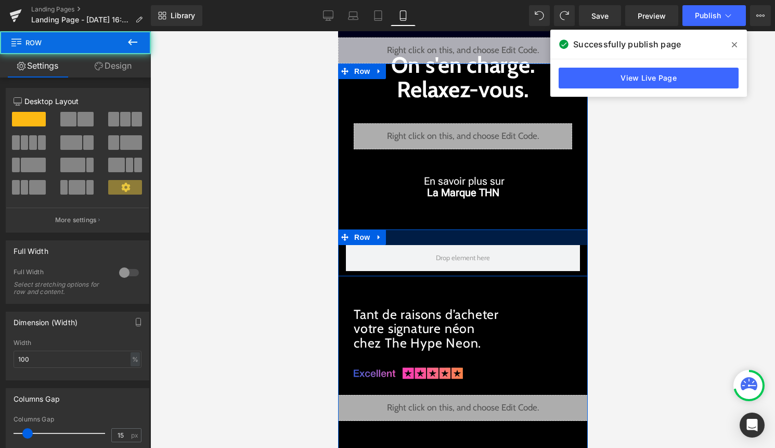
click at [450, 232] on div at bounding box center [463, 237] width 250 height 16
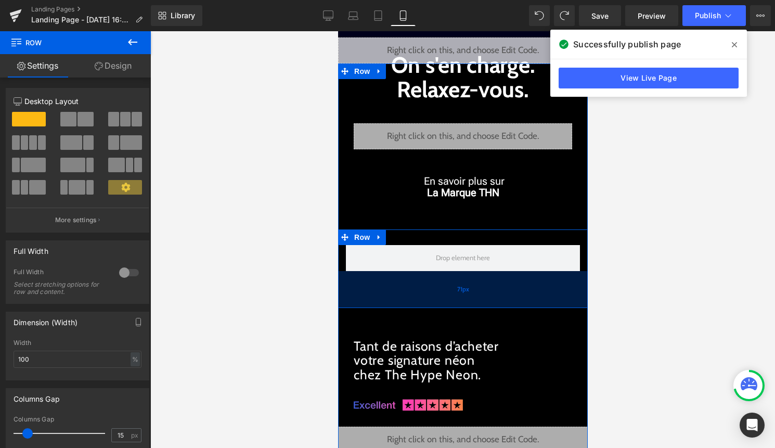
drag, startPoint x: 458, startPoint y: 275, endPoint x: 458, endPoint y: 306, distance: 31.7
click at [458, 306] on div "71px" at bounding box center [463, 289] width 250 height 37
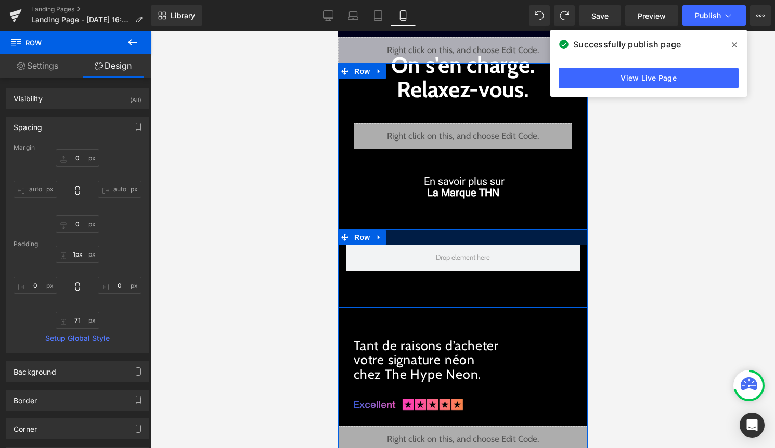
type input "0px"
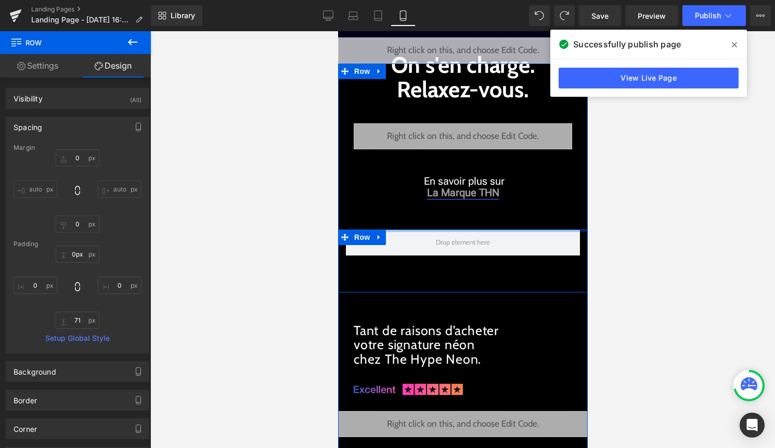
drag, startPoint x: 442, startPoint y: 231, endPoint x: 443, endPoint y: 196, distance: 34.9
click at [443, 196] on div "On s'en charge. Relaxez-vous. Text Block Liquid En savoir plus sur La Marque TH…" at bounding box center [463, 273] width 250 height 389
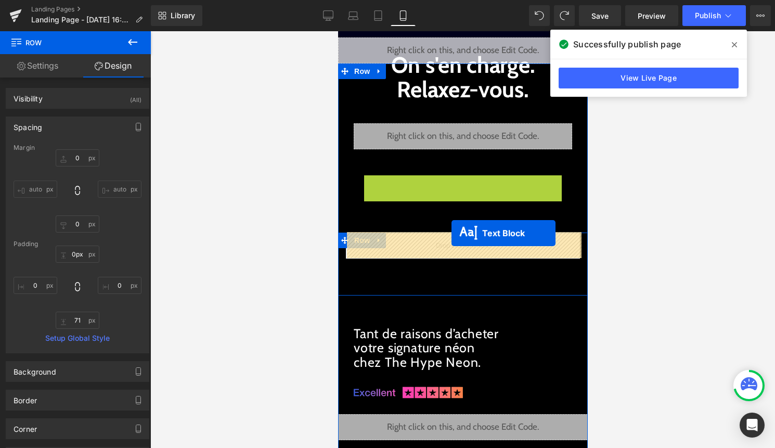
drag, startPoint x: 454, startPoint y: 185, endPoint x: 451, endPoint y: 233, distance: 48.0
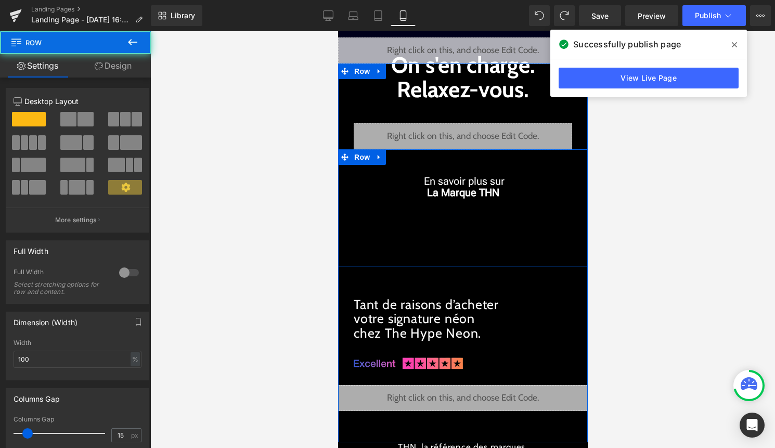
drag, startPoint x: 460, startPoint y: 152, endPoint x: 460, endPoint y: 159, distance: 7.3
click at [460, 159] on div "En savoir plus sur La Marque THN Text Block" at bounding box center [463, 189] width 250 height 80
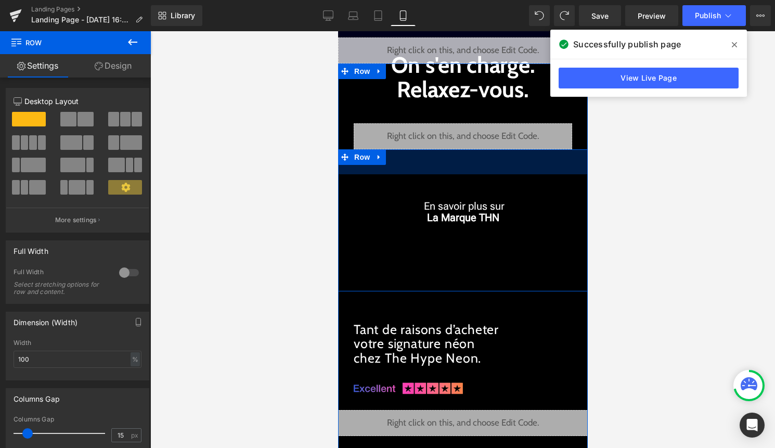
drag, startPoint x: 460, startPoint y: 150, endPoint x: 460, endPoint y: 174, distance: 23.9
click at [460, 174] on div "En savoir plus sur La Marque THN Text Block Row 48px 71px" at bounding box center [463, 220] width 250 height 142
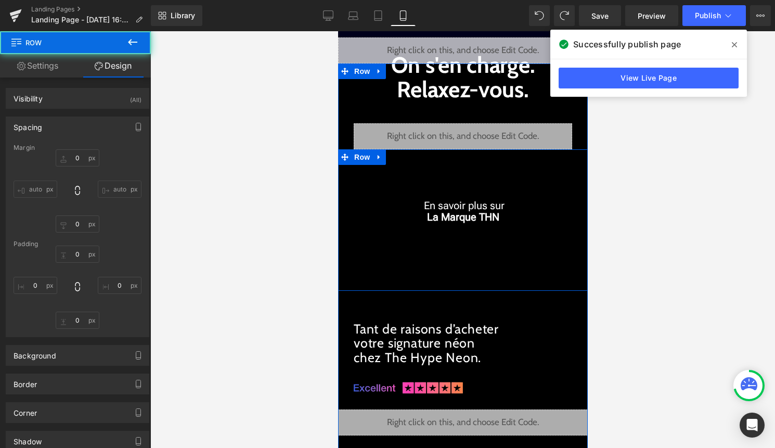
type input "0"
type input "47"
type input "0"
type input "71"
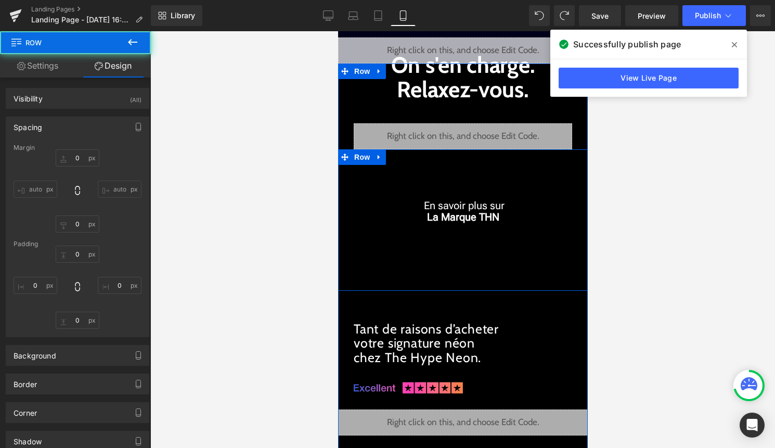
type input "0"
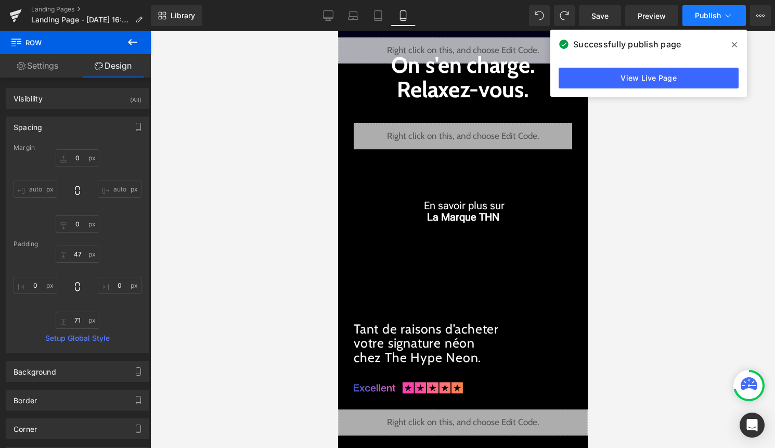
click at [729, 19] on icon at bounding box center [728, 15] width 10 height 10
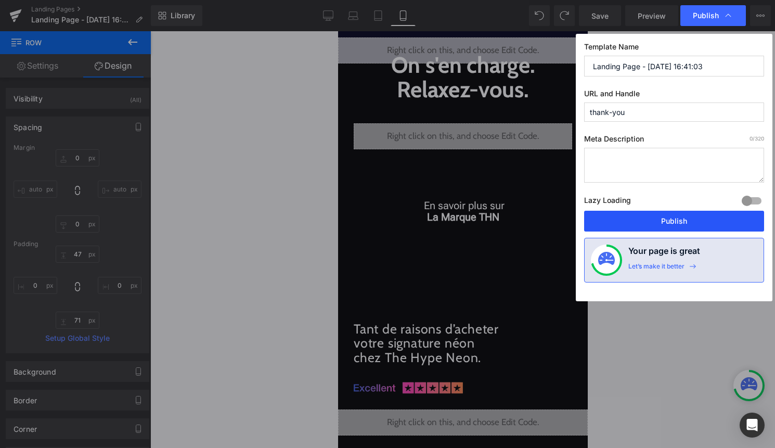
click at [684, 222] on button "Publish" at bounding box center [674, 221] width 180 height 21
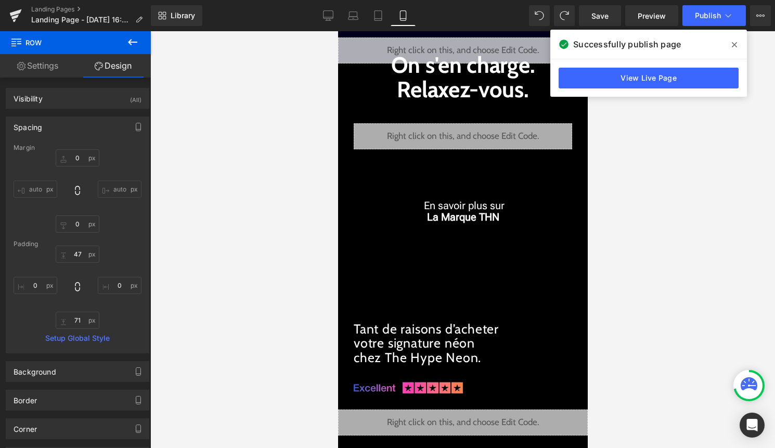
click at [137, 38] on icon at bounding box center [132, 42] width 12 height 12
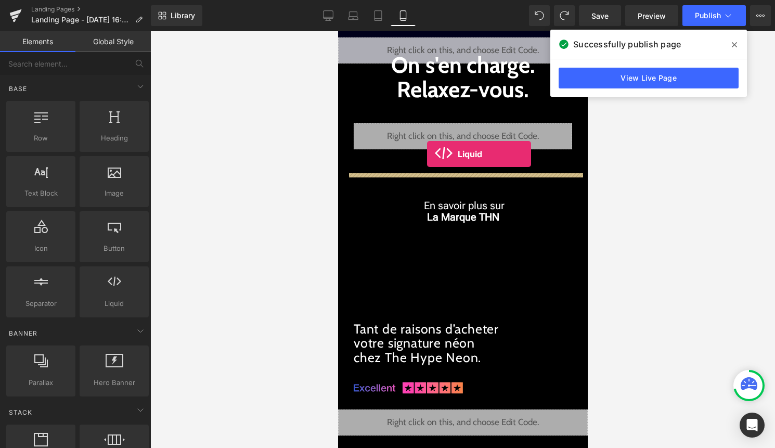
drag, startPoint x: 451, startPoint y: 322, endPoint x: 426, endPoint y: 154, distance: 170.3
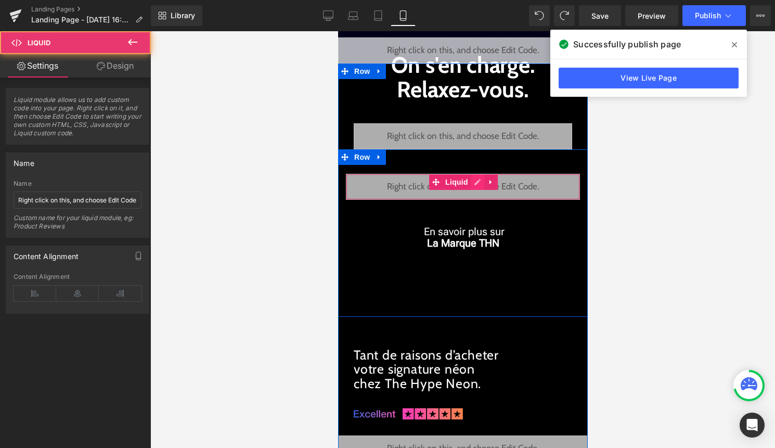
click at [472, 184] on div "Liquid" at bounding box center [462, 187] width 234 height 26
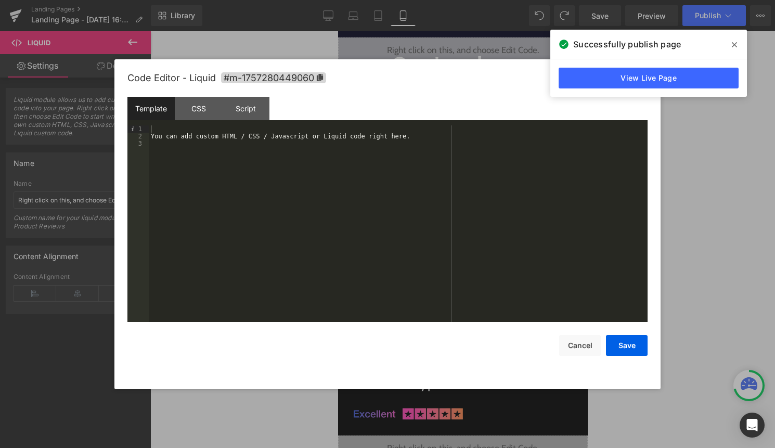
click at [473, 184] on div "You can add custom HTML / CSS / Javascript or Liquid code right here." at bounding box center [398, 230] width 499 height 211
click at [630, 345] on button "Save" at bounding box center [627, 345] width 42 height 21
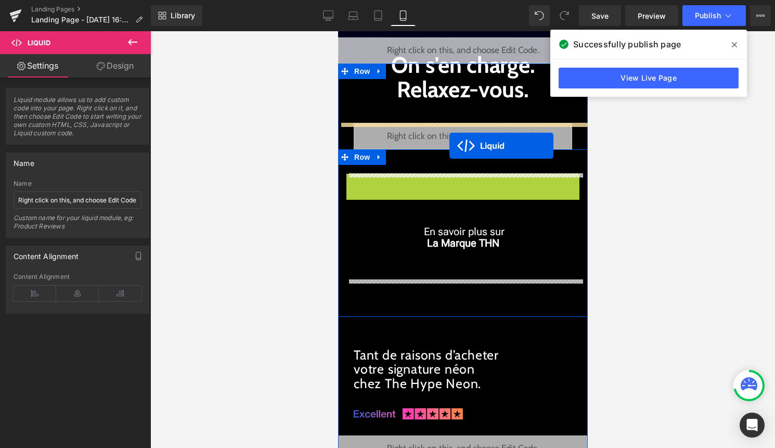
drag, startPoint x: 449, startPoint y: 179, endPoint x: 449, endPoint y: 146, distance: 33.8
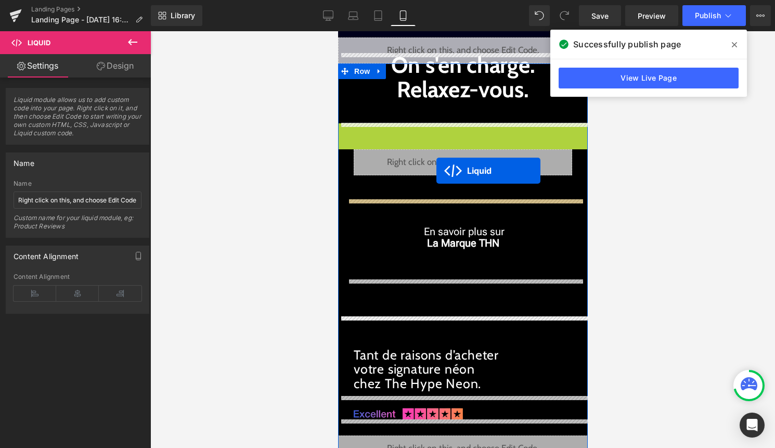
drag, startPoint x: 438, startPoint y: 133, endPoint x: 436, endPoint y: 171, distance: 38.0
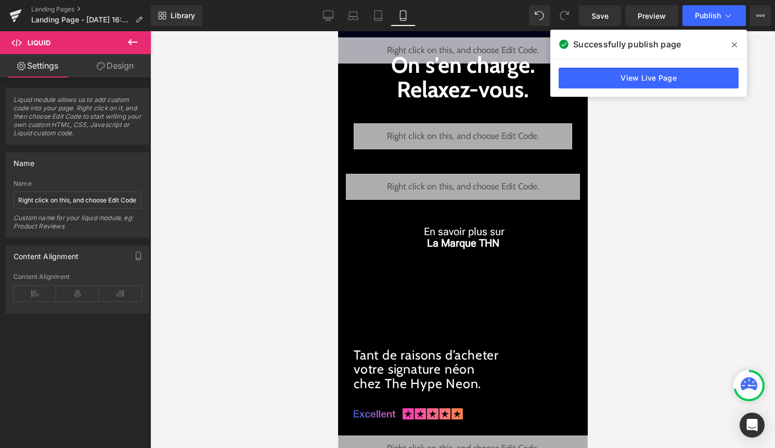
click at [136, 47] on icon at bounding box center [132, 42] width 12 height 12
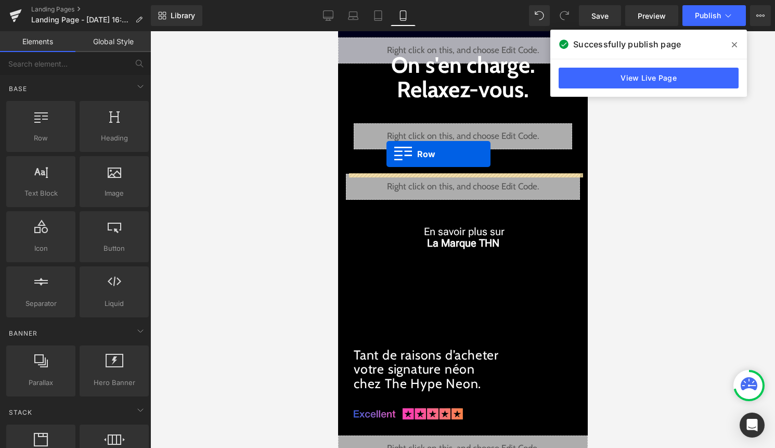
drag, startPoint x: 377, startPoint y: 174, endPoint x: 386, endPoint y: 154, distance: 22.3
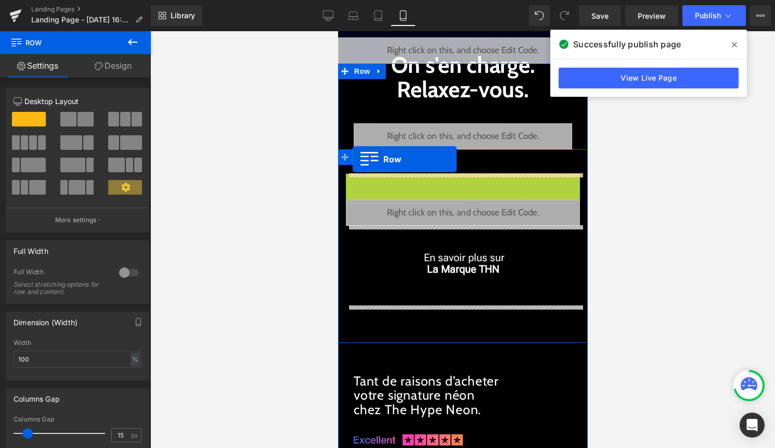
drag, startPoint x: 357, startPoint y: 184, endPoint x: 353, endPoint y: 159, distance: 25.3
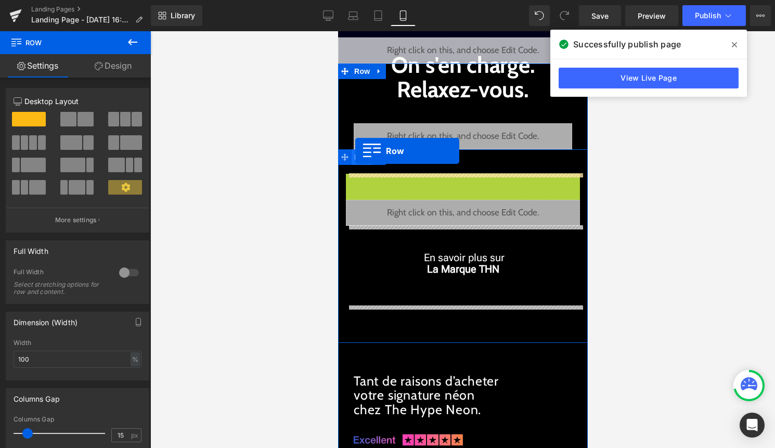
drag, startPoint x: 357, startPoint y: 179, endPoint x: 355, endPoint y: 150, distance: 29.2
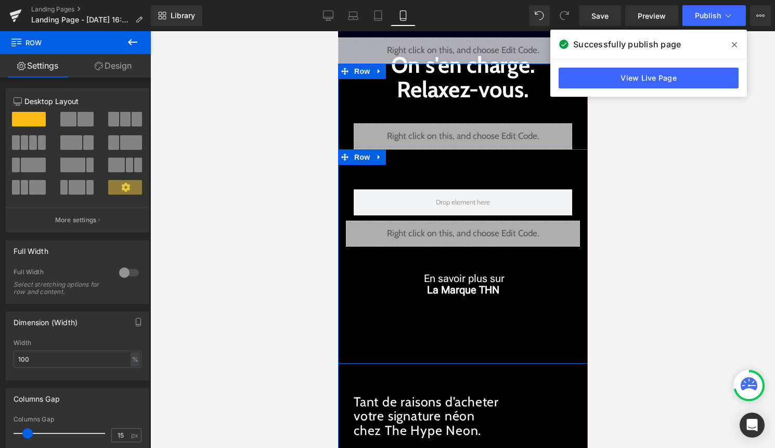
click at [367, 180] on span "Row" at bounding box center [369, 181] width 17 height 12
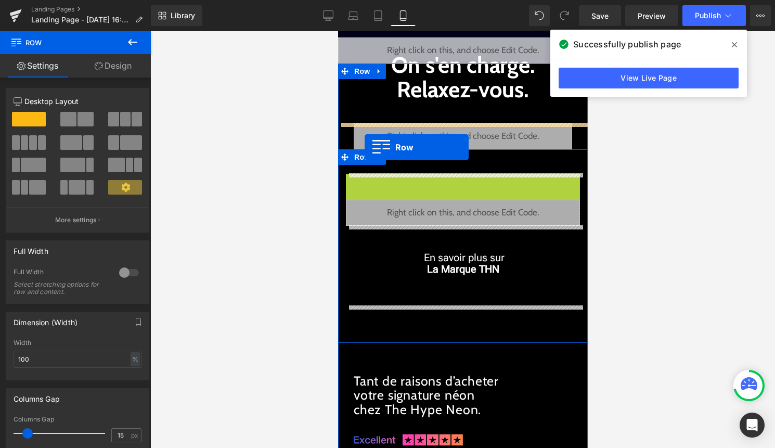
drag, startPoint x: 364, startPoint y: 180, endPoint x: 364, endPoint y: 147, distance: 32.8
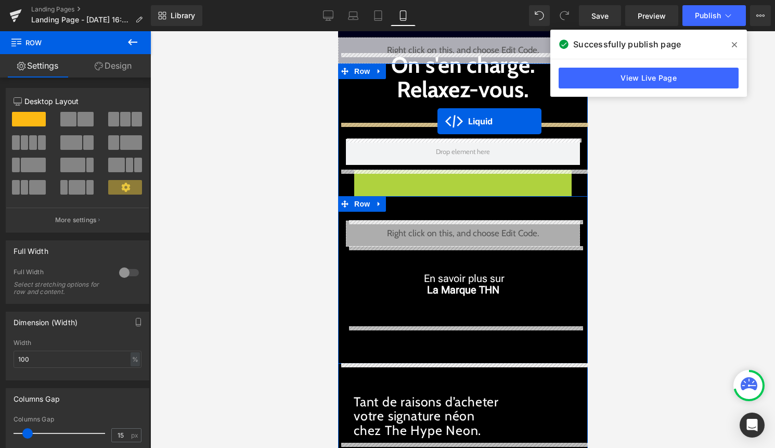
drag, startPoint x: 437, startPoint y: 175, endPoint x: 437, endPoint y: 121, distance: 54.1
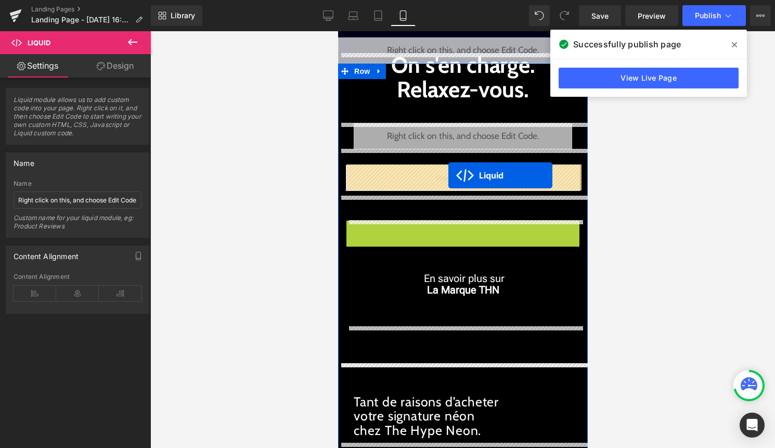
drag, startPoint x: 436, startPoint y: 227, endPoint x: 448, endPoint y: 175, distance: 53.3
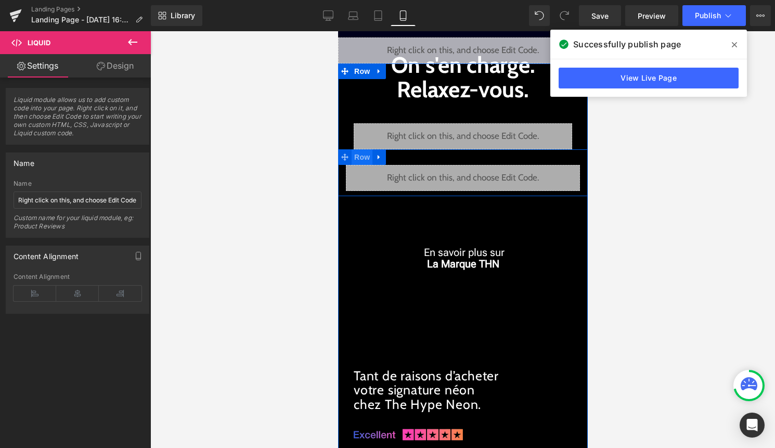
click at [353, 152] on span "Row" at bounding box center [361, 157] width 21 height 16
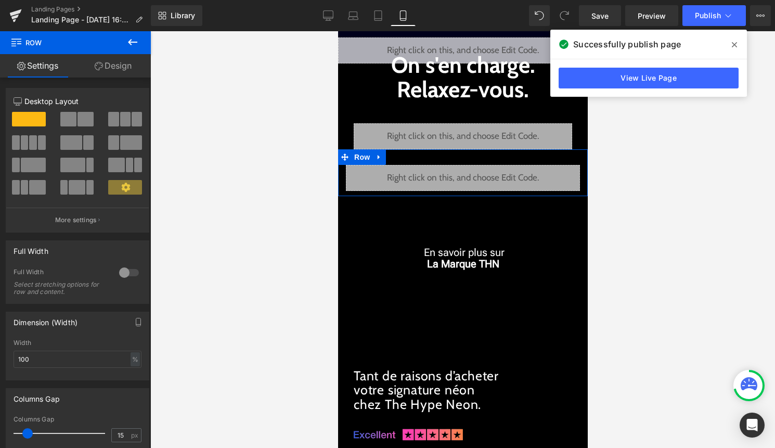
click at [130, 272] on div at bounding box center [129, 272] width 25 height 17
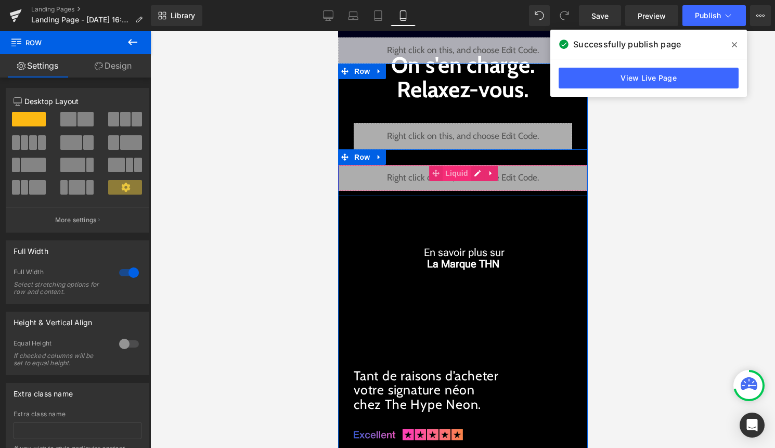
click at [452, 174] on span "Liquid" at bounding box center [456, 173] width 28 height 16
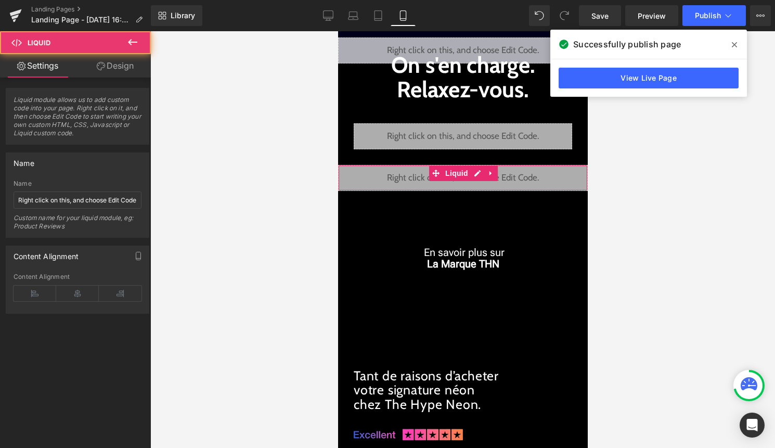
click at [125, 67] on link "Design" at bounding box center [114, 65] width 75 height 23
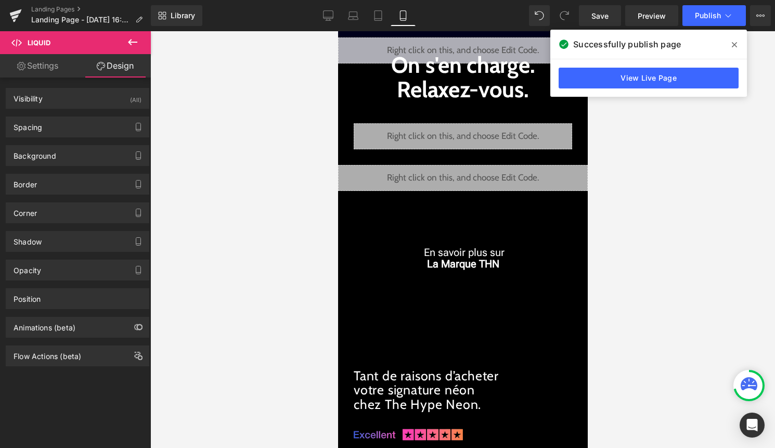
click at [733, 41] on icon at bounding box center [734, 45] width 5 height 8
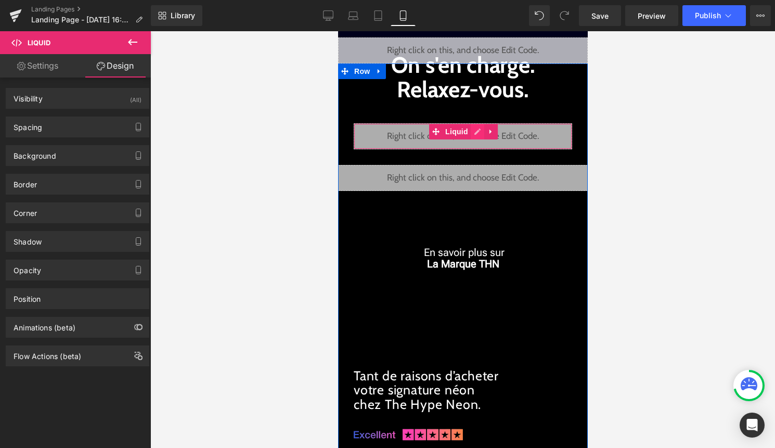
click at [479, 132] on div "Liquid" at bounding box center [462, 136] width 218 height 26
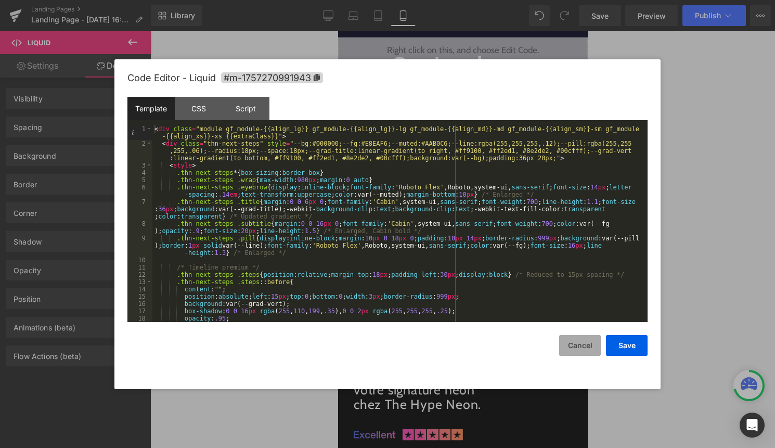
click at [583, 347] on button "Cancel" at bounding box center [580, 345] width 42 height 21
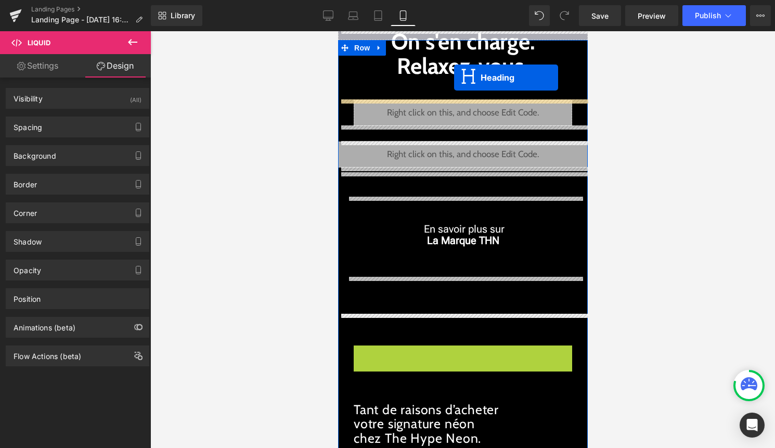
scroll to position [0, 0]
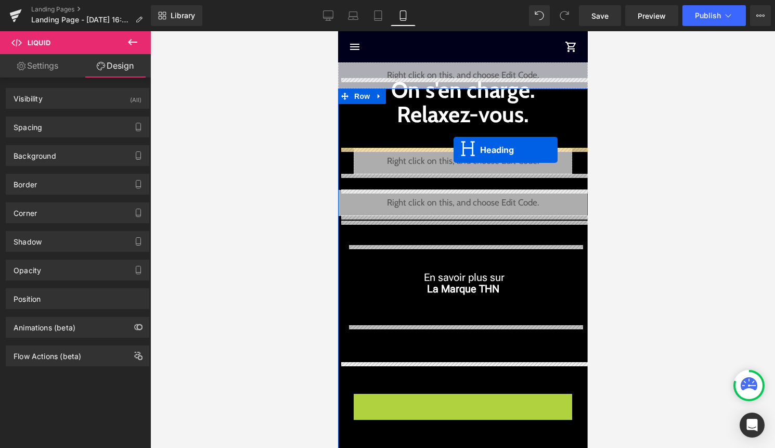
drag, startPoint x: 445, startPoint y: 315, endPoint x: 453, endPoint y: 150, distance: 165.1
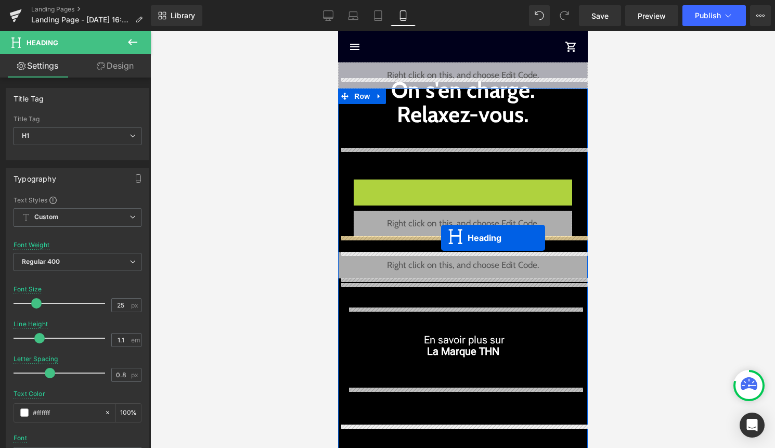
drag, startPoint x: 441, startPoint y: 200, endPoint x: 441, endPoint y: 237, distance: 36.9
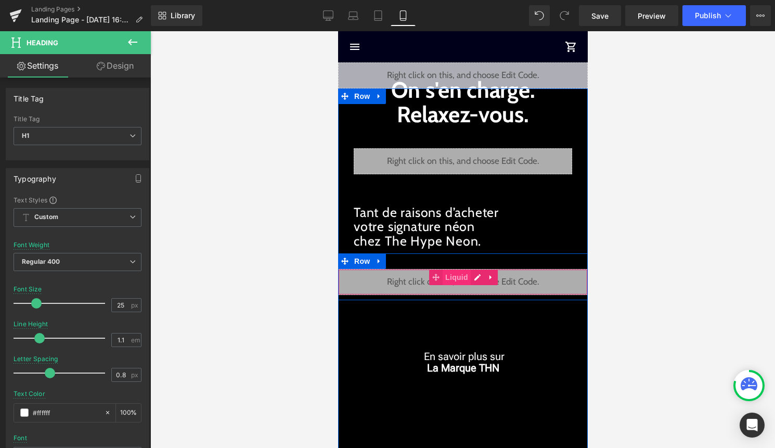
click at [459, 277] on span "Liquid" at bounding box center [456, 277] width 28 height 16
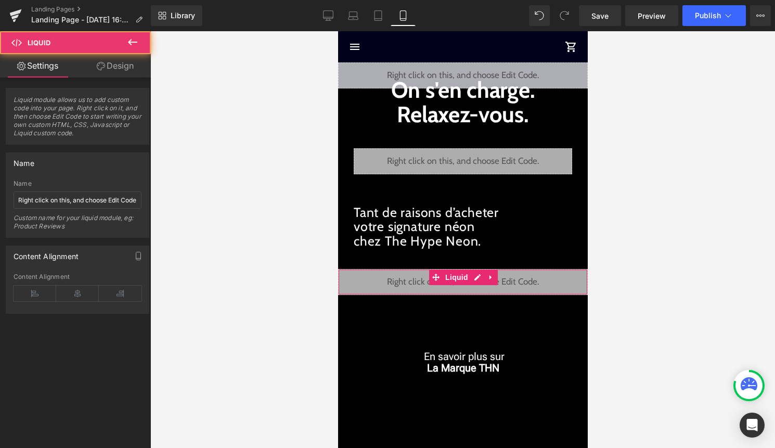
click at [120, 72] on link "Design" at bounding box center [114, 65] width 75 height 23
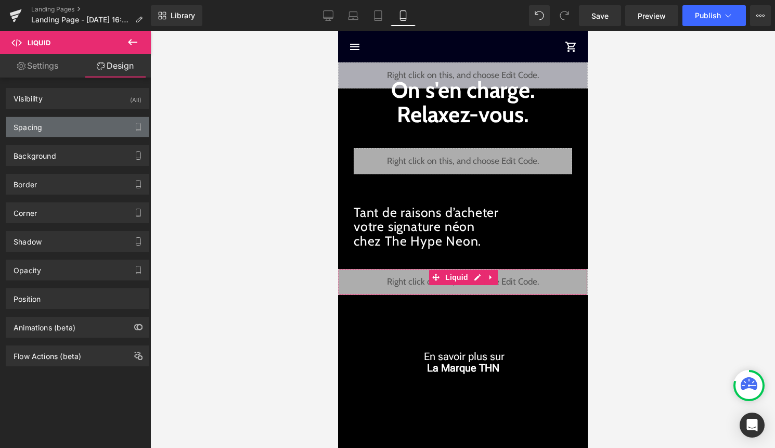
click at [75, 131] on div "Spacing" at bounding box center [77, 127] width 143 height 20
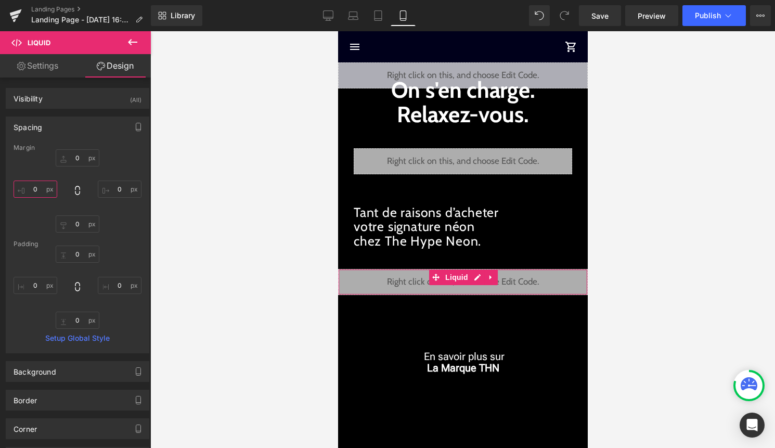
click at [43, 192] on input "0" at bounding box center [36, 188] width 44 height 17
type input "30"
click at [121, 192] on input "0" at bounding box center [120, 188] width 44 height 17
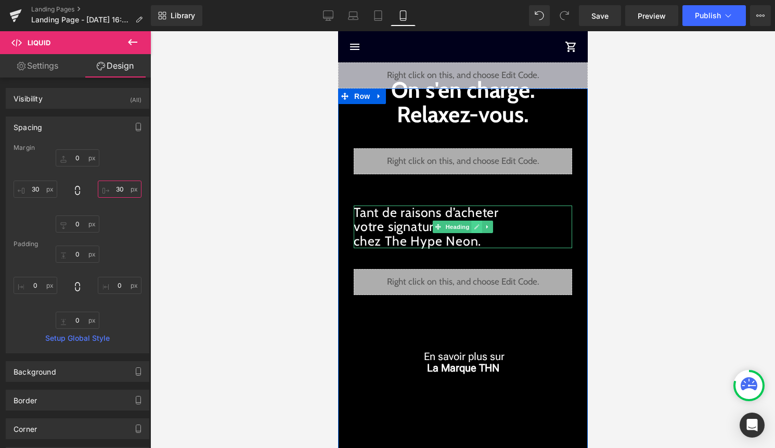
type input "30"
click at [473, 228] on icon at bounding box center [476, 227] width 6 height 6
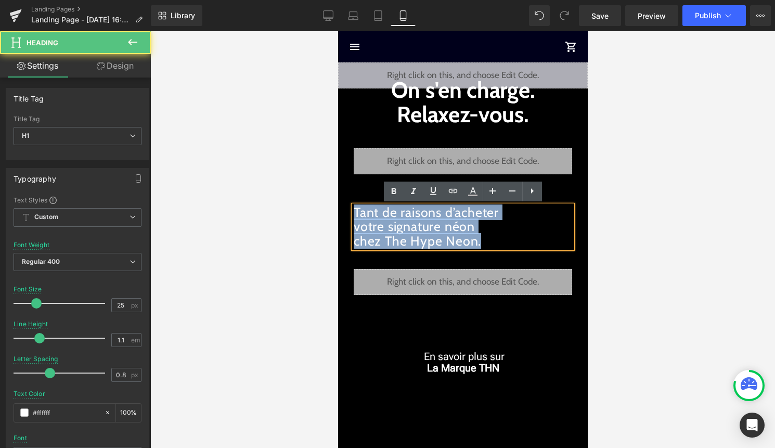
drag, startPoint x: 489, startPoint y: 242, endPoint x: 356, endPoint y: 206, distance: 138.4
click at [356, 206] on h1 "Tant de raisons d’acheter votre signature néon chez The Hype Neon." at bounding box center [462, 226] width 218 height 43
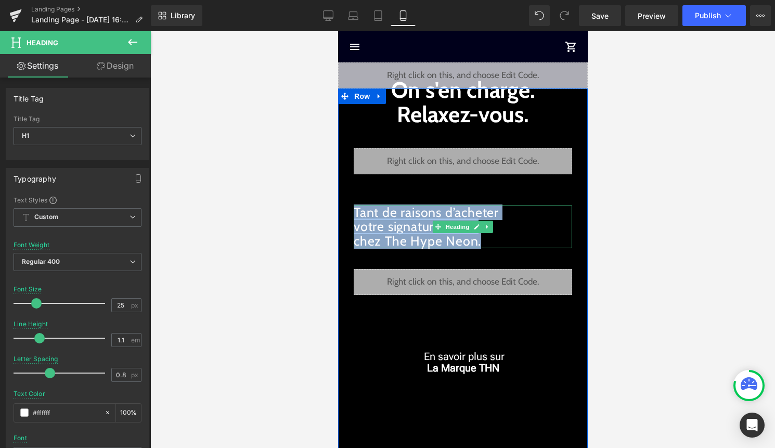
click at [475, 235] on h1 "Tant de raisons d’acheter votre signature néon chez The Hype Neon." at bounding box center [462, 226] width 218 height 43
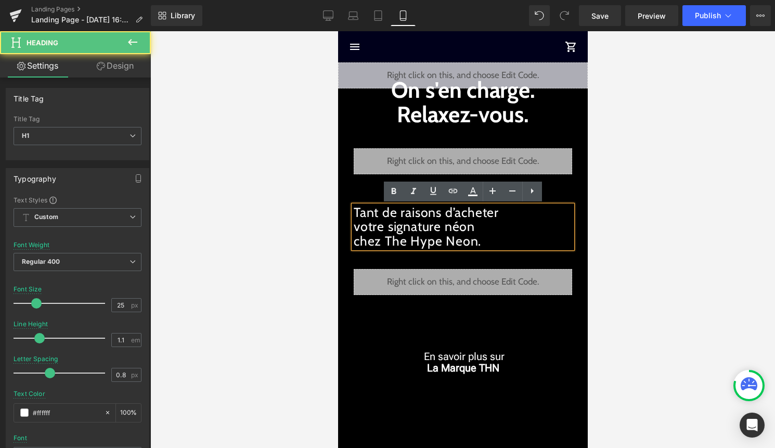
click at [490, 241] on h1 "Tant de raisons d’acheter votre signature néon chez The Hype Neon." at bounding box center [462, 226] width 218 height 43
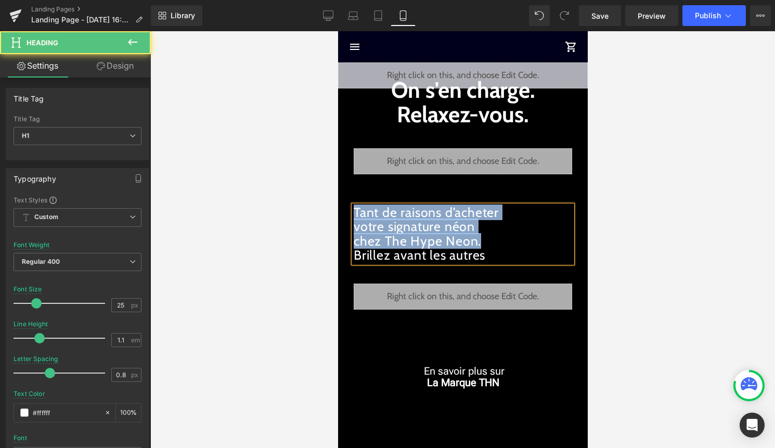
drag, startPoint x: 487, startPoint y: 243, endPoint x: 351, endPoint y: 200, distance: 142.4
click at [351, 200] on div "On s'en charge. Relaxez-vous. Text Block Liquid Tant de raisons d’acheter votre…" at bounding box center [463, 368] width 250 height 528
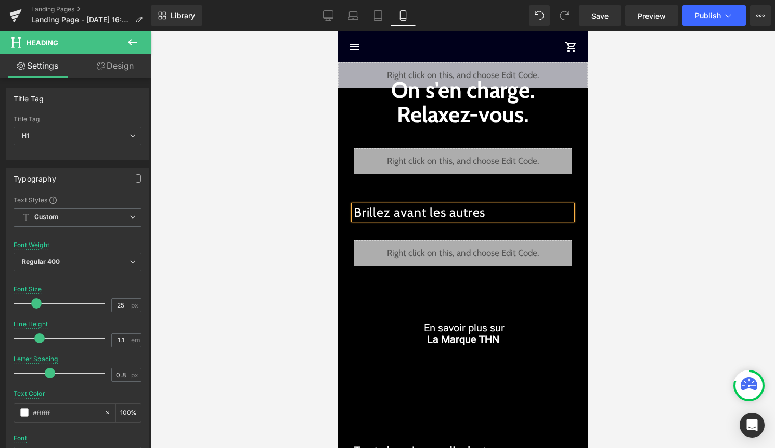
click at [644, 256] on div at bounding box center [462, 239] width 625 height 417
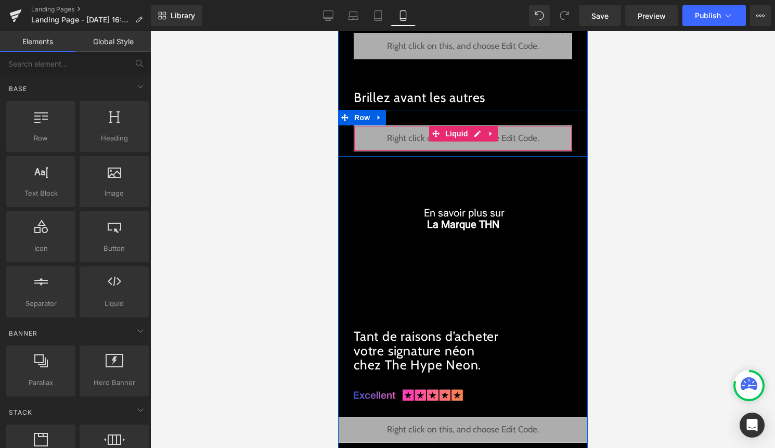
scroll to position [117, 0]
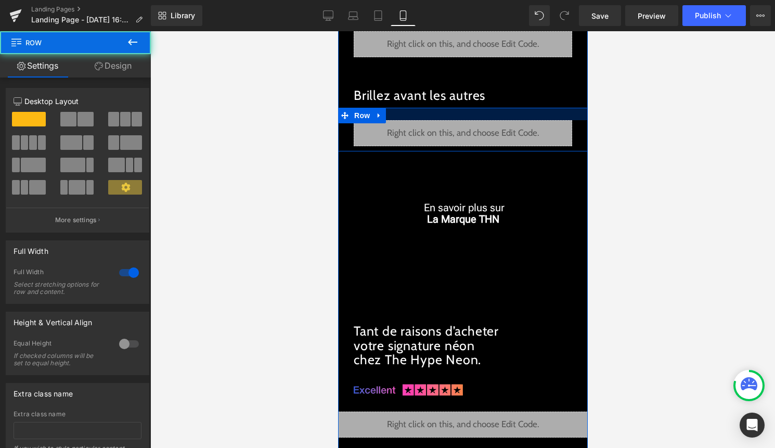
click at [442, 117] on div at bounding box center [463, 114] width 250 height 12
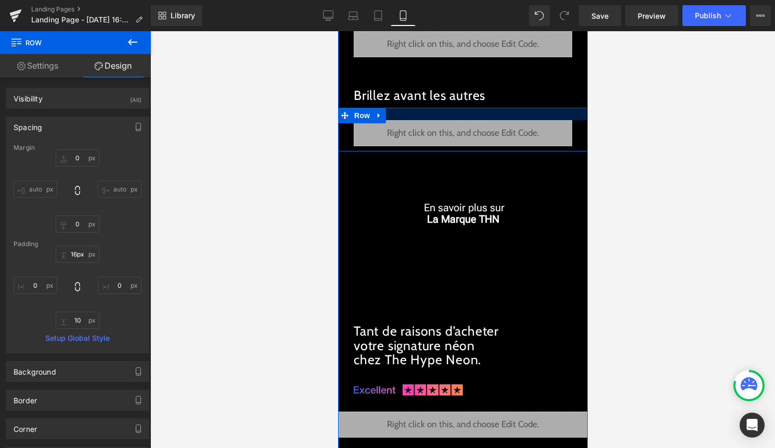
type input "15px"
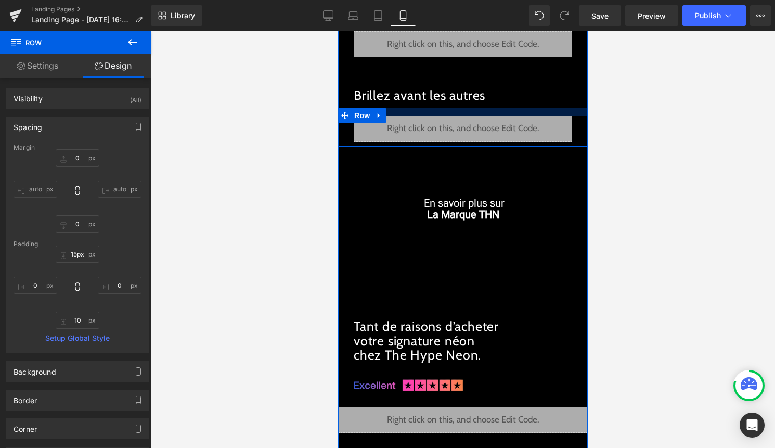
click at [443, 112] on div at bounding box center [463, 112] width 250 height 8
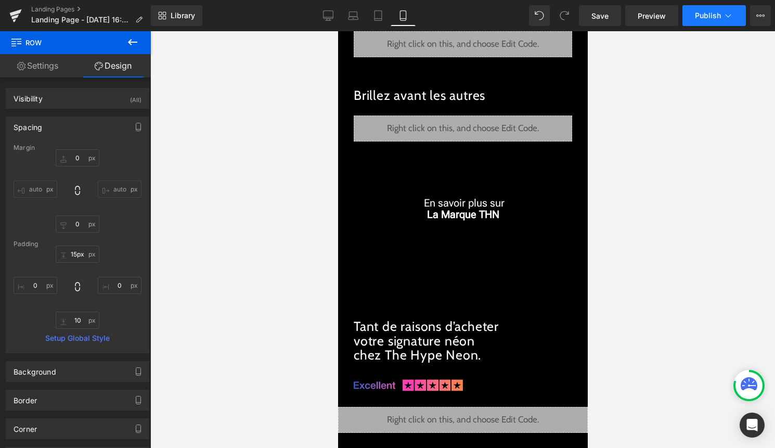
click at [718, 21] on button "Publish" at bounding box center [713, 15] width 63 height 21
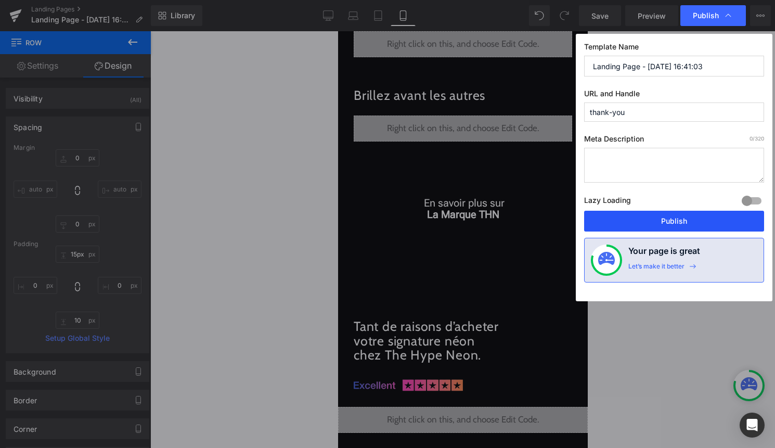
click at [658, 213] on button "Publish" at bounding box center [674, 221] width 180 height 21
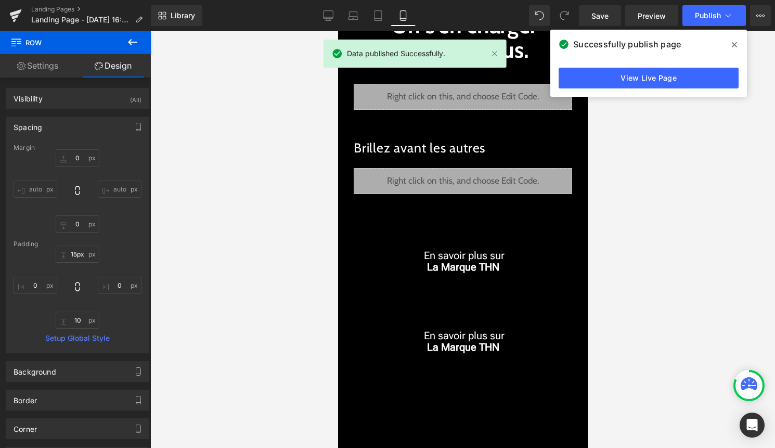
scroll to position [55, 0]
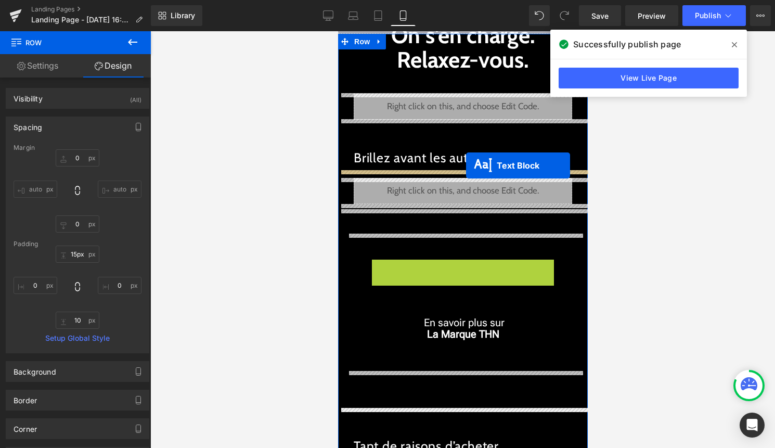
drag, startPoint x: 466, startPoint y: 273, endPoint x: 466, endPoint y: 165, distance: 107.7
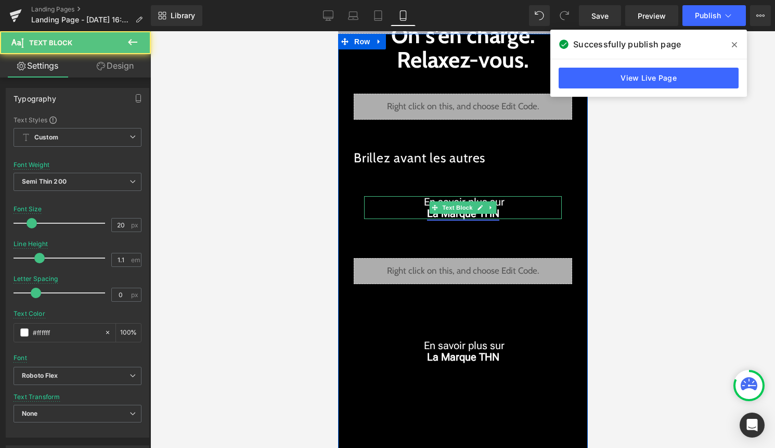
click at [428, 208] on strong "La Marque THN" at bounding box center [462, 213] width 72 height 12
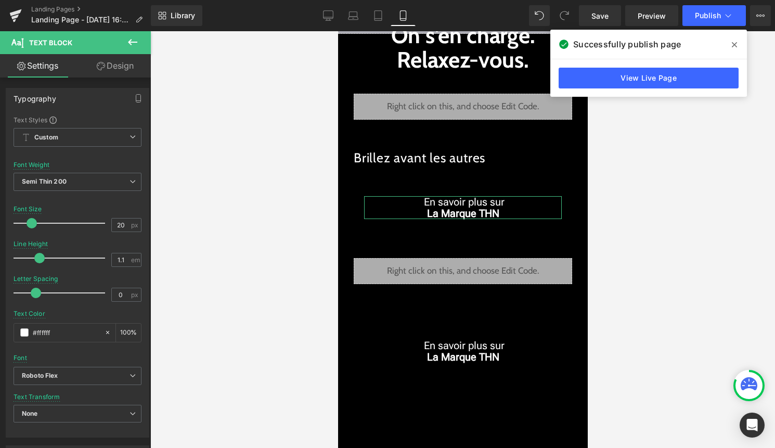
click at [123, 69] on link "Design" at bounding box center [114, 65] width 75 height 23
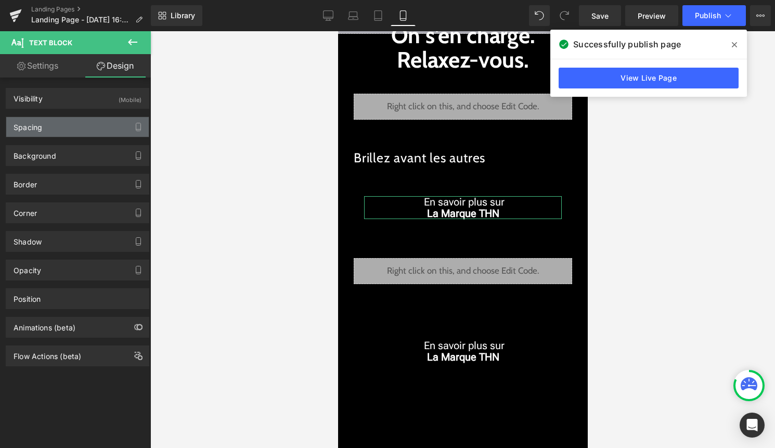
click at [84, 125] on div "Spacing" at bounding box center [77, 127] width 143 height 20
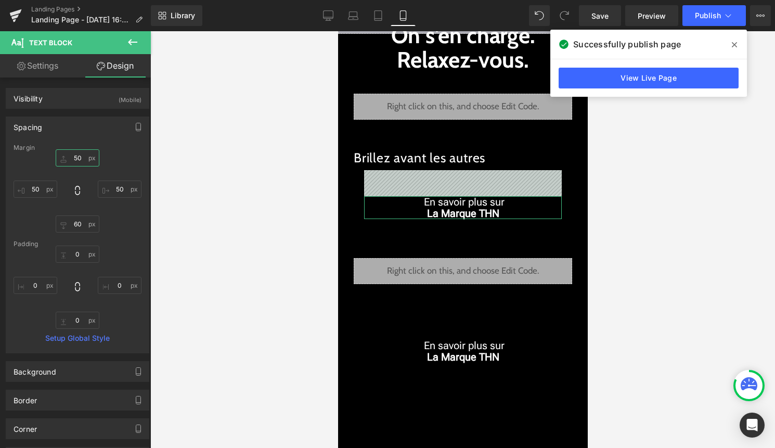
click at [75, 155] on input "50" at bounding box center [78, 157] width 44 height 17
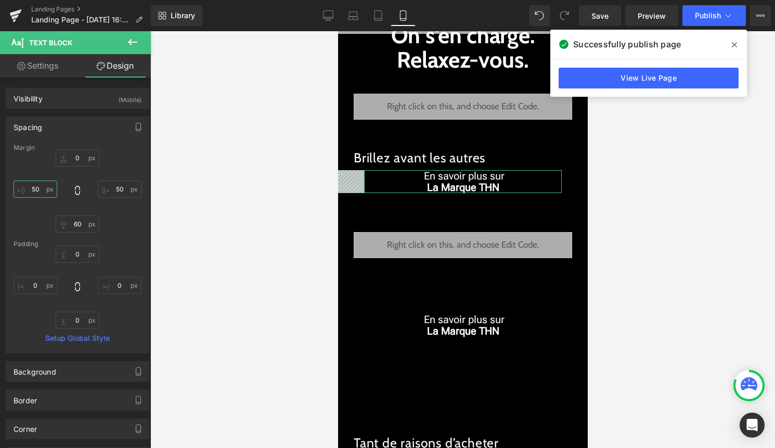
click at [39, 191] on input "50" at bounding box center [36, 188] width 44 height 17
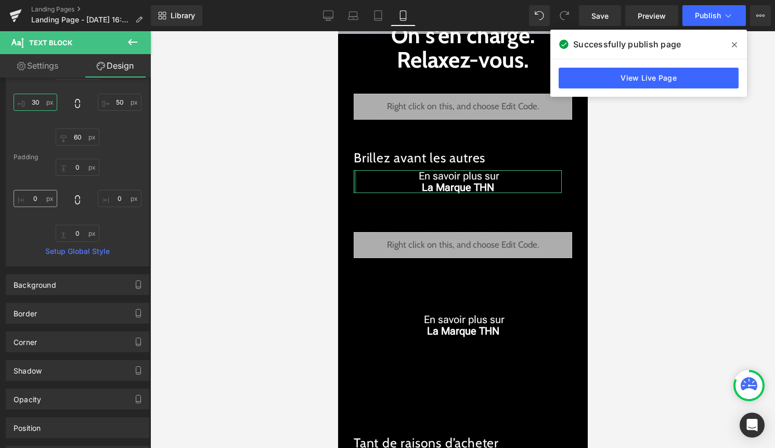
scroll to position [164, 0]
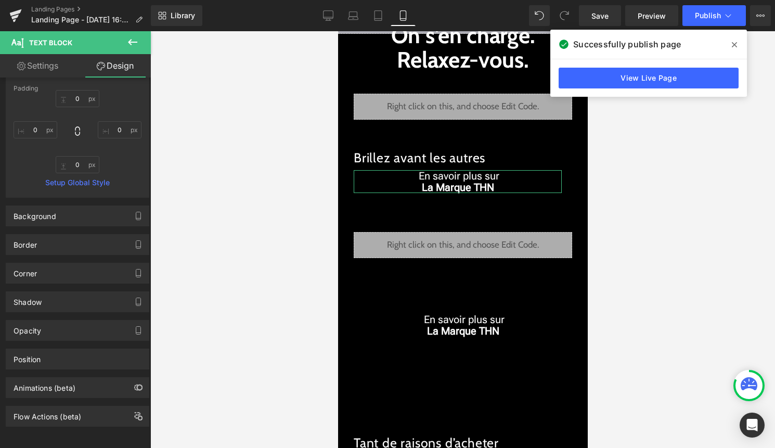
type input "30"
click at [51, 69] on link "Settings" at bounding box center [37, 65] width 75 height 23
type input "100"
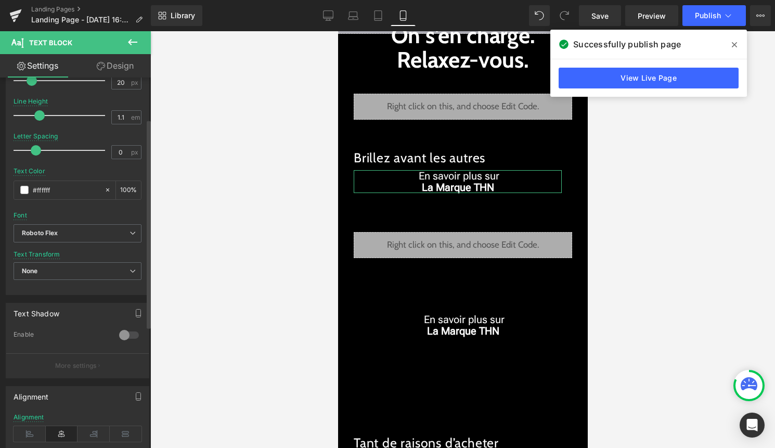
scroll to position [288, 0]
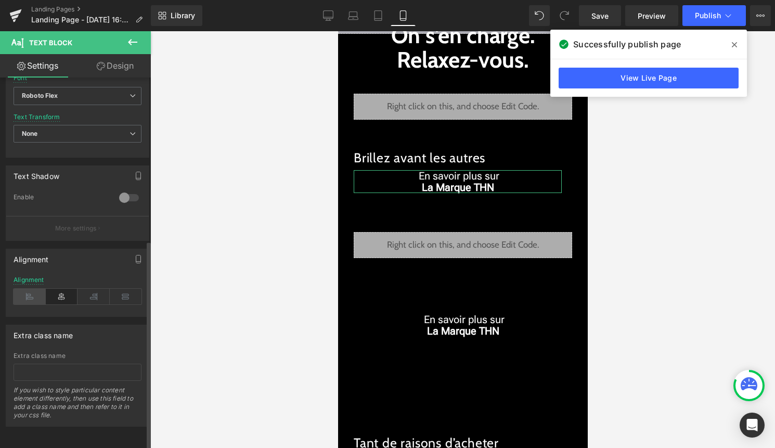
click at [28, 289] on icon at bounding box center [30, 297] width 32 height 16
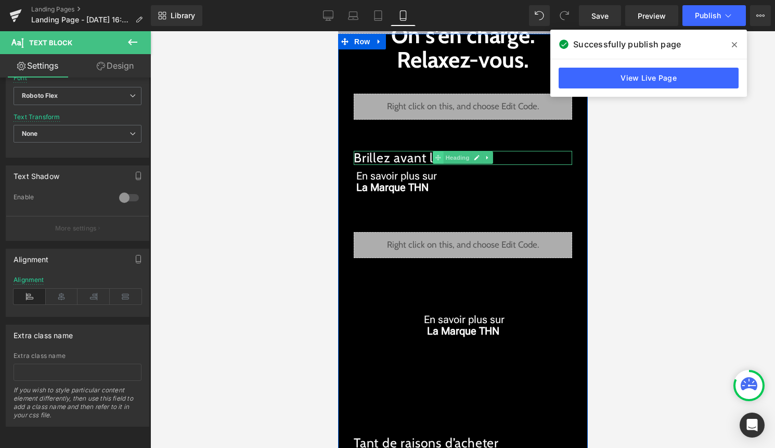
click at [436, 156] on icon at bounding box center [438, 158] width 6 height 6
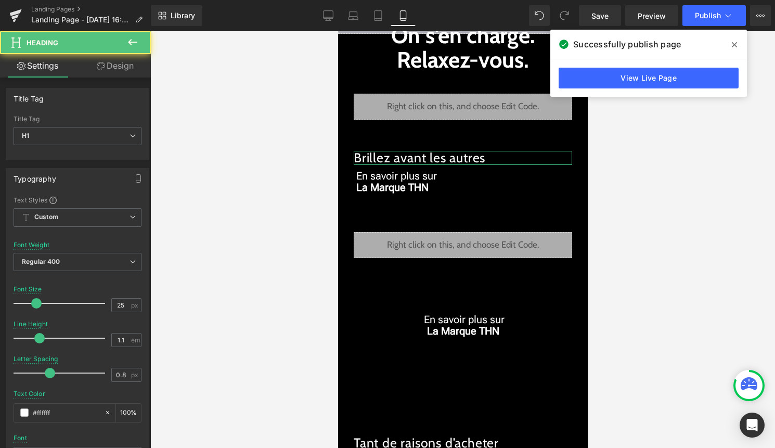
click at [111, 67] on link "Design" at bounding box center [114, 65] width 75 height 23
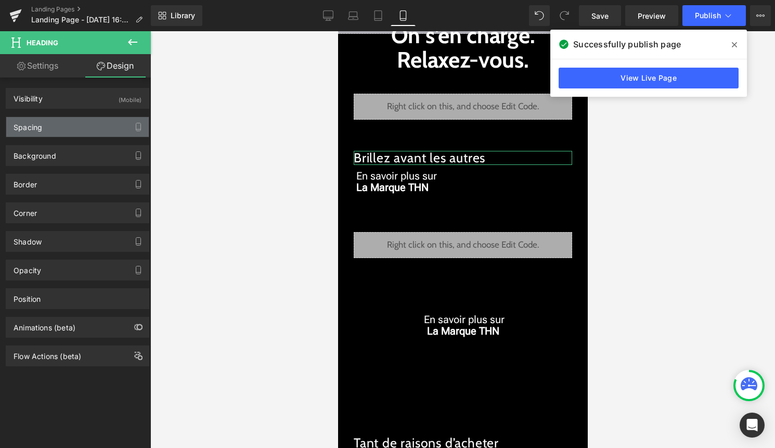
click at [49, 128] on div "Spacing" at bounding box center [77, 127] width 143 height 20
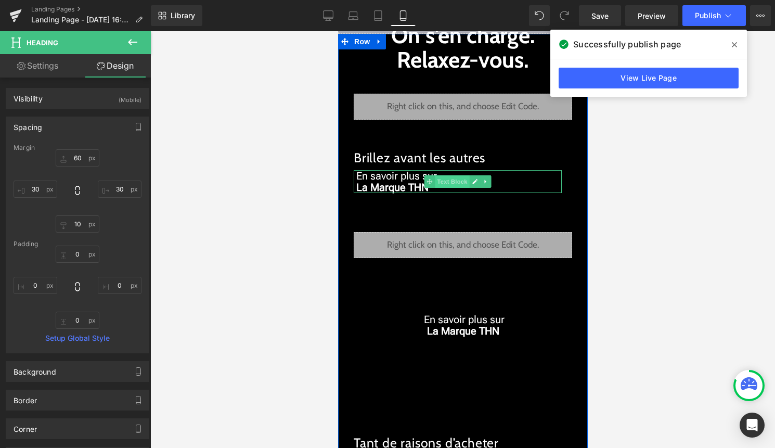
click at [441, 179] on span "Text Block" at bounding box center [451, 181] width 34 height 12
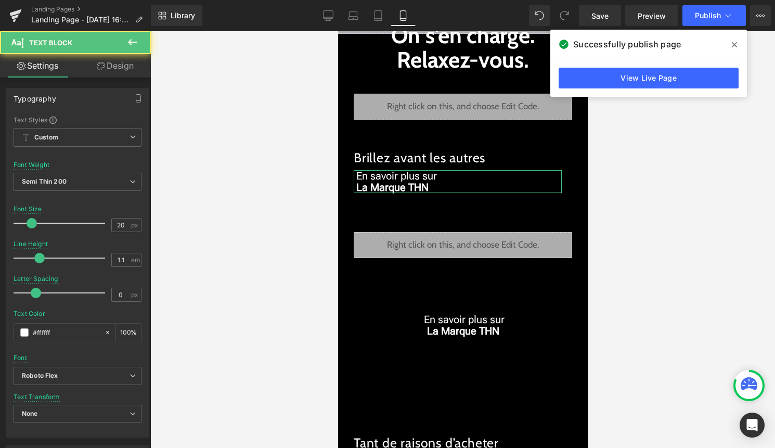
click at [136, 62] on link "Design" at bounding box center [114, 65] width 75 height 23
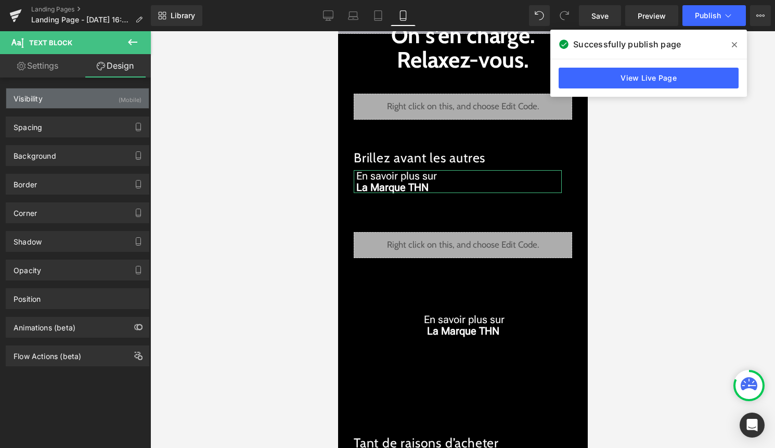
type input "0"
type input "50"
type input "60"
type input "30"
type input "0"
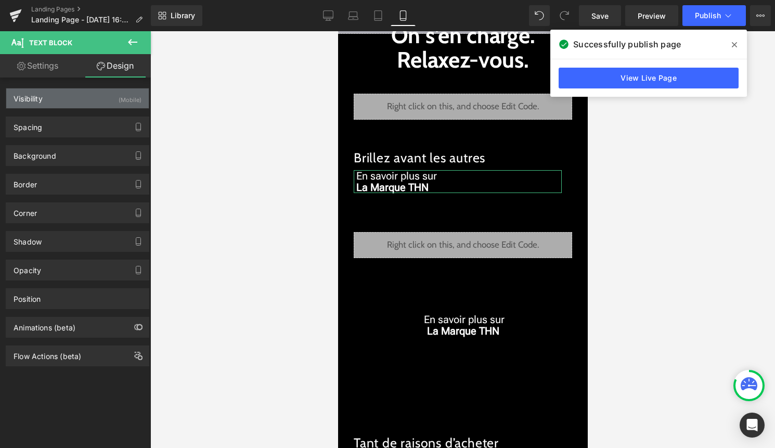
type input "0"
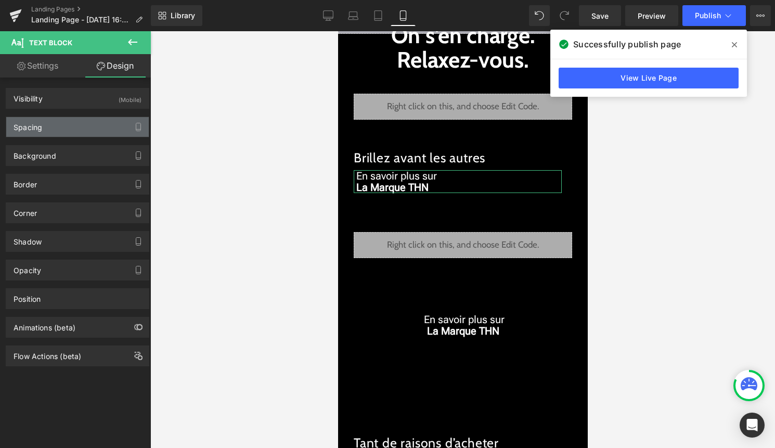
click at [60, 130] on div "Spacing" at bounding box center [77, 127] width 143 height 20
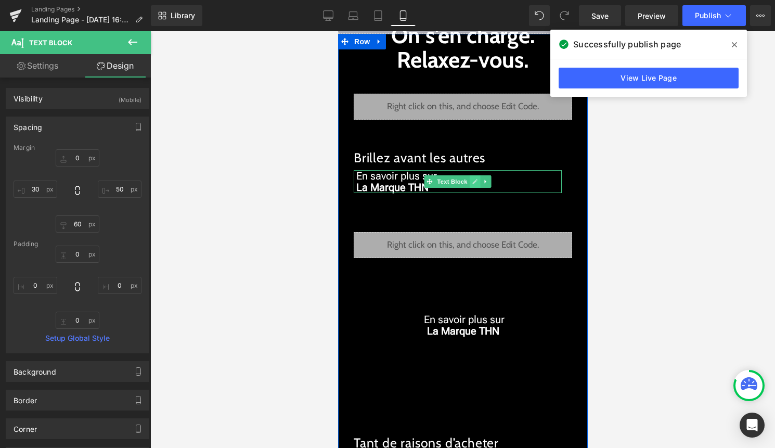
click at [472, 184] on icon at bounding box center [475, 181] width 6 height 6
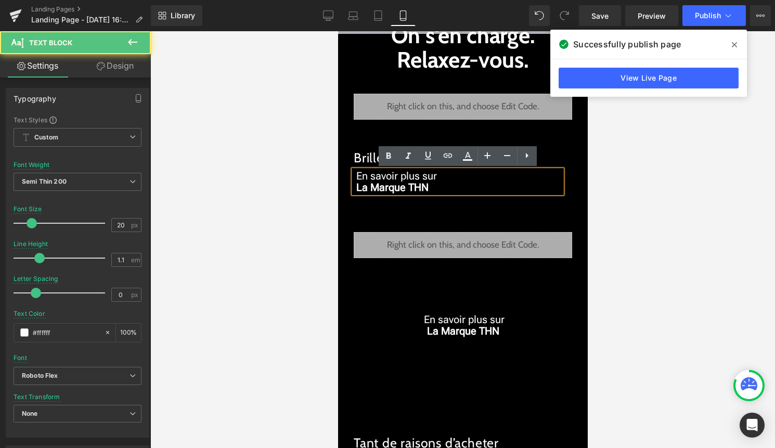
click at [451, 187] on p "La Marque THN" at bounding box center [457, 187] width 208 height 11
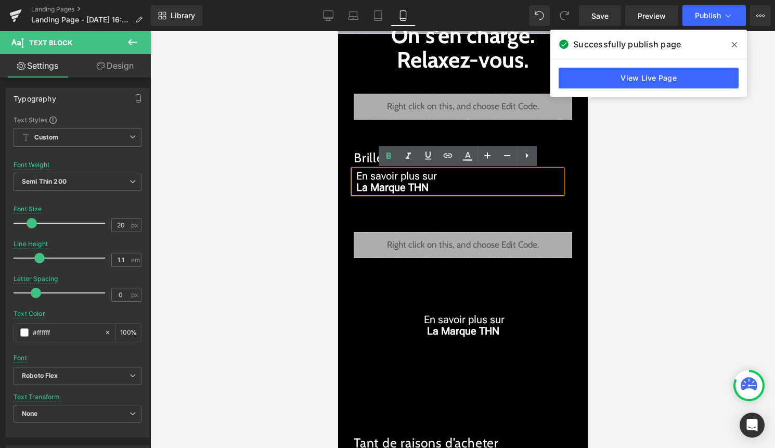
drag, startPoint x: 449, startPoint y: 175, endPoint x: 352, endPoint y: 175, distance: 97.3
click at [353, 175] on div "En savoir plus sur La Marque THN" at bounding box center [457, 181] width 208 height 23
click at [459, 183] on p "La Marque THN" at bounding box center [457, 187] width 208 height 11
drag, startPoint x: 447, startPoint y: 172, endPoint x: 357, endPoint y: 171, distance: 89.5
click at [357, 171] on p "En savoir plus sur" at bounding box center [457, 175] width 208 height 11
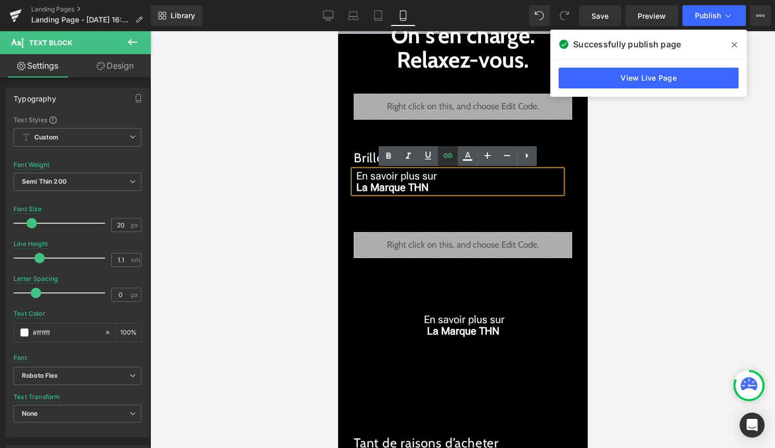
click at [454, 159] on link at bounding box center [448, 156] width 20 height 20
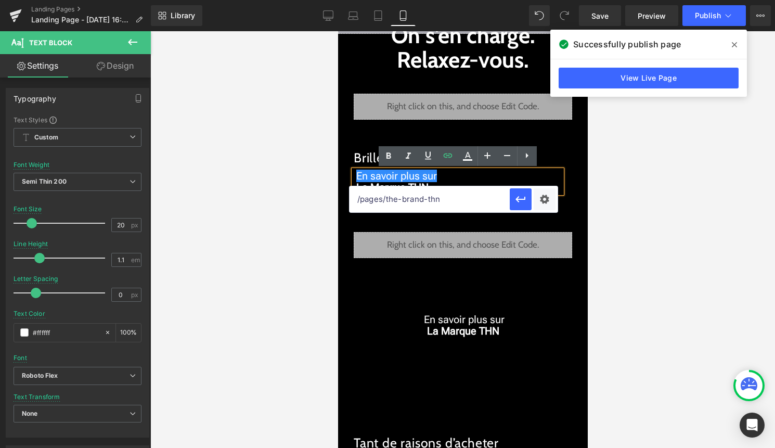
drag, startPoint x: 816, startPoint y: 229, endPoint x: 344, endPoint y: 194, distance: 472.5
click at [478, 176] on p "En savoir plus sur" at bounding box center [457, 175] width 208 height 11
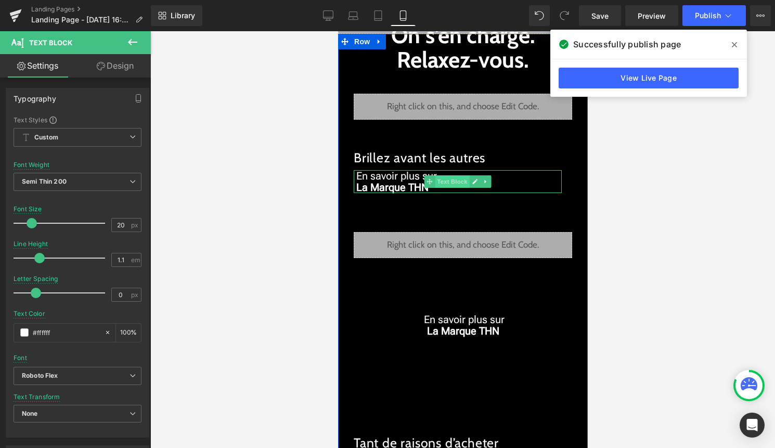
click at [442, 186] on span "Text Block" at bounding box center [451, 181] width 34 height 12
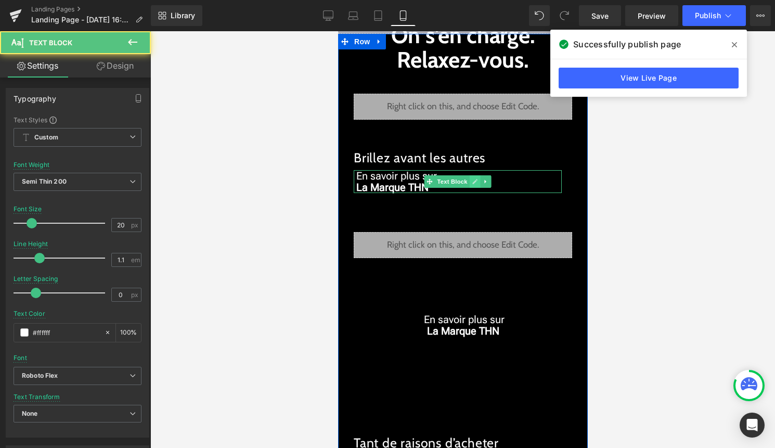
click at [473, 181] on icon at bounding box center [474, 181] width 5 height 5
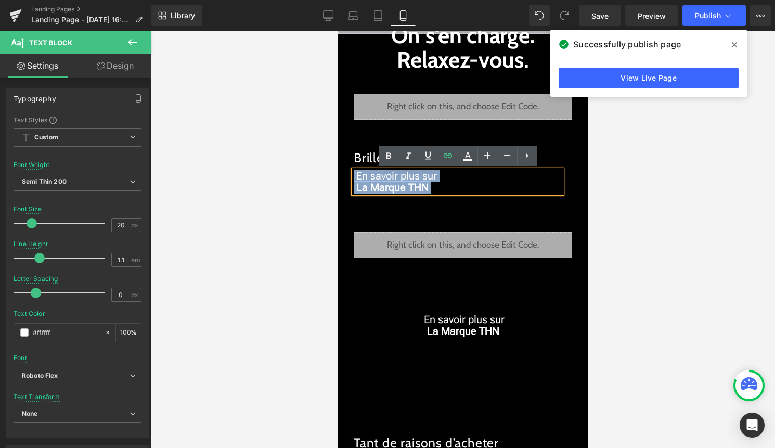
drag, startPoint x: 466, startPoint y: 187, endPoint x: 353, endPoint y: 178, distance: 113.2
click at [353, 178] on div "En savoir plus sur La Marque THN" at bounding box center [457, 181] width 208 height 23
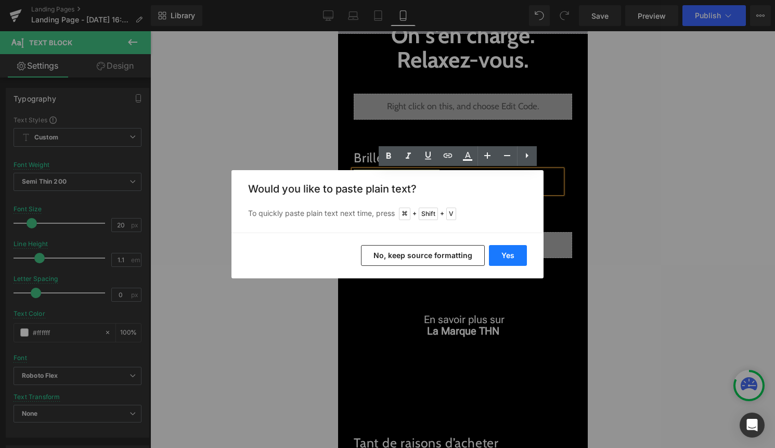
click at [513, 261] on button "Yes" at bounding box center [508, 255] width 38 height 21
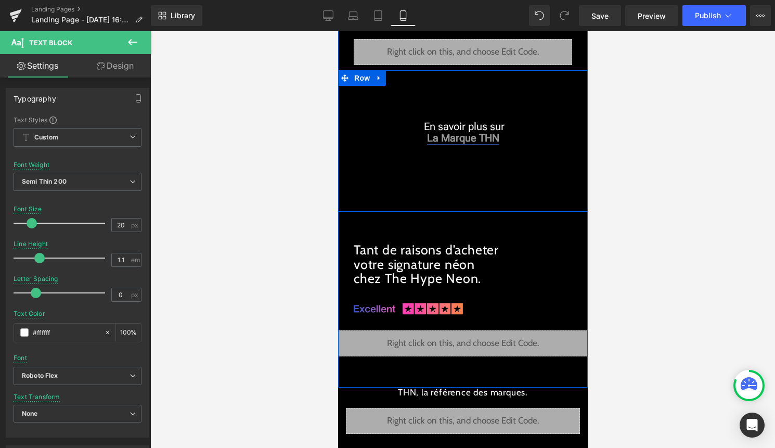
scroll to position [244, 0]
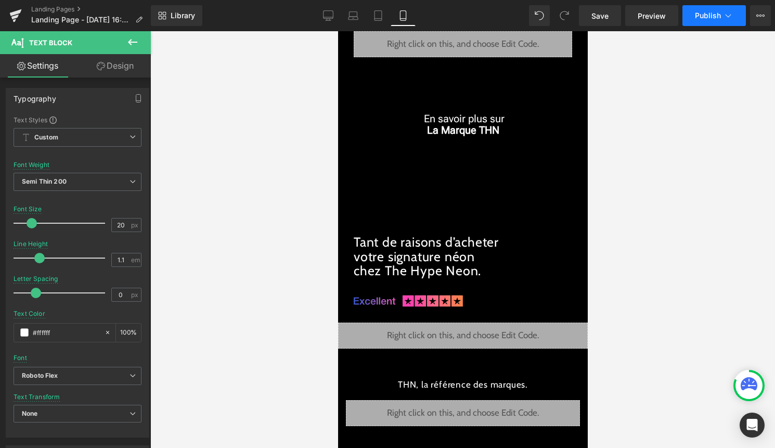
click at [706, 17] on span "Publish" at bounding box center [708, 15] width 26 height 8
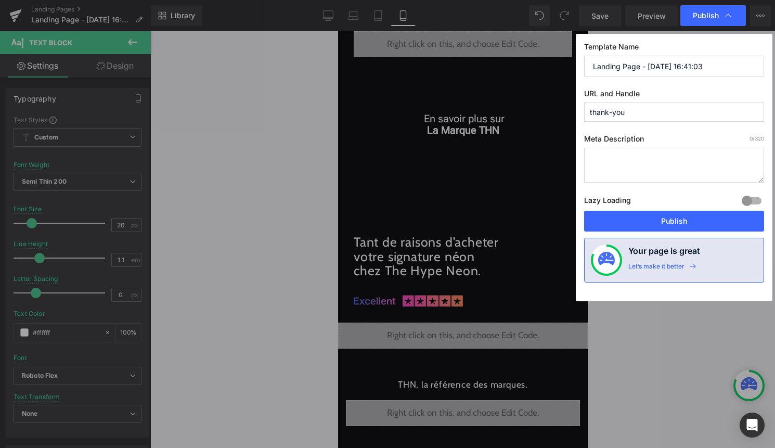
click at [651, 210] on div "Lazy Loading Build Upgrade plan to unlock" at bounding box center [674, 201] width 180 height 17
click at [644, 223] on button "Publish" at bounding box center [674, 221] width 180 height 21
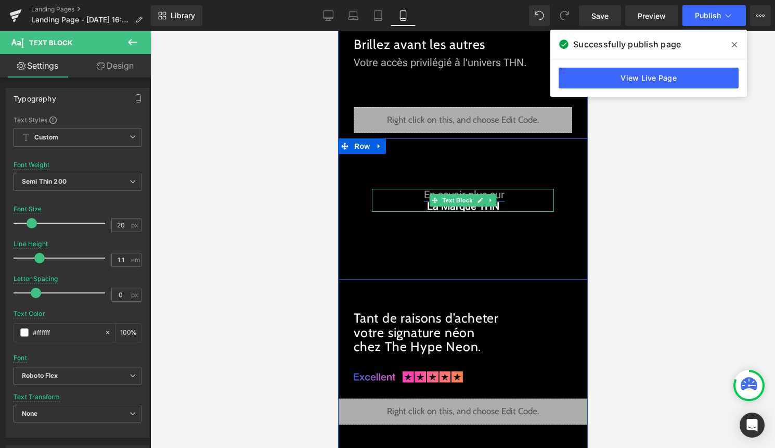
scroll to position [156, 0]
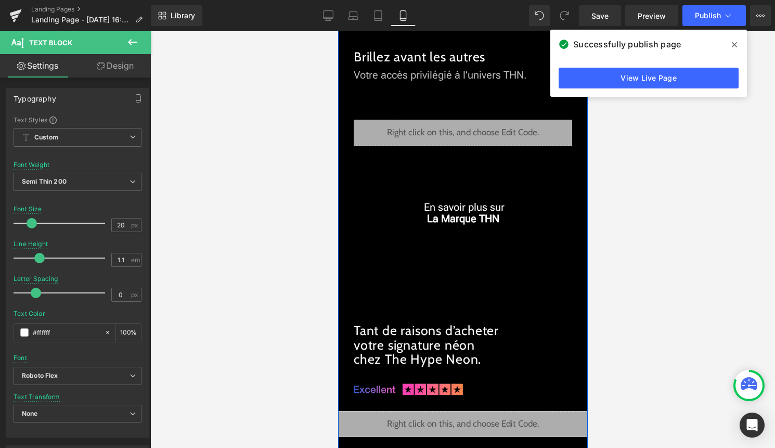
click at [462, 130] on div "Liquid" at bounding box center [462, 133] width 218 height 26
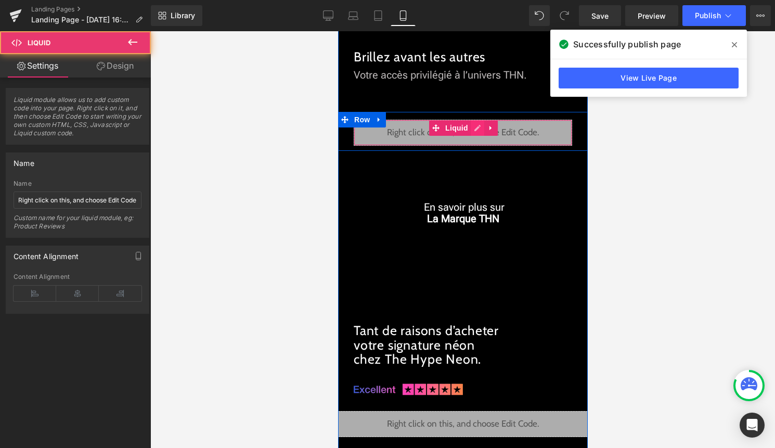
click at [473, 128] on div "Liquid" at bounding box center [462, 133] width 218 height 26
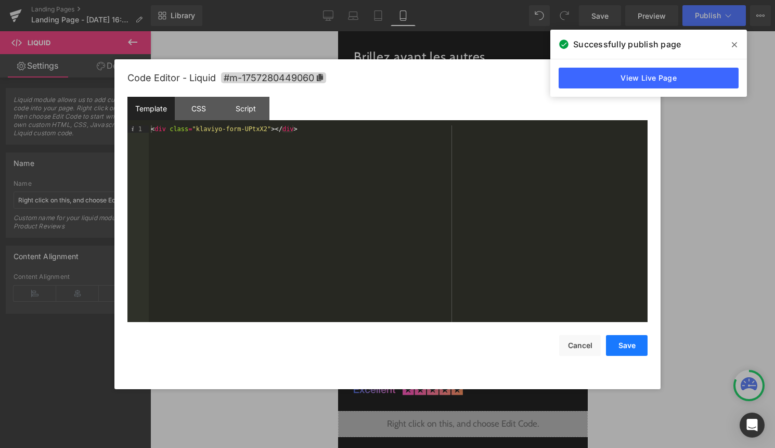
click at [627, 347] on button "Save" at bounding box center [627, 345] width 42 height 21
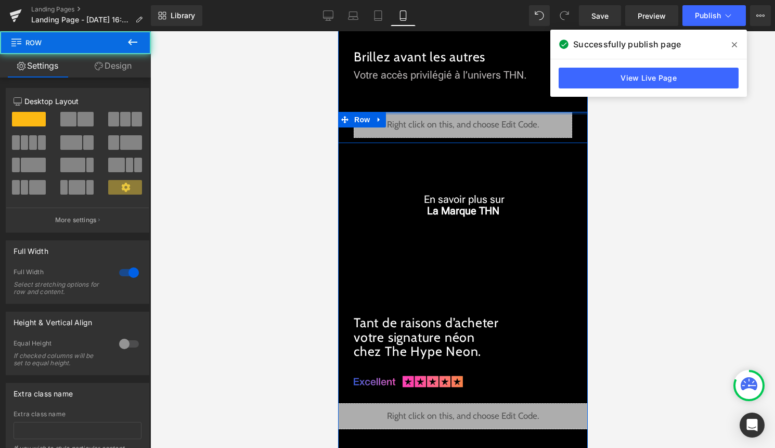
drag, startPoint x: 433, startPoint y: 117, endPoint x: 434, endPoint y: 94, distance: 23.4
click at [434, 94] on div "On s'en charge. Relaxez-vous. Text Block Liquid Brillez avant les autres Headin…" at bounding box center [463, 205] width 250 height 512
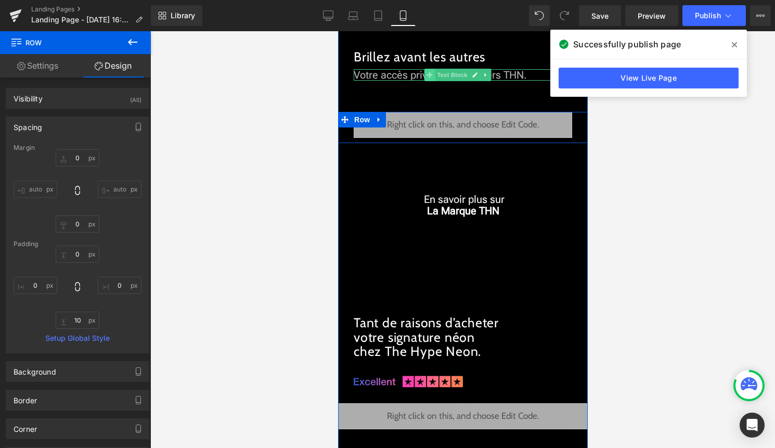
click at [431, 76] on icon at bounding box center [429, 75] width 6 height 6
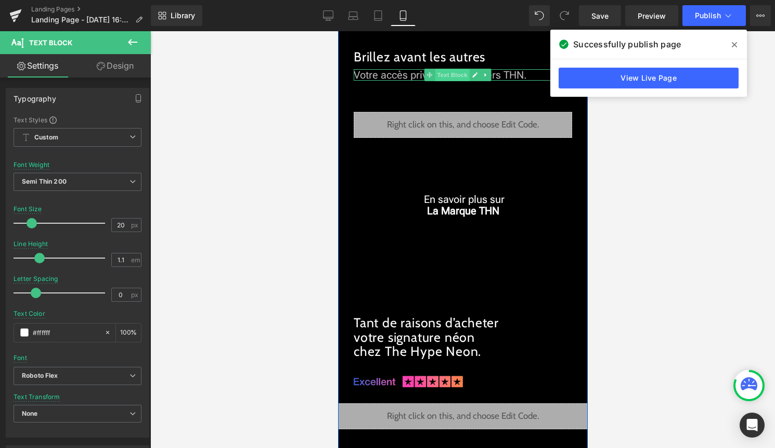
click at [446, 77] on span "Text Block" at bounding box center [451, 75] width 34 height 12
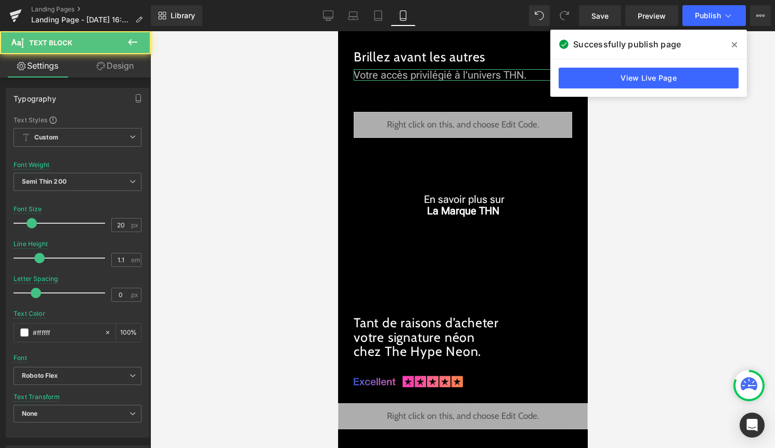
click at [114, 62] on link "Design" at bounding box center [114, 65] width 75 height 23
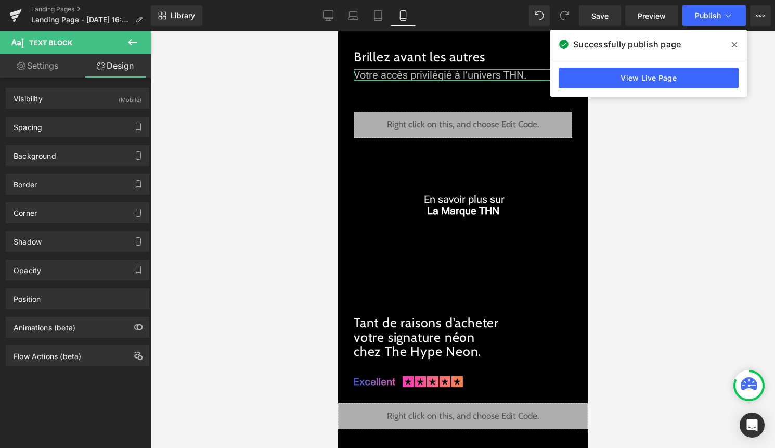
type input "0"
type input "50"
type input "60"
type input "30"
type input "0"
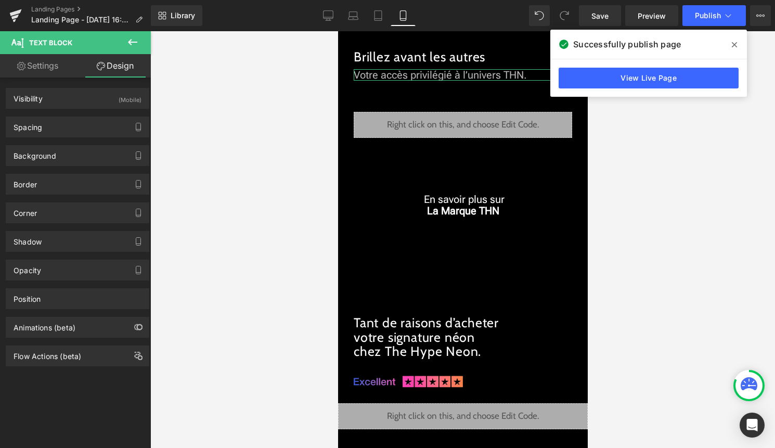
type input "0"
click at [68, 125] on div "Spacing" at bounding box center [77, 127] width 143 height 20
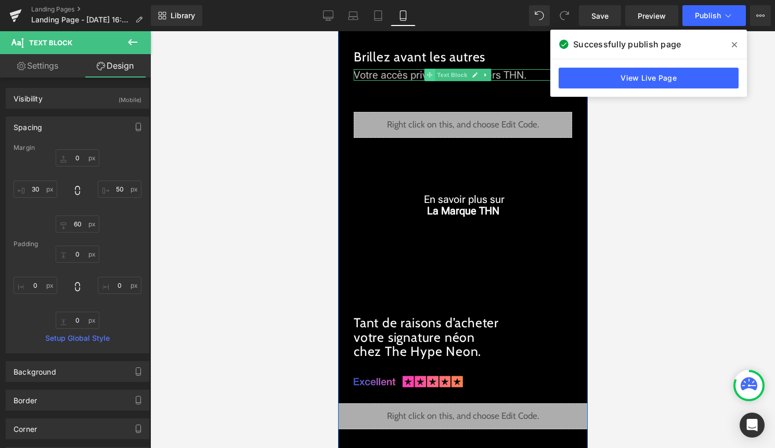
click at [429, 77] on icon at bounding box center [429, 75] width 6 height 6
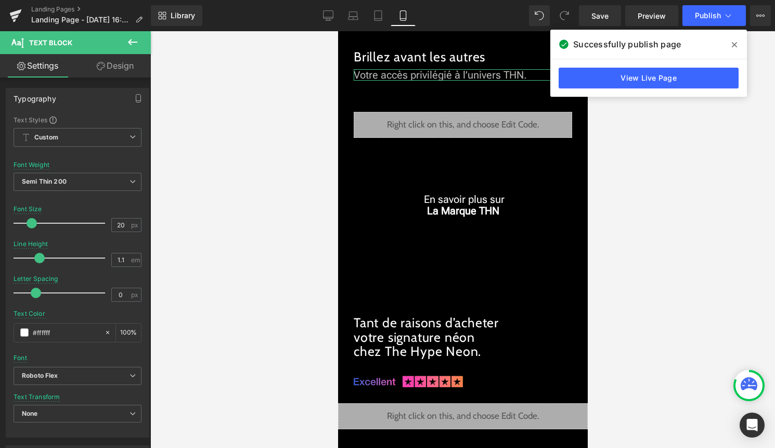
drag, startPoint x: 128, startPoint y: 67, endPoint x: 125, endPoint y: 72, distance: 6.3
click at [128, 67] on link "Design" at bounding box center [114, 65] width 75 height 23
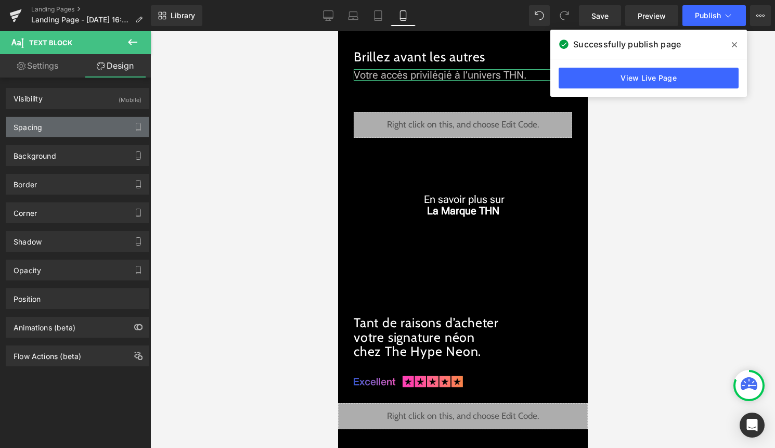
click at [77, 120] on div "Spacing" at bounding box center [77, 127] width 143 height 20
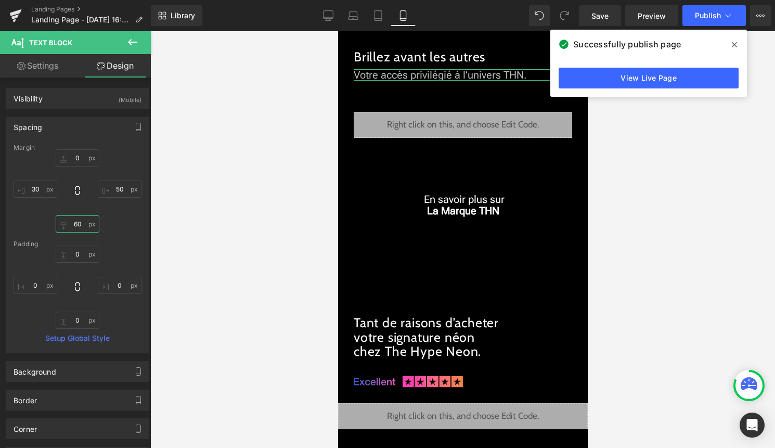
click at [79, 227] on input "60" at bounding box center [78, 223] width 44 height 17
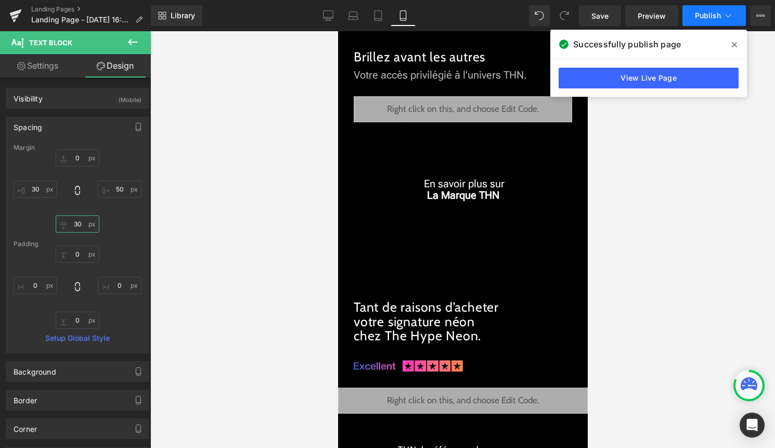
type input "30"
click at [709, 11] on span "Publish" at bounding box center [708, 15] width 26 height 8
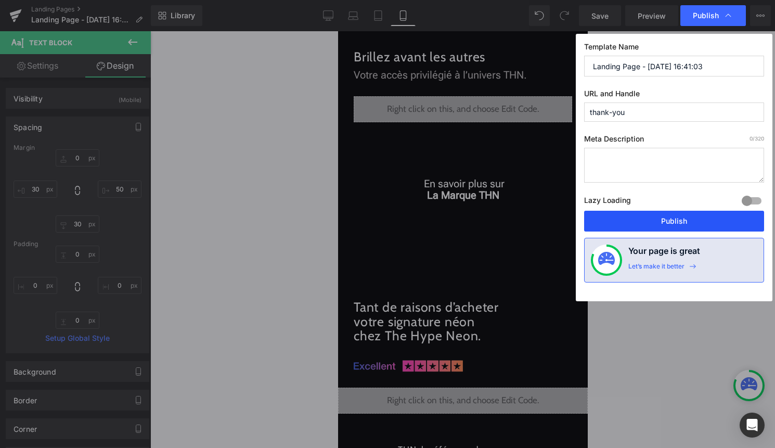
click at [678, 216] on button "Publish" at bounding box center [674, 221] width 180 height 21
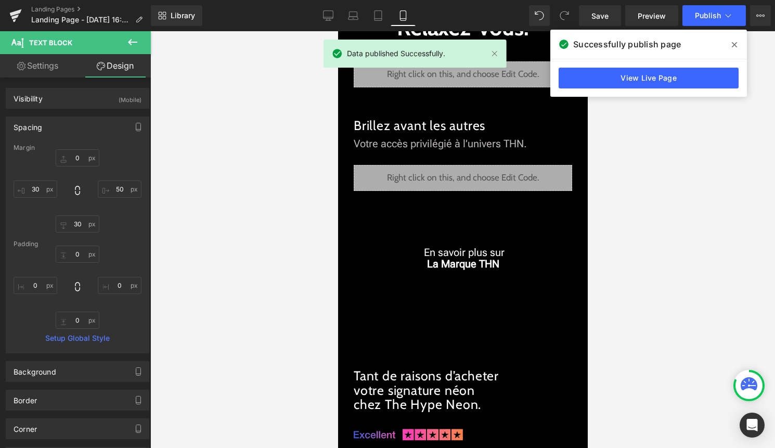
scroll to position [82, 0]
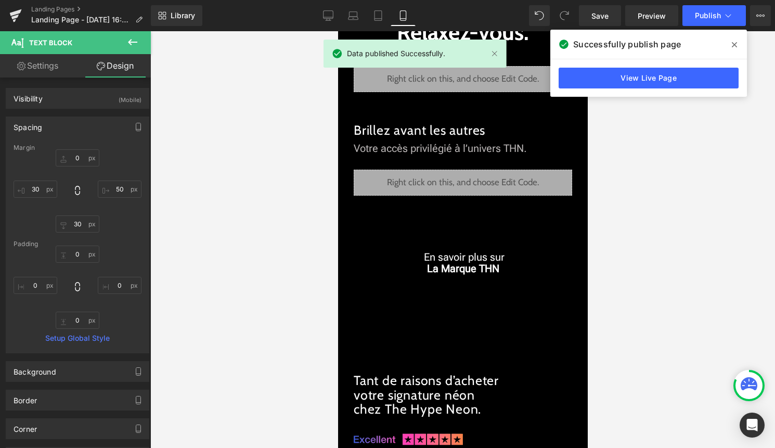
click at [736, 45] on icon at bounding box center [734, 45] width 5 height 8
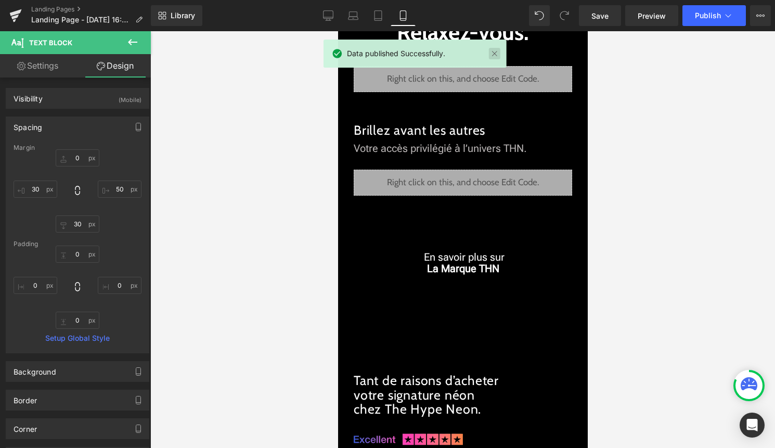
click at [496, 52] on link at bounding box center [494, 53] width 11 height 11
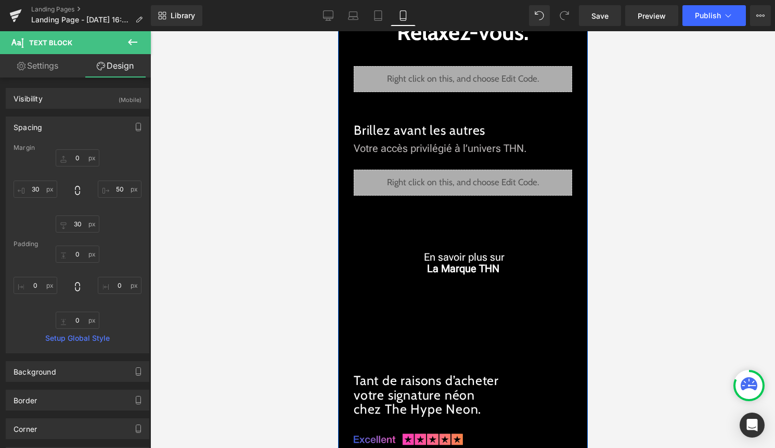
click at [450, 111] on div "On s'en charge. Relaxez-vous. Text Block Liquid Brillez avant les autres Headin…" at bounding box center [463, 270] width 250 height 496
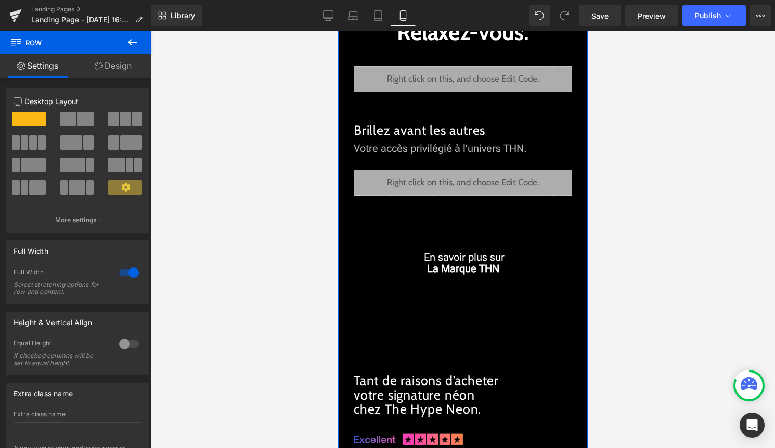
click at [423, 114] on div "On s'en charge. Relaxez-vous. Text Block Liquid Brillez avant les autres Headin…" at bounding box center [463, 270] width 250 height 496
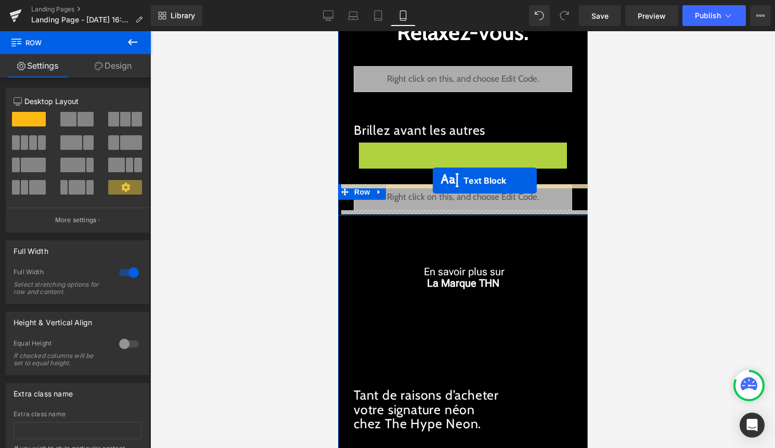
drag, startPoint x: 436, startPoint y: 149, endPoint x: 432, endPoint y: 180, distance: 31.4
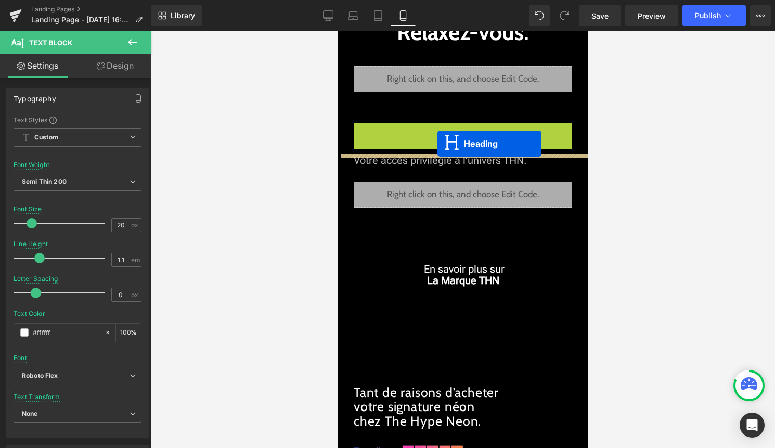
drag, startPoint x: 433, startPoint y: 128, endPoint x: 437, endPoint y: 144, distance: 15.5
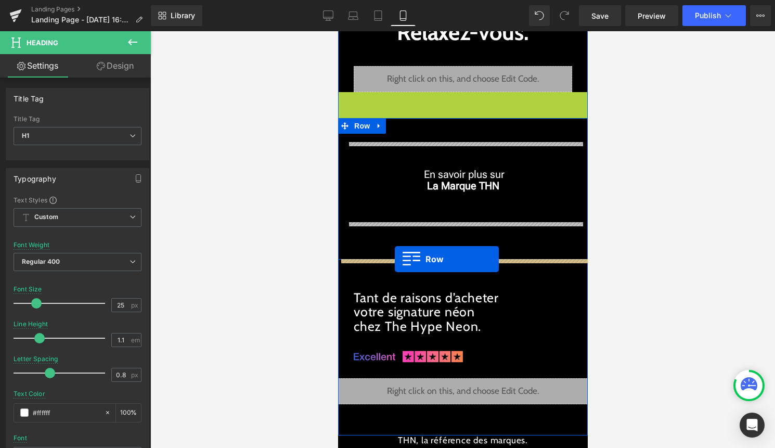
drag, startPoint x: 360, startPoint y: 104, endPoint x: 395, endPoint y: 258, distance: 157.8
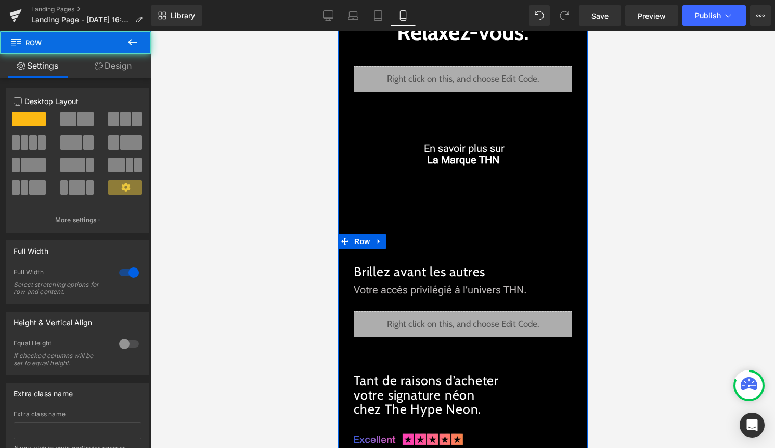
click at [444, 242] on div "Brillez avant les autres Heading Votre accès privilégié à l’univers THN. Text B…" at bounding box center [463, 286] width 250 height 104
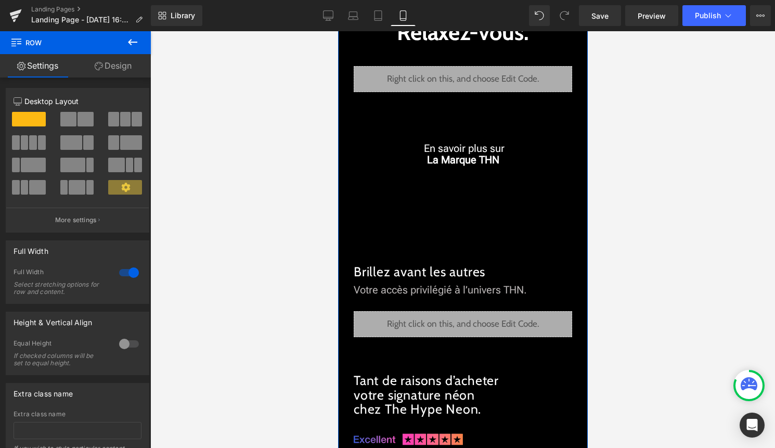
click at [449, 230] on div "On s'en charge. Relaxez-vous. Text Block Liquid En savoir plus sur La Marque TH…" at bounding box center [463, 270] width 250 height 496
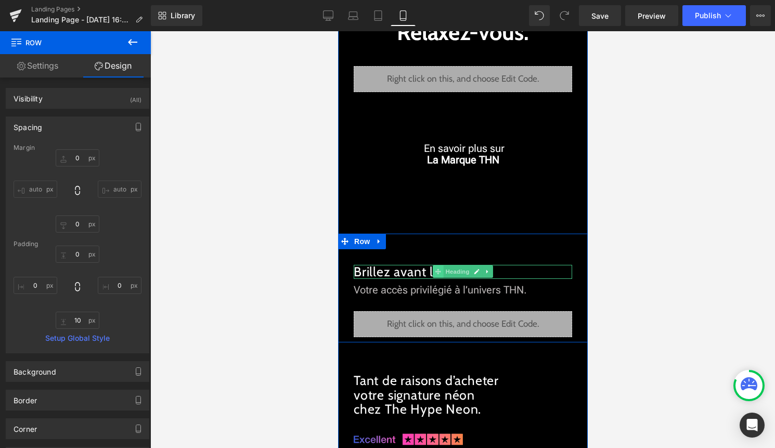
click at [435, 273] on icon at bounding box center [438, 272] width 6 height 6
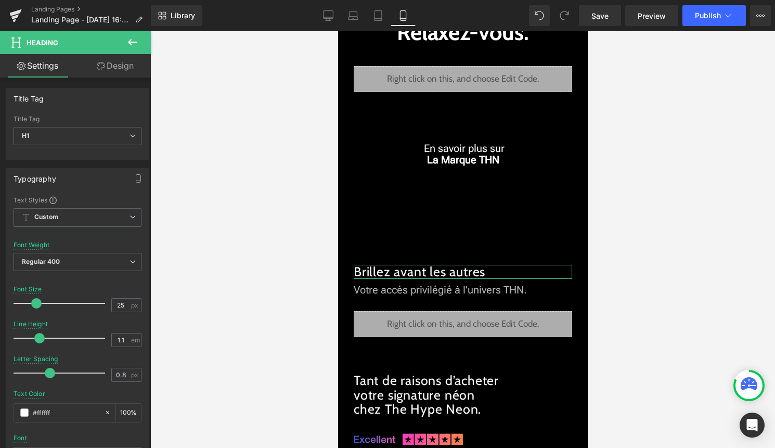
click at [124, 66] on link "Design" at bounding box center [114, 65] width 75 height 23
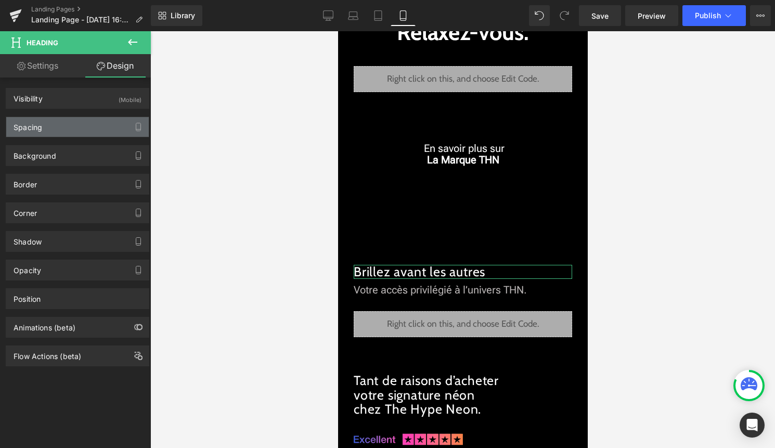
click at [68, 124] on div "Spacing" at bounding box center [77, 127] width 143 height 20
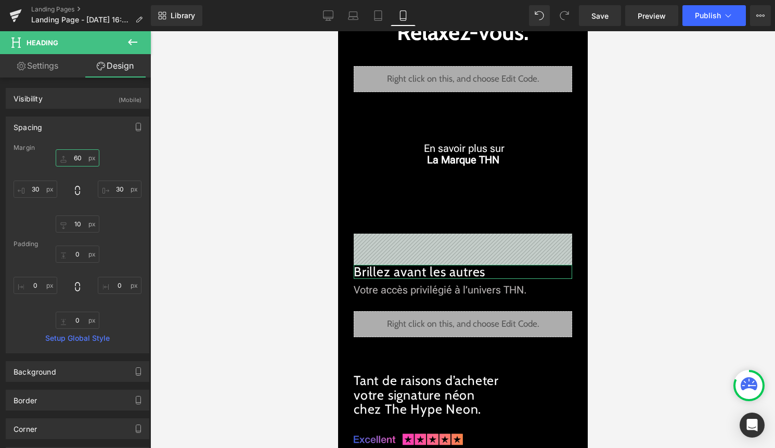
click at [80, 161] on input "60" at bounding box center [78, 157] width 44 height 17
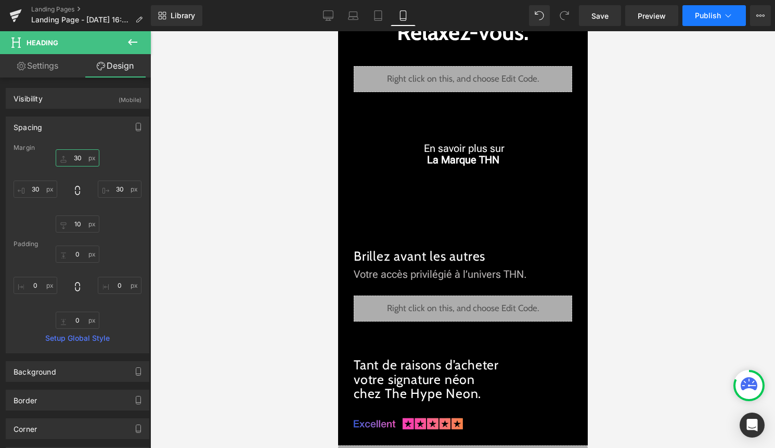
type input "30"
click at [719, 20] on button "Publish" at bounding box center [713, 15] width 63 height 21
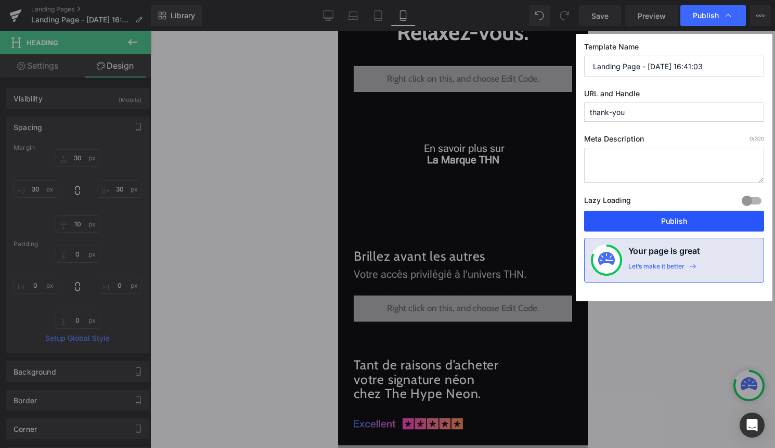
click at [696, 215] on button "Publish" at bounding box center [674, 221] width 180 height 21
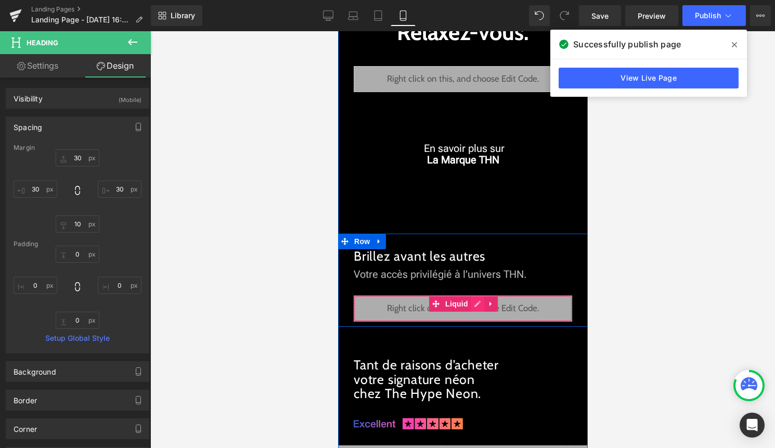
click at [473, 304] on div "Liquid" at bounding box center [462, 308] width 218 height 26
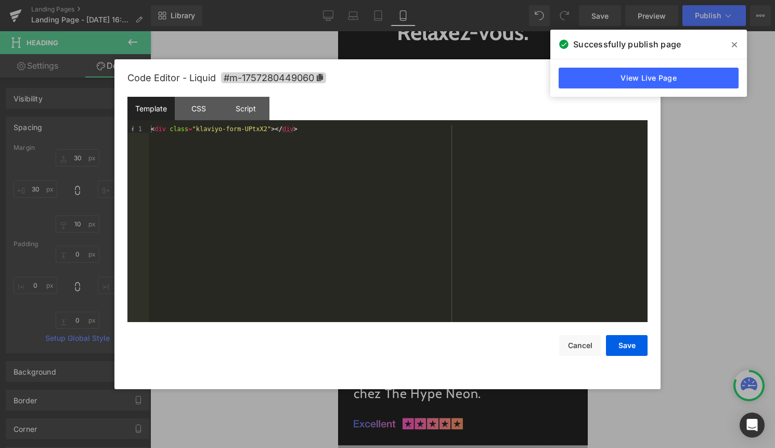
click at [405, 250] on div "< div class = "klaviyo-form-UPtxX2" > </ div >" at bounding box center [398, 230] width 499 height 211
click at [616, 345] on button "Save" at bounding box center [627, 345] width 42 height 21
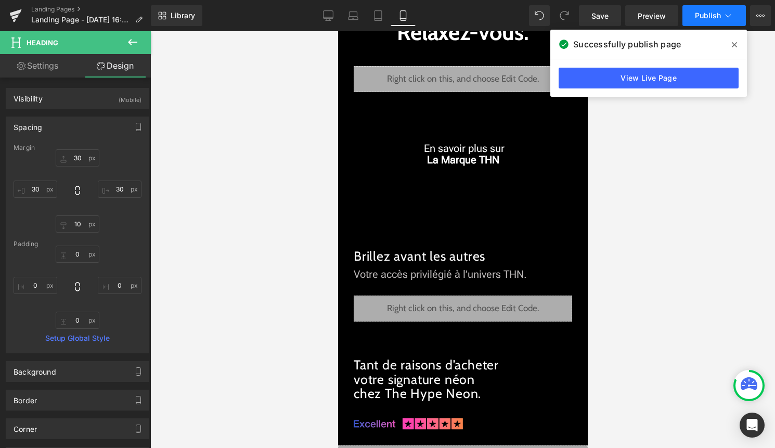
click at [719, 8] on button "Publish" at bounding box center [713, 15] width 63 height 21
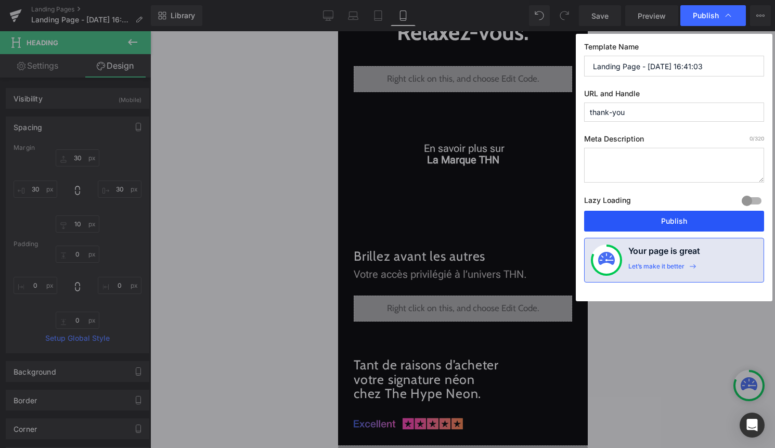
click at [703, 221] on button "Publish" at bounding box center [674, 221] width 180 height 21
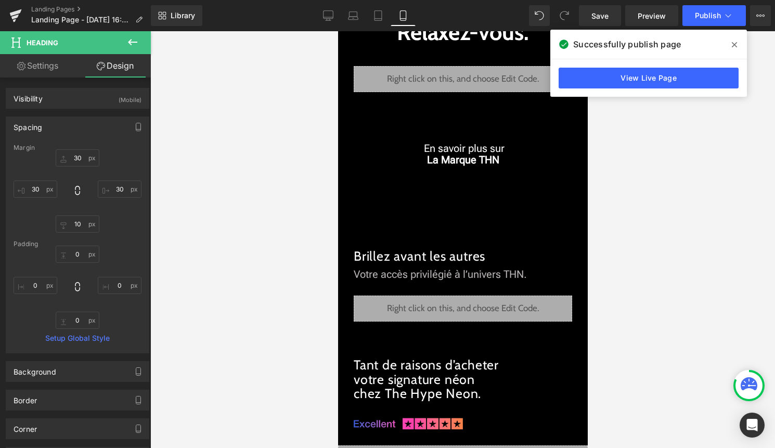
click at [735, 44] on icon at bounding box center [734, 44] width 5 height 5
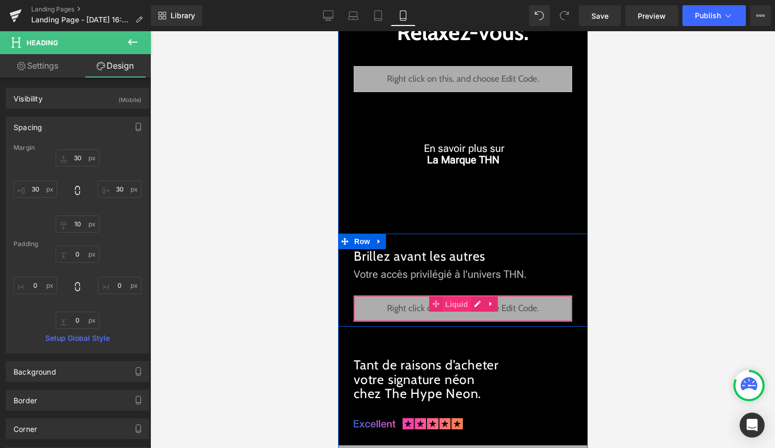
click at [459, 302] on span "Liquid" at bounding box center [456, 304] width 28 height 16
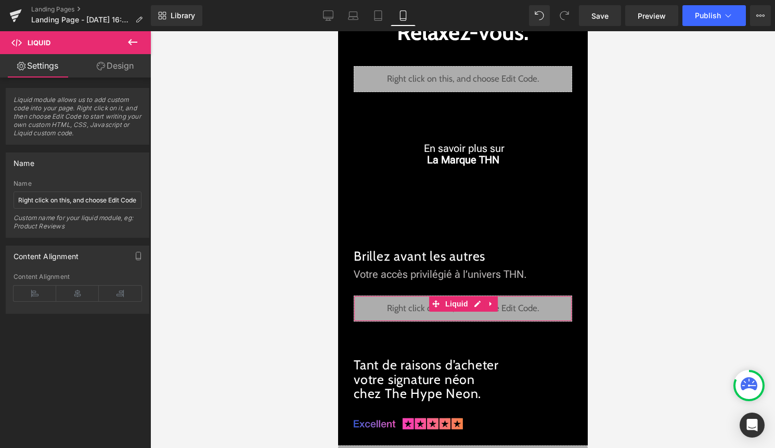
drag, startPoint x: 135, startPoint y: 67, endPoint x: 95, endPoint y: 114, distance: 62.0
click at [135, 67] on link "Design" at bounding box center [114, 65] width 75 height 23
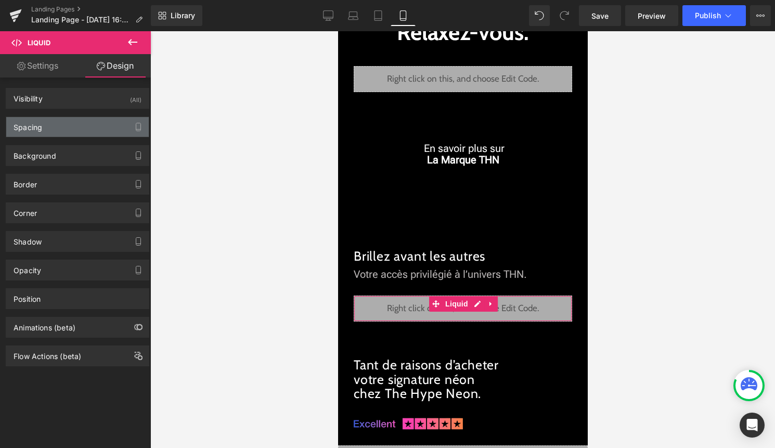
click at [80, 130] on div "Spacing" at bounding box center [77, 127] width 143 height 20
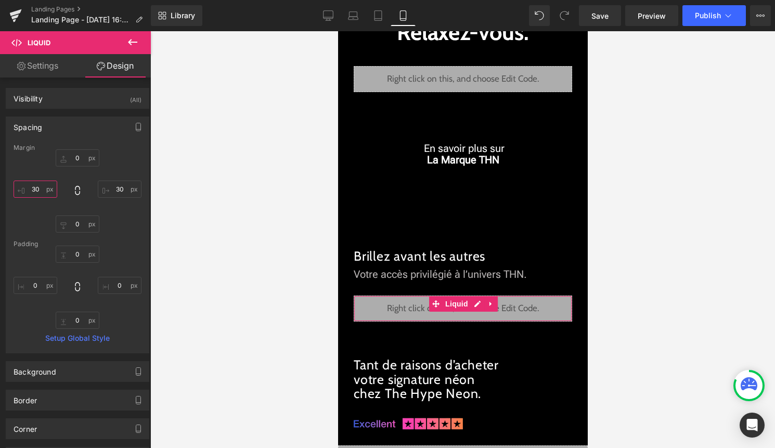
click at [41, 191] on input "30" at bounding box center [36, 188] width 44 height 17
click at [121, 193] on input "30" at bounding box center [120, 188] width 44 height 17
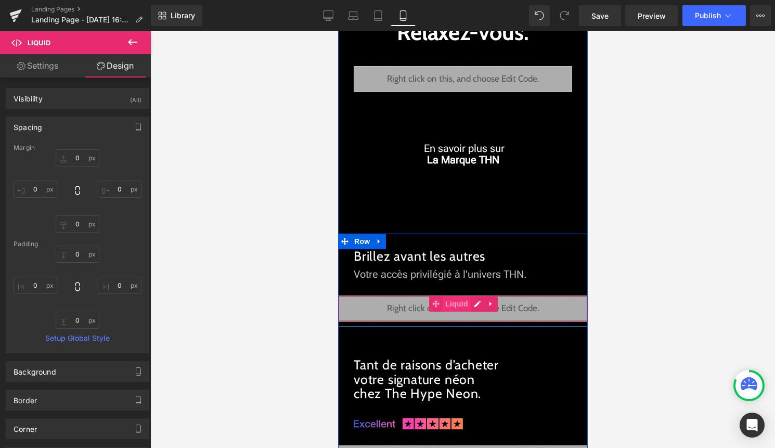
click at [445, 302] on span "Liquid" at bounding box center [456, 304] width 28 height 16
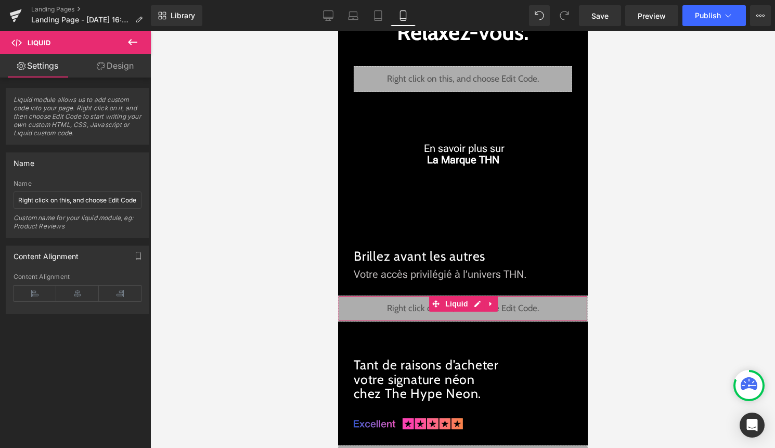
drag, startPoint x: 114, startPoint y: 68, endPoint x: 101, endPoint y: 85, distance: 21.2
click at [114, 68] on link "Design" at bounding box center [114, 65] width 75 height 23
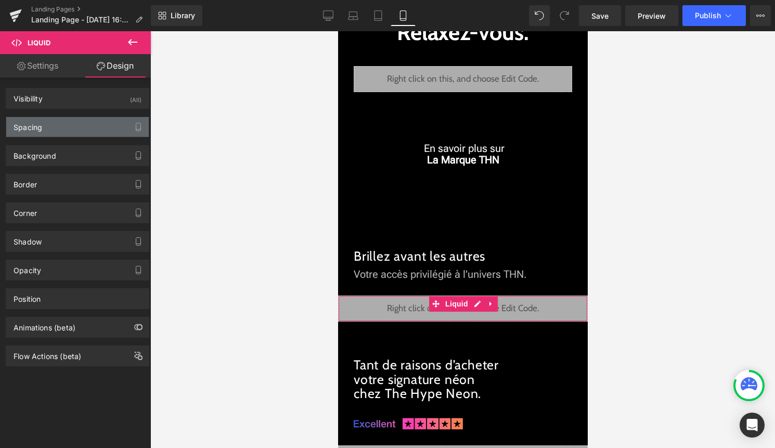
click at [82, 130] on div "Spacing" at bounding box center [77, 127] width 143 height 20
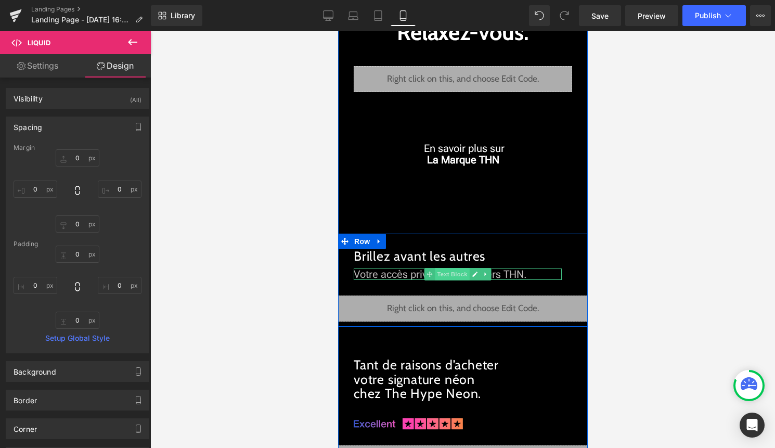
click at [460, 275] on span "Text Block" at bounding box center [451, 274] width 34 height 12
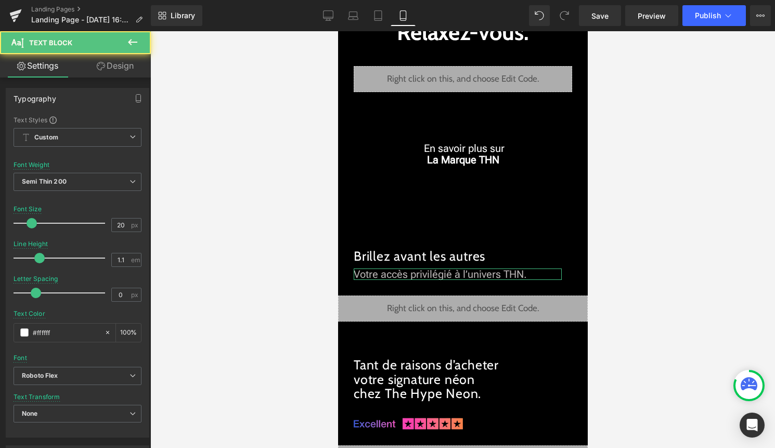
click at [110, 67] on link "Design" at bounding box center [114, 65] width 75 height 23
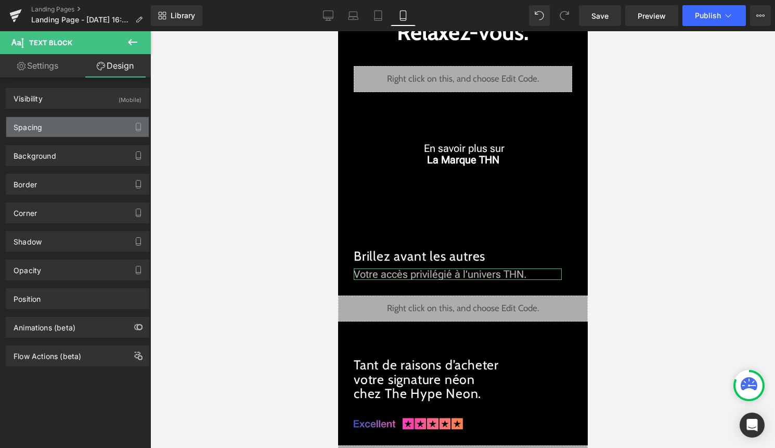
type input "0"
type input "50"
type input "30"
type input "0"
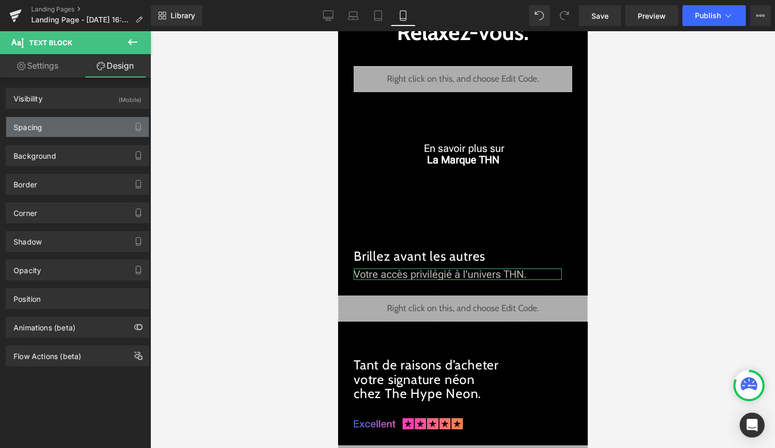
type input "0"
click at [92, 120] on div "Spacing" at bounding box center [77, 127] width 143 height 20
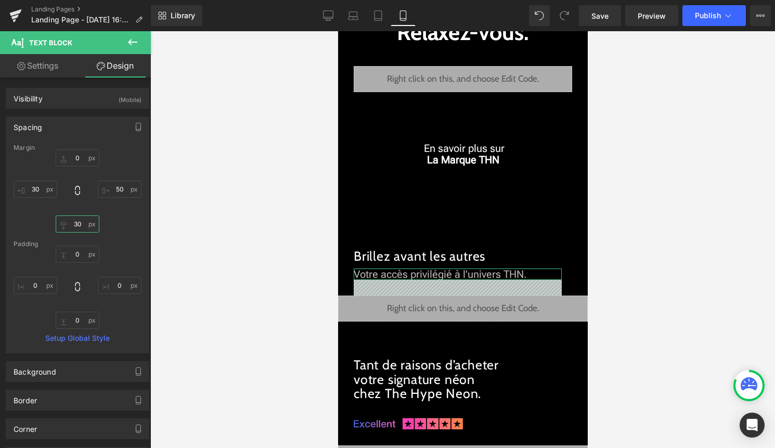
click at [84, 229] on input "30" at bounding box center [78, 223] width 44 height 17
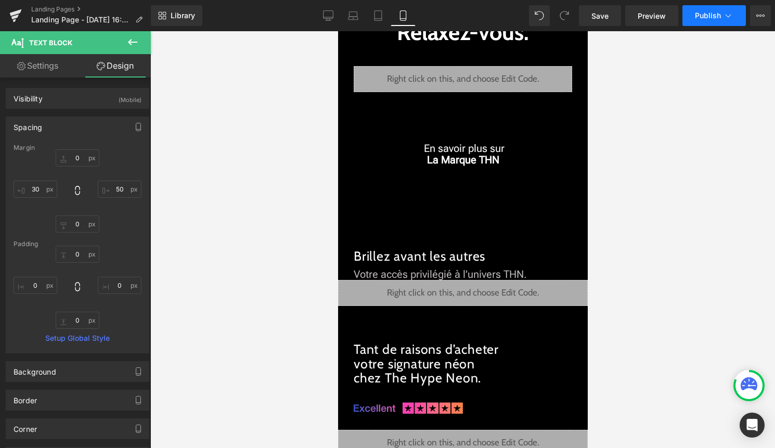
click at [739, 13] on button "Publish" at bounding box center [713, 15] width 63 height 21
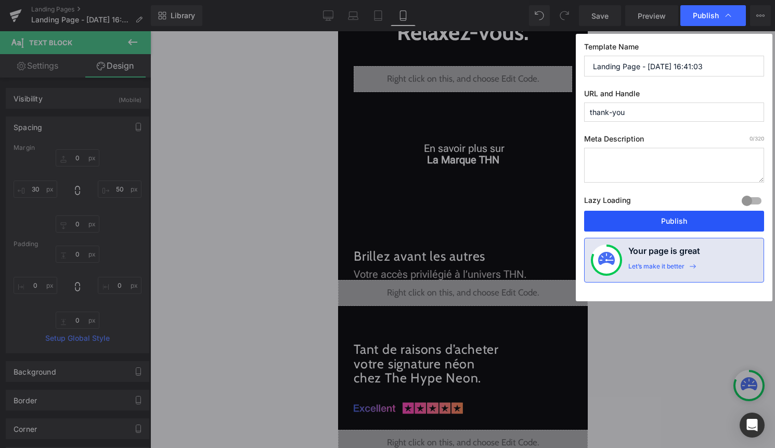
click at [674, 218] on button "Publish" at bounding box center [674, 221] width 180 height 21
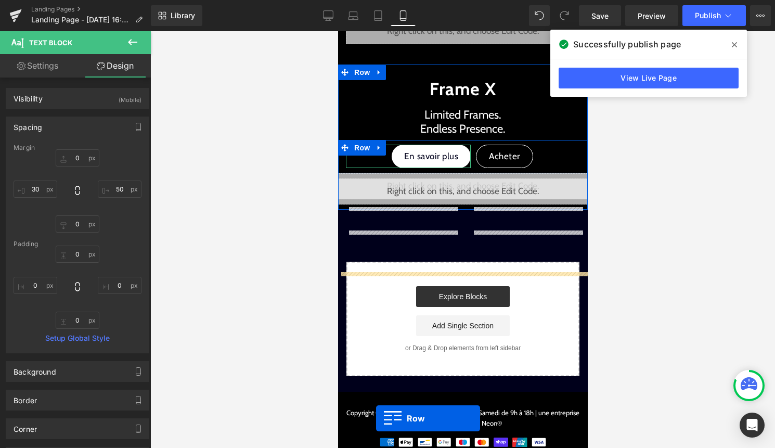
scroll to position [534, 0]
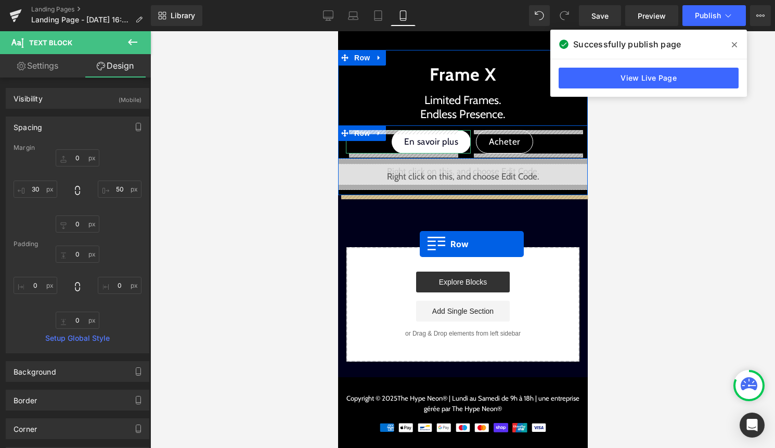
drag, startPoint x: 358, startPoint y: 242, endPoint x: 419, endPoint y: 243, distance: 61.4
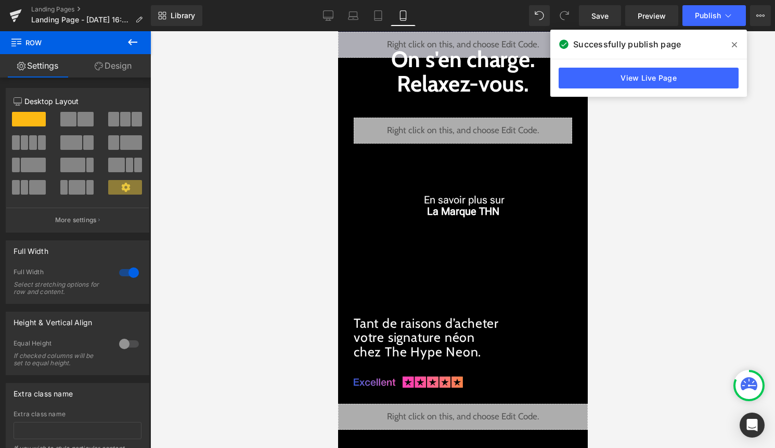
scroll to position [0, 0]
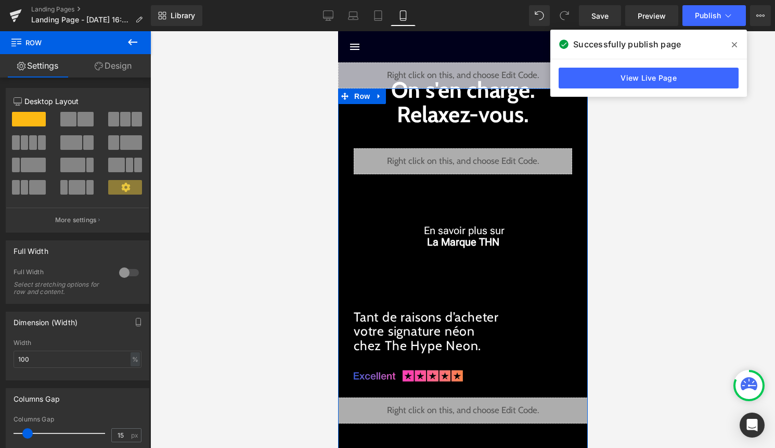
drag, startPoint x: 447, startPoint y: 301, endPoint x: 444, endPoint y: 282, distance: 18.5
click at [444, 283] on div "On s'en charge. Relaxez-vous. Text Block Liquid En savoir plus sur La Marque TH…" at bounding box center [463, 279] width 250 height 351
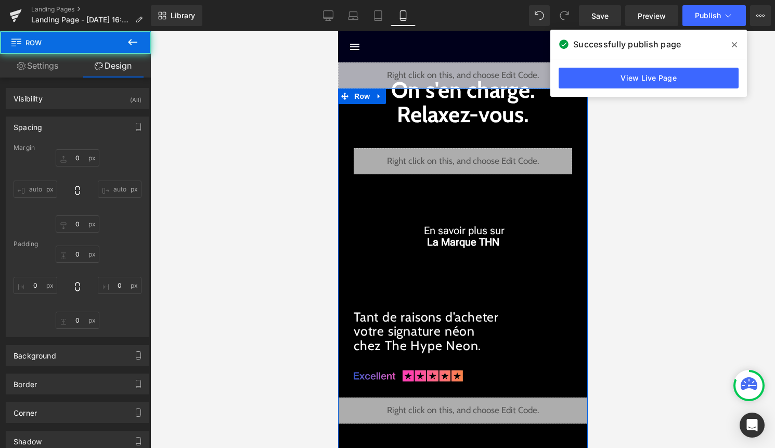
type input "0"
type input "47"
type input "0"
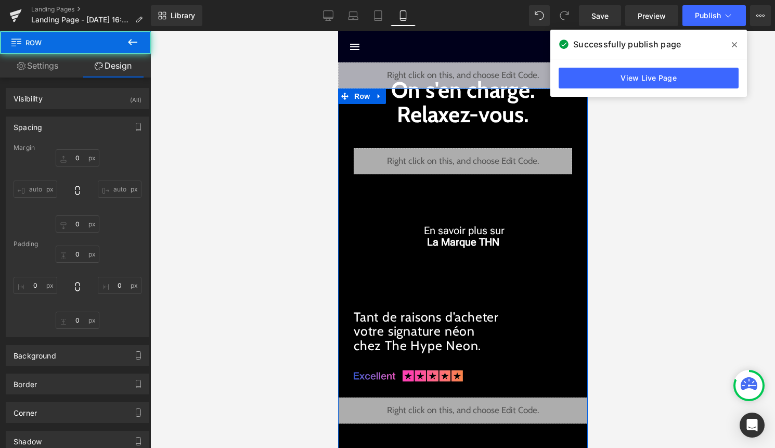
type input "0"
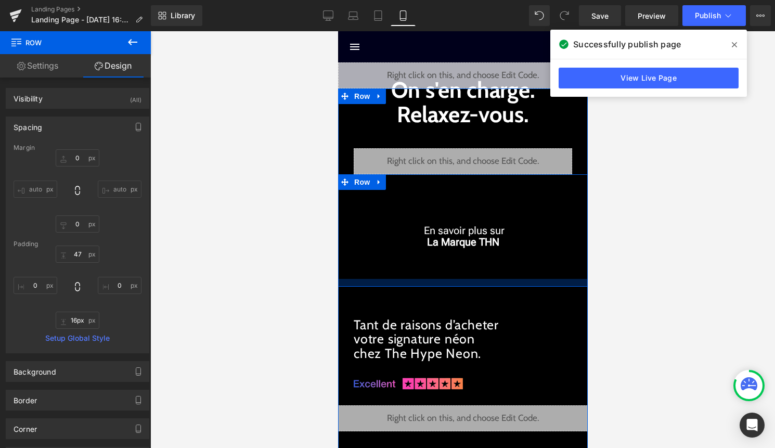
type input "17px"
drag, startPoint x: 463, startPoint y: 276, endPoint x: 463, endPoint y: 285, distance: 8.9
click at [463, 285] on div at bounding box center [463, 283] width 250 height 8
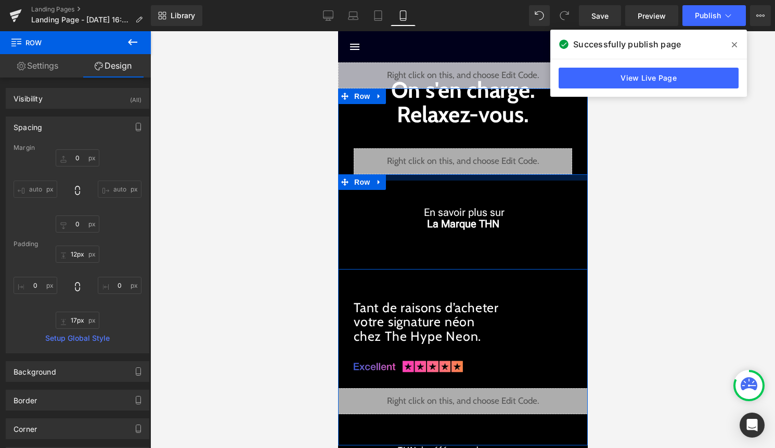
type input "10px"
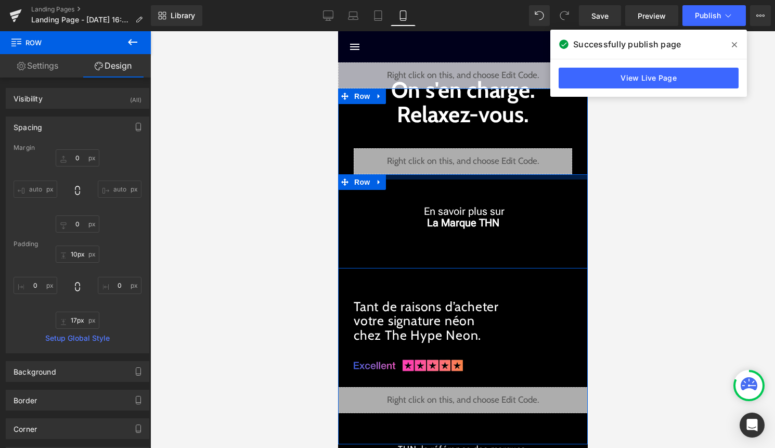
drag, startPoint x: 525, startPoint y: 179, endPoint x: 528, endPoint y: 160, distance: 19.6
click at [528, 160] on div "On s'en charge. Relaxez-vous. Text Block Liquid En savoir plus sur La Marque TH…" at bounding box center [463, 274] width 250 height 340
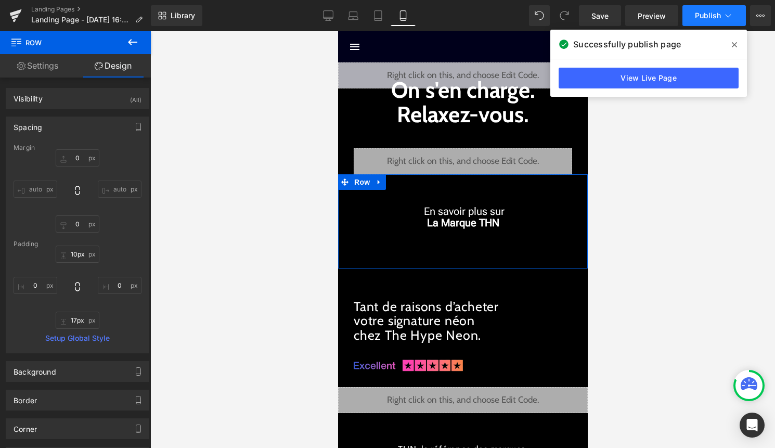
click at [715, 17] on span "Publish" at bounding box center [708, 15] width 26 height 8
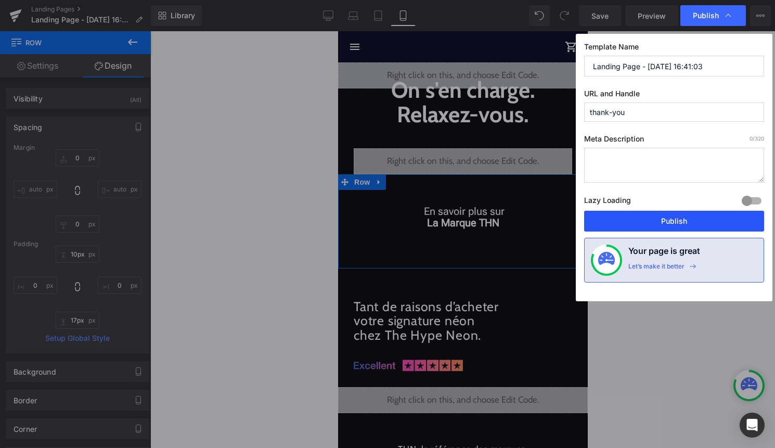
click at [695, 219] on button "Publish" at bounding box center [674, 221] width 180 height 21
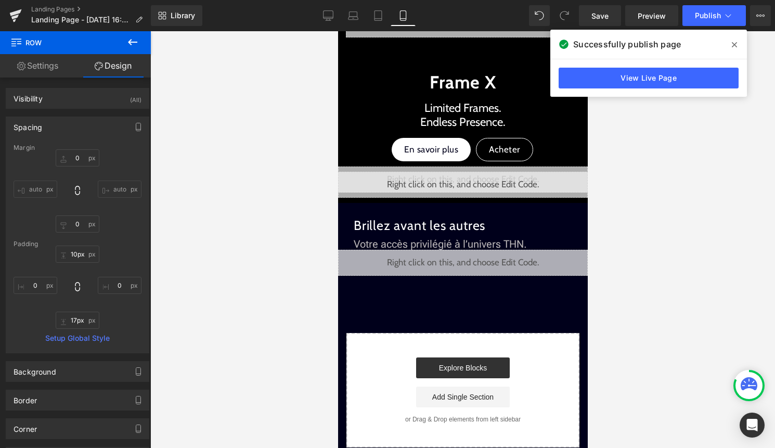
scroll to position [538, 0]
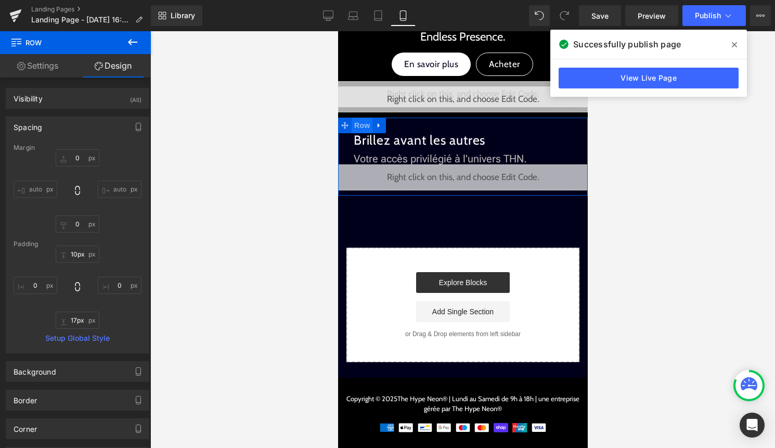
click at [363, 124] on span "Row" at bounding box center [361, 126] width 21 height 16
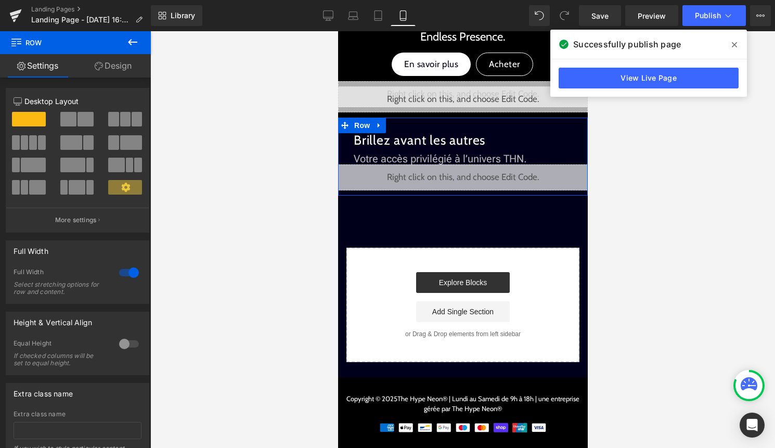
click at [124, 75] on link "Design" at bounding box center [112, 65] width 75 height 23
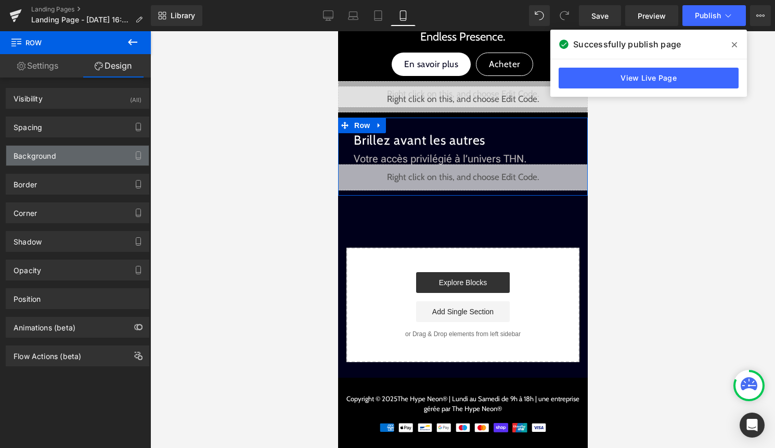
click at [71, 152] on div "Background" at bounding box center [77, 156] width 143 height 20
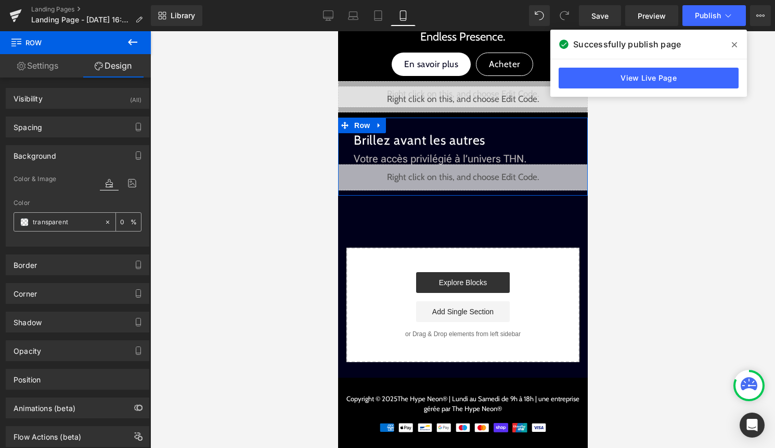
click at [67, 220] on input "transparent" at bounding box center [66, 221] width 67 height 11
click at [24, 222] on span at bounding box center [24, 222] width 8 height 8
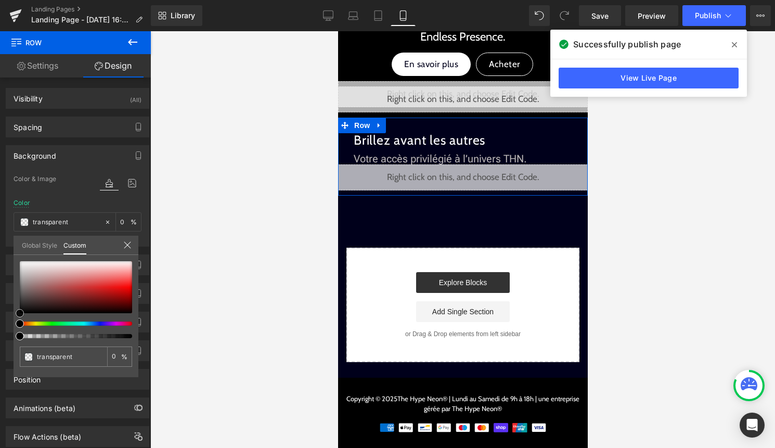
type input "#771616"
type input "100"
type input "#771616"
type input "100"
type input "#7b1313"
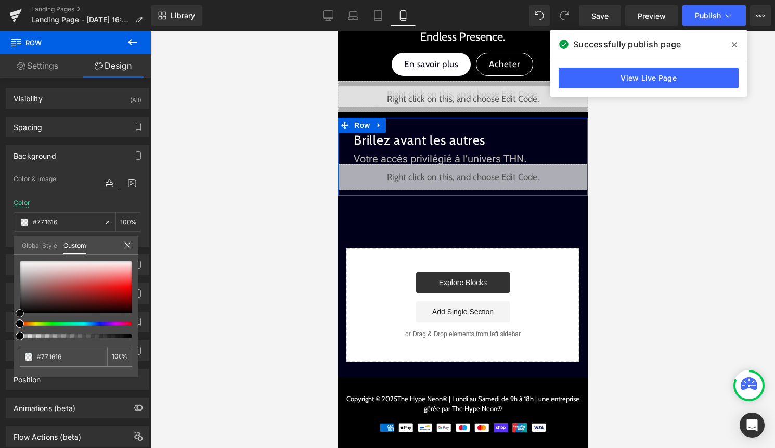
type input "#7b1313"
type input "#800e0e"
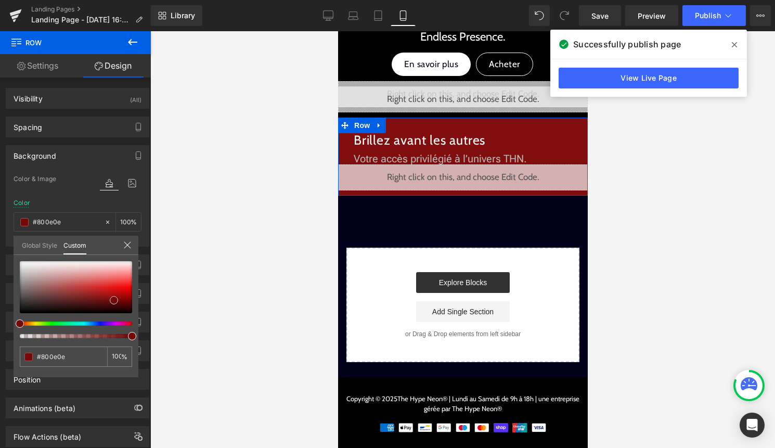
type input "#750909"
type input "#6a0606"
type input "#4f0202"
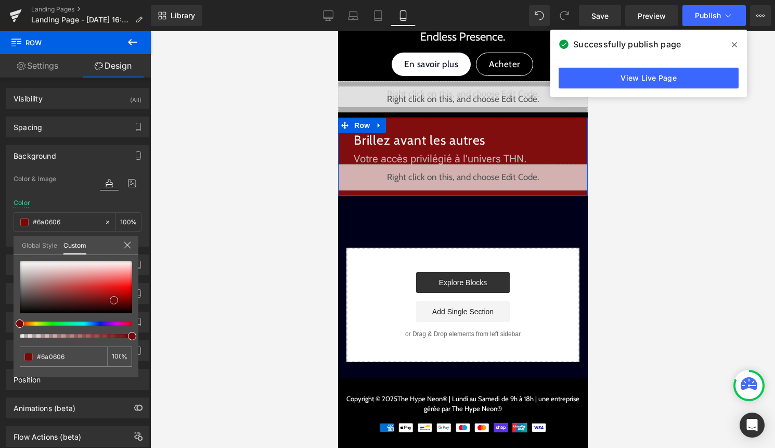
type input "#4f0202"
type input "#2d0000"
type input "#140000"
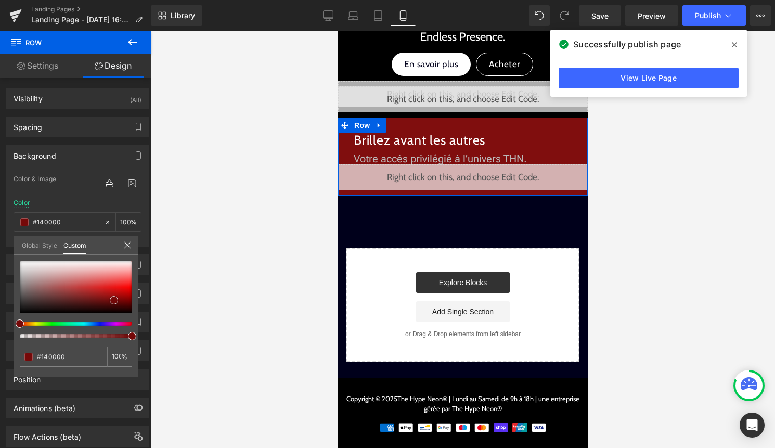
type input "#000000"
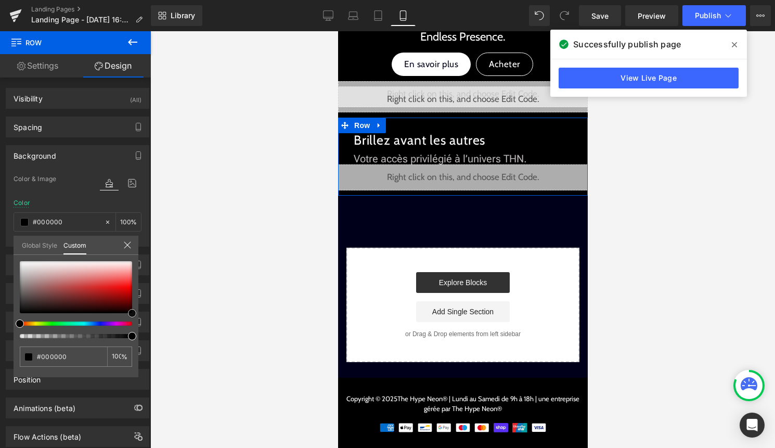
drag, startPoint x: 96, startPoint y: 299, endPoint x: 172, endPoint y: 348, distance: 90.4
click at [172, 347] on div "Row You are previewing how the will restyle your page. You can not edit Element…" at bounding box center [387, 233] width 775 height 466
click at [201, 312] on div at bounding box center [462, 239] width 625 height 417
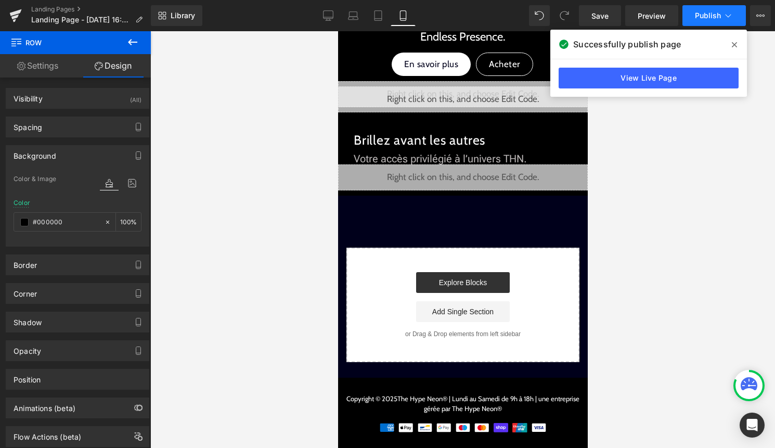
click at [707, 18] on span "Publish" at bounding box center [708, 15] width 26 height 8
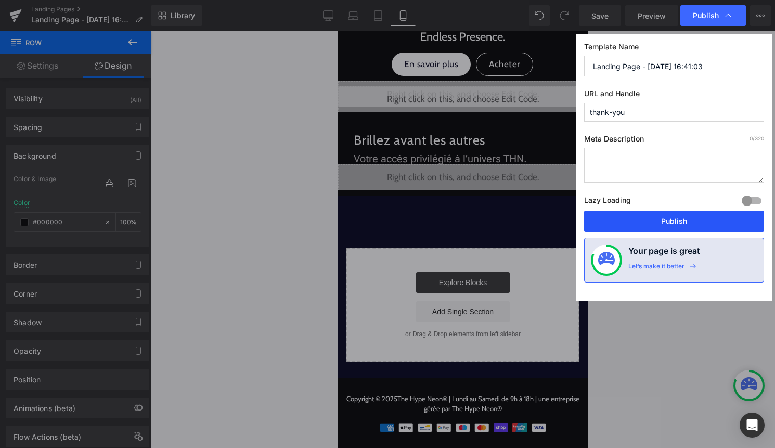
click at [671, 219] on button "Publish" at bounding box center [674, 221] width 180 height 21
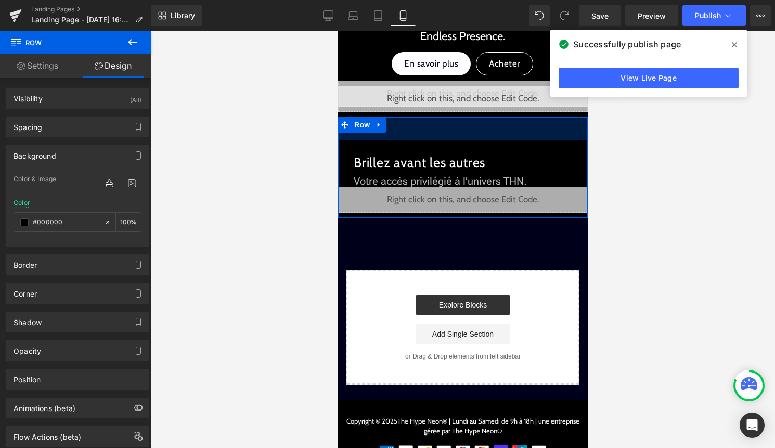
drag, startPoint x: 413, startPoint y: 119, endPoint x: 413, endPoint y: 141, distance: 21.8
click at [413, 141] on div "Brillez avant les autres Heading Votre accès privilégié à l’univers THN. Text B…" at bounding box center [463, 167] width 250 height 101
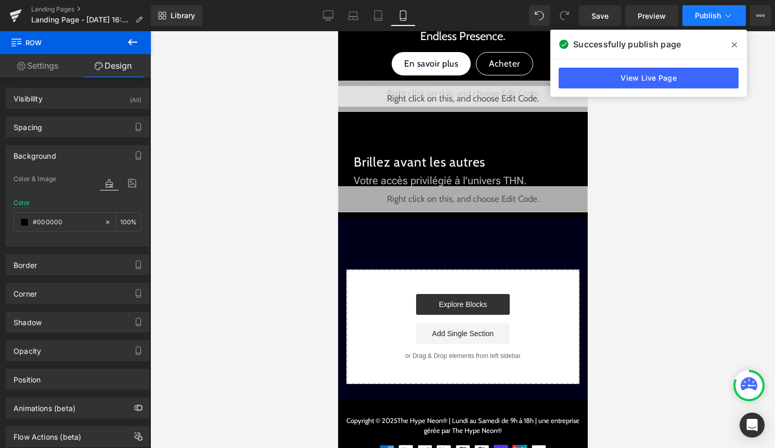
click at [709, 19] on span "Publish" at bounding box center [708, 15] width 26 height 8
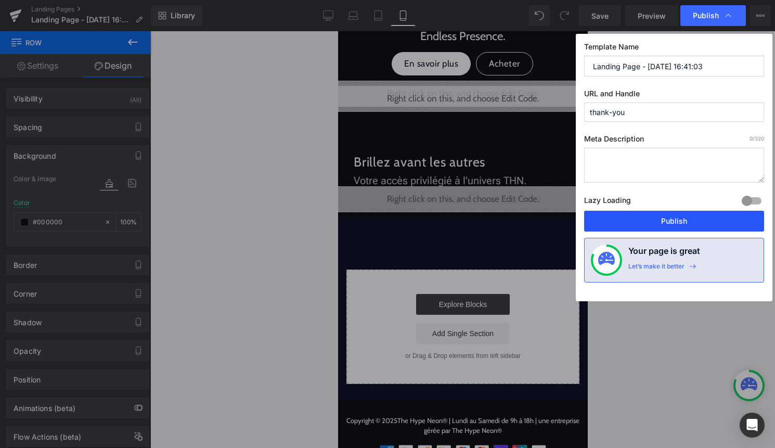
click at [679, 211] on button "Publish" at bounding box center [674, 221] width 180 height 21
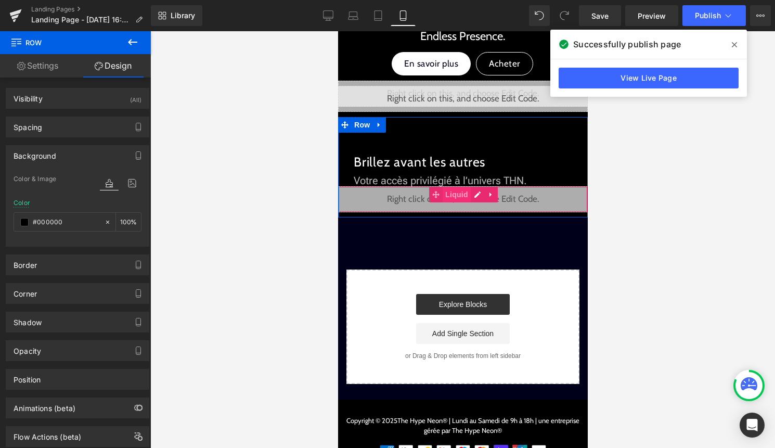
click at [454, 198] on span "Liquid" at bounding box center [456, 195] width 28 height 16
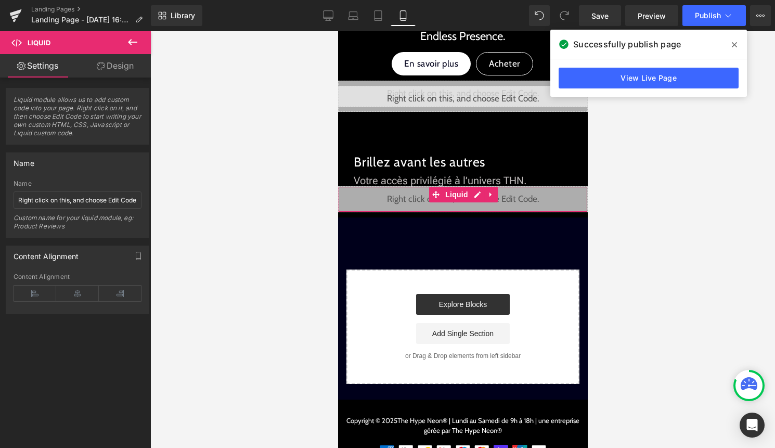
click at [133, 58] on link "Design" at bounding box center [114, 65] width 75 height 23
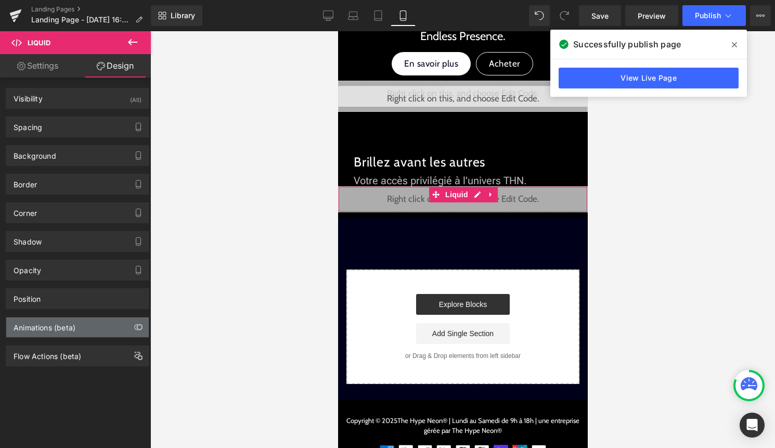
click at [80, 321] on div "Animations (beta)" at bounding box center [77, 327] width 143 height 20
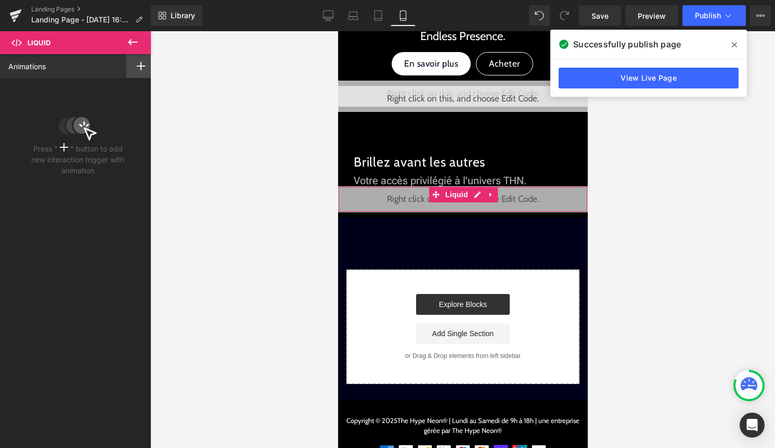
click at [140, 73] on div at bounding box center [140, 66] width 29 height 24
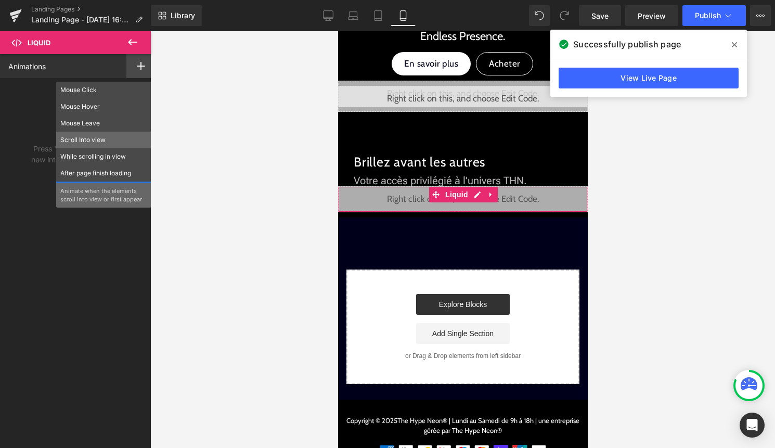
click at [114, 142] on p "Scroll Into view" at bounding box center [103, 139] width 87 height 9
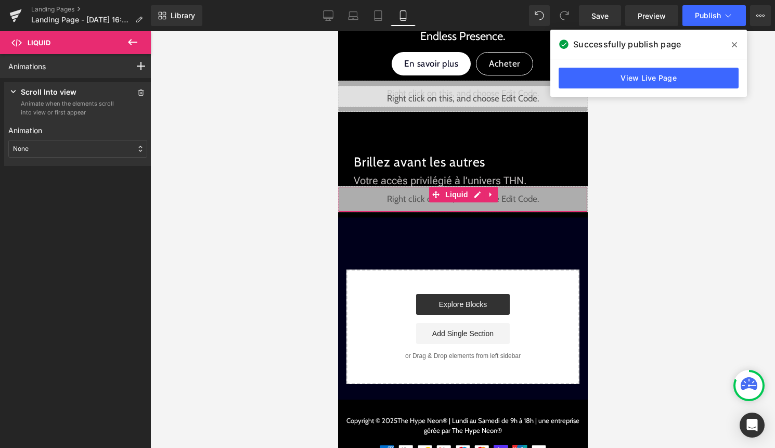
click at [87, 148] on div "None" at bounding box center [77, 149] width 139 height 18
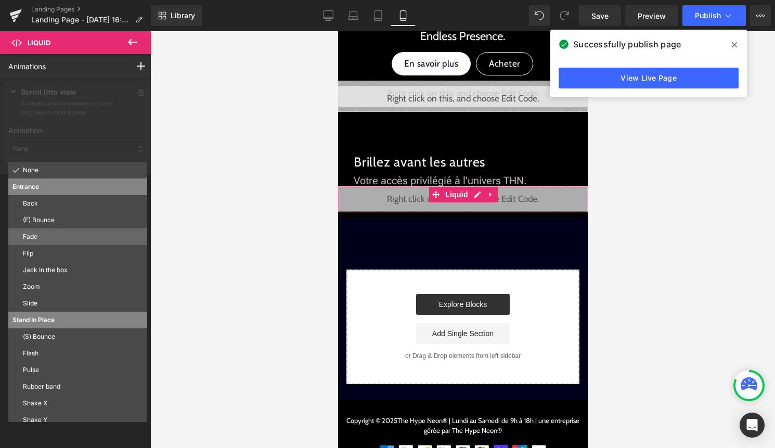
click at [60, 233] on p "Fade" at bounding box center [83, 236] width 120 height 9
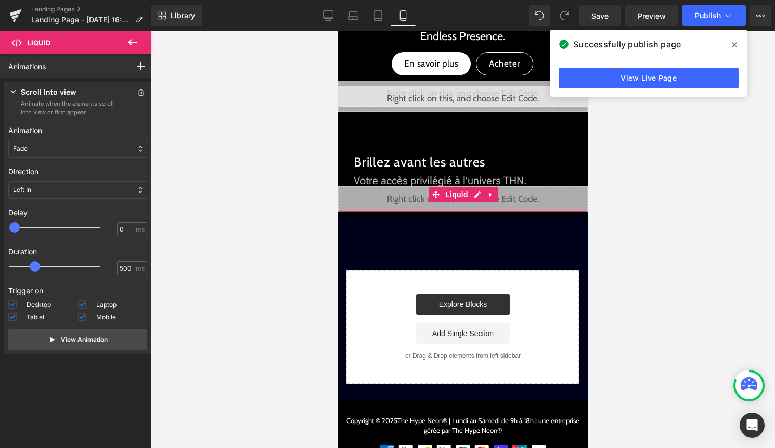
click at [55, 187] on div "Left In" at bounding box center [77, 190] width 139 height 18
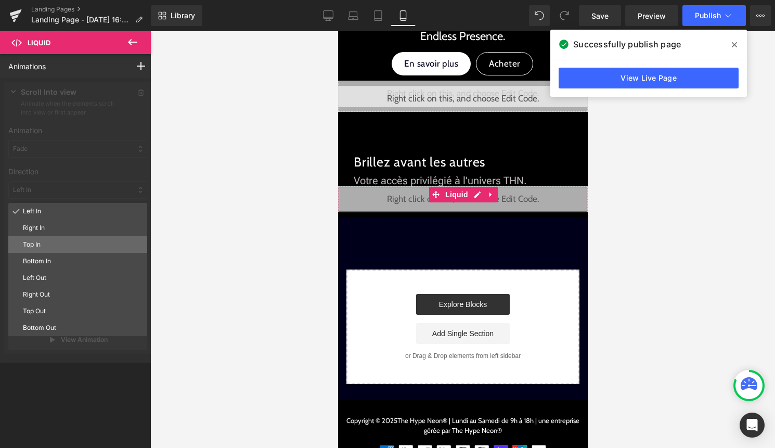
click at [48, 245] on p "Top In" at bounding box center [83, 244] width 120 height 9
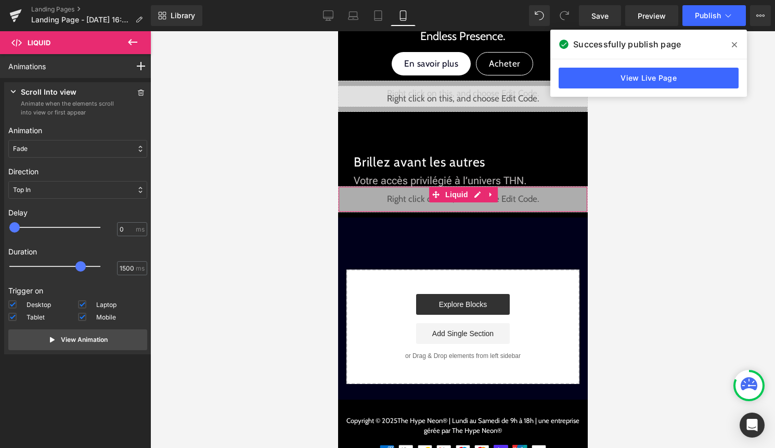
drag, startPoint x: 38, startPoint y: 267, endPoint x: 84, endPoint y: 264, distance: 45.4
click at [85, 264] on div at bounding box center [62, 266] width 91 height 21
type input "1450"
click at [108, 342] on button "View Animation" at bounding box center [77, 339] width 139 height 21
click at [717, 20] on button "Publish" at bounding box center [713, 15] width 63 height 21
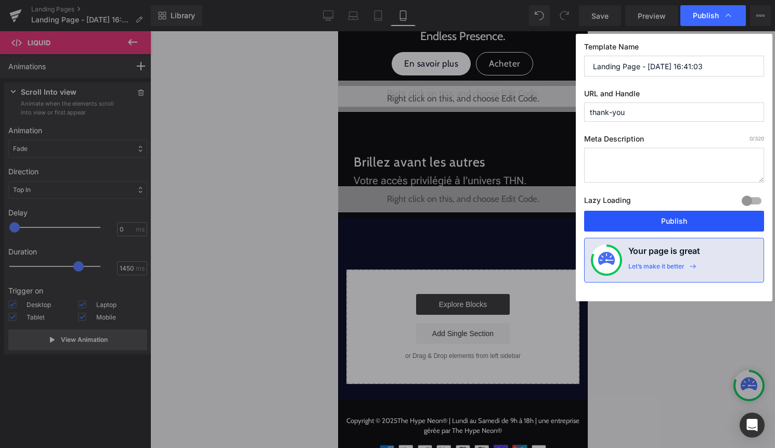
click at [688, 219] on button "Publish" at bounding box center [674, 221] width 180 height 21
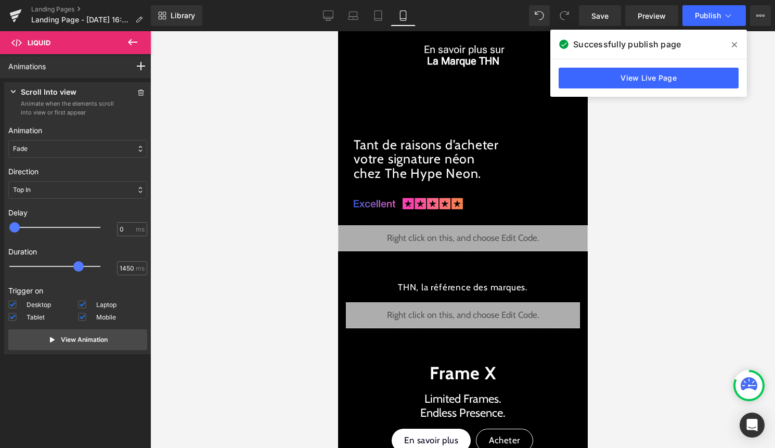
scroll to position [102, 0]
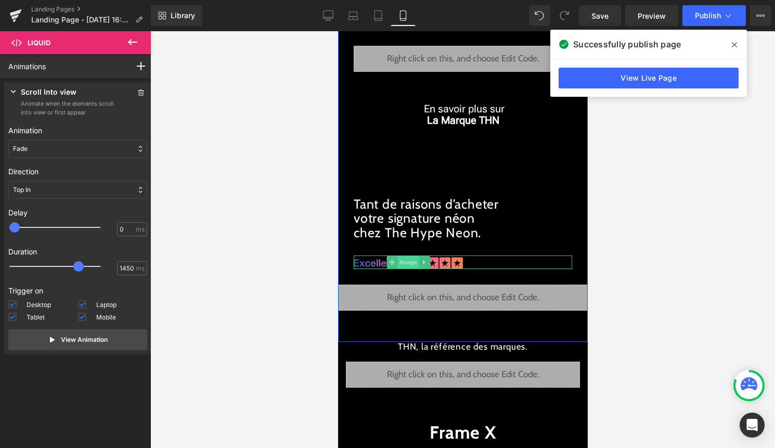
click at [409, 258] on span "Image" at bounding box center [408, 262] width 22 height 12
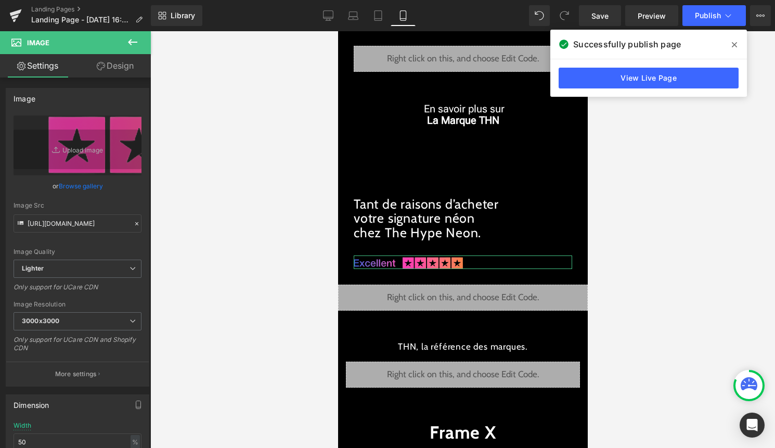
click at [123, 66] on link "Design" at bounding box center [114, 65] width 75 height 23
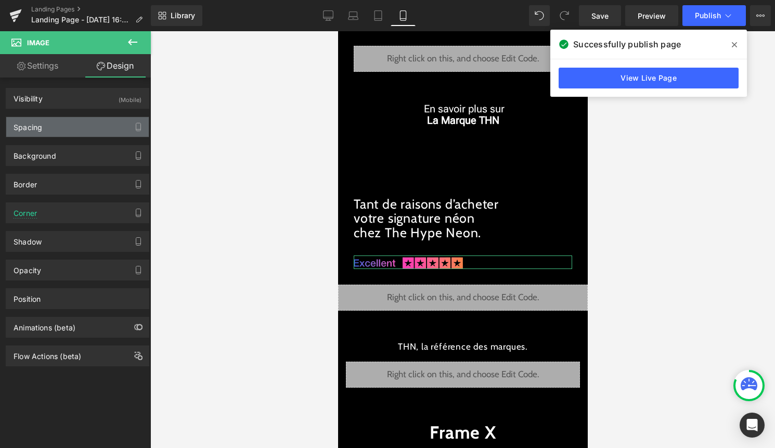
click at [77, 132] on div "Spacing" at bounding box center [77, 127] width 143 height 20
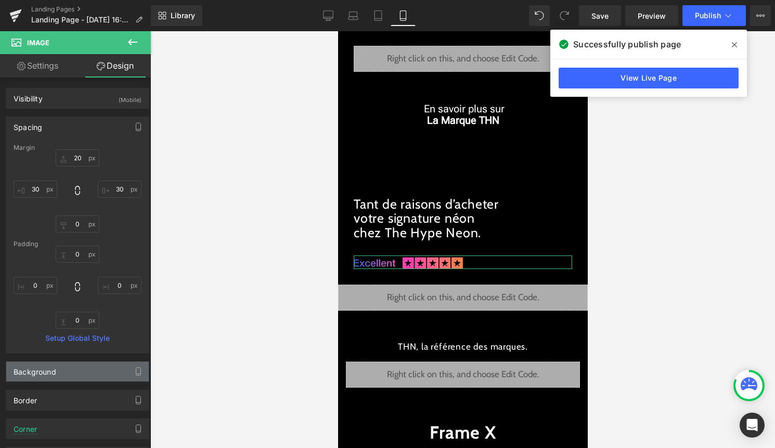
scroll to position [164, 0]
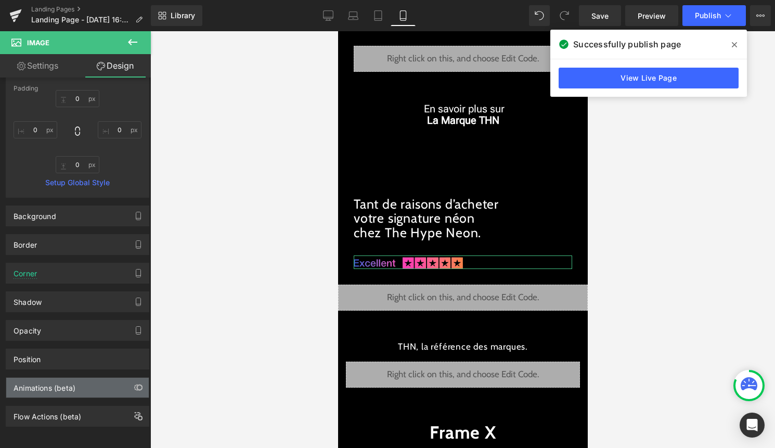
click at [78, 378] on div "Animations (beta)" at bounding box center [77, 388] width 143 height 20
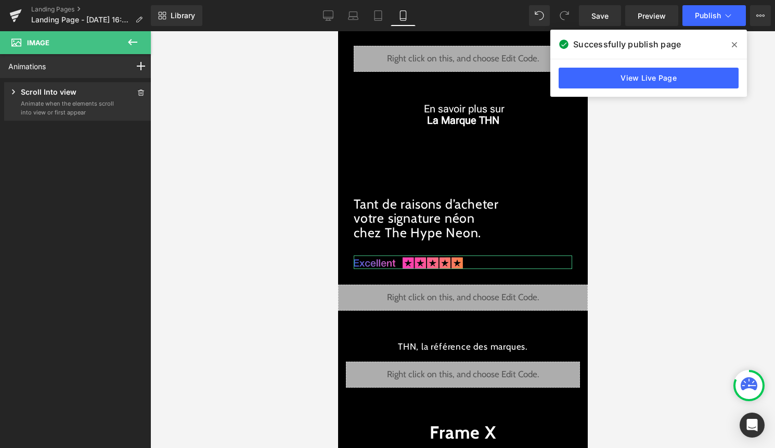
click at [84, 100] on p "Animate when the elements scroll into view or first appear" at bounding box center [68, 107] width 94 height 17
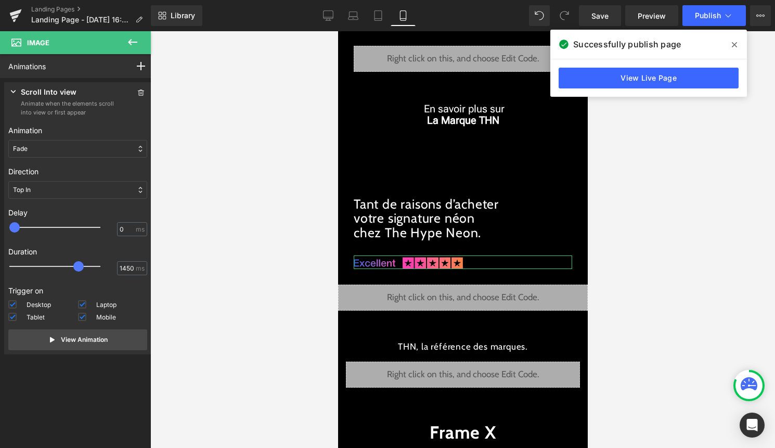
type input "1500"
drag, startPoint x: 75, startPoint y: 266, endPoint x: 87, endPoint y: 264, distance: 11.6
click at [87, 264] on div at bounding box center [62, 266] width 91 height 21
click at [729, 18] on icon at bounding box center [728, 15] width 10 height 10
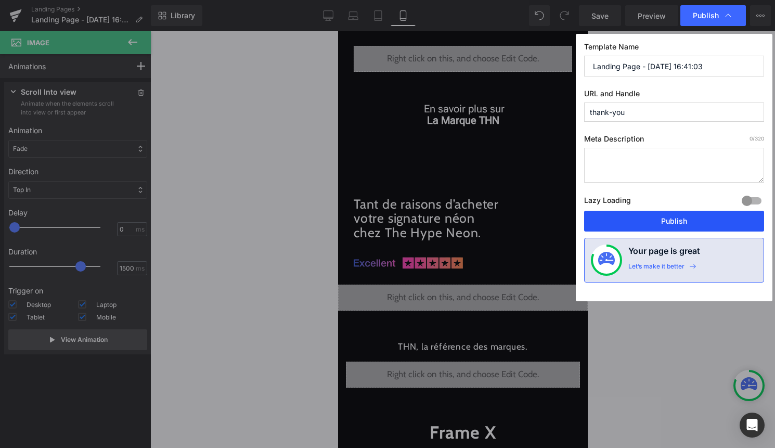
click at [704, 224] on button "Publish" at bounding box center [674, 221] width 180 height 21
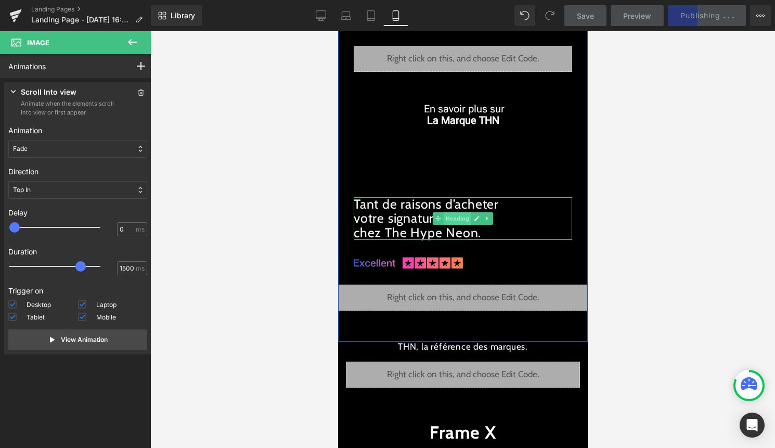
click at [447, 224] on span "Heading" at bounding box center [457, 218] width 28 height 12
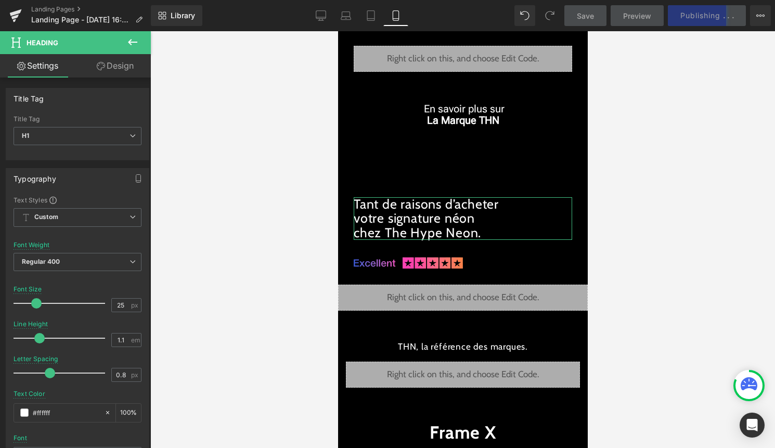
click at [125, 69] on link "Design" at bounding box center [114, 65] width 75 height 23
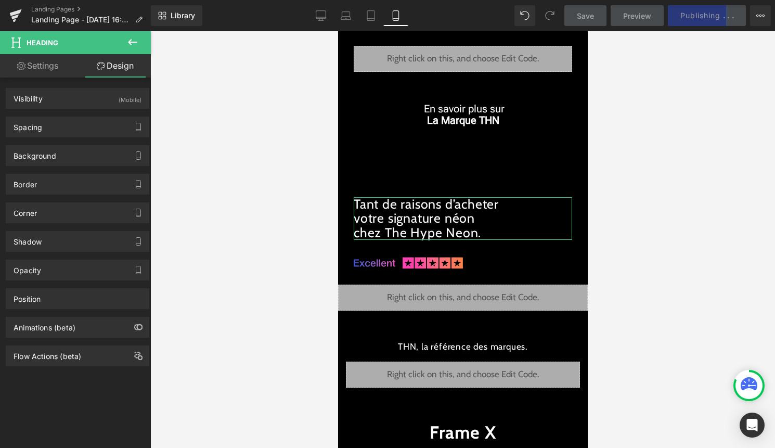
click at [76, 339] on div "Flow Actions (beta)" at bounding box center [78, 352] width 156 height 29
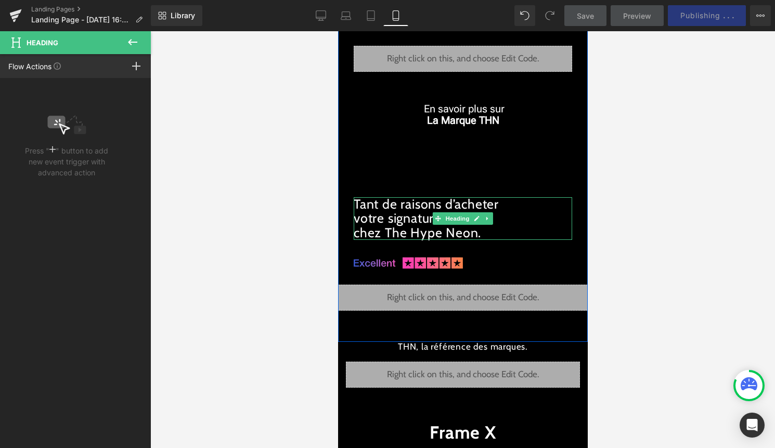
click at [408, 224] on h1 "Tant de raisons d’acheter votre signature néon chez The Hype Neon." at bounding box center [462, 218] width 218 height 43
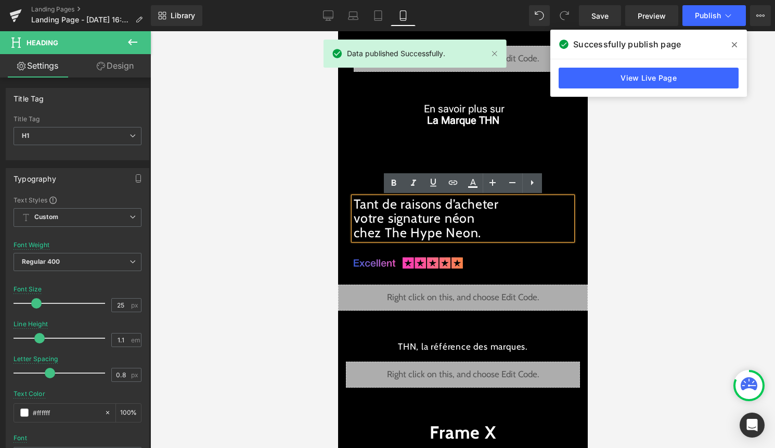
click at [132, 69] on link "Design" at bounding box center [114, 65] width 75 height 23
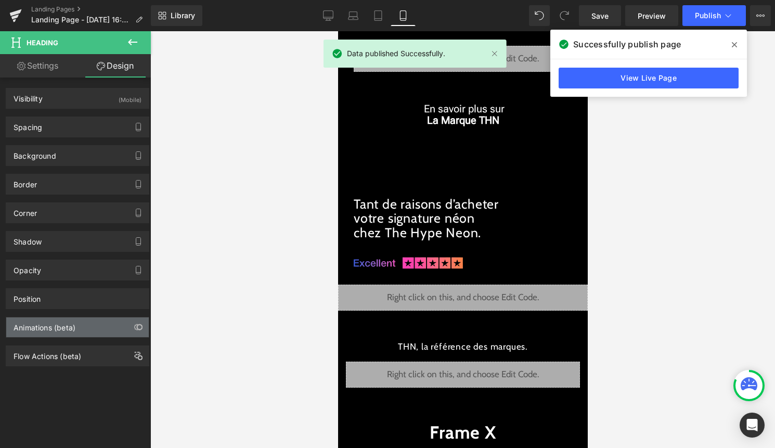
click at [80, 325] on div "Animations (beta)" at bounding box center [77, 327] width 143 height 20
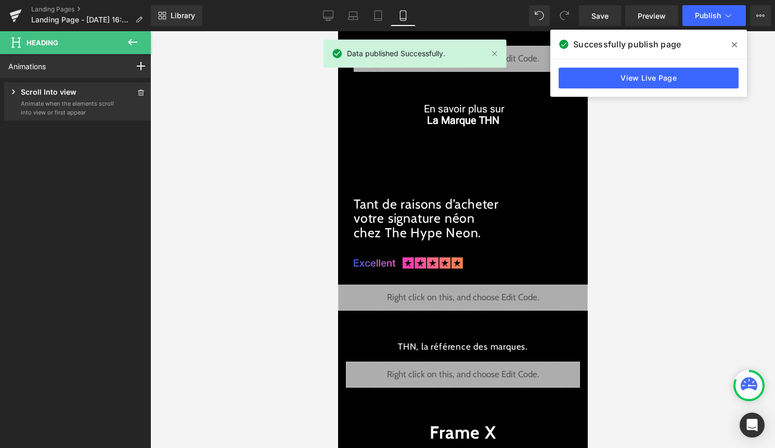
click at [71, 99] on p "Animate when the elements scroll into view or first appear" at bounding box center [68, 107] width 94 height 17
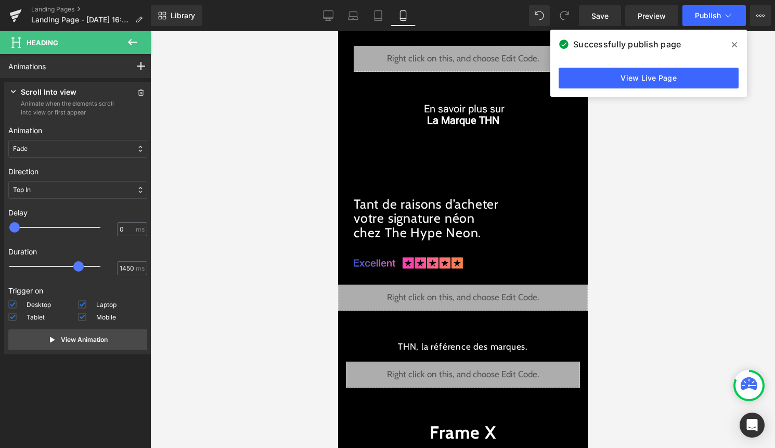
type input "1500"
drag, startPoint x: 71, startPoint y: 266, endPoint x: 82, endPoint y: 268, distance: 11.1
click at [82, 268] on span at bounding box center [80, 266] width 10 height 10
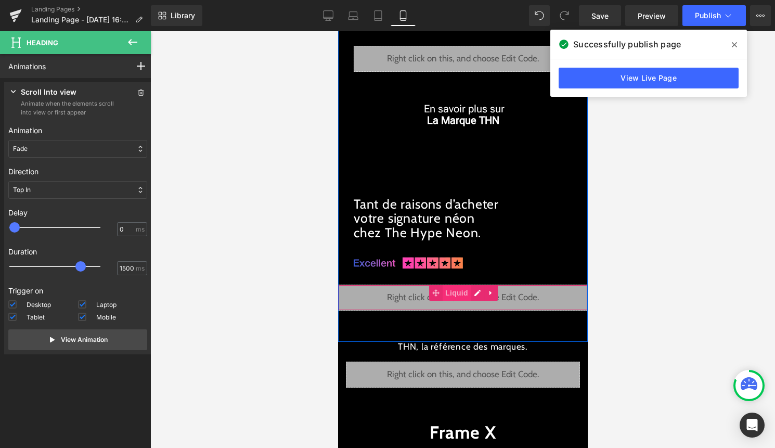
click at [458, 292] on span "Liquid" at bounding box center [456, 293] width 28 height 16
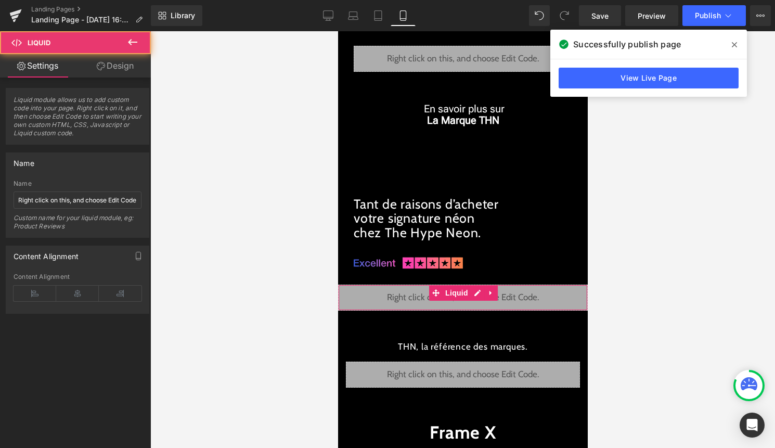
click at [132, 68] on link "Design" at bounding box center [114, 65] width 75 height 23
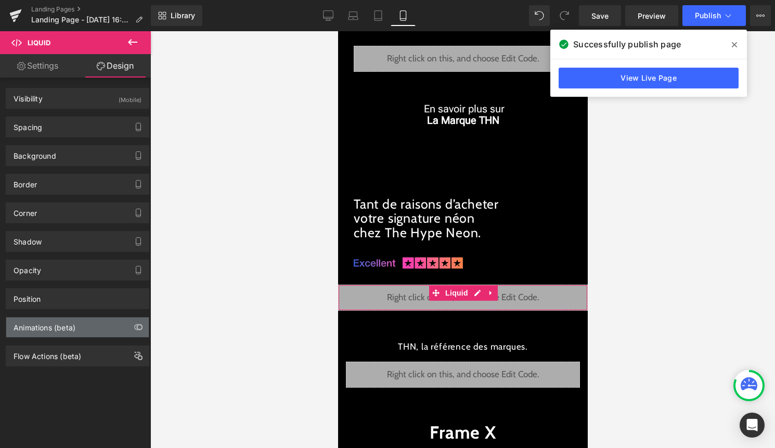
click at [83, 328] on div "Animations (beta)" at bounding box center [77, 327] width 143 height 20
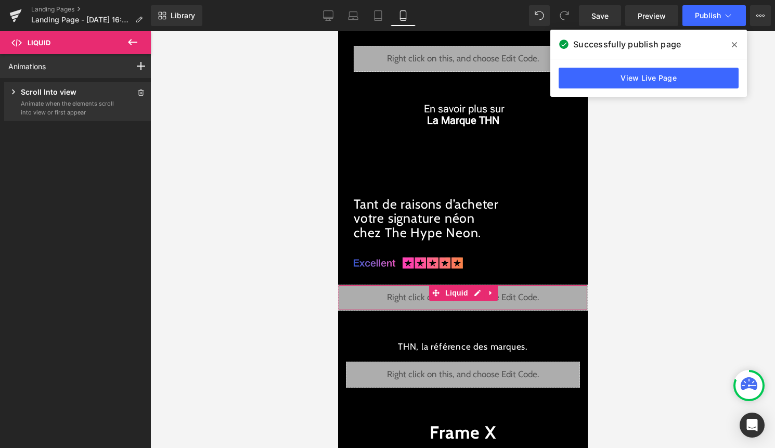
click at [101, 99] on p "Animate when the elements scroll into view or first appear" at bounding box center [68, 107] width 94 height 17
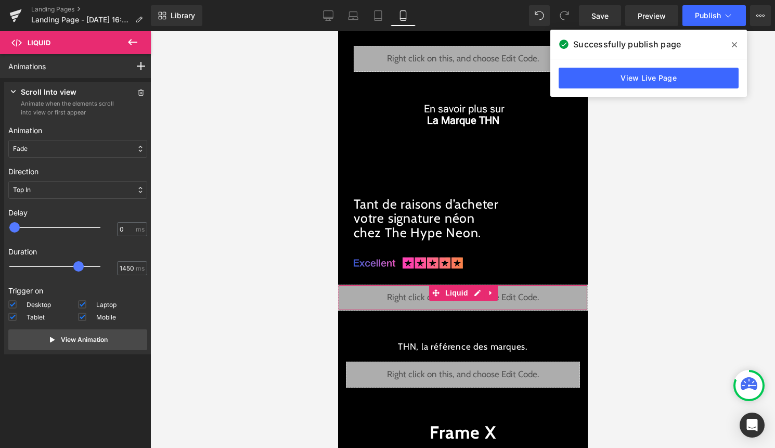
type input "1500"
drag, startPoint x: 71, startPoint y: 267, endPoint x: 82, endPoint y: 267, distance: 10.9
click at [82, 267] on span at bounding box center [80, 266] width 10 height 10
click at [712, 21] on button "Publish" at bounding box center [713, 15] width 63 height 21
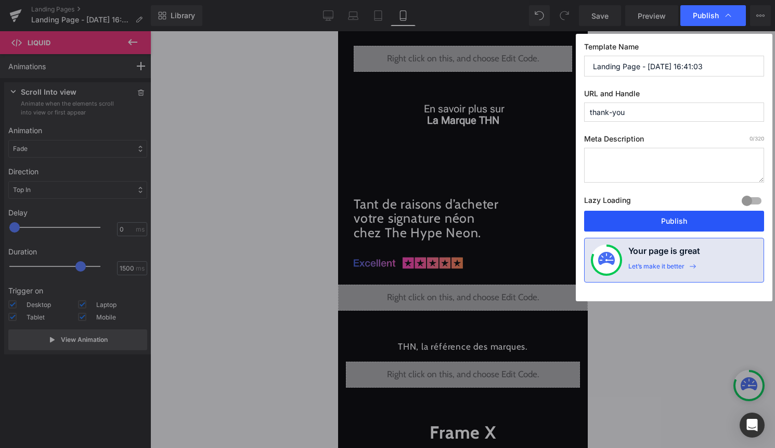
click at [687, 226] on button "Publish" at bounding box center [674, 221] width 180 height 21
